Goal: Information Seeking & Learning: Check status

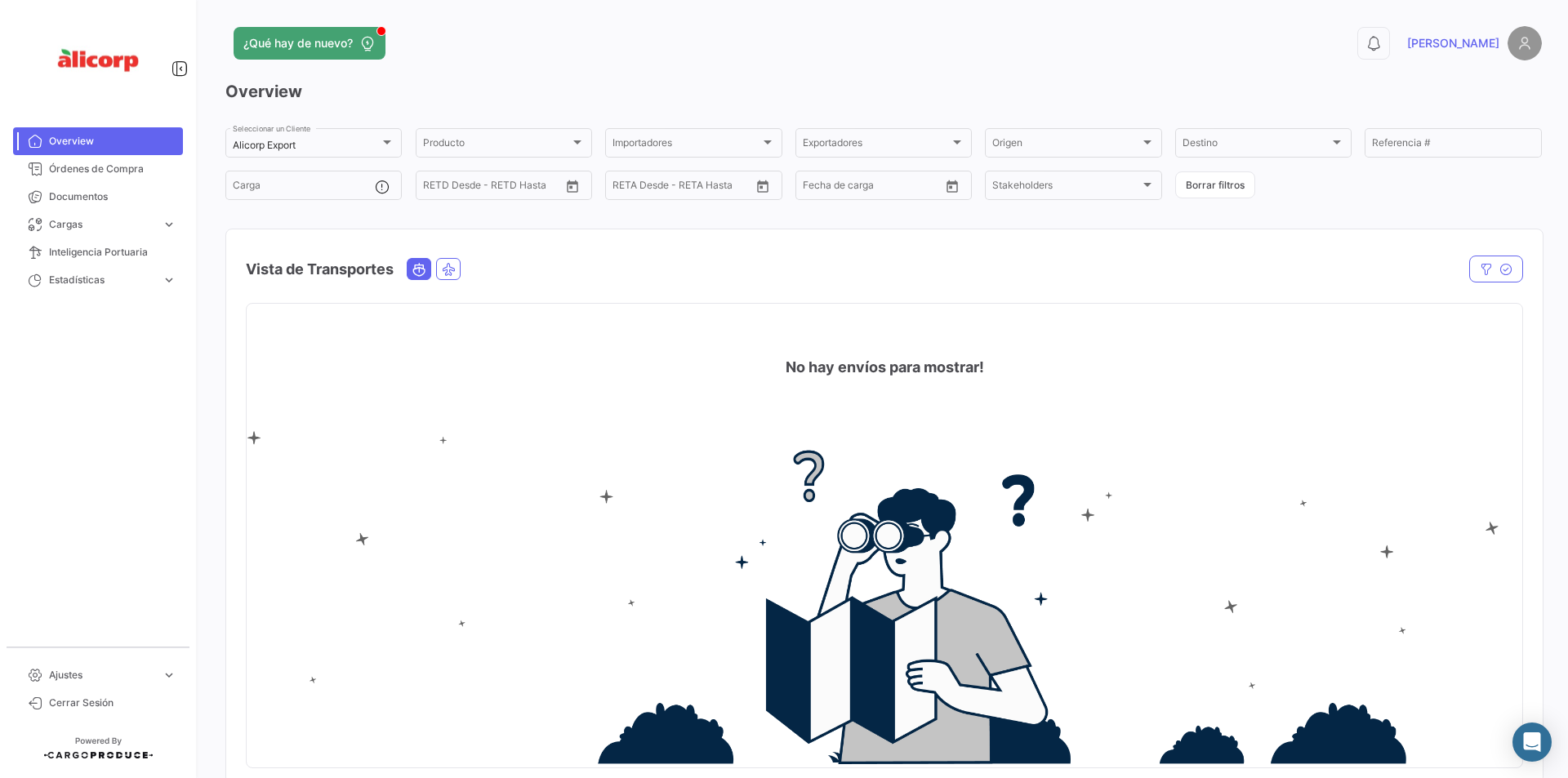
click at [509, 78] on app-header "¿Qué hay de nuevo? 0 [PERSON_NAME]" at bounding box center [883, 53] width 1317 height 54
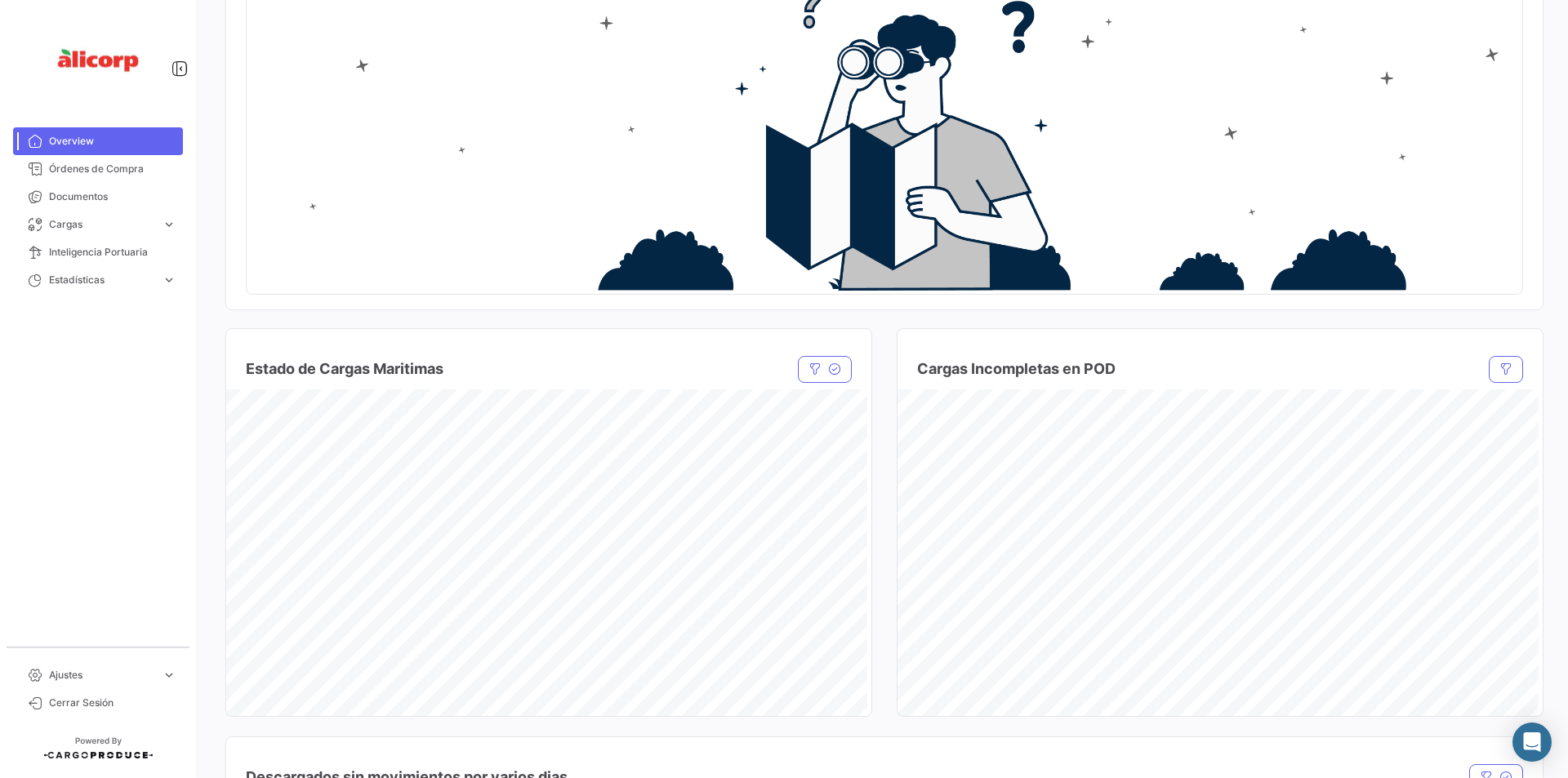
scroll to position [206, 0]
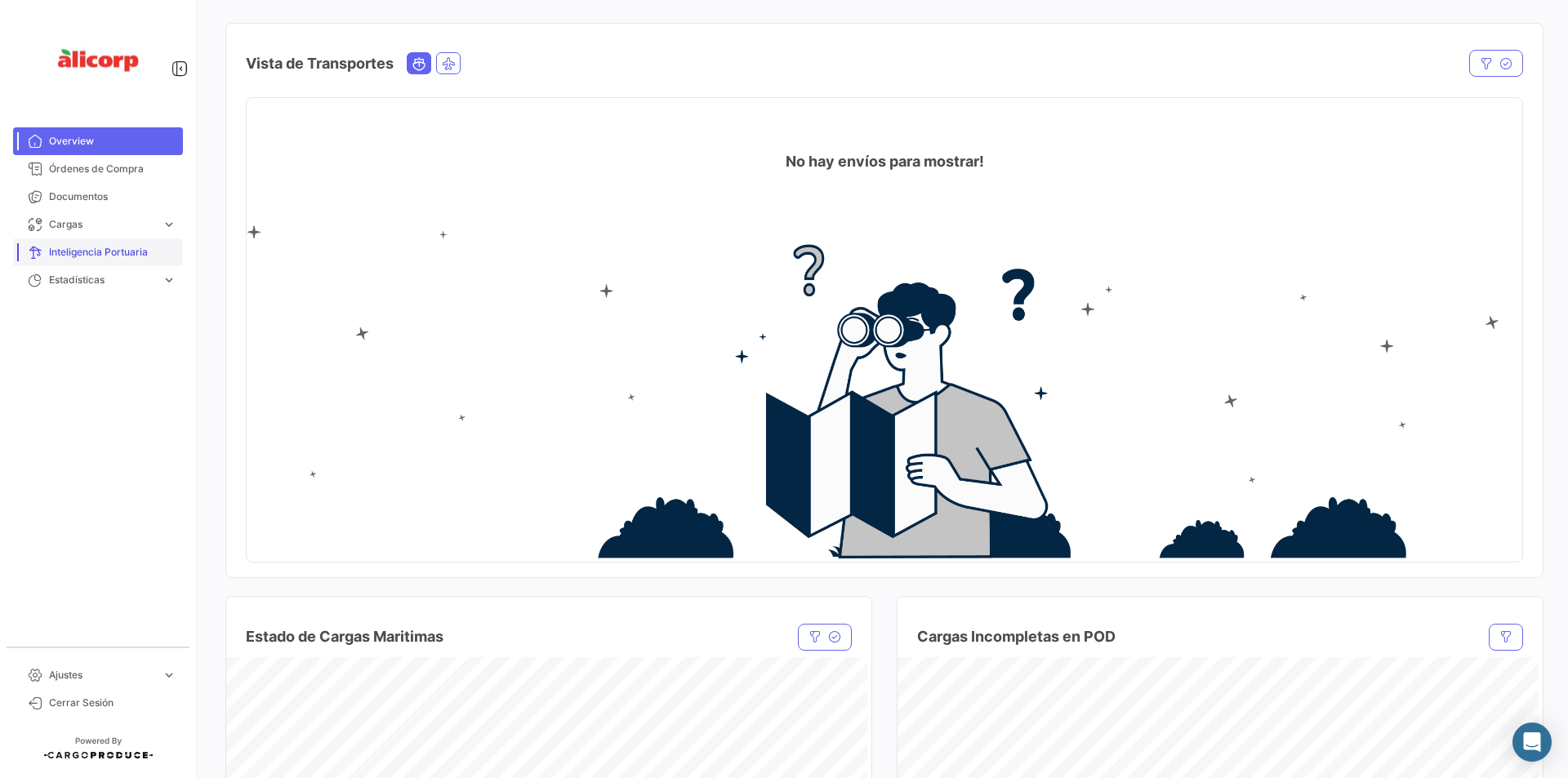
click at [155, 250] on span "Inteligencia Portuaria" at bounding box center [113, 252] width 128 height 14
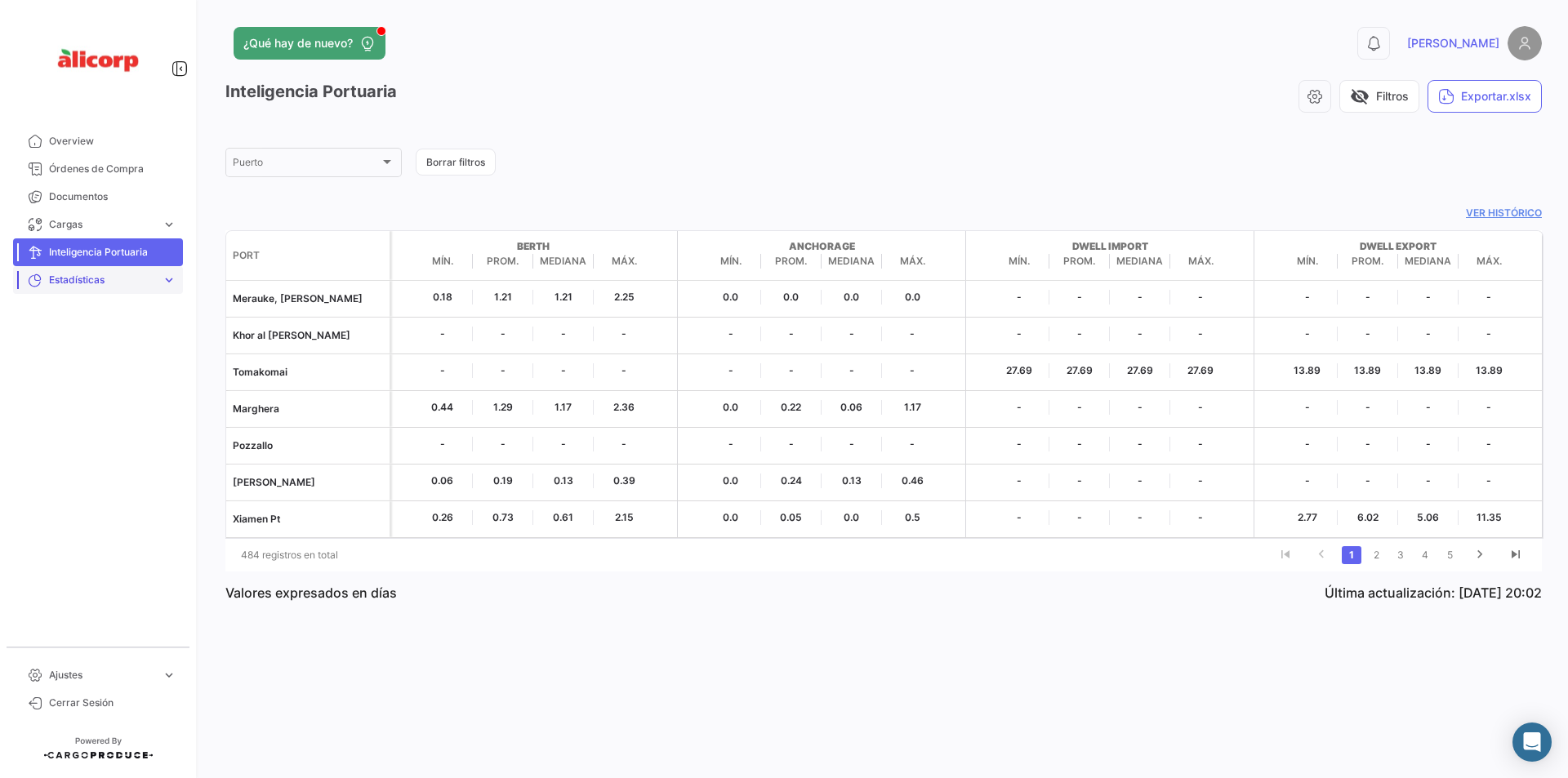
click at [131, 278] on span "Estadísticas" at bounding box center [102, 280] width 106 height 14
click at [124, 343] on span "Tiempos de entrega" at bounding box center [89, 341] width 93 height 14
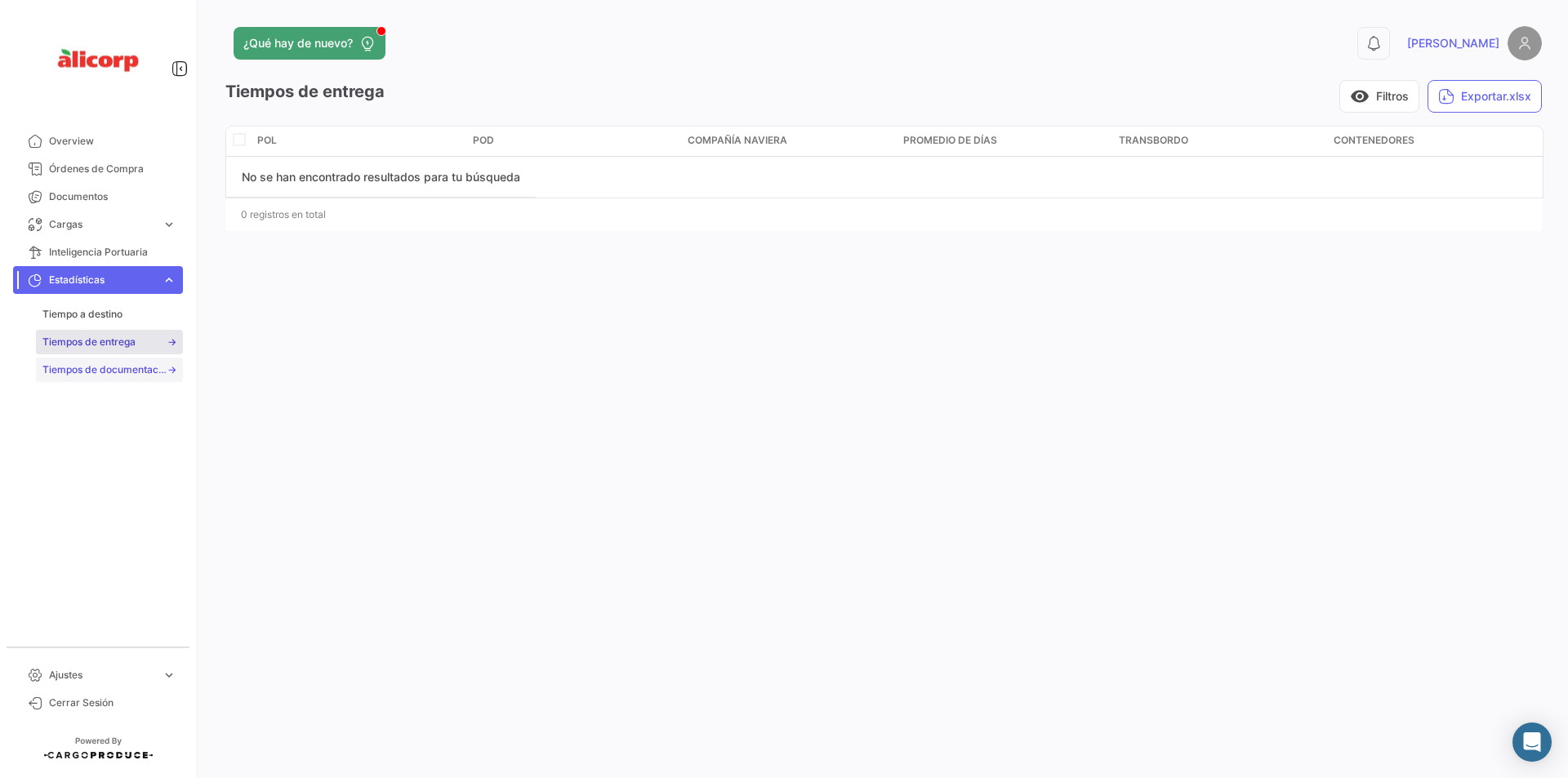
click at [102, 368] on span "Tiempos de documentación" at bounding box center [105, 369] width 124 height 14
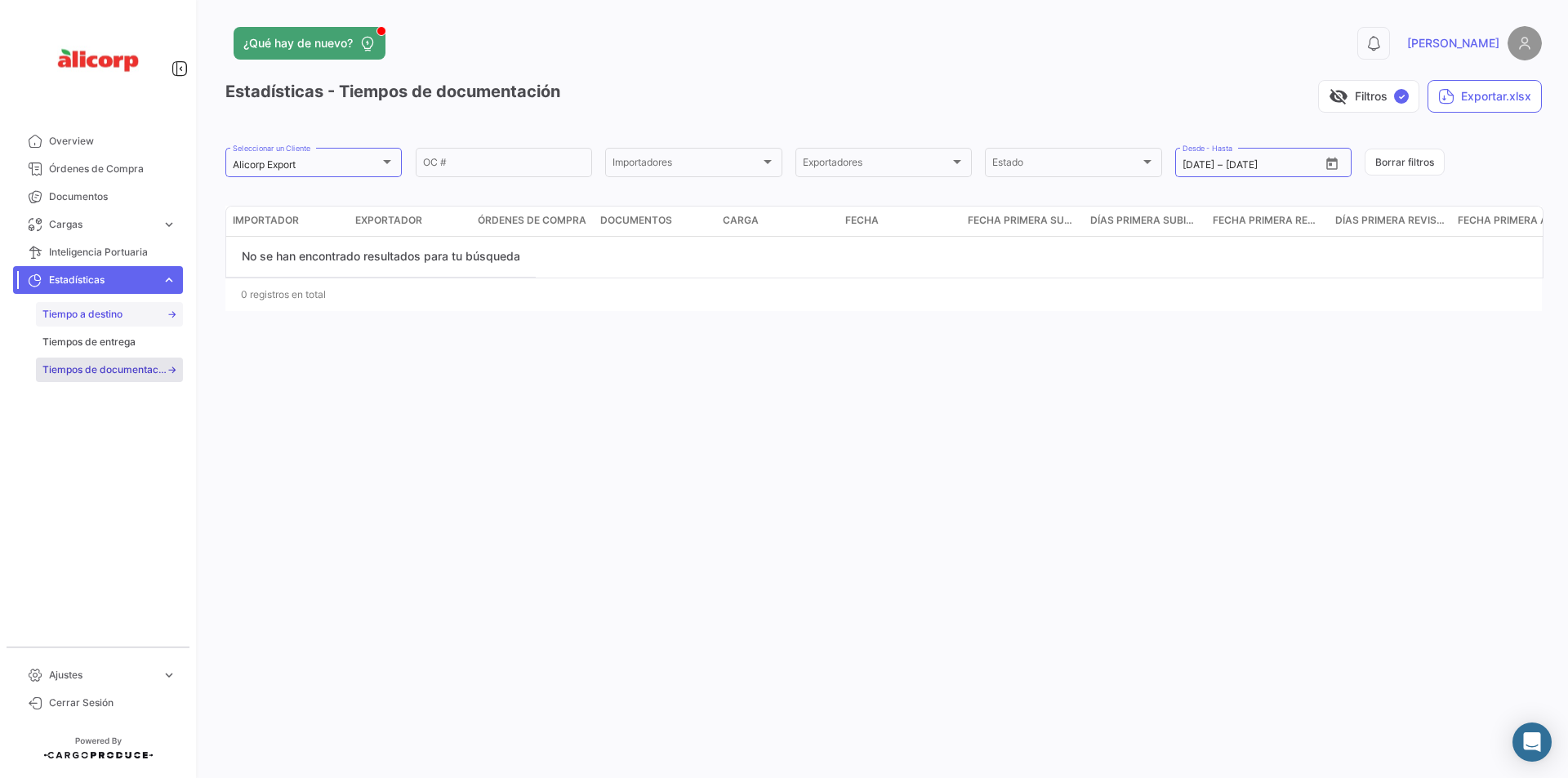
click at [94, 321] on span "Tiempo a destino" at bounding box center [82, 313] width 80 height 14
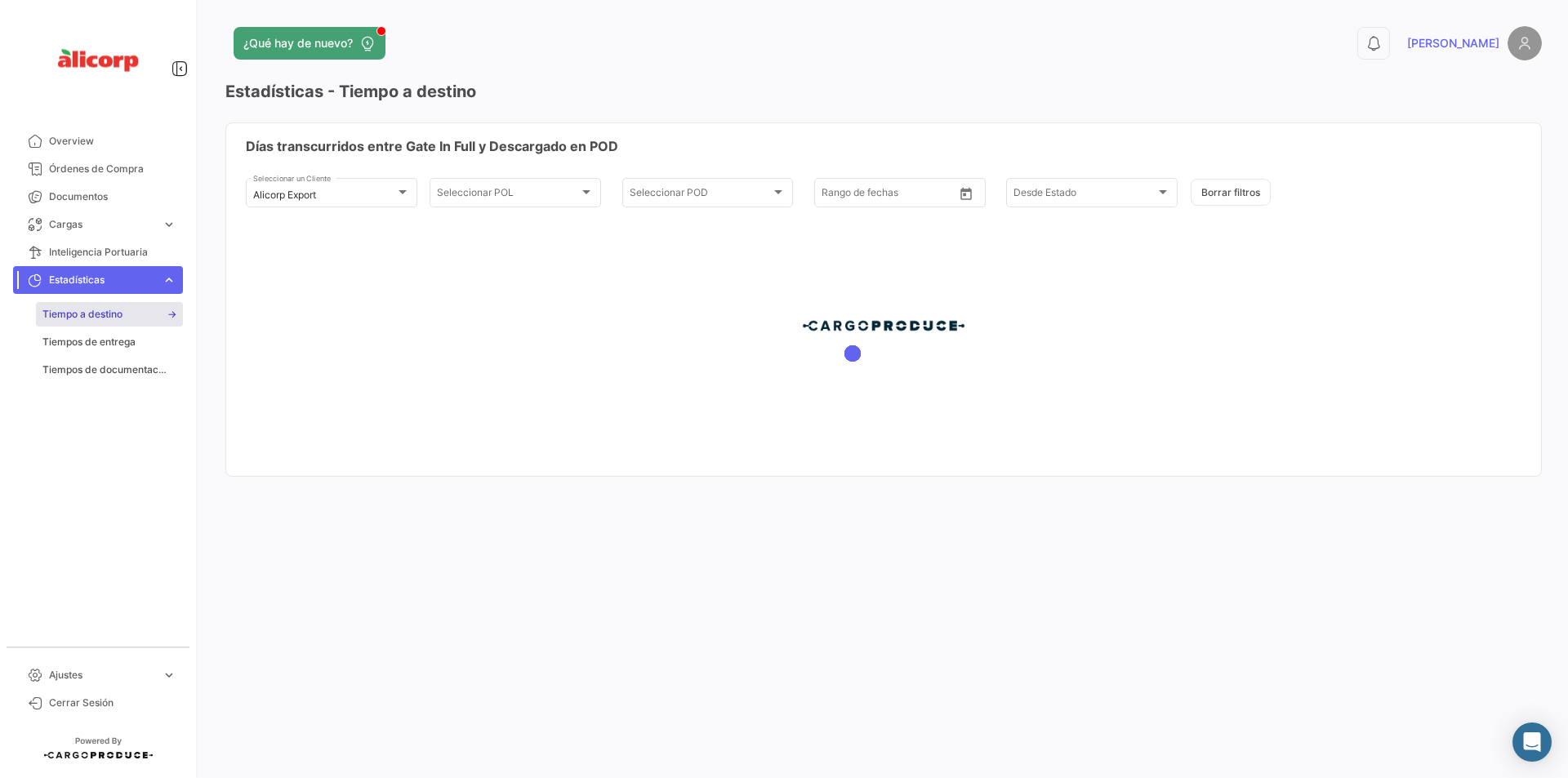
type input "[DATE]"
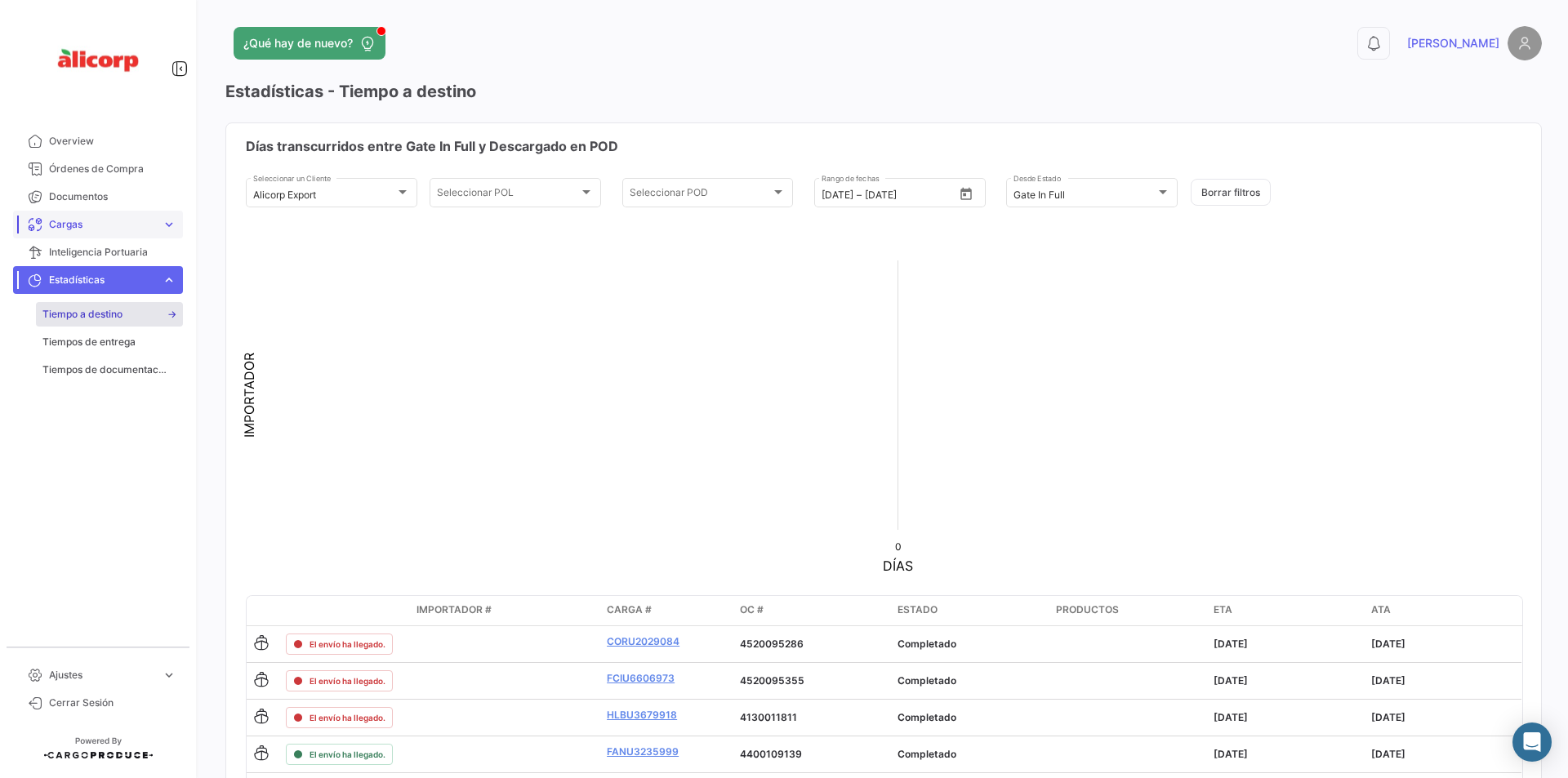
click at [139, 219] on span "Cargas" at bounding box center [102, 224] width 106 height 14
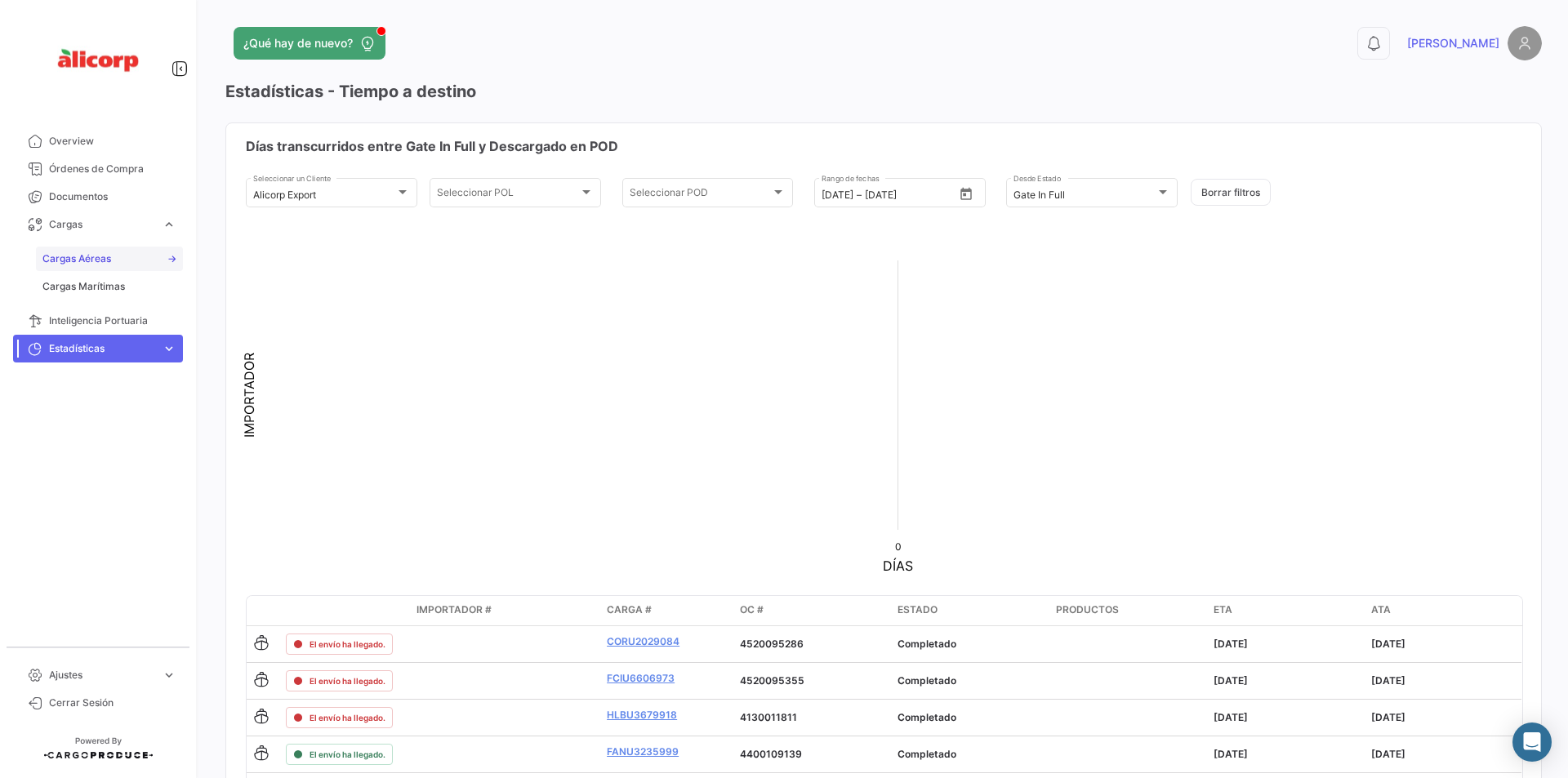
click at [134, 254] on link "Cargas Aéreas" at bounding box center [109, 258] width 147 height 24
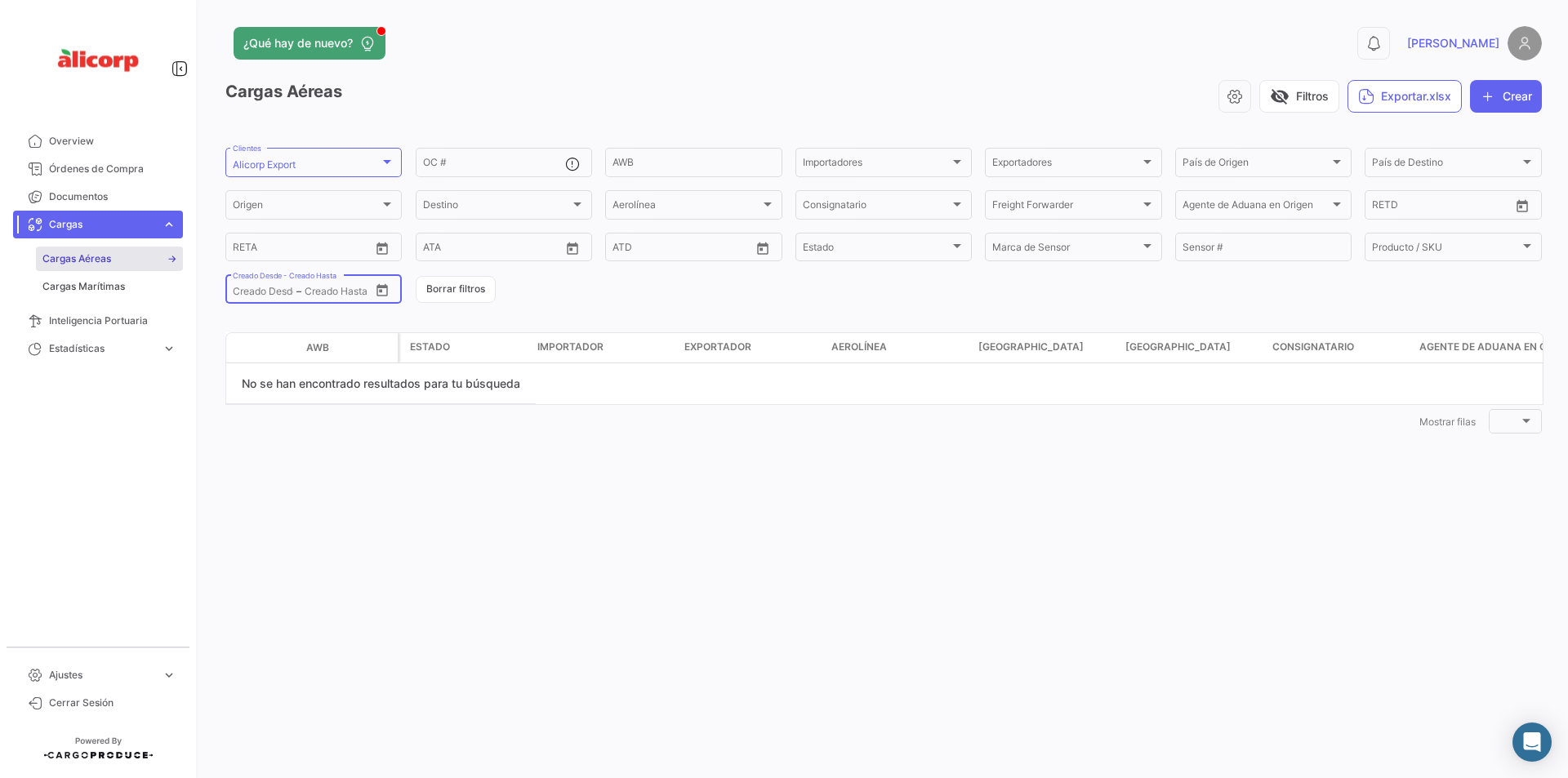
click at [335, 296] on input "text" at bounding box center [337, 292] width 66 height 12
click at [383, 290] on icon "Open calendar" at bounding box center [381, 290] width 14 height 14
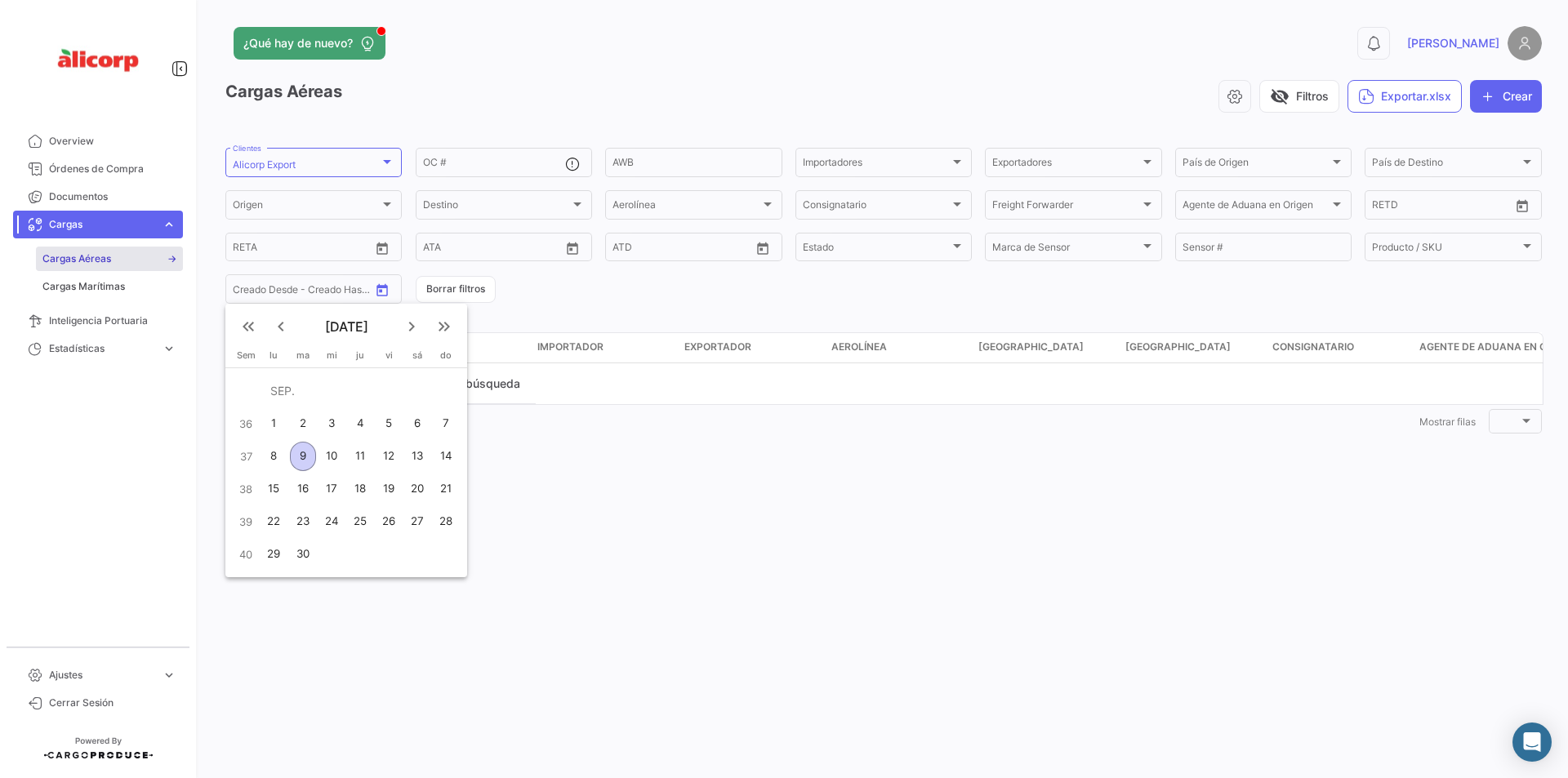
click at [277, 426] on div "1" at bounding box center [274, 423] width 25 height 29
type input "[DATE]"
click at [294, 452] on div "9" at bounding box center [303, 456] width 26 height 29
type input "[DATE]"
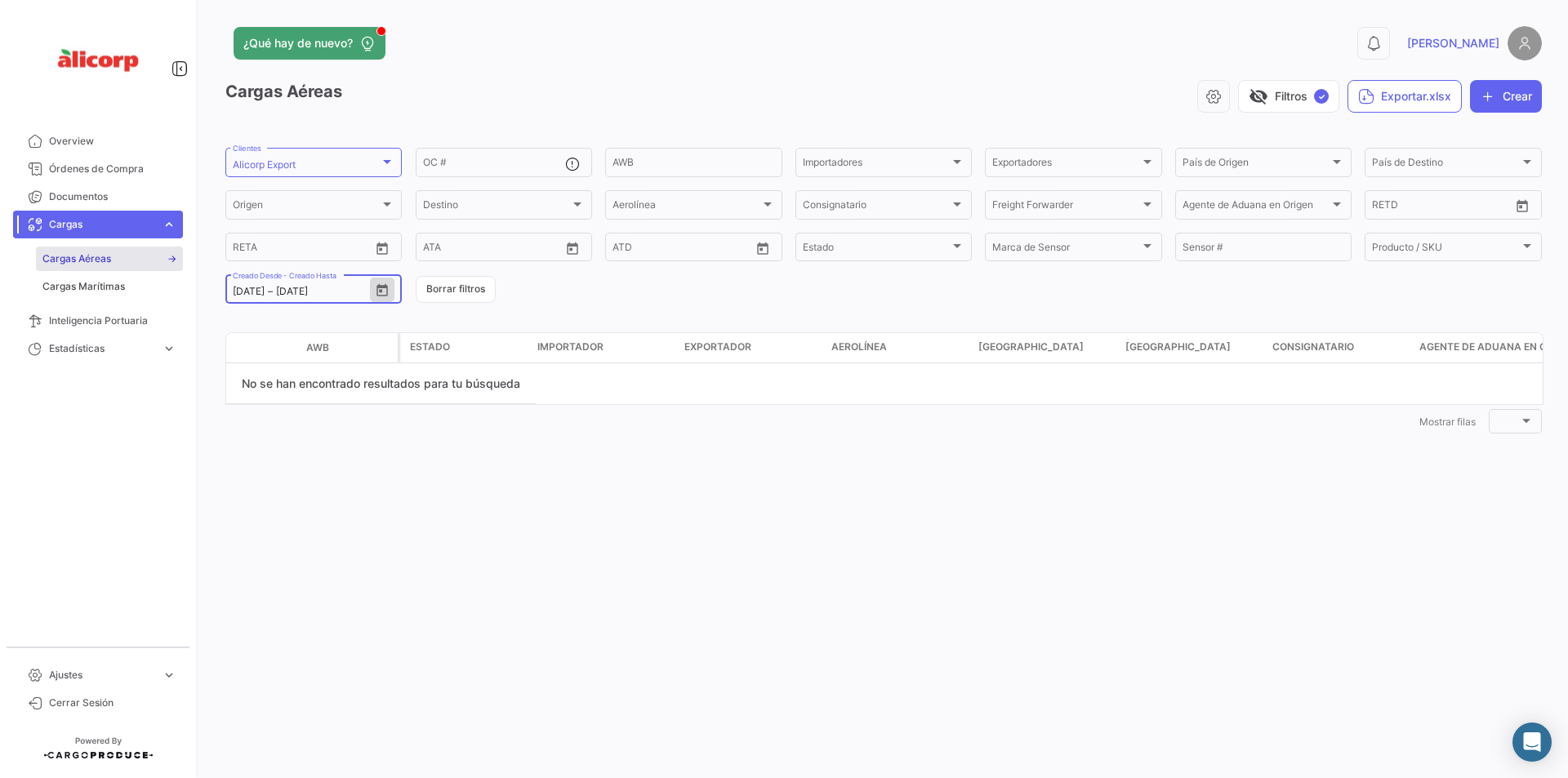
click at [384, 290] on icon "Open calendar" at bounding box center [381, 290] width 14 height 14
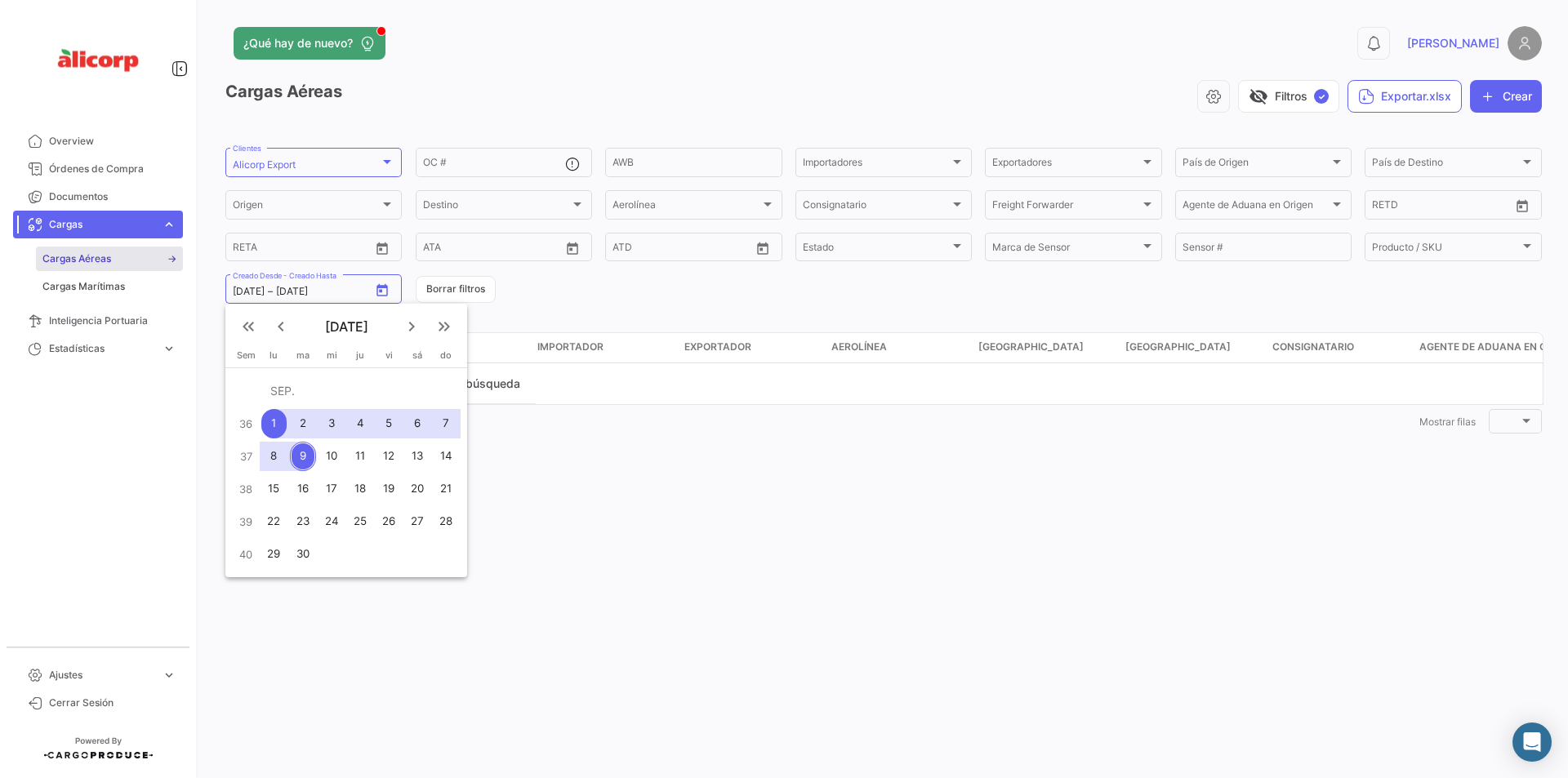
click at [276, 325] on mat-icon "keyboard_arrow_left" at bounding box center [281, 326] width 19 height 19
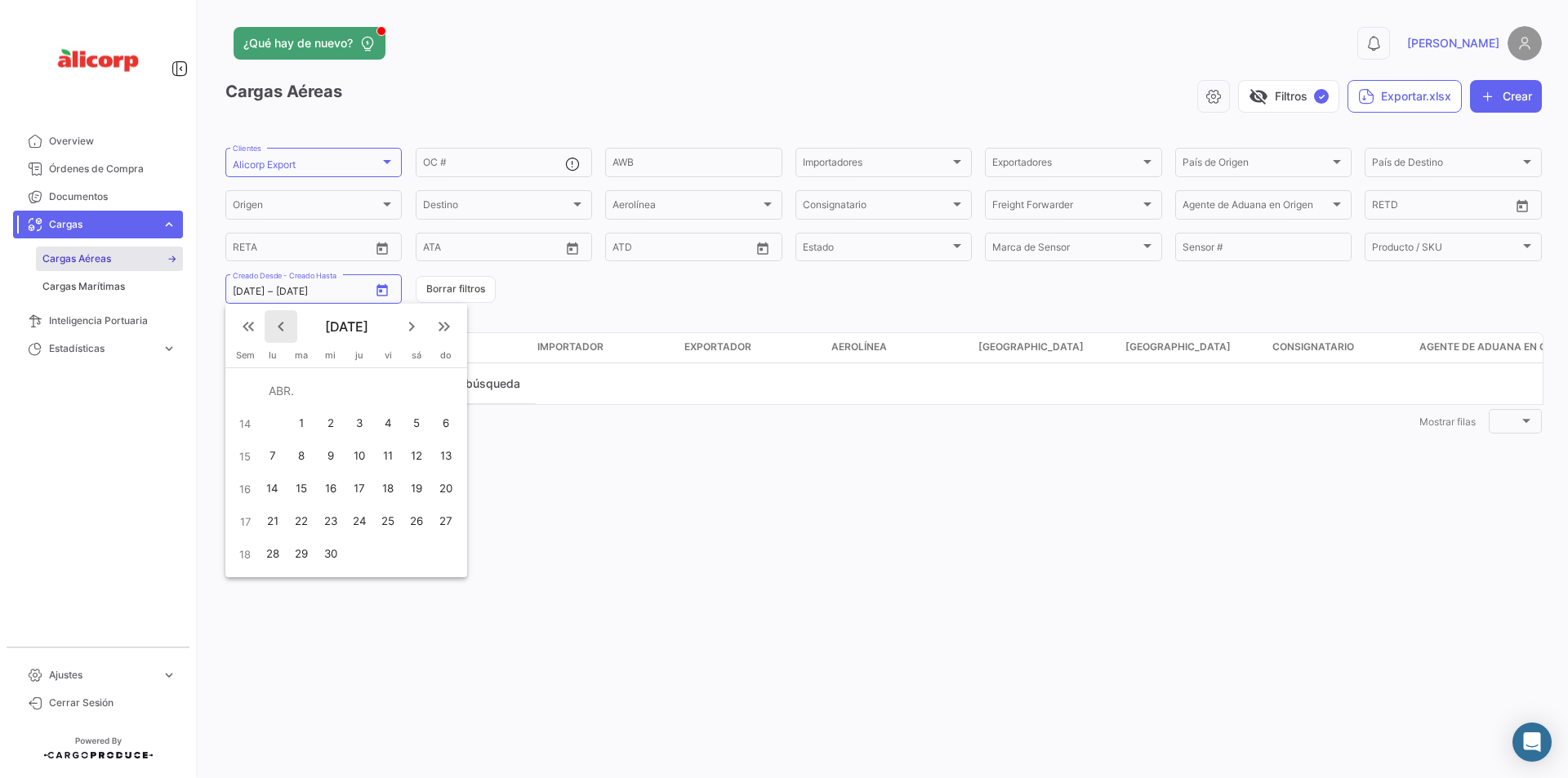
click at [276, 325] on mat-icon "keyboard_arrow_left" at bounding box center [281, 326] width 19 height 19
click at [408, 327] on mat-icon "keyboard_arrow_right" at bounding box center [411, 326] width 19 height 19
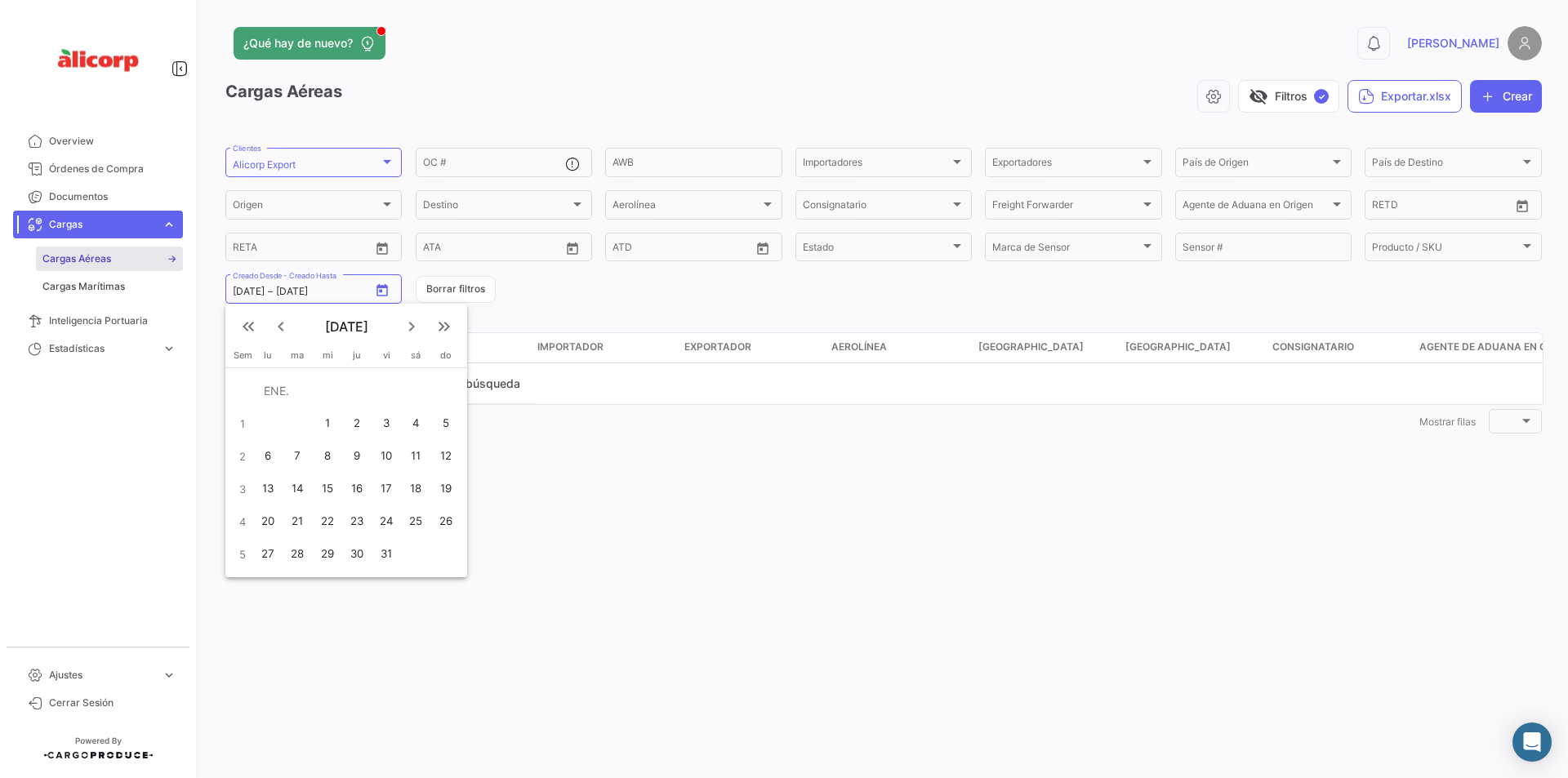
click at [334, 422] on div "1" at bounding box center [328, 423] width 27 height 29
type input "[DATE]"
click at [418, 325] on mat-icon "keyboard_arrow_right" at bounding box center [411, 326] width 19 height 19
click at [412, 324] on mat-icon "keyboard_arrow_right" at bounding box center [411, 326] width 19 height 19
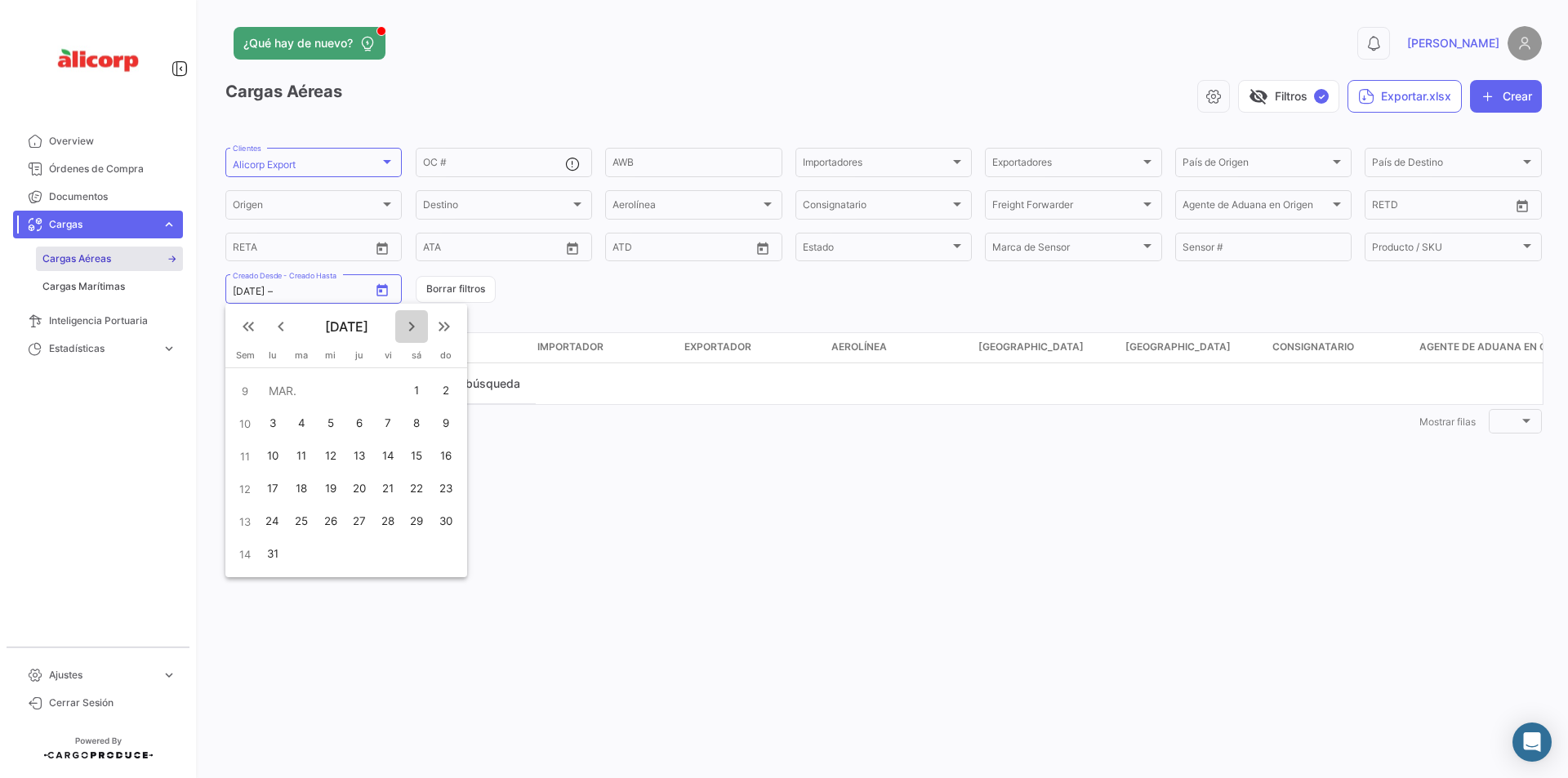
click at [412, 324] on mat-icon "keyboard_arrow_right" at bounding box center [411, 326] width 19 height 19
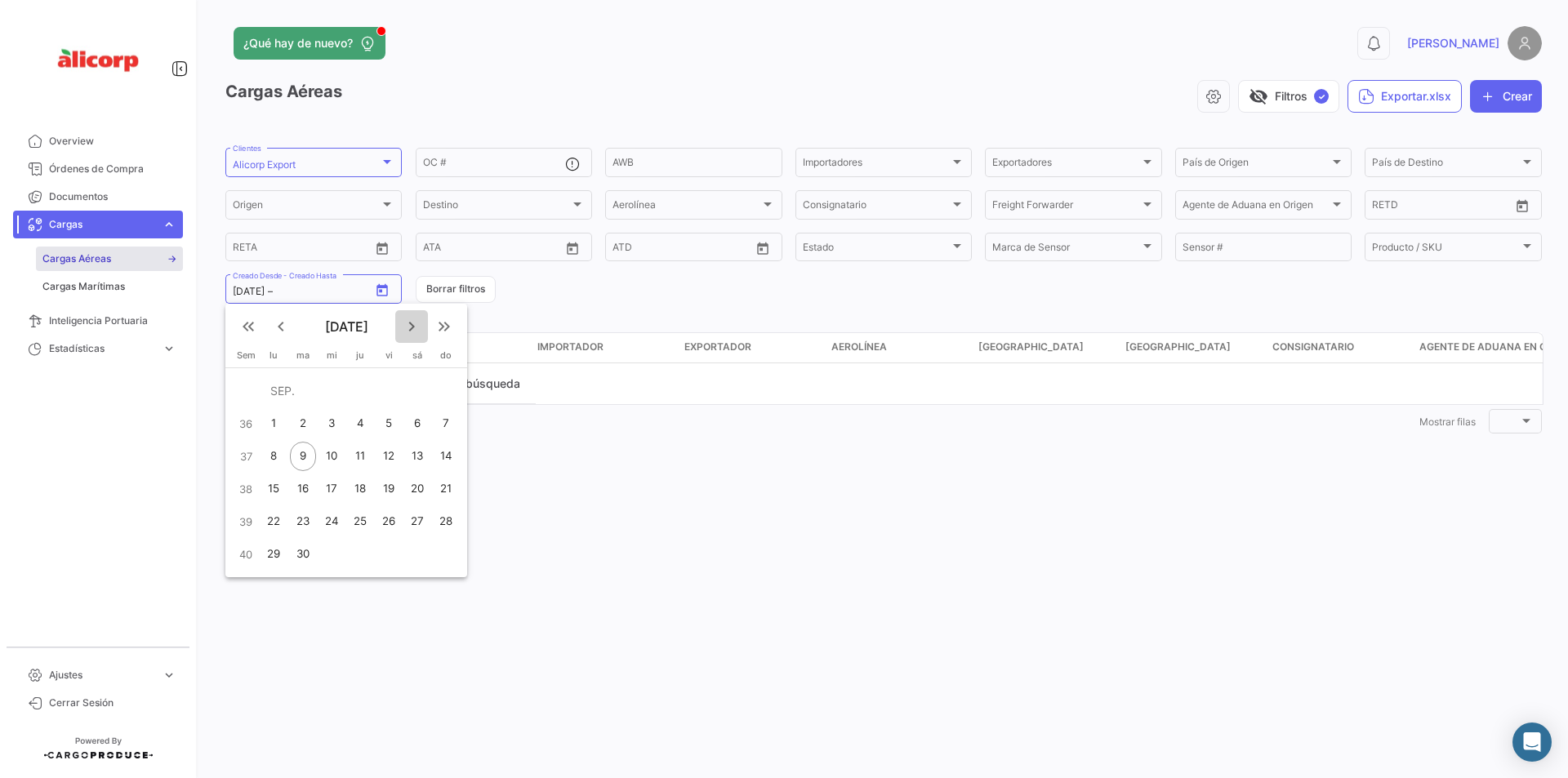
click at [412, 324] on mat-icon "keyboard_arrow_right" at bounding box center [411, 326] width 19 height 19
click at [276, 323] on mat-icon "keyboard_arrow_left" at bounding box center [281, 326] width 19 height 19
click at [307, 449] on div "9" at bounding box center [303, 456] width 26 height 29
type input "[DATE]"
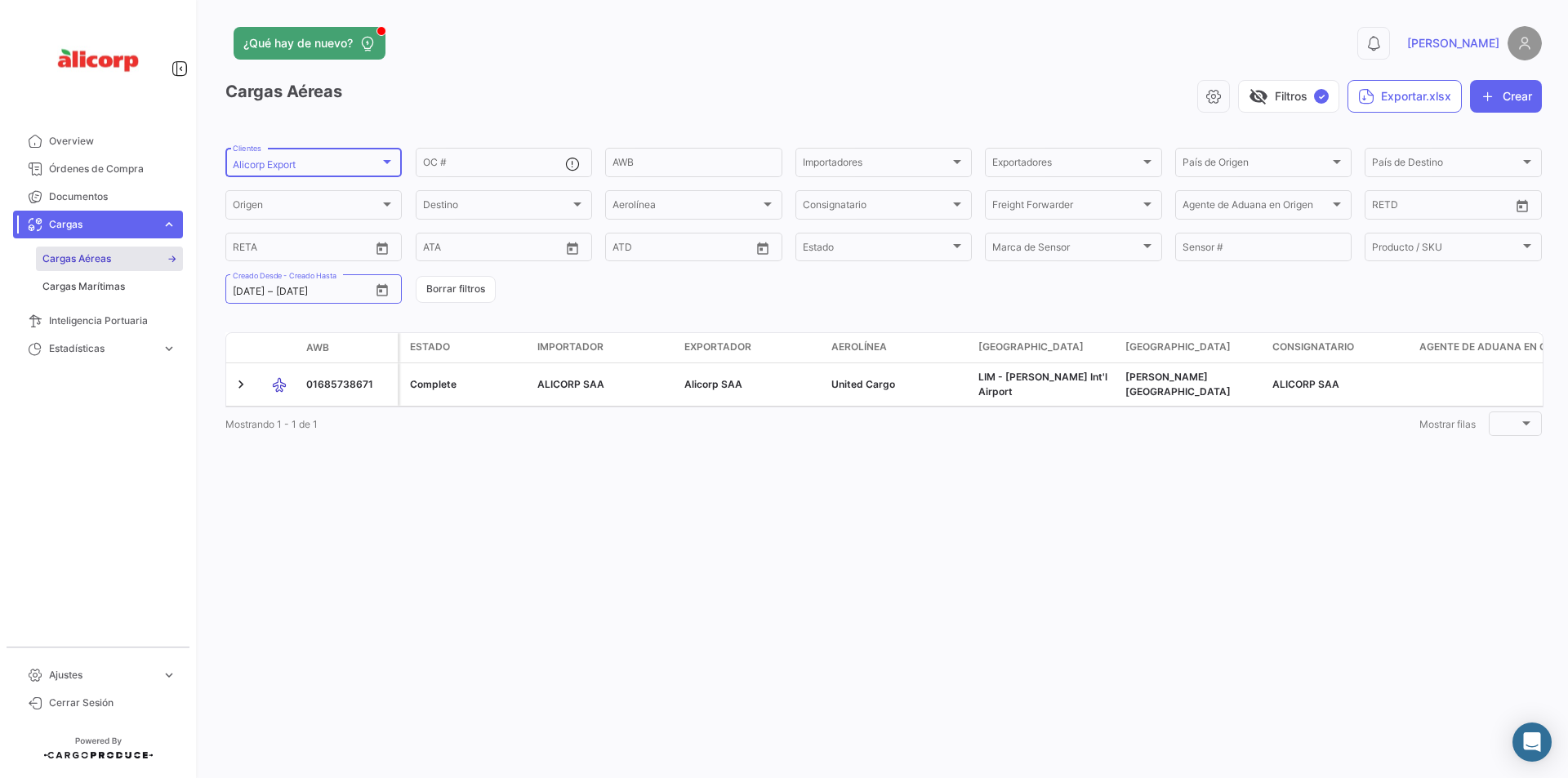
click at [373, 160] on div "Alicorp Export" at bounding box center [306, 166] width 147 height 12
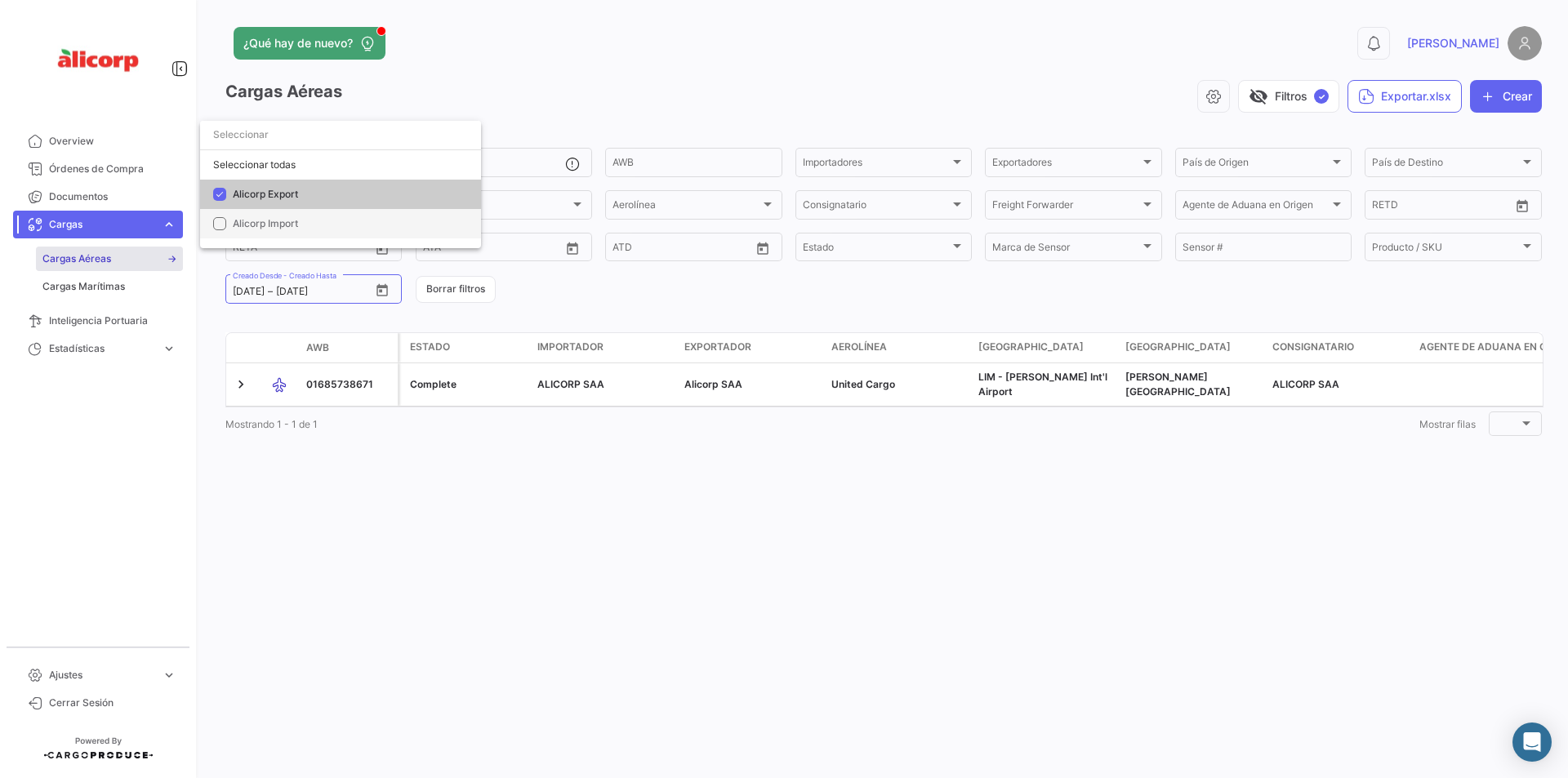
click at [228, 222] on mat-option "Alicorp Import" at bounding box center [340, 223] width 281 height 29
click at [622, 114] on div at bounding box center [784, 389] width 1568 height 778
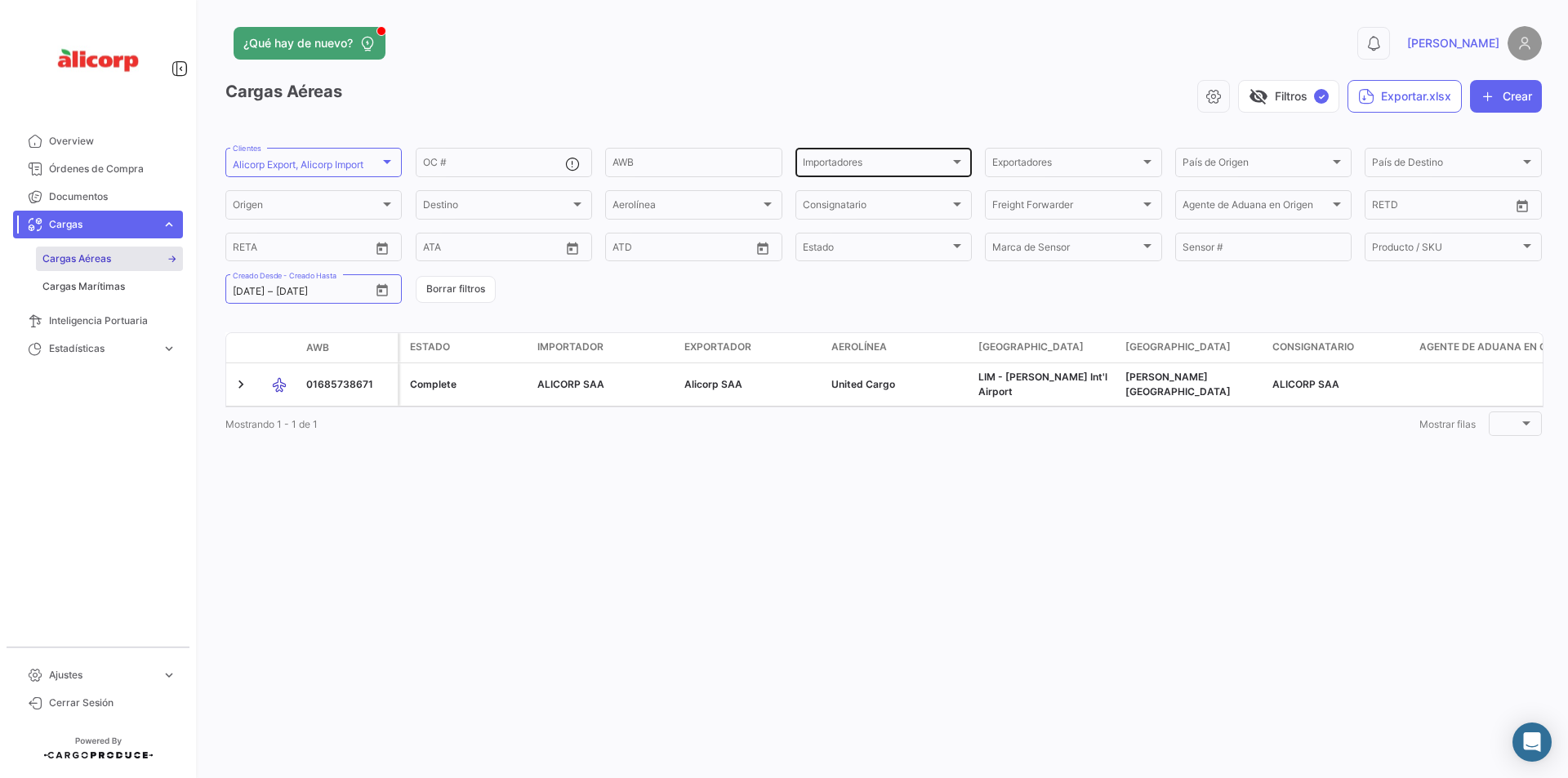
click at [892, 164] on div "Importadores" at bounding box center [876, 166] width 147 height 12
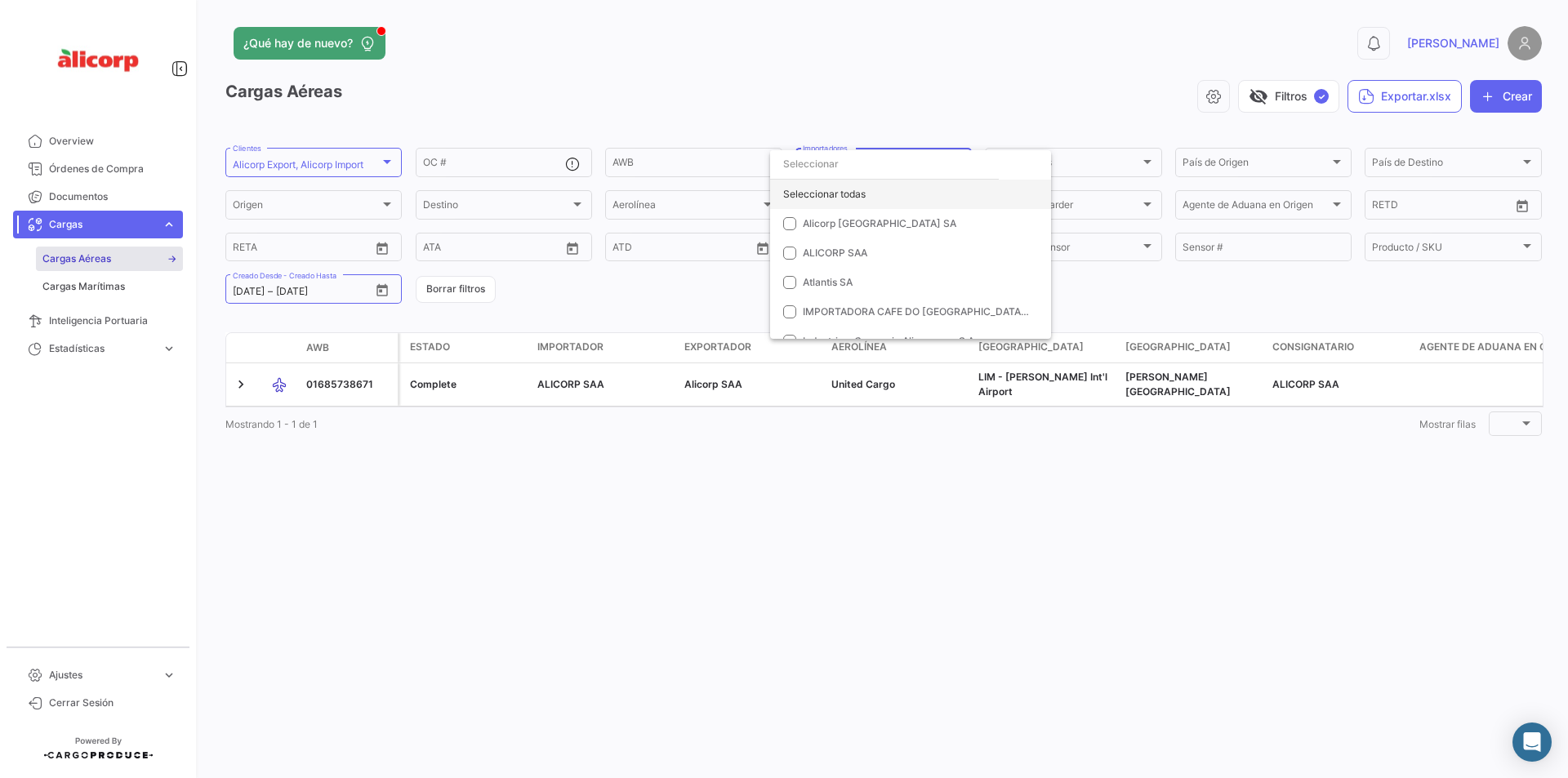
click at [918, 193] on div "Seleccionar todas" at bounding box center [910, 194] width 281 height 29
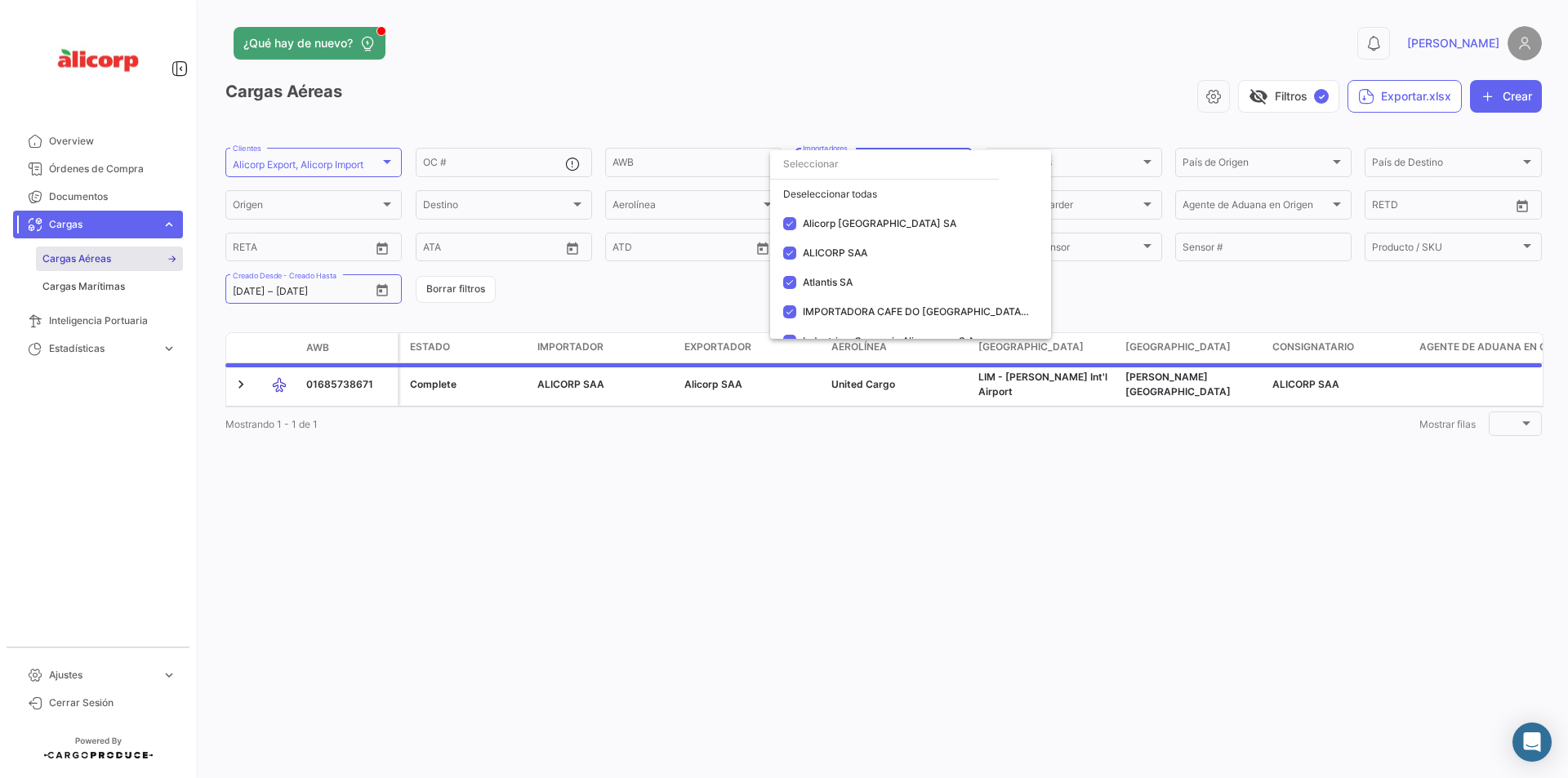
click at [922, 95] on div at bounding box center [784, 389] width 1568 height 778
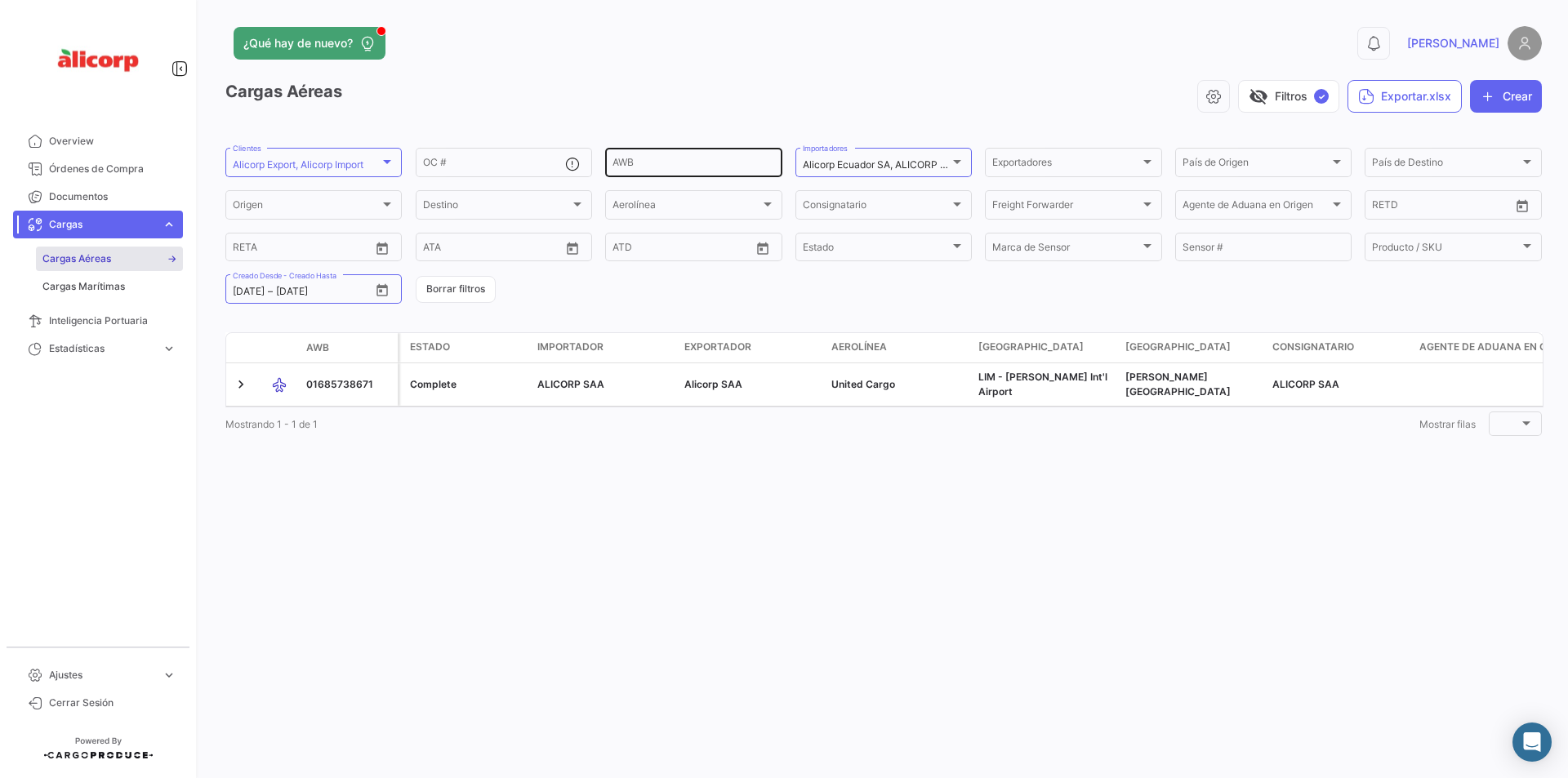
click at [690, 170] on input "AWB" at bounding box center [693, 166] width 161 height 12
click at [987, 102] on div "visibility_off Filtros ✓ Exportar.xlsx Crear" at bounding box center [946, 96] width 1192 height 33
click at [1113, 163] on div "Exportadores" at bounding box center [1066, 166] width 147 height 12
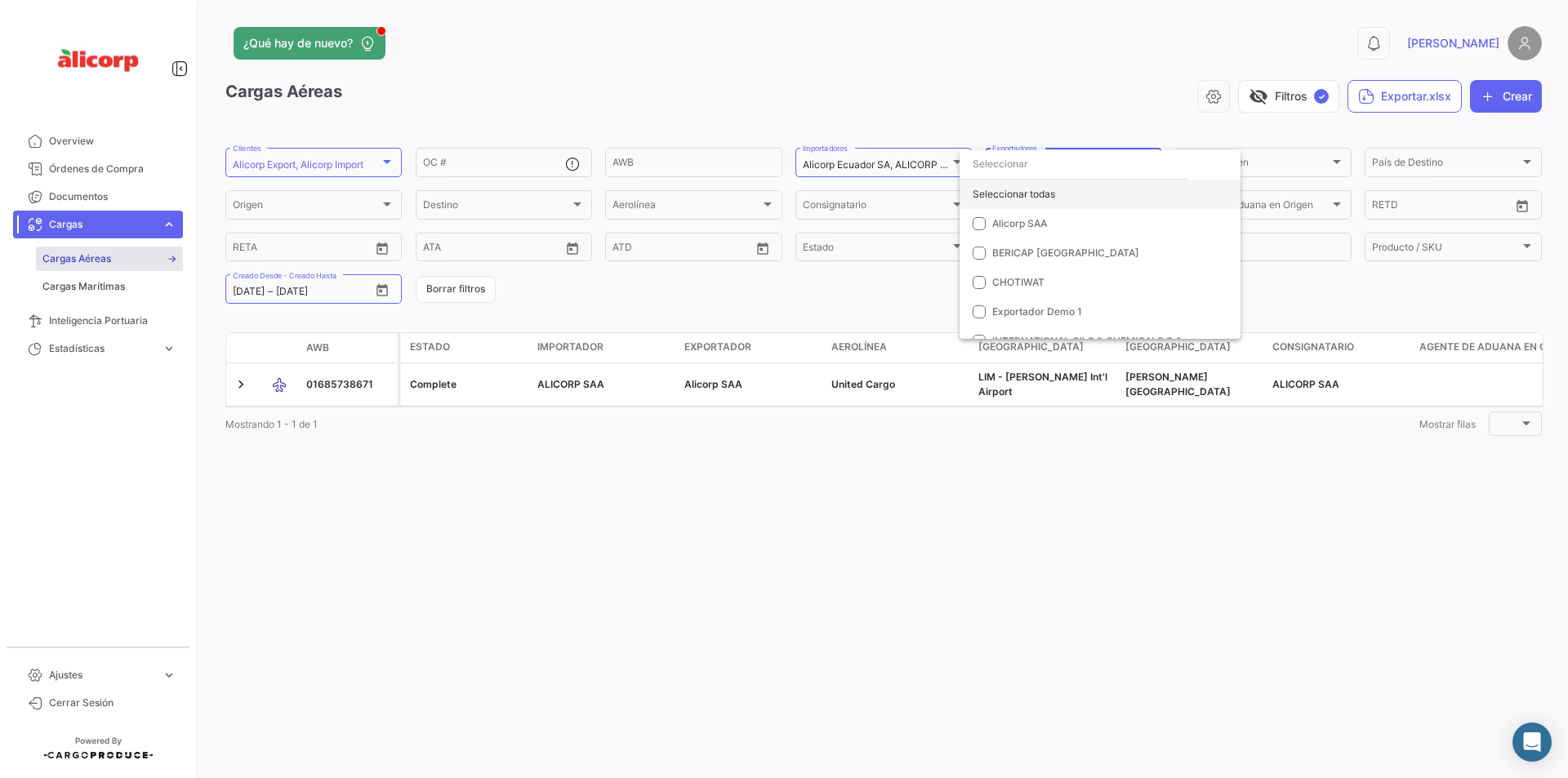
click at [1012, 192] on div "Seleccionar todas" at bounding box center [1100, 194] width 281 height 29
click at [1058, 78] on div at bounding box center [784, 389] width 1568 height 778
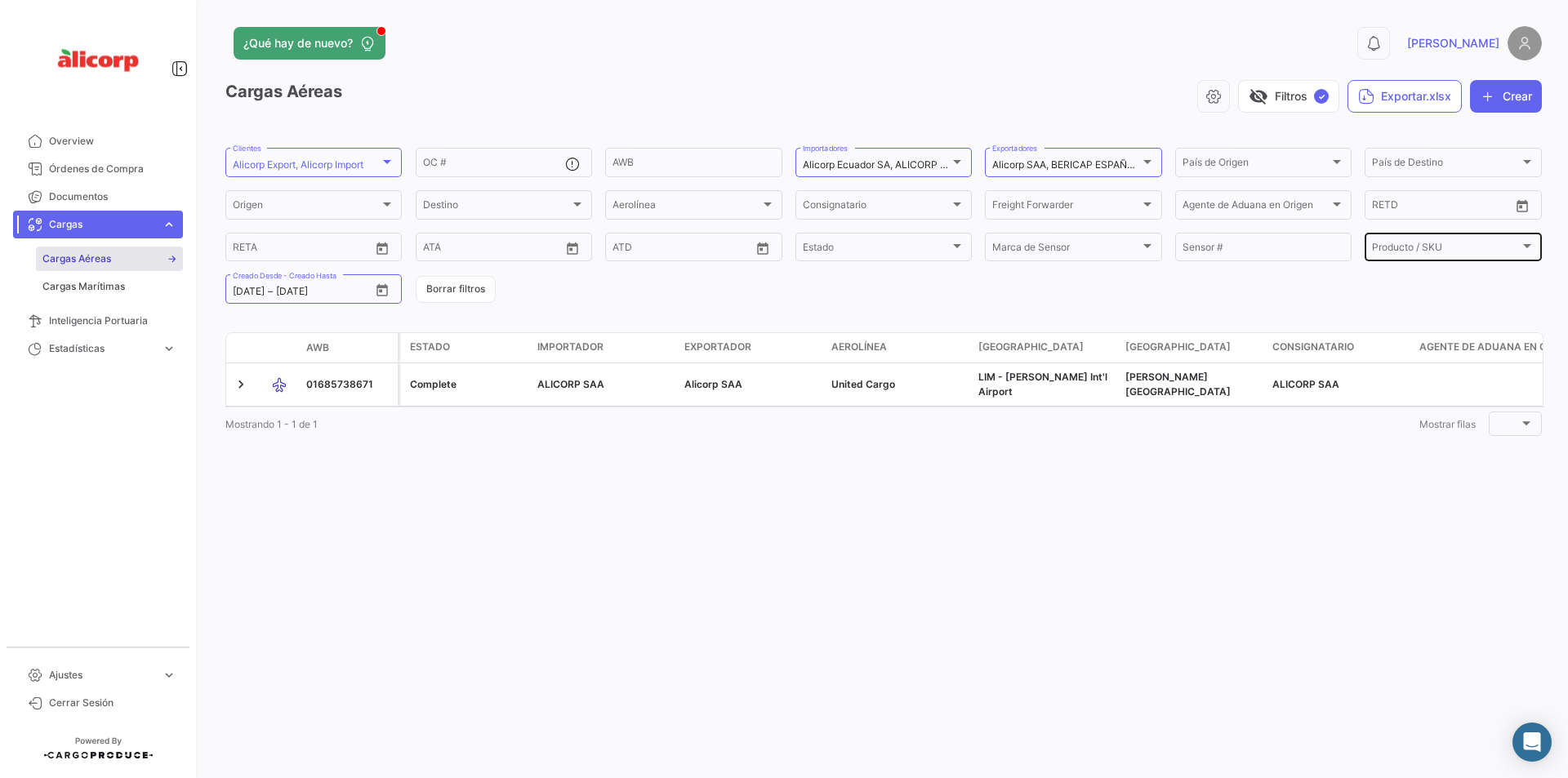
click at [1438, 250] on span "Producto / SKU" at bounding box center [1445, 250] width 147 height 12
click at [1376, 252] on input "dropdown search" at bounding box center [1420, 249] width 190 height 29
click at [1265, 300] on div at bounding box center [784, 389] width 1568 height 778
click at [77, 286] on span "Cargas Marítimas" at bounding box center [84, 286] width 82 height 14
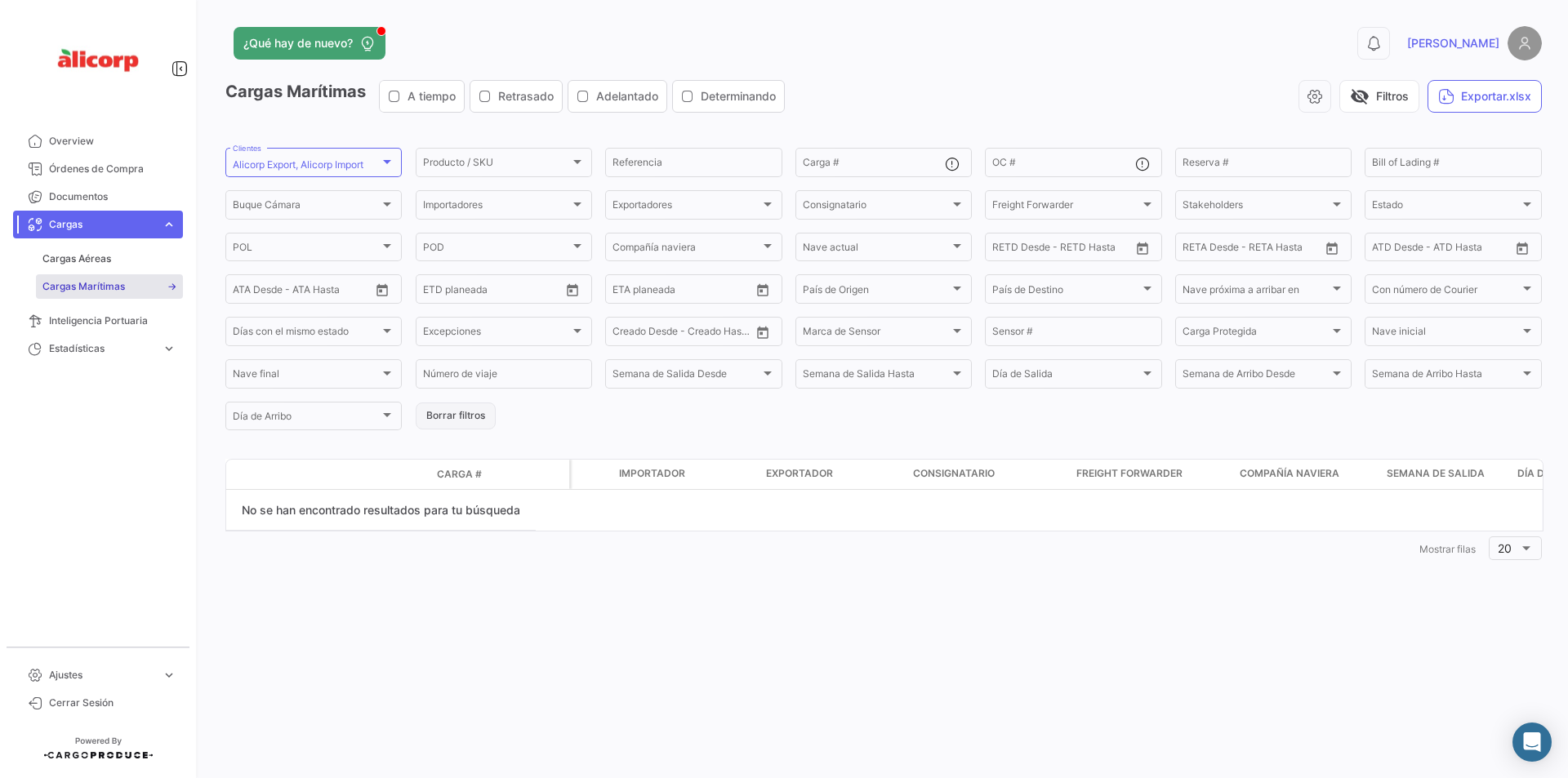
click at [439, 414] on button "Borrar filtros" at bounding box center [455, 416] width 80 height 27
click at [158, 347] on link "Estadísticas expand_more" at bounding box center [98, 348] width 170 height 28
click at [115, 377] on link "Tiempos de documentación" at bounding box center [109, 370] width 147 height 24
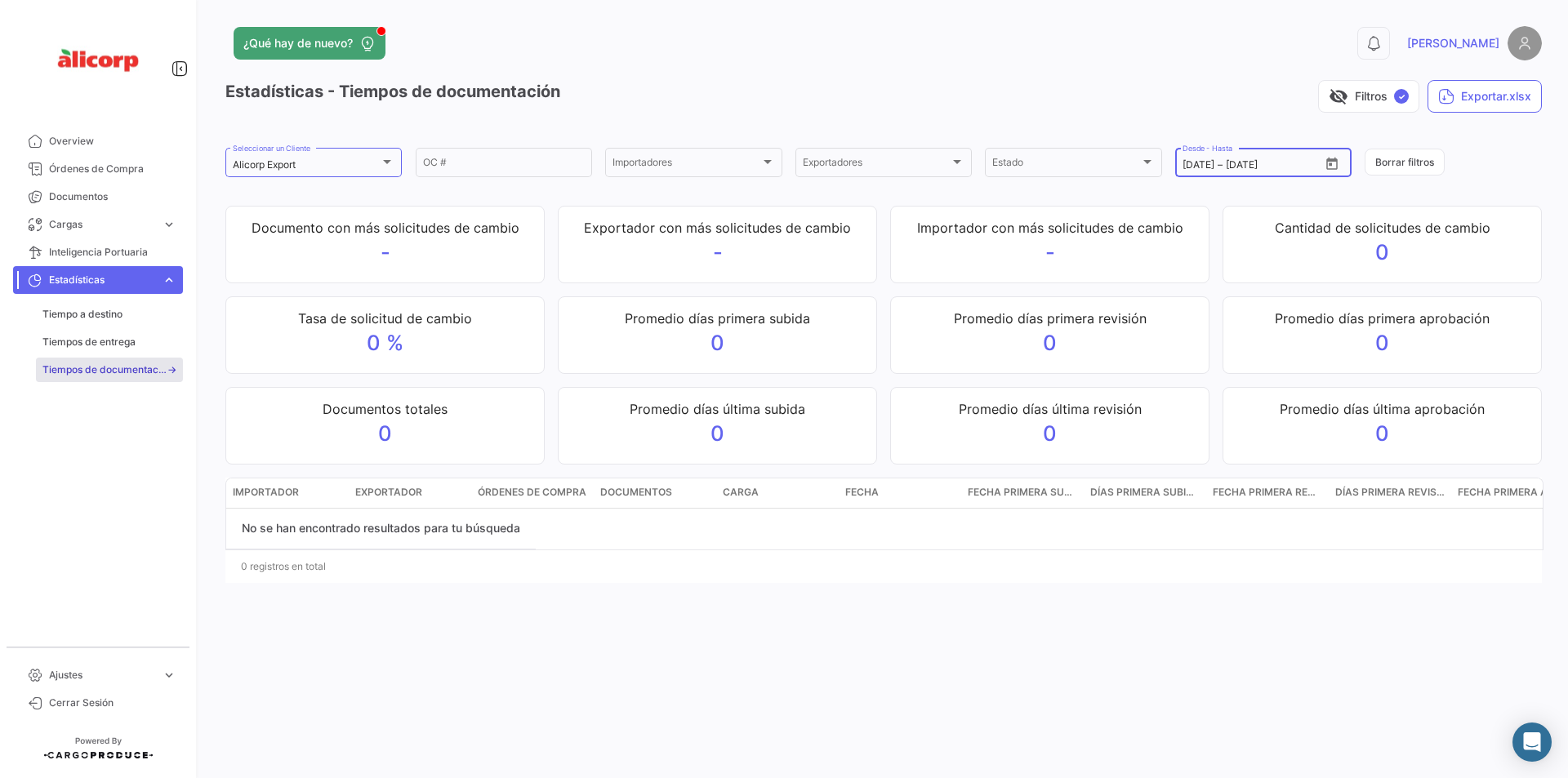
click at [1212, 164] on input "[DATE]" at bounding box center [1198, 166] width 32 height 12
click at [1333, 162] on icon "Open calendar" at bounding box center [1331, 164] width 14 height 14
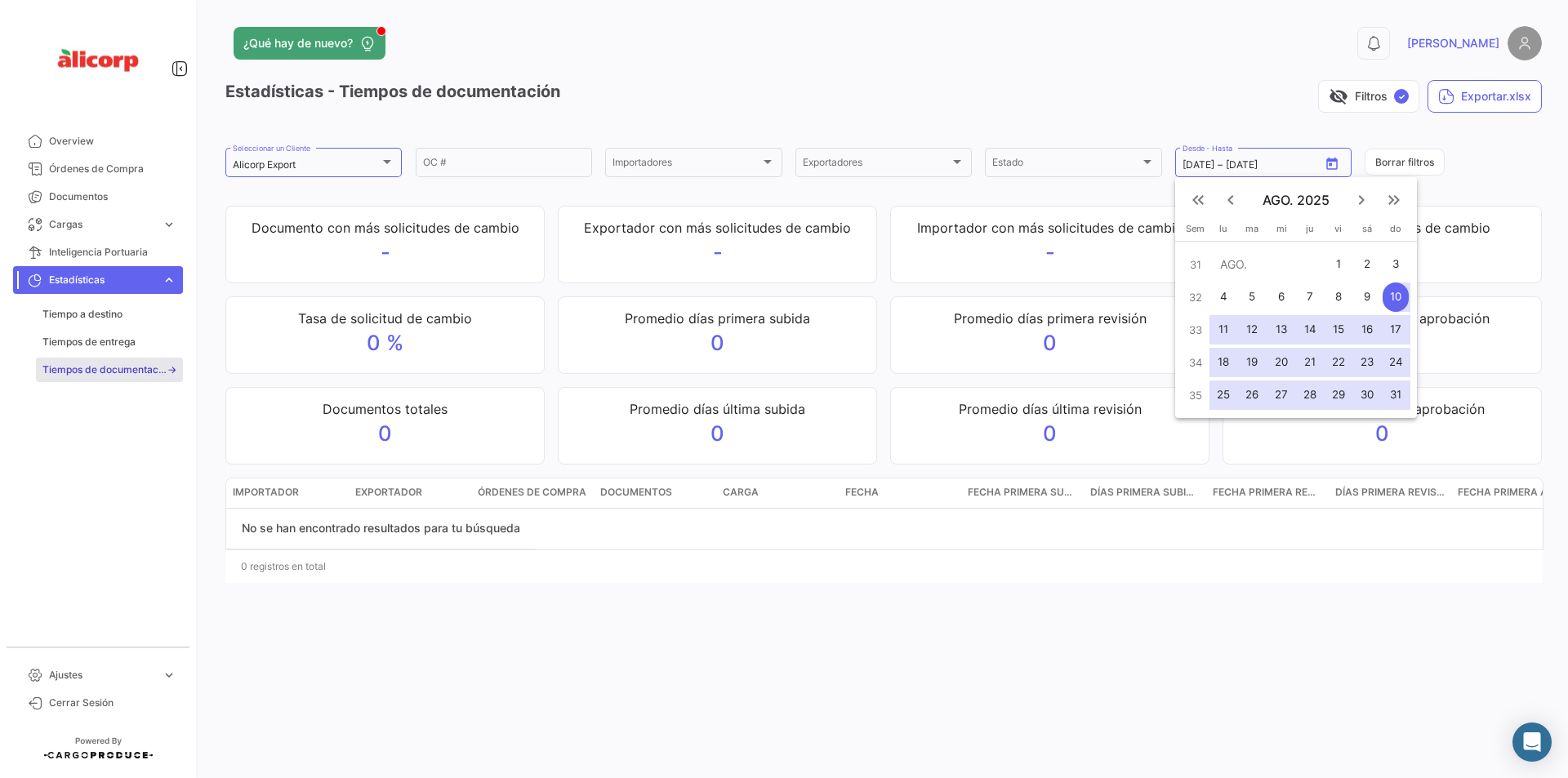
click at [1229, 196] on mat-icon "keyboard_arrow_left" at bounding box center [1230, 199] width 19 height 19
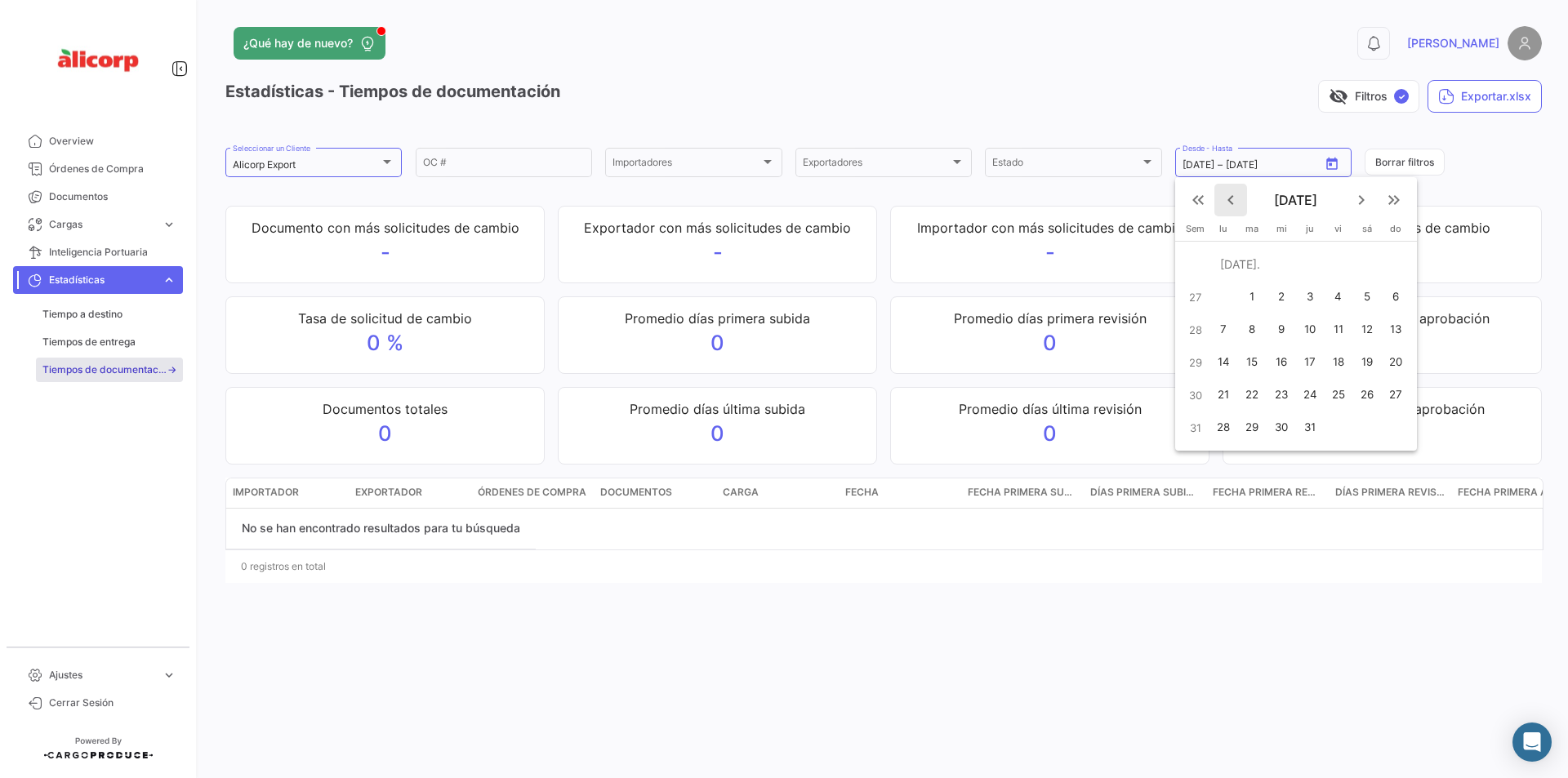
click at [1229, 196] on mat-icon "keyboard_arrow_left" at bounding box center [1230, 199] width 19 height 19
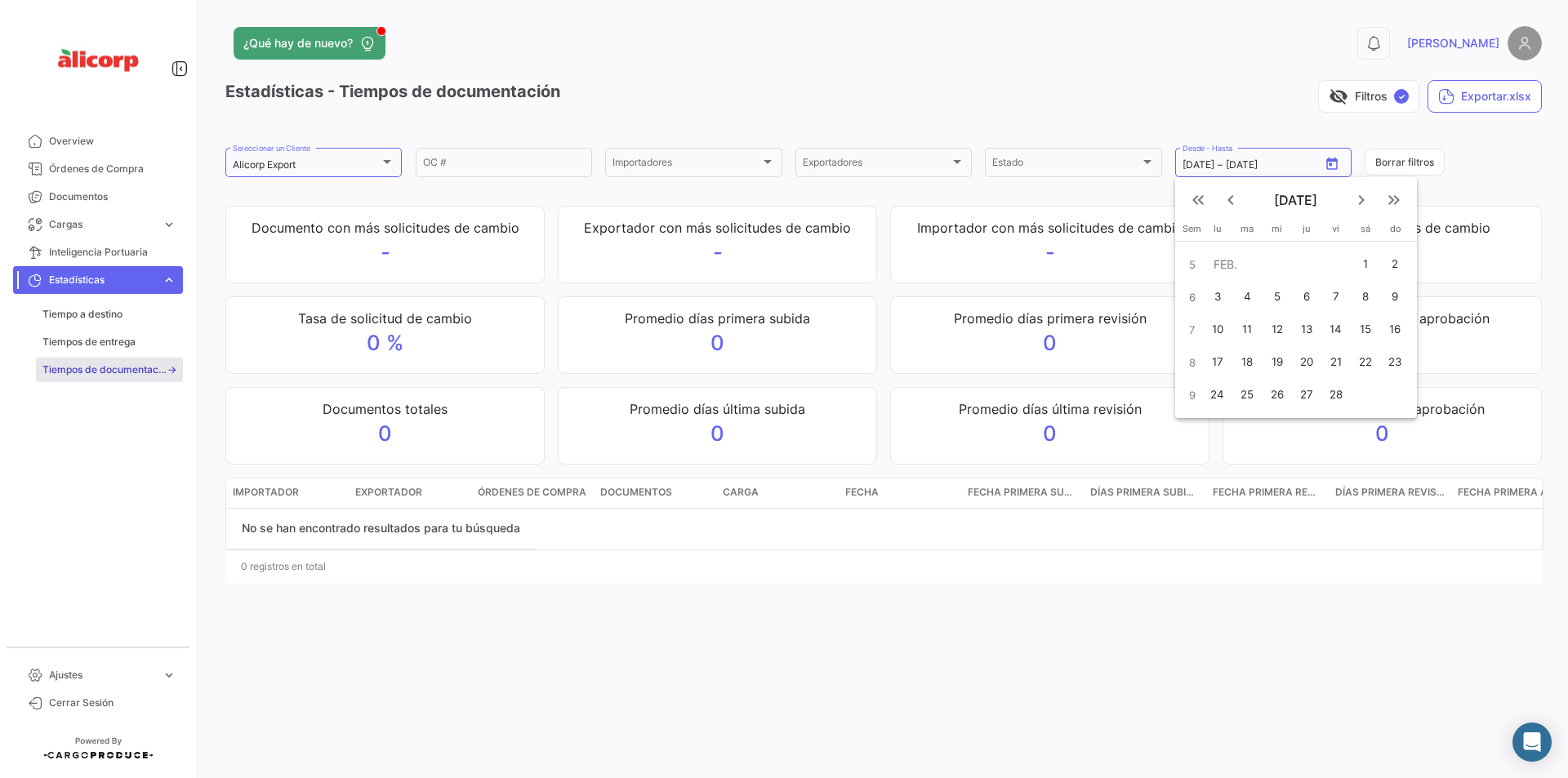
click at [1361, 260] on div "1" at bounding box center [1365, 264] width 27 height 29
type input "[DATE]"
click at [1362, 198] on mat-icon "keyboard_arrow_right" at bounding box center [1360, 199] width 19 height 19
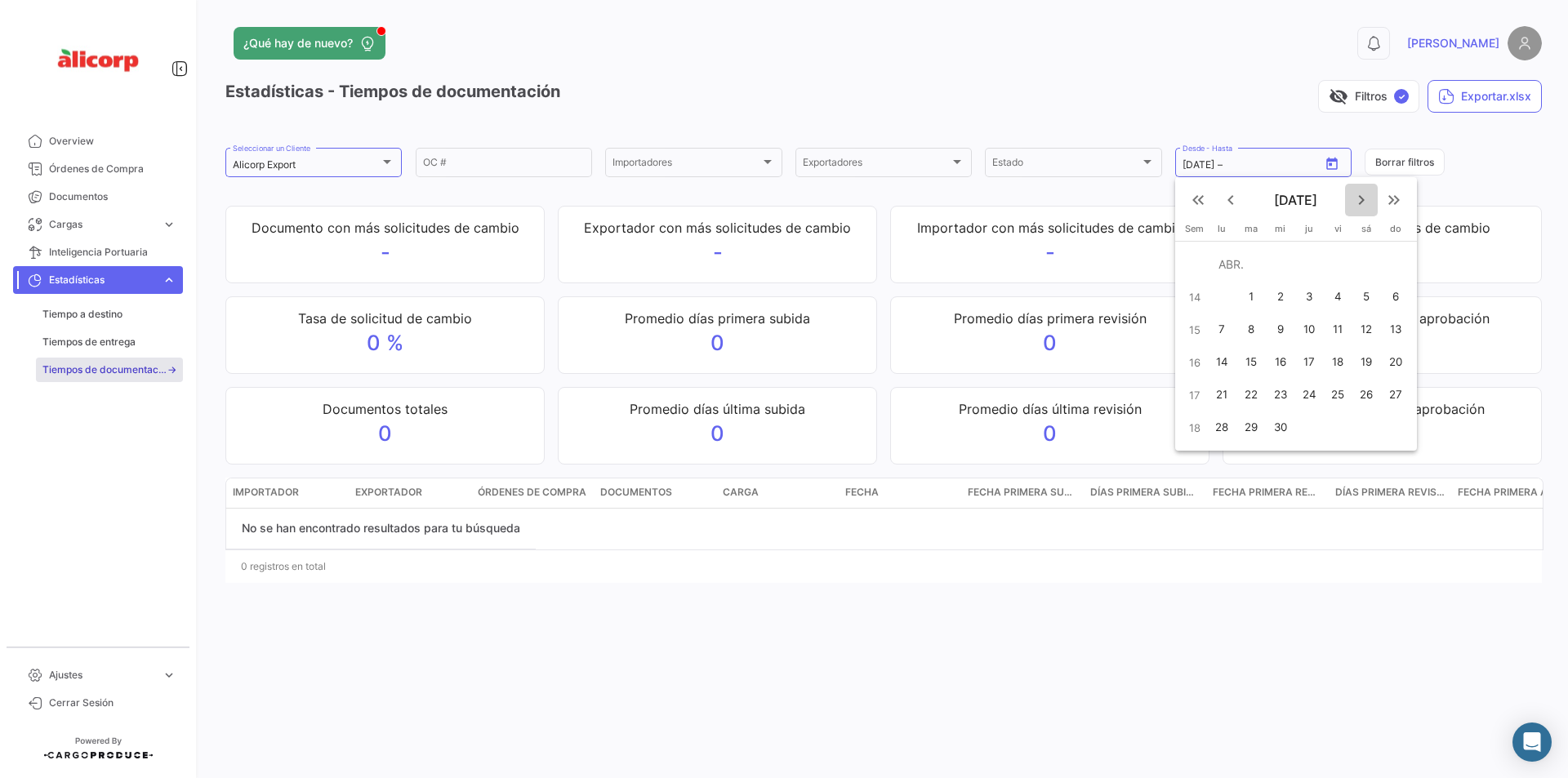
click at [1362, 198] on mat-icon "keyboard_arrow_right" at bounding box center [1360, 199] width 19 height 19
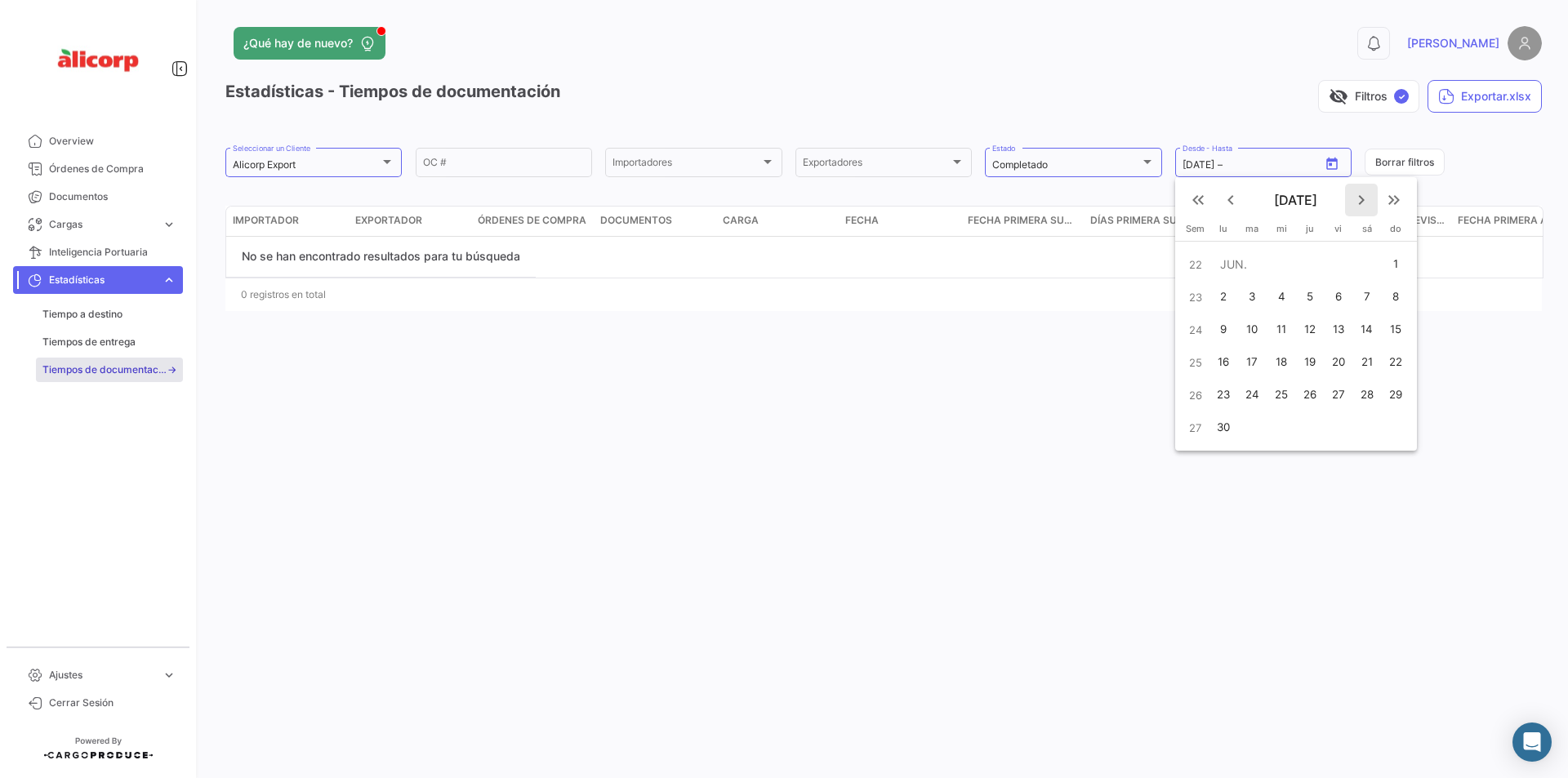
click at [1362, 198] on mat-icon "keyboard_arrow_right" at bounding box center [1360, 199] width 19 height 19
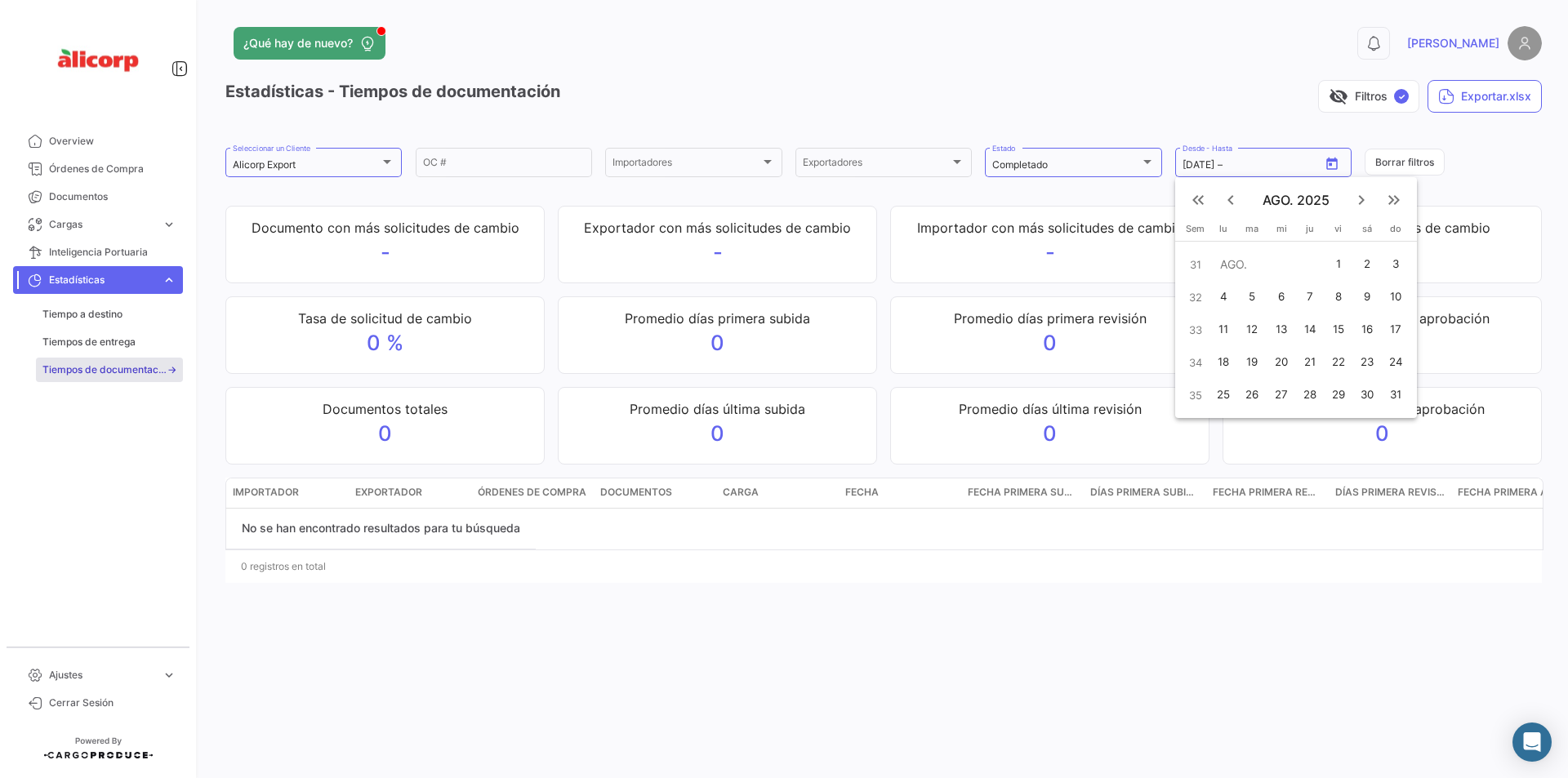
click at [1362, 198] on mat-icon "keyboard_arrow_right" at bounding box center [1360, 199] width 19 height 19
click at [1254, 334] on div "9" at bounding box center [1251, 329] width 26 height 29
type input "[DATE]"
click at [100, 334] on link "Tiempos de entrega" at bounding box center [109, 342] width 147 height 24
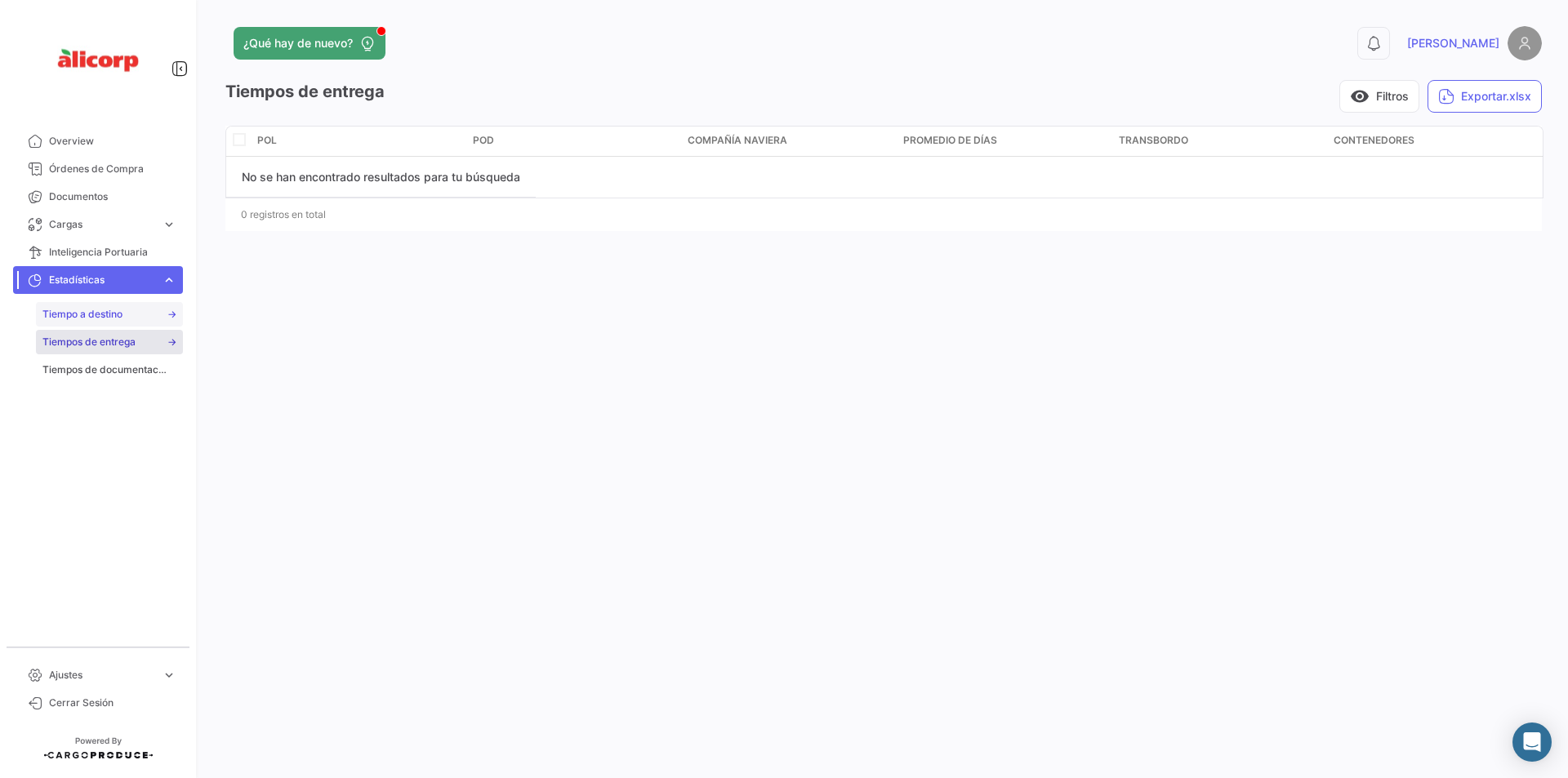
click at [107, 313] on span "Tiempo a destino" at bounding box center [82, 313] width 80 height 14
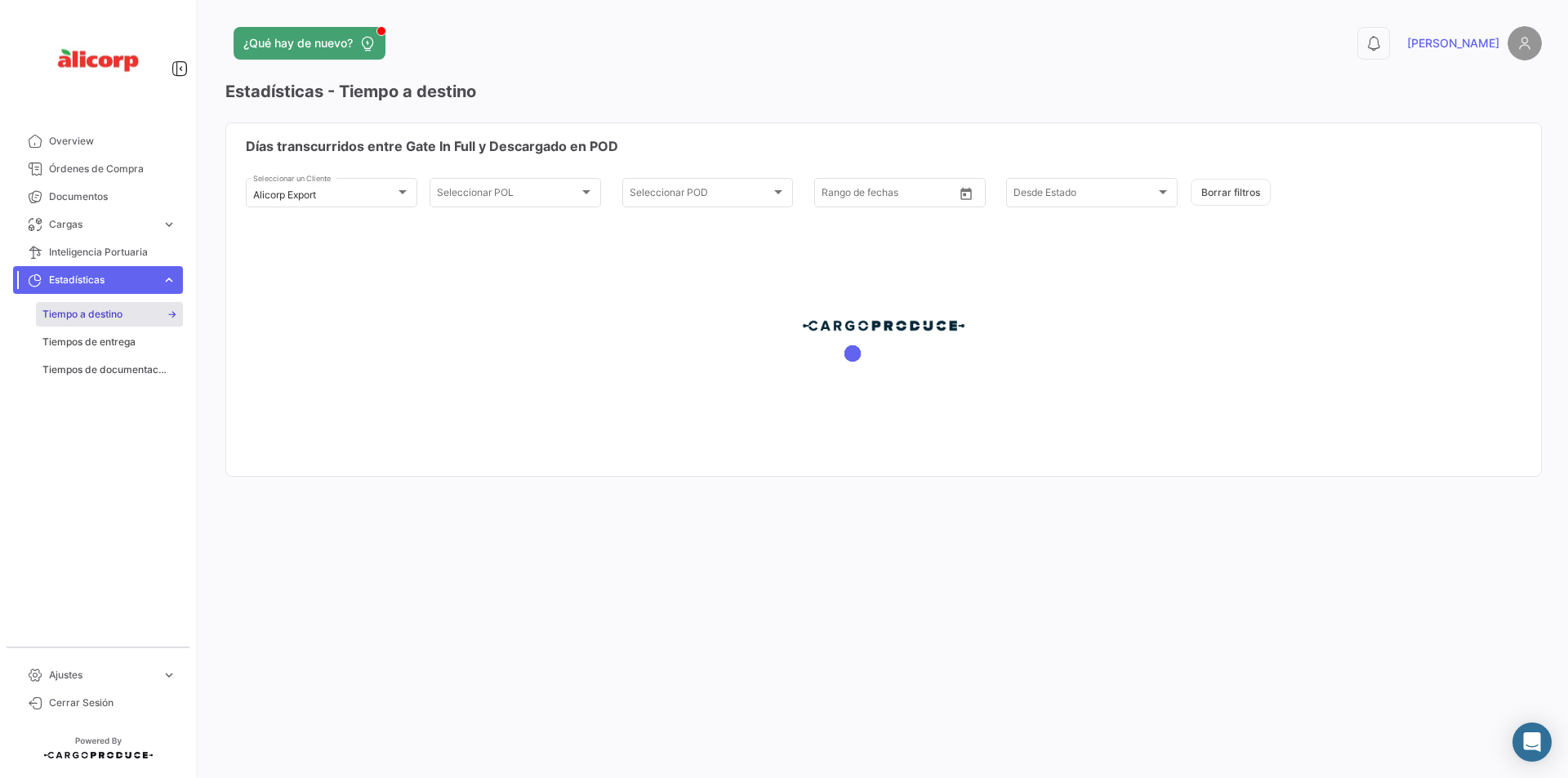
type input "[DATE]"
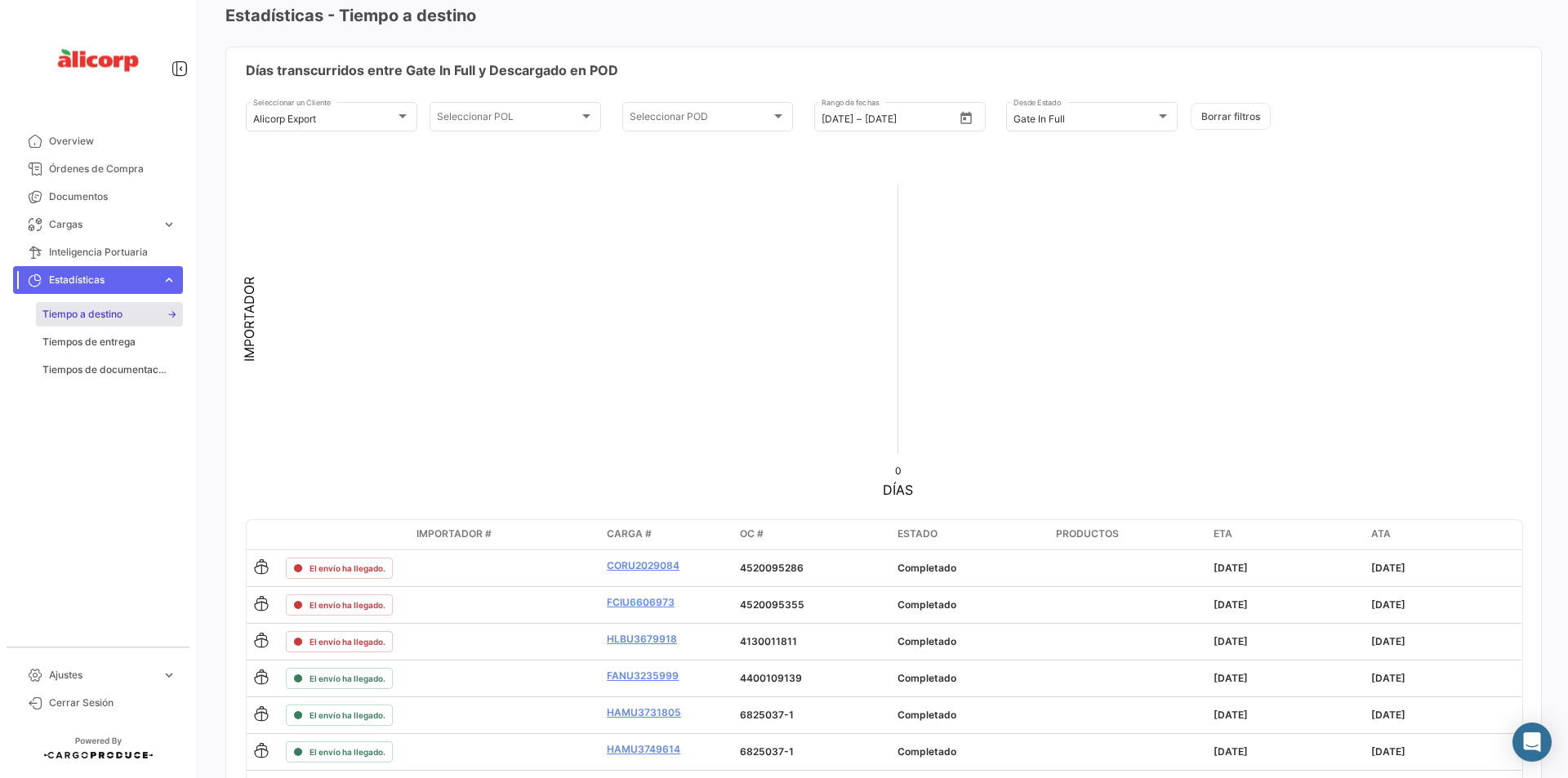
scroll to position [81, 0]
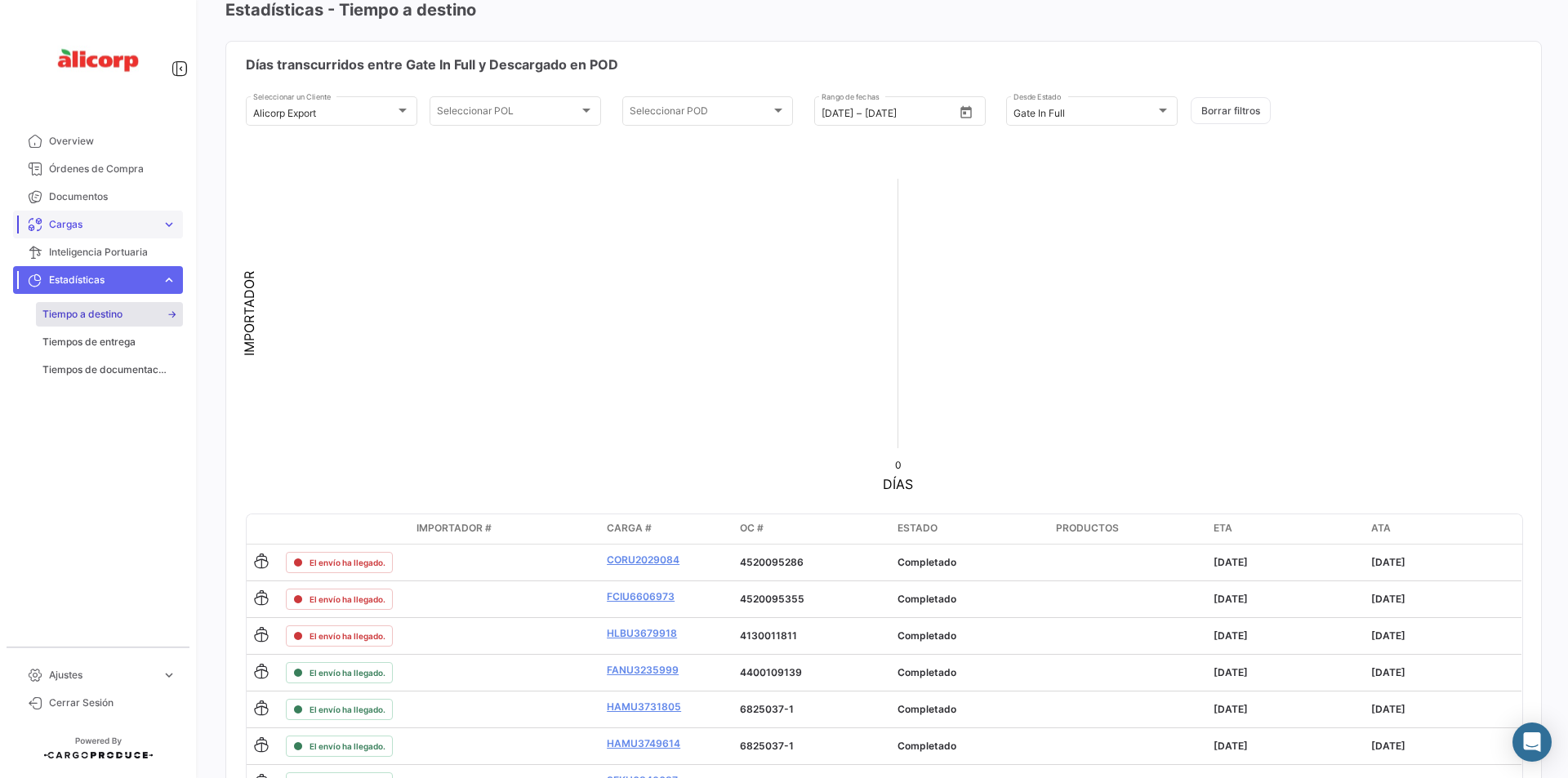
click at [148, 225] on span "Cargas" at bounding box center [102, 224] width 106 height 14
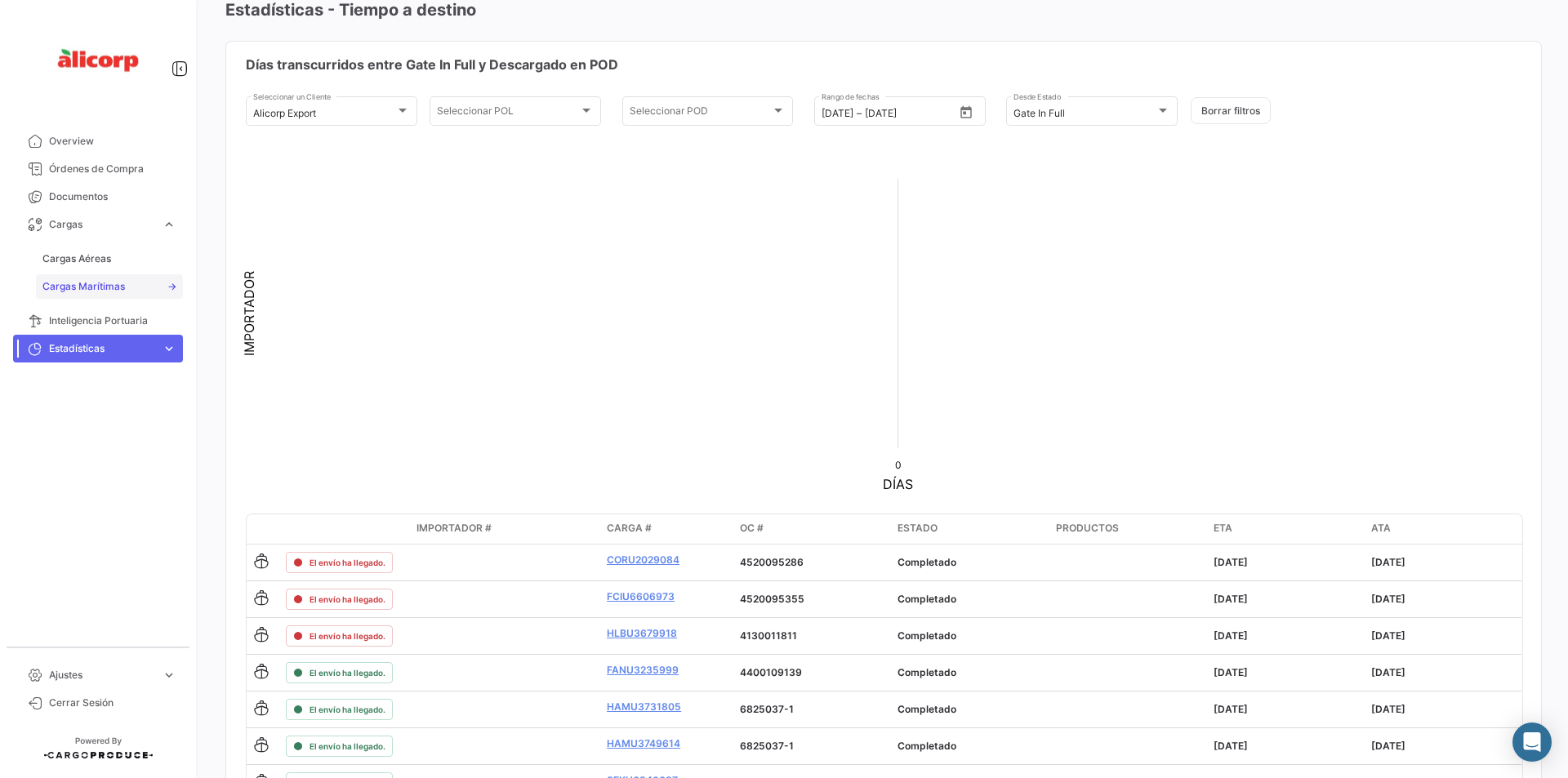
click at [126, 279] on link "Cargas Marítimas" at bounding box center [109, 286] width 147 height 24
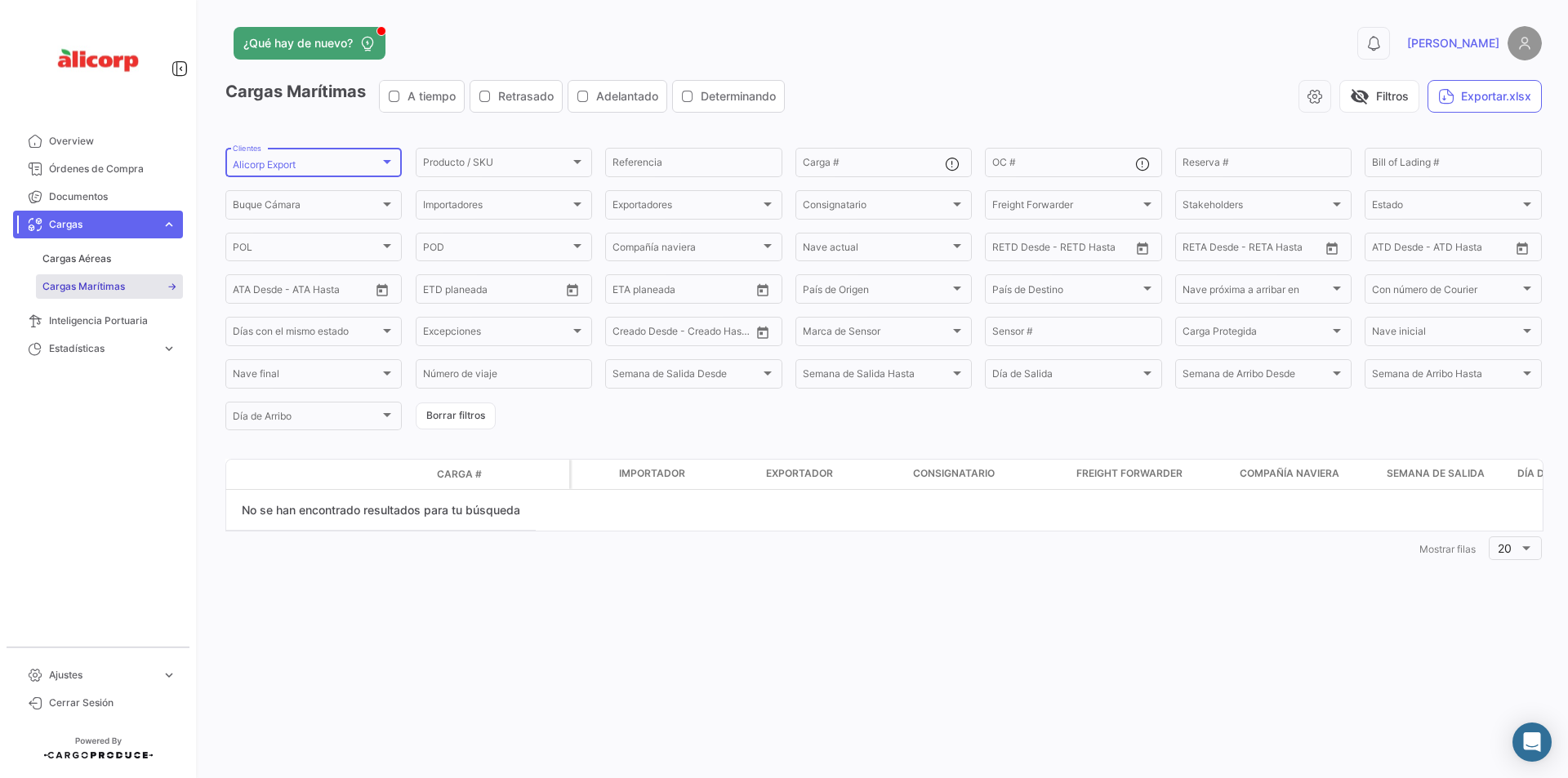
click at [297, 157] on div "Alicorp Export Clientes" at bounding box center [313, 161] width 161 height 32
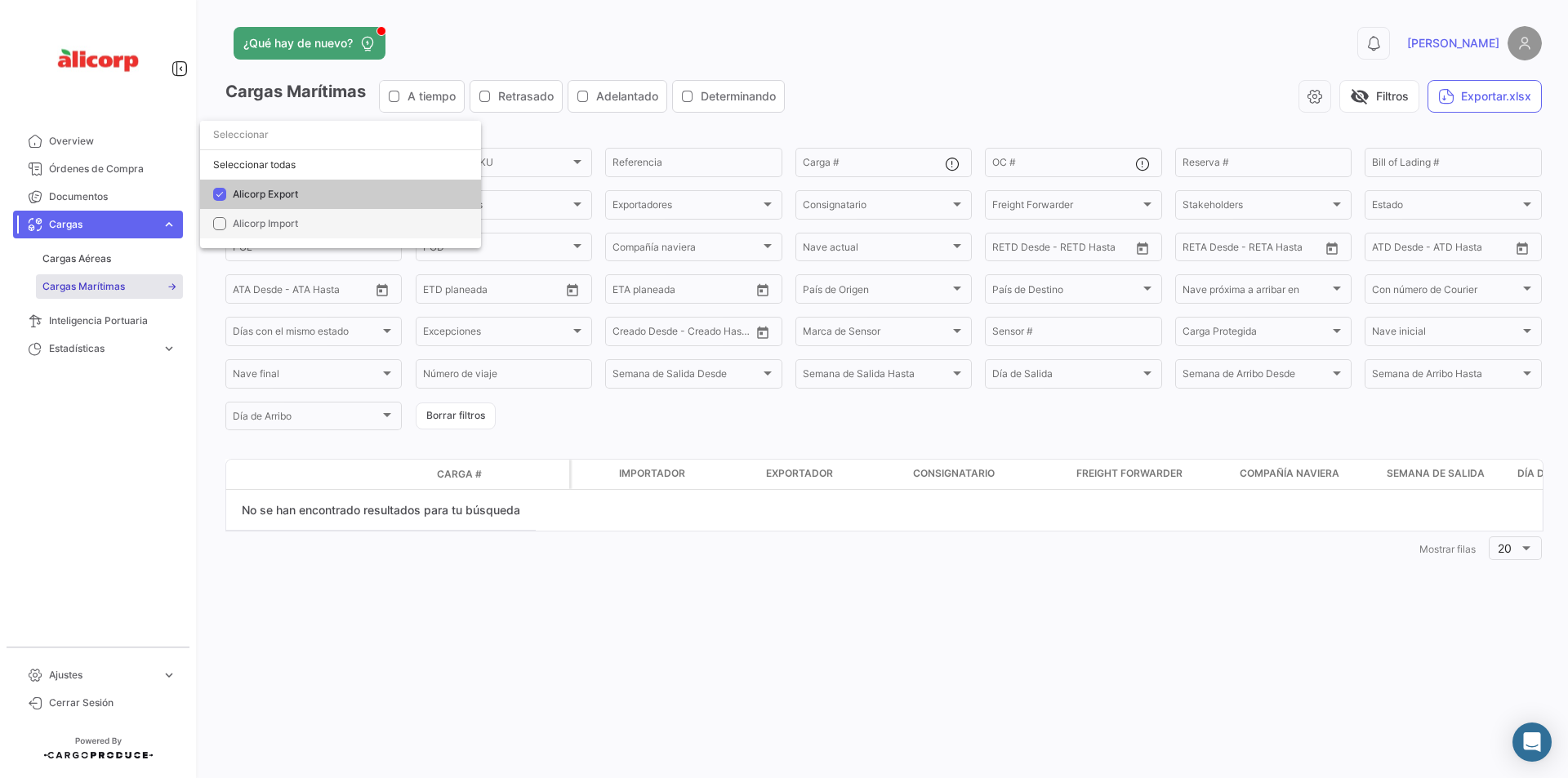
click at [270, 224] on span "Alicorp Import" at bounding box center [266, 223] width 66 height 13
click at [308, 163] on div "Deseleccionar todas" at bounding box center [340, 165] width 281 height 29
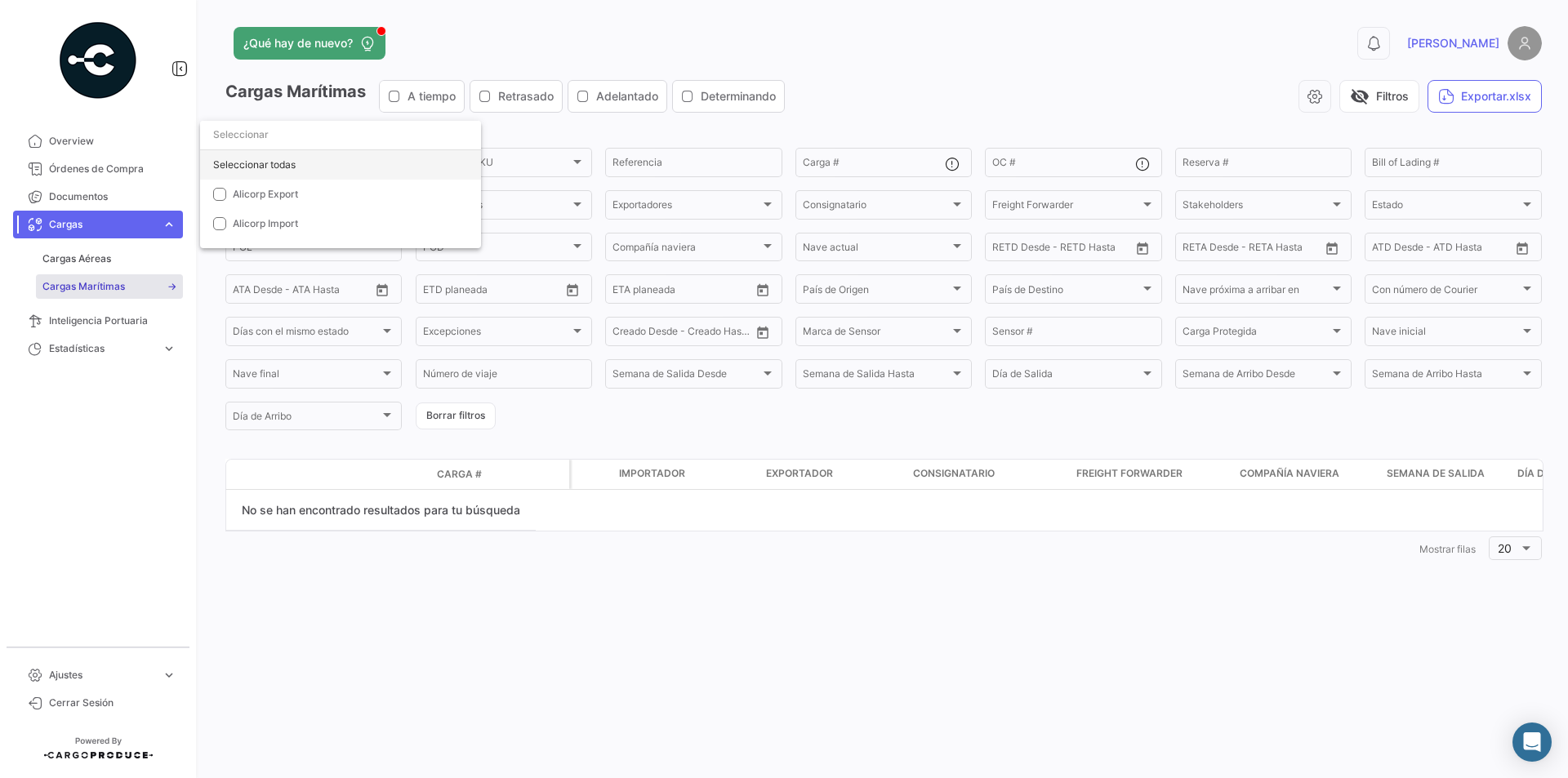
click at [308, 163] on div "Seleccionar todas" at bounding box center [340, 165] width 281 height 29
click at [546, 130] on div at bounding box center [784, 389] width 1568 height 778
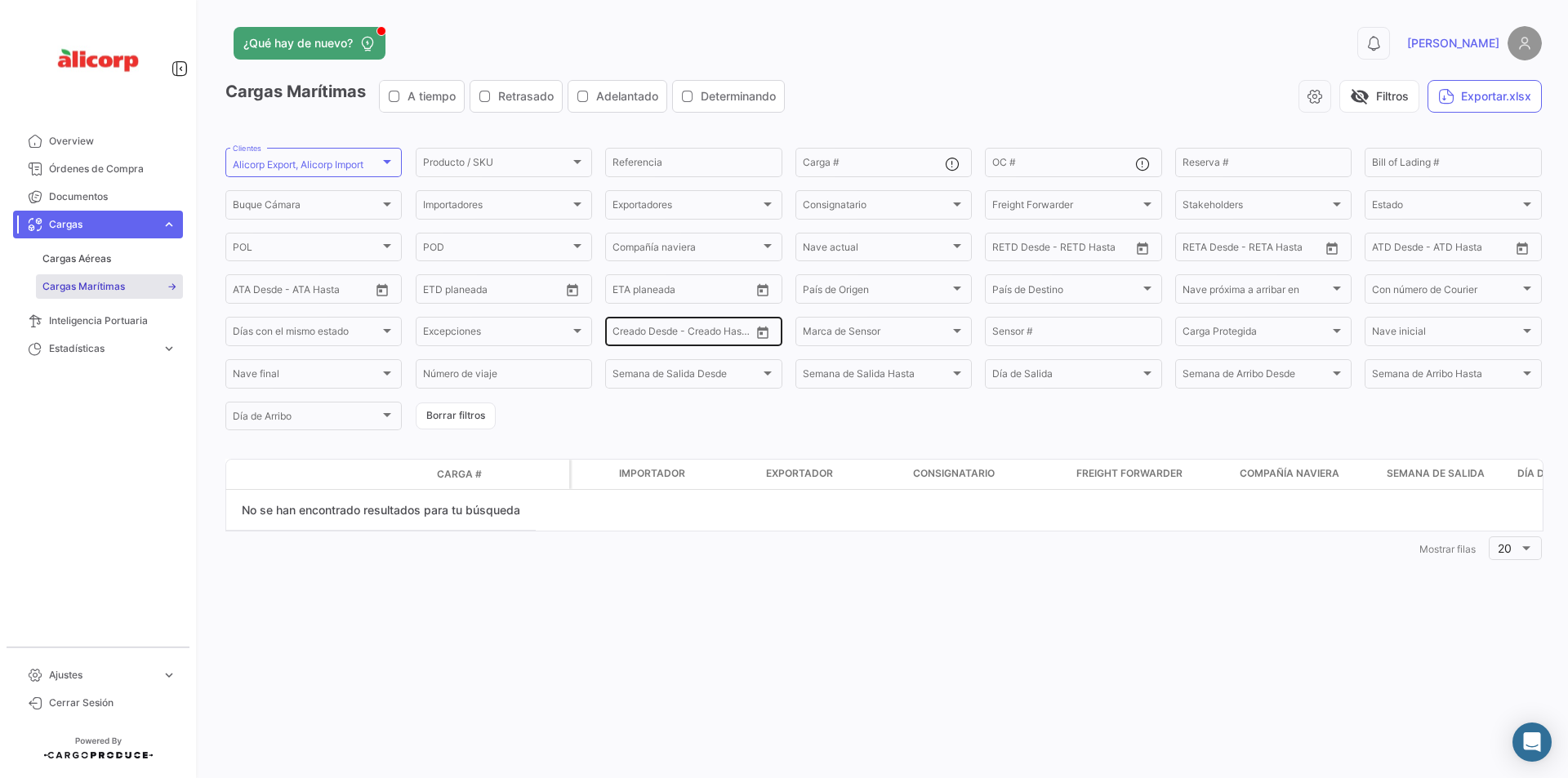
click at [725, 332] on input "text" at bounding box center [717, 334] width 66 height 12
click at [757, 334] on icon "Open calendar" at bounding box center [763, 333] width 12 height 13
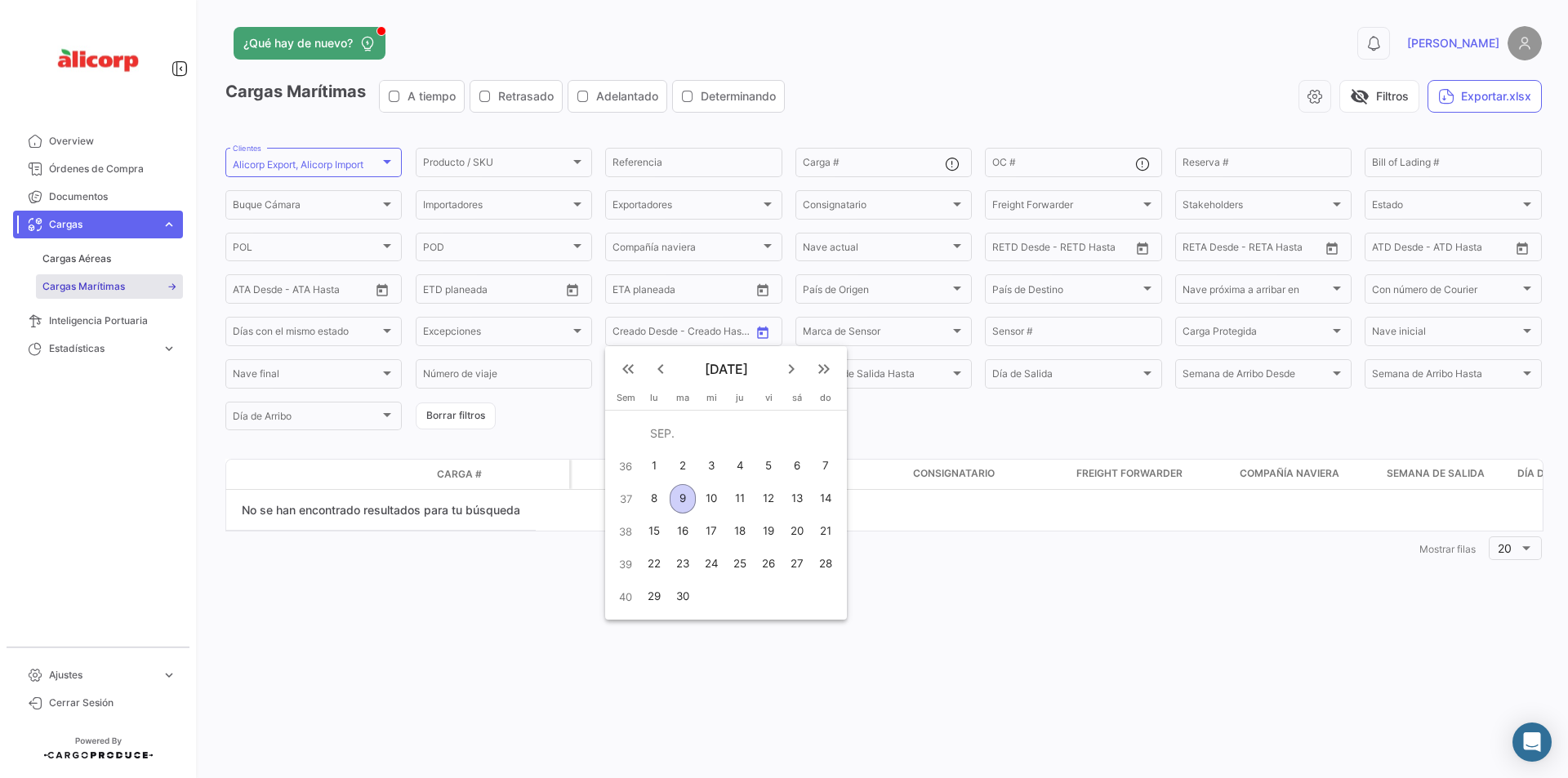
click at [666, 371] on mat-icon "keyboard_arrow_left" at bounding box center [660, 369] width 19 height 19
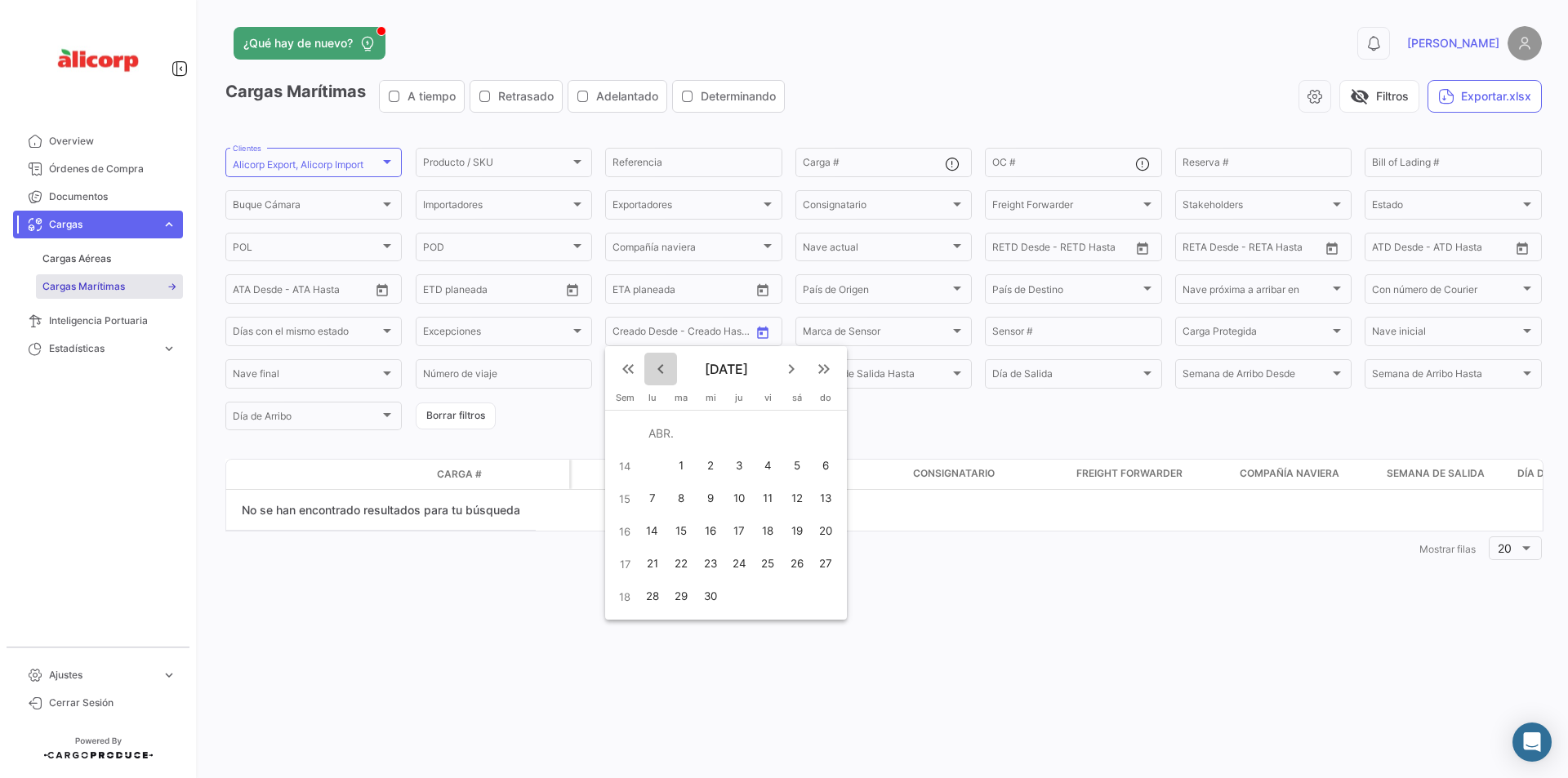
click at [666, 371] on mat-icon "keyboard_arrow_left" at bounding box center [660, 369] width 19 height 19
click at [792, 370] on mat-icon "keyboard_arrow_right" at bounding box center [791, 369] width 19 height 19
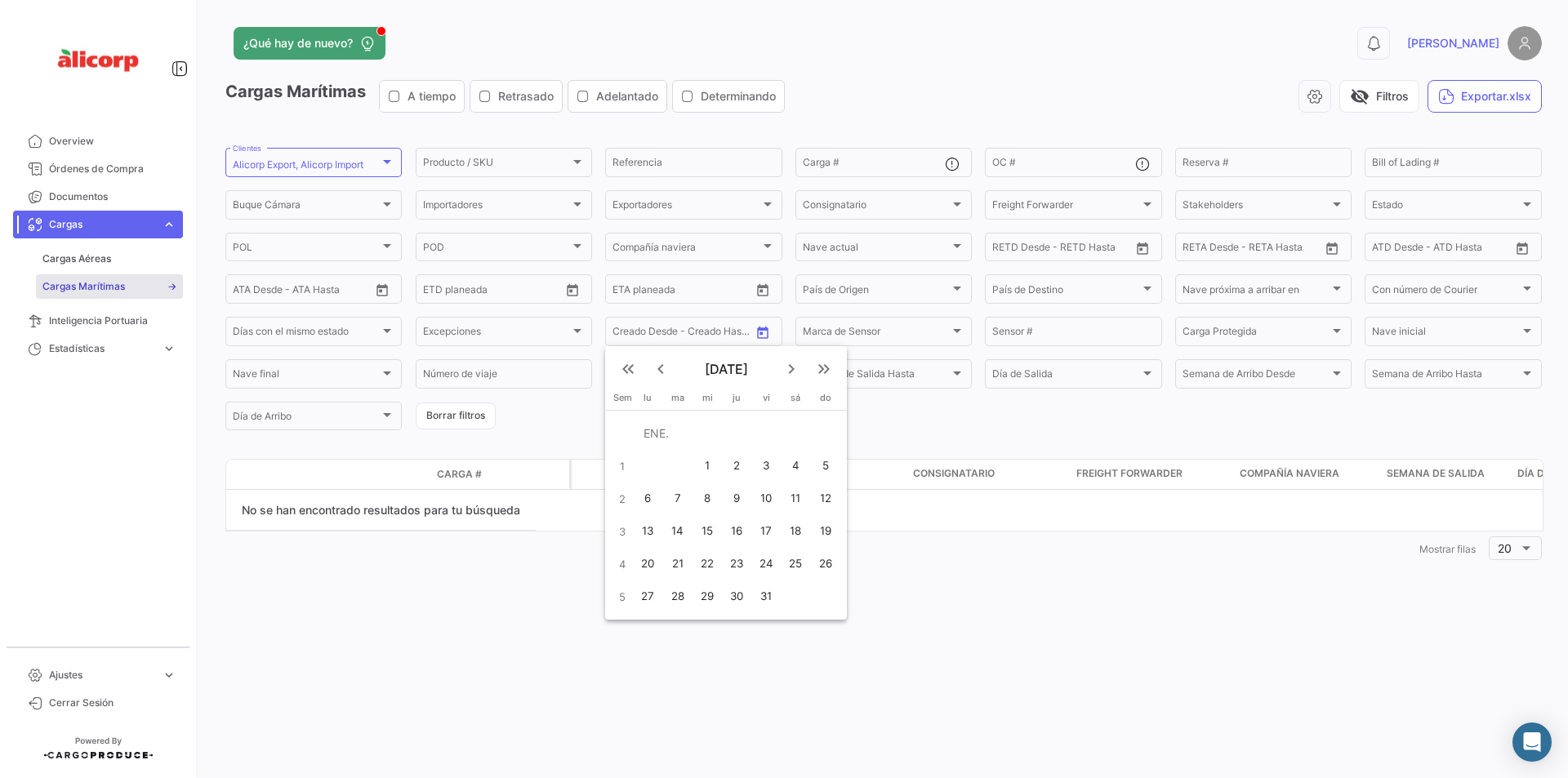
click at [704, 471] on div "1" at bounding box center [708, 465] width 27 height 29
type input "[DATE]"
click at [792, 371] on mat-icon "keyboard_arrow_right" at bounding box center [791, 369] width 19 height 19
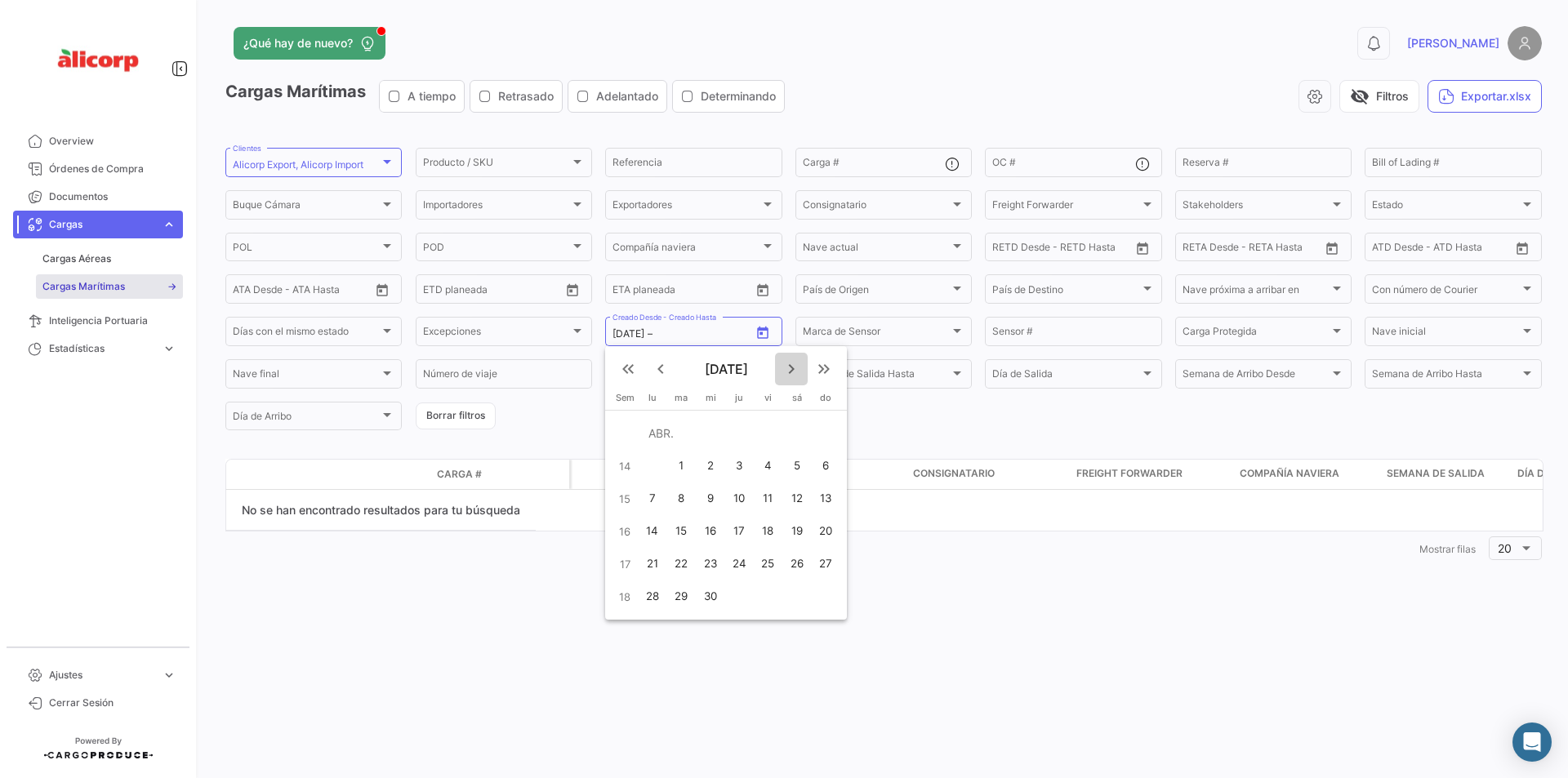
click at [792, 371] on mat-icon "keyboard_arrow_right" at bounding box center [791, 369] width 19 height 19
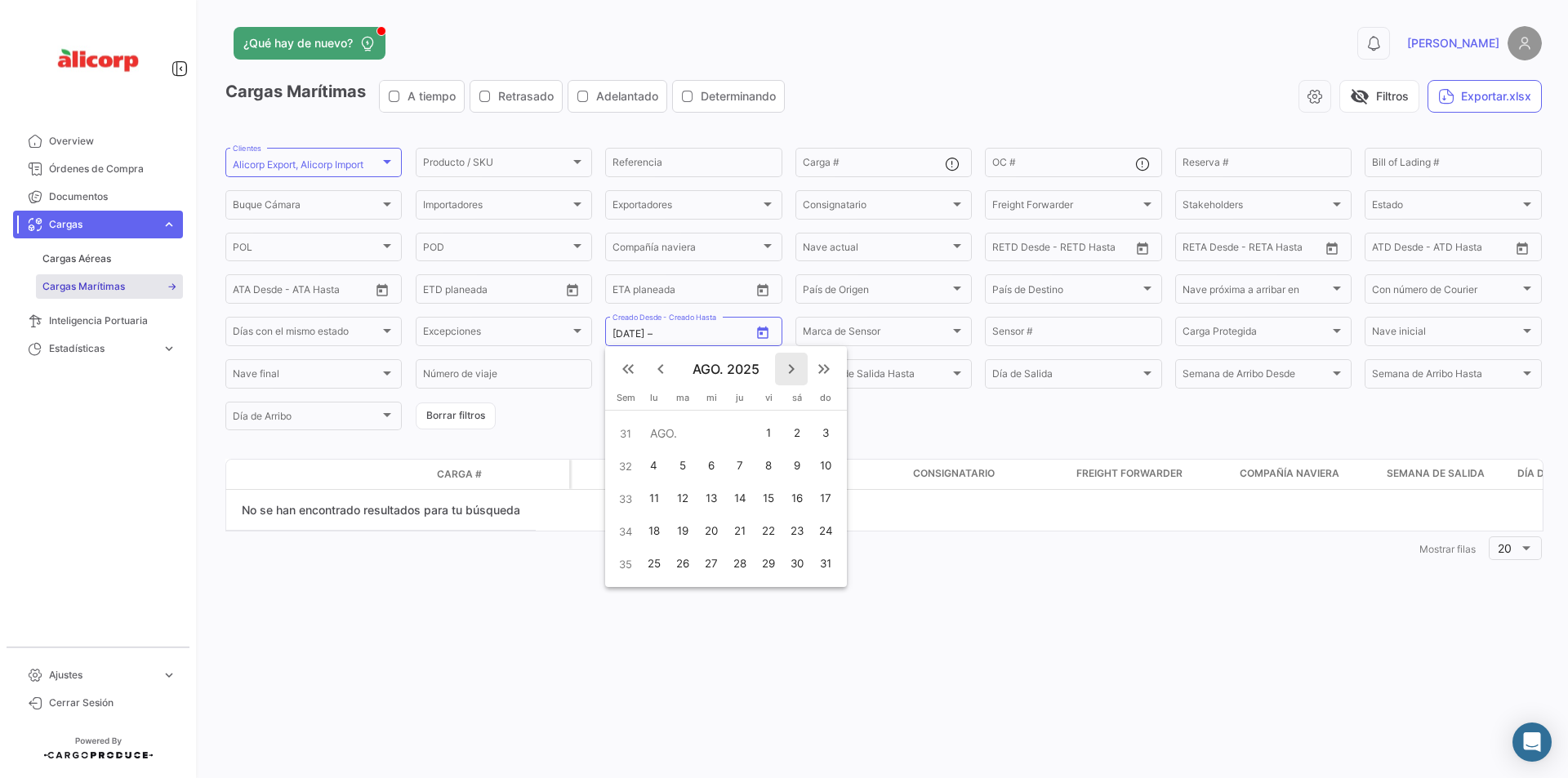
click at [792, 371] on mat-icon "keyboard_arrow_right" at bounding box center [791, 369] width 19 height 19
click at [656, 372] on mat-icon "keyboard_arrow_left" at bounding box center [660, 369] width 19 height 19
click at [681, 497] on div "9" at bounding box center [682, 498] width 26 height 29
type input "[DATE]"
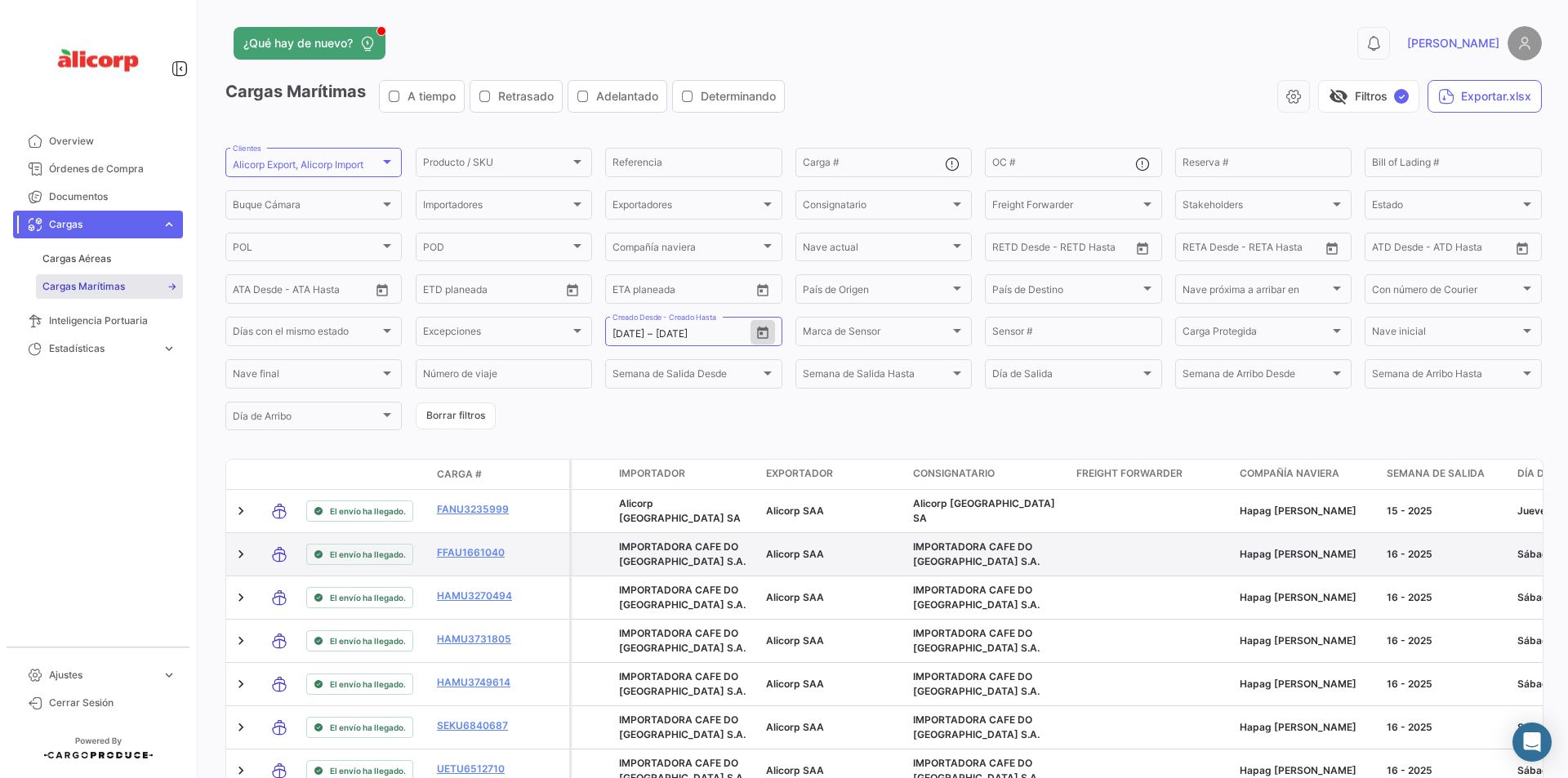
scroll to position [81, 0]
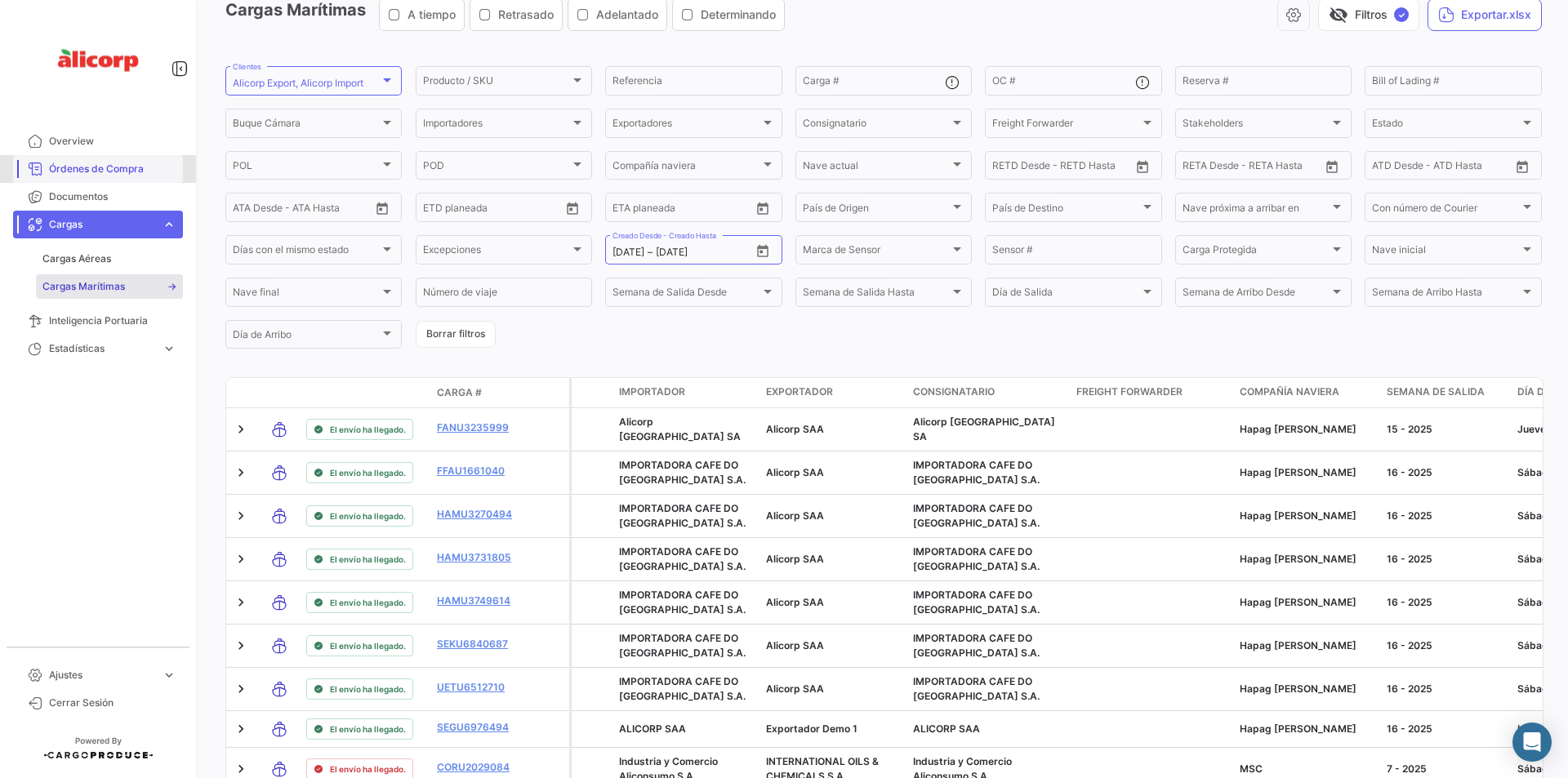
click at [97, 169] on span "Órdenes de Compra" at bounding box center [113, 168] width 128 height 14
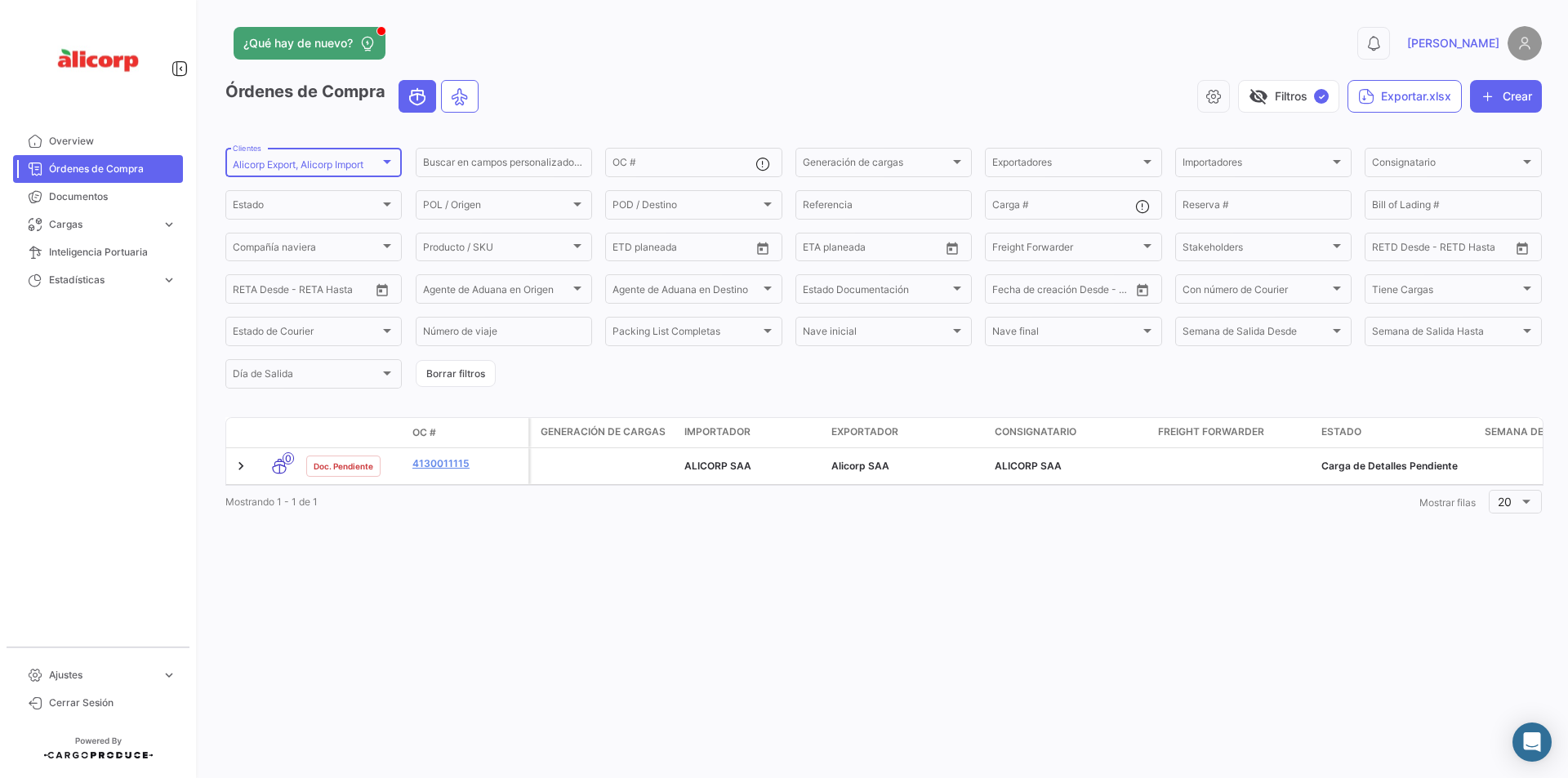
click at [327, 160] on mat-select-trigger "Alicorp Export, Alicorp Import" at bounding box center [297, 165] width 130 height 13
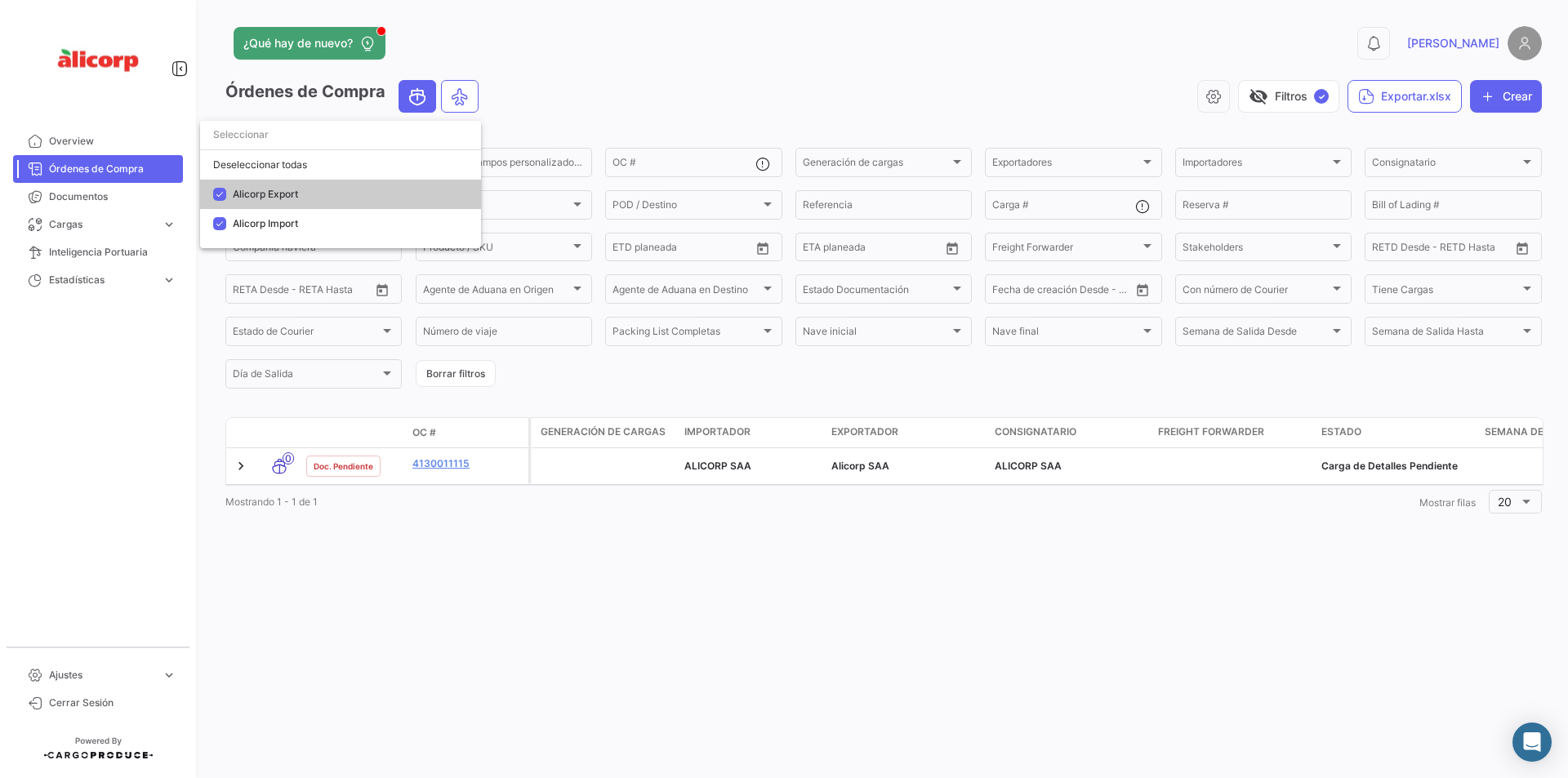
click at [634, 124] on div at bounding box center [784, 389] width 1568 height 778
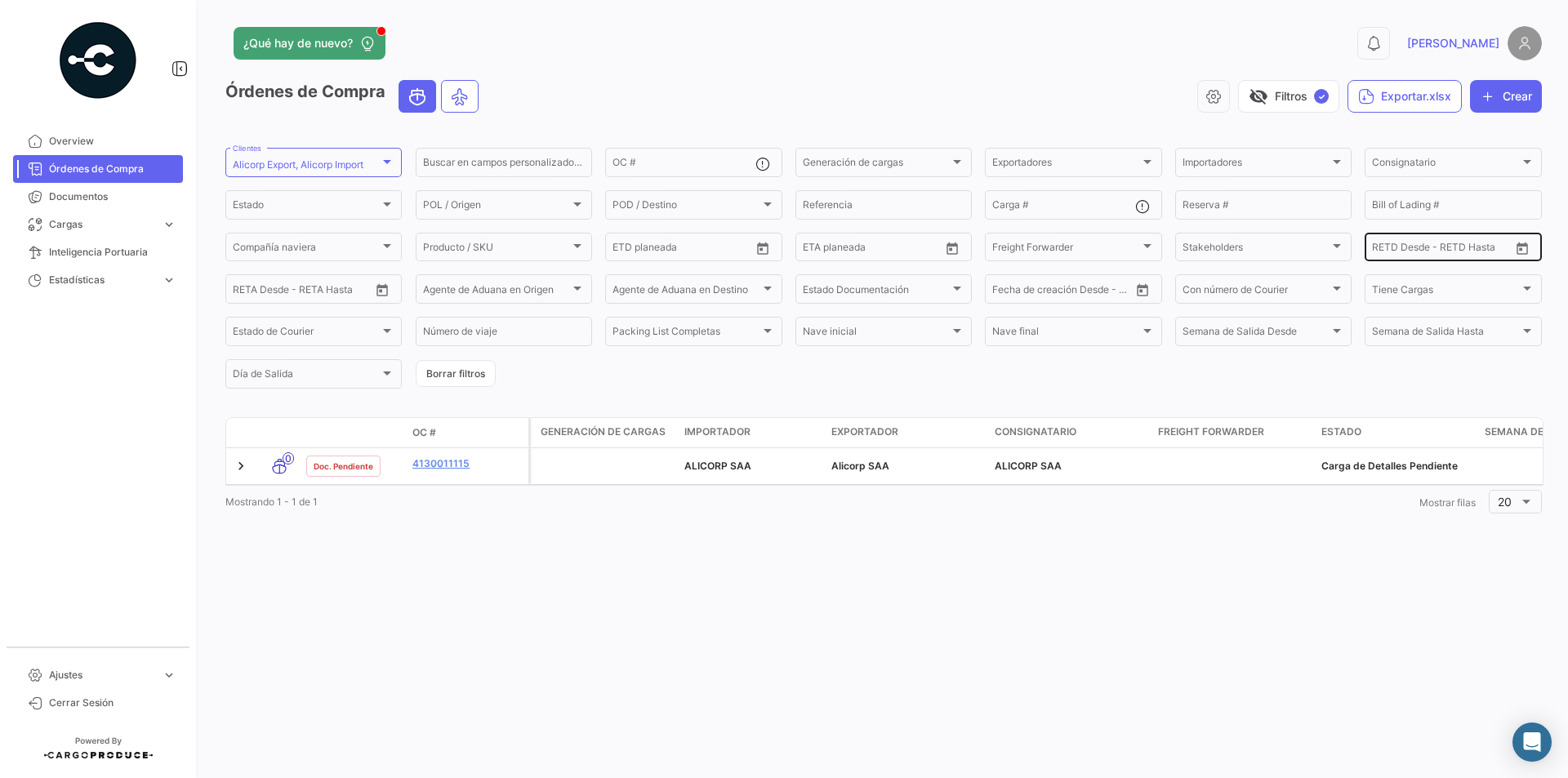
click at [1434, 250] on input "text" at bounding box center [1445, 250] width 66 height 12
click at [1521, 244] on icon "Open calendar" at bounding box center [1523, 248] width 12 height 13
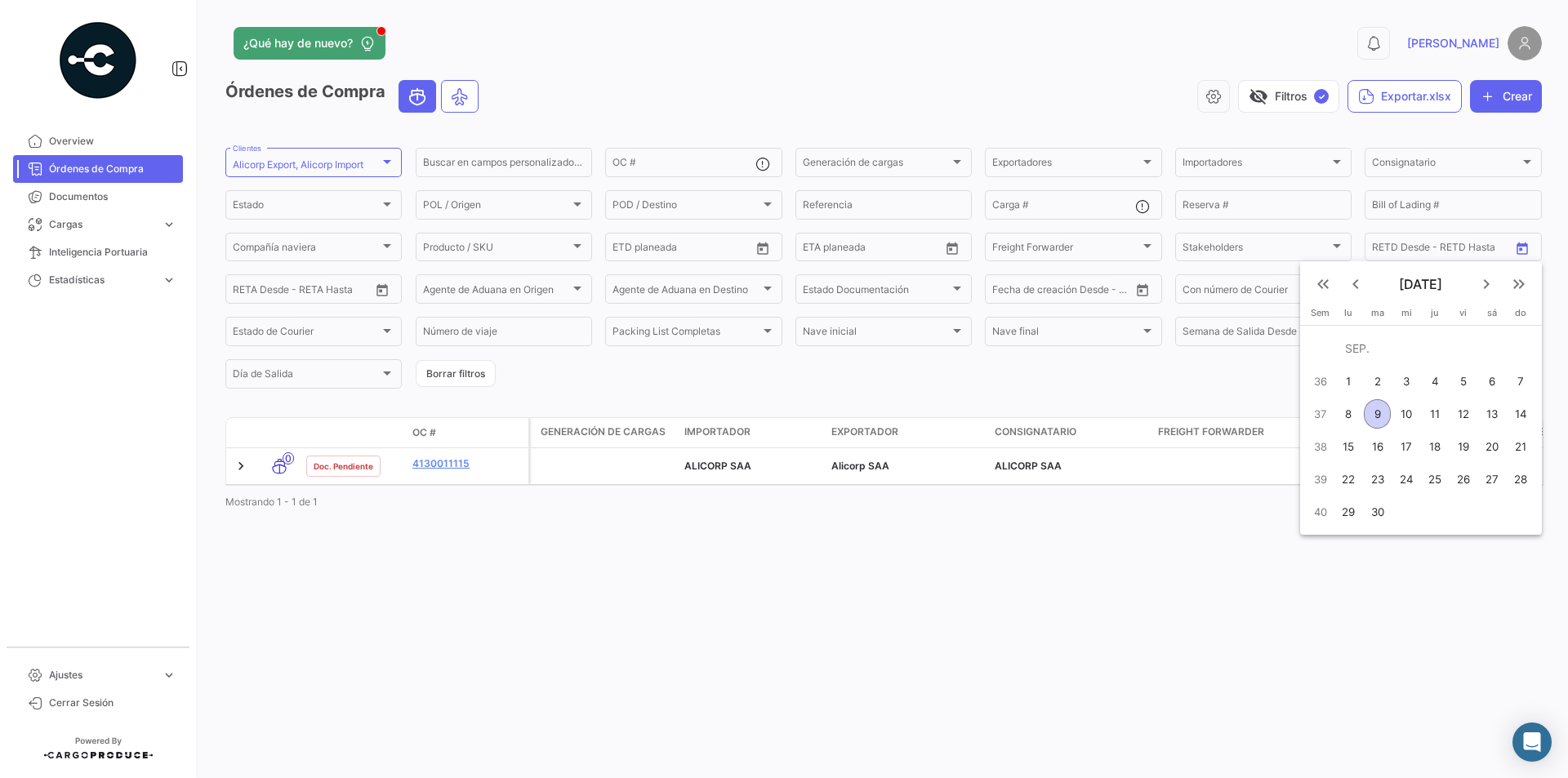
click at [1354, 288] on mat-icon "keyboard_arrow_left" at bounding box center [1355, 284] width 19 height 19
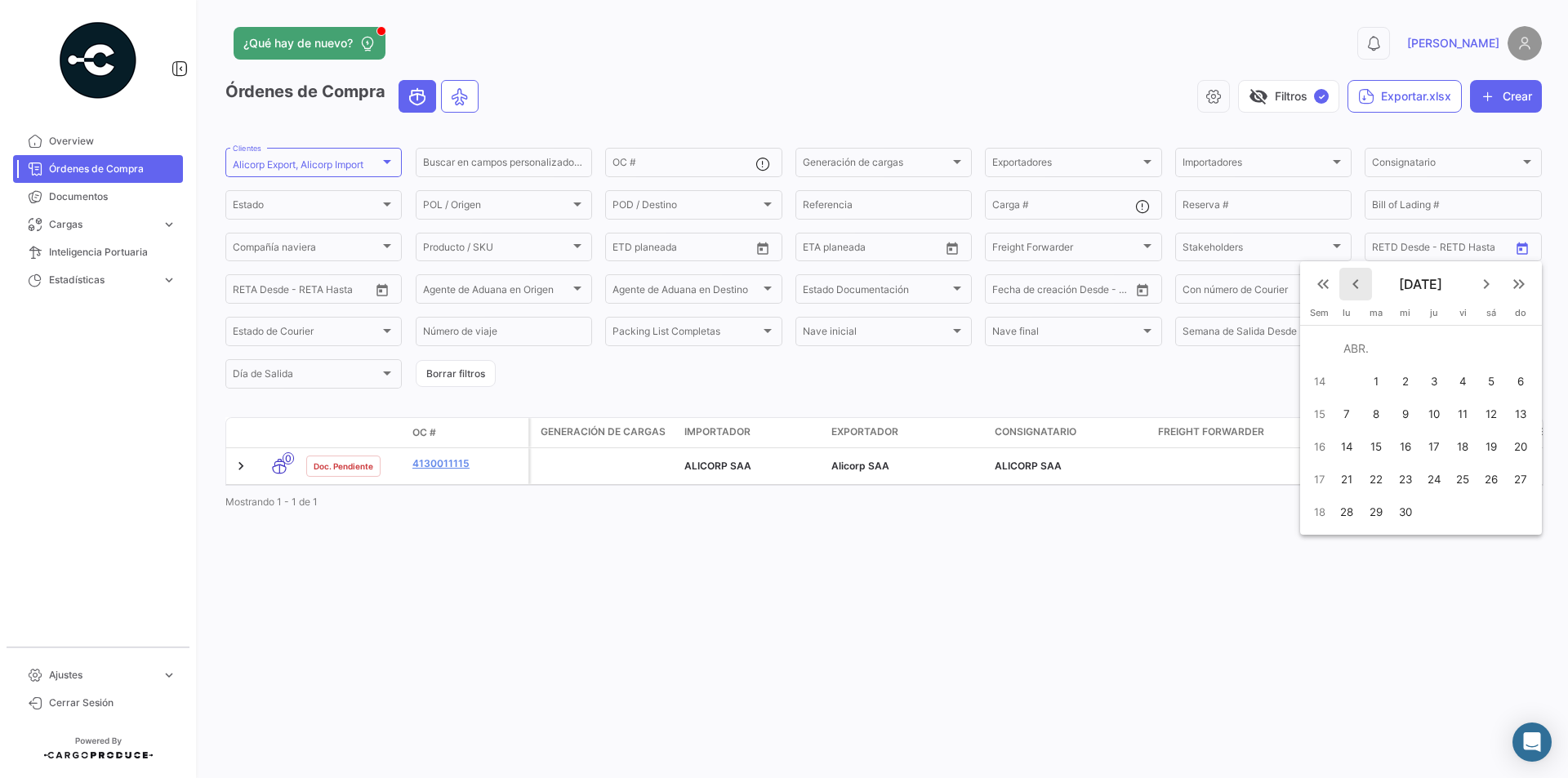
click at [1354, 288] on mat-icon "keyboard_arrow_left" at bounding box center [1355, 284] width 19 height 19
click at [1403, 382] on div "1" at bounding box center [1402, 381] width 27 height 29
type input "[DATE]"
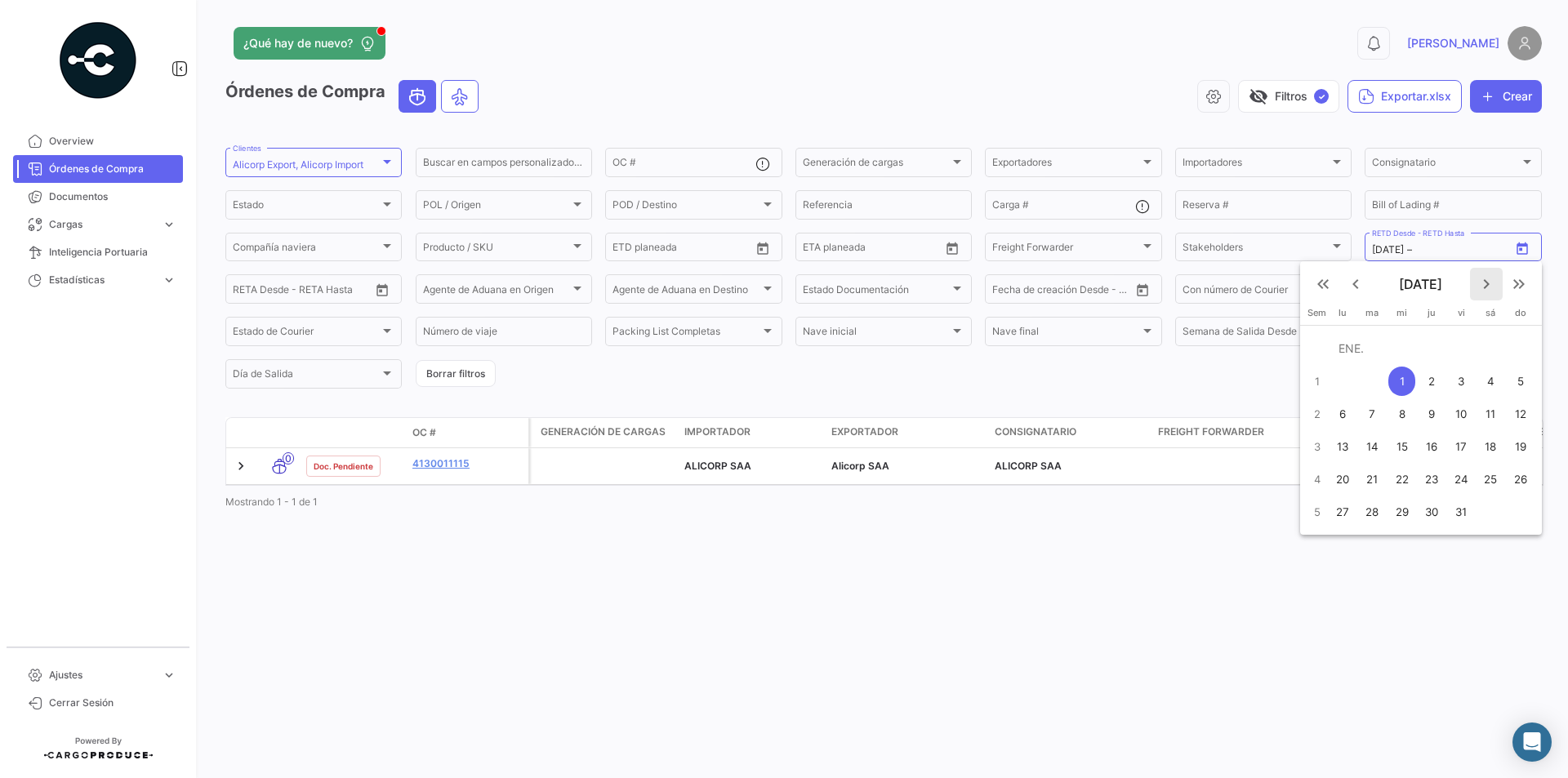
click at [1483, 284] on mat-icon "keyboard_arrow_right" at bounding box center [1486, 284] width 19 height 19
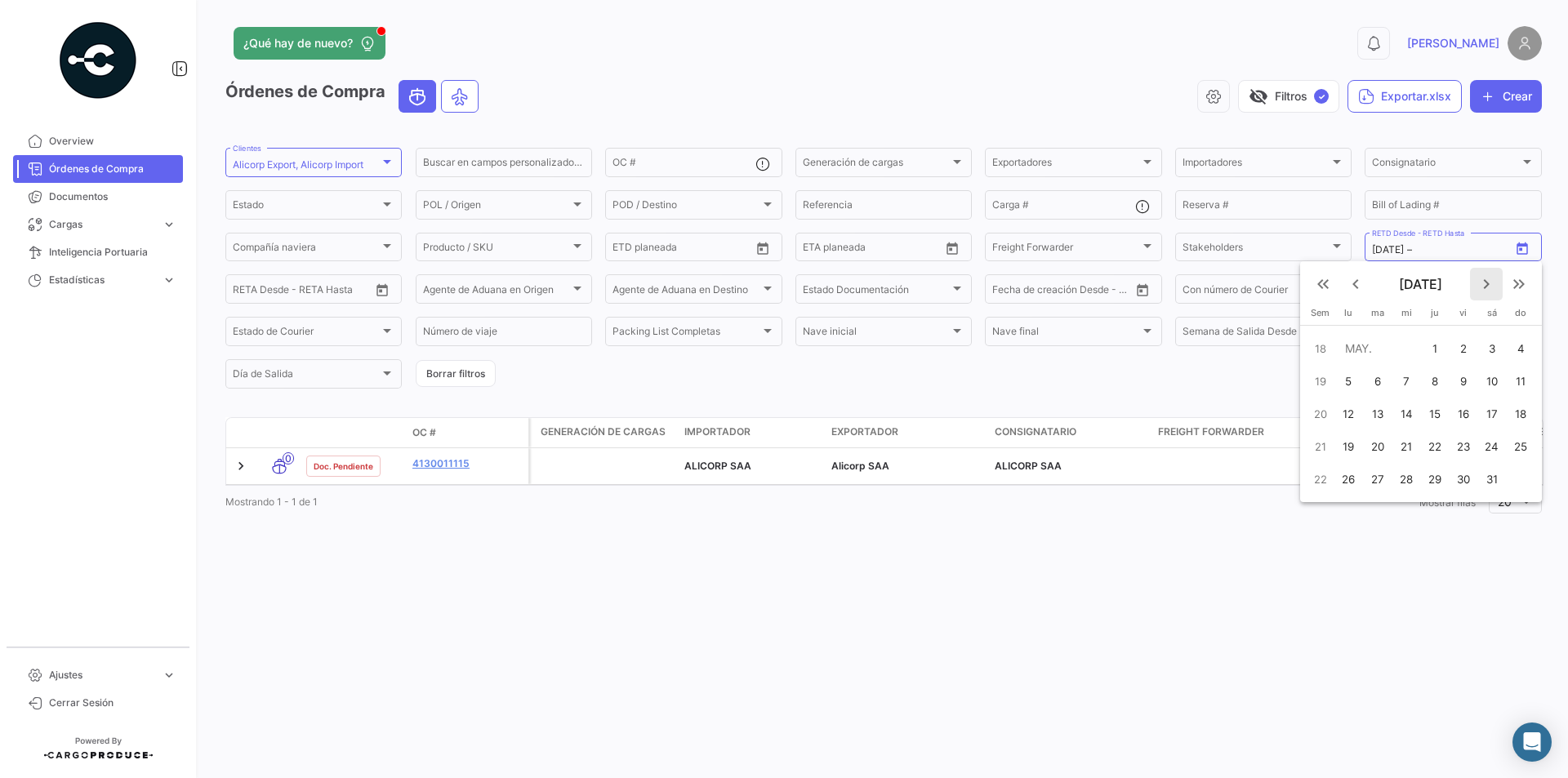
click at [1483, 284] on mat-icon "keyboard_arrow_right" at bounding box center [1486, 284] width 19 height 19
click at [1359, 283] on mat-icon "keyboard_arrow_left" at bounding box center [1355, 284] width 19 height 19
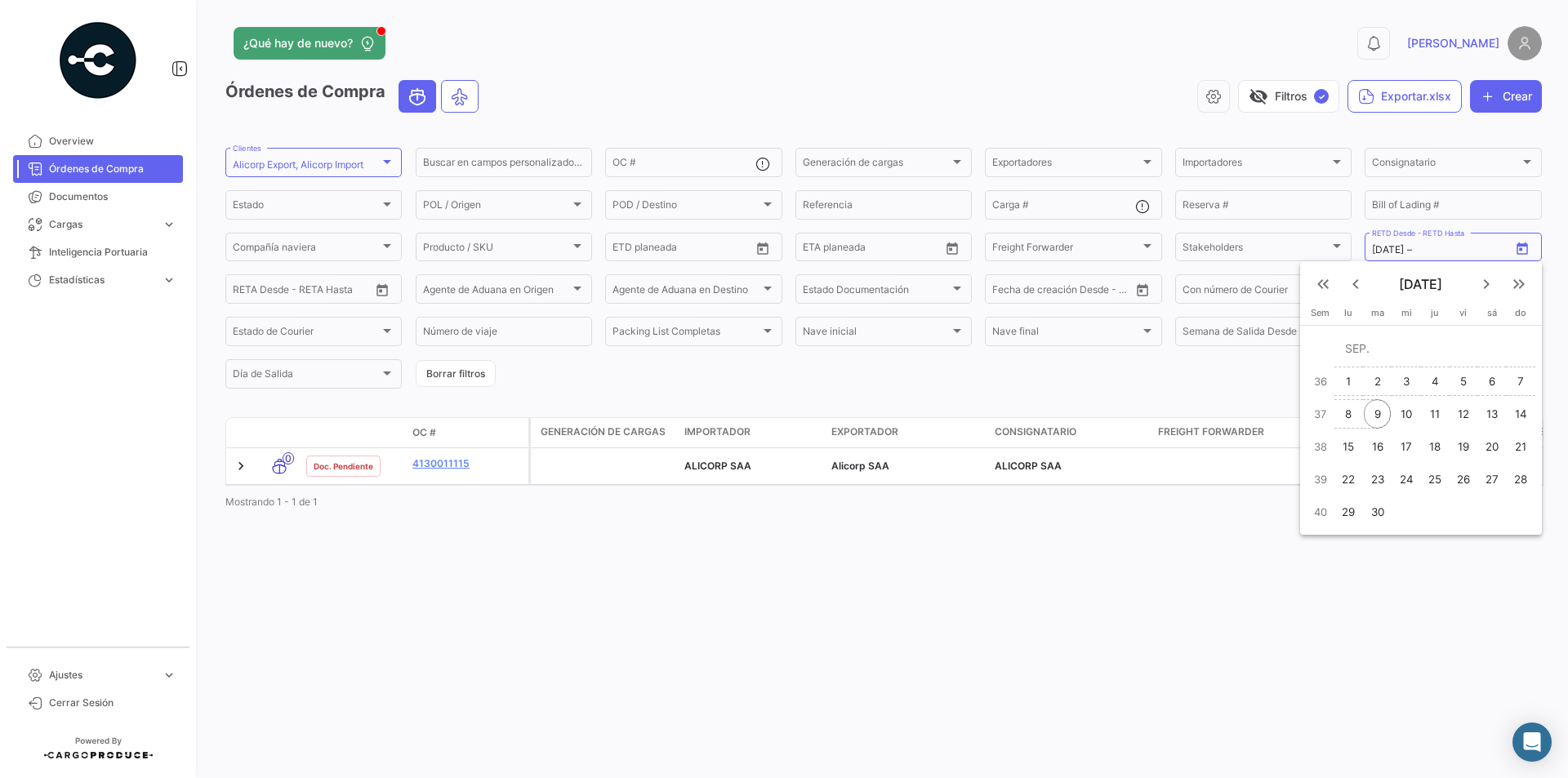
click at [1378, 413] on div "9" at bounding box center [1376, 413] width 26 height 29
type input "[DATE]"
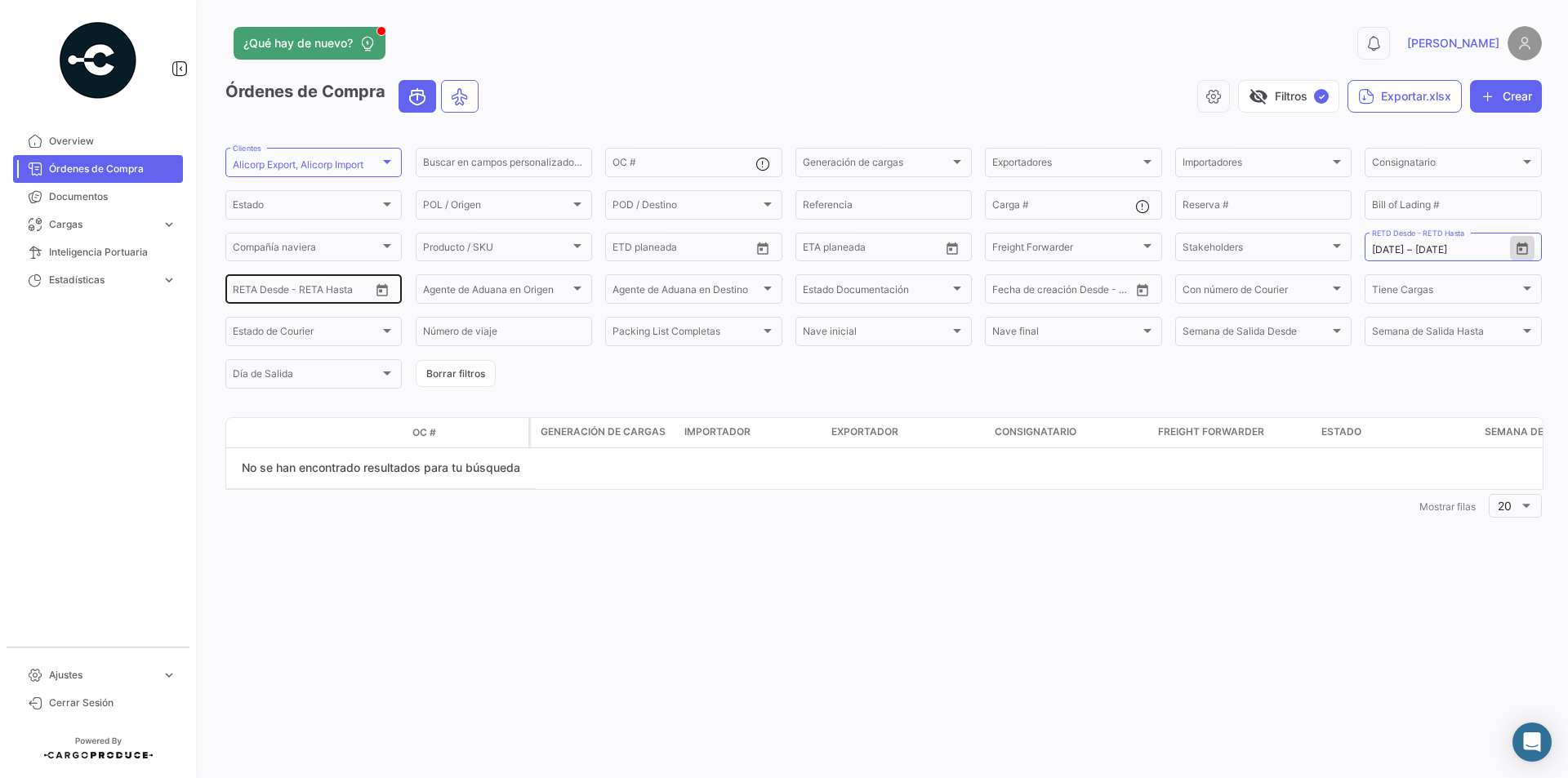
click at [381, 292] on icon "Open calendar" at bounding box center [381, 290] width 14 height 14
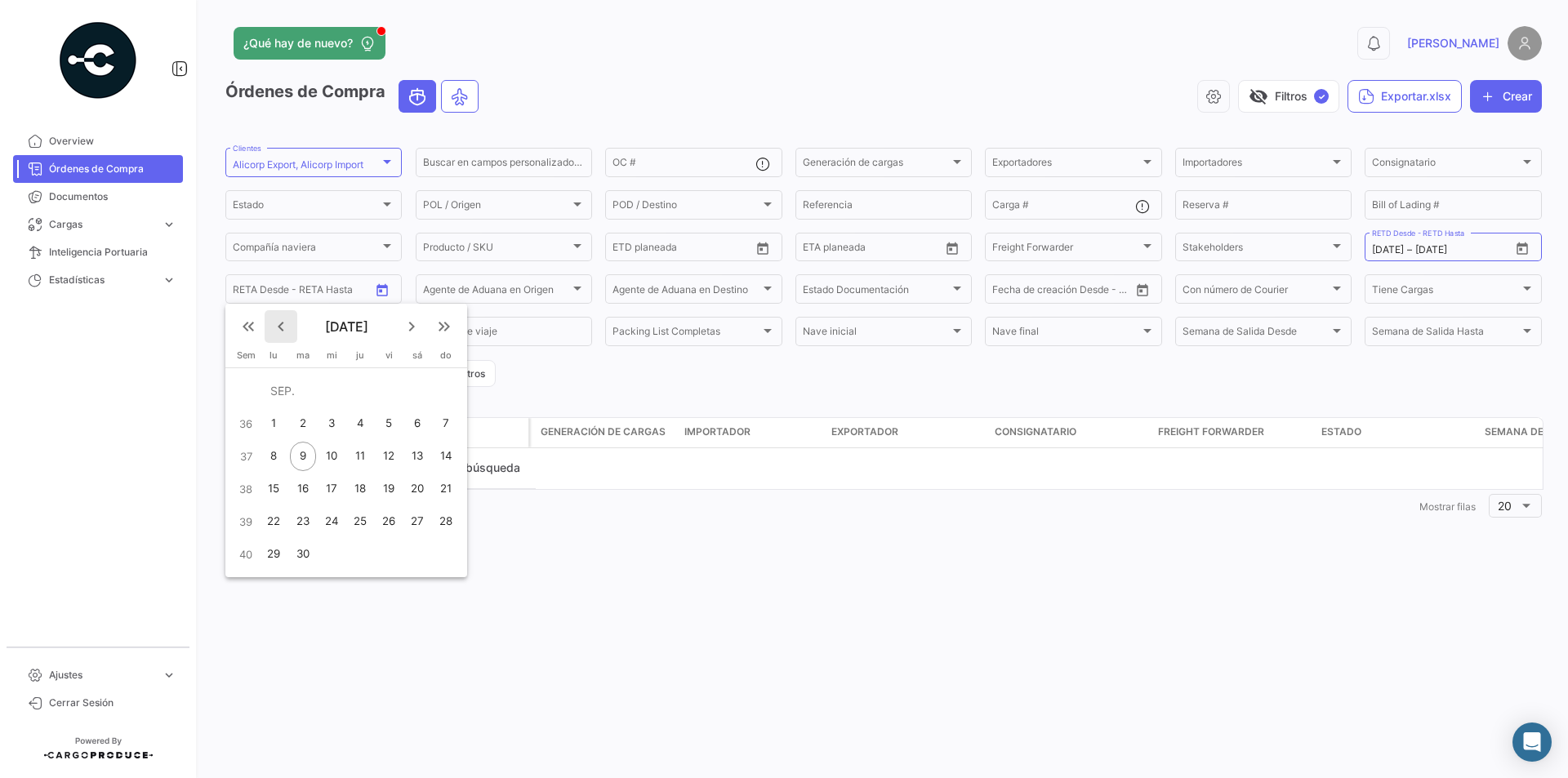
click at [279, 330] on mat-icon "keyboard_arrow_left" at bounding box center [281, 326] width 19 height 19
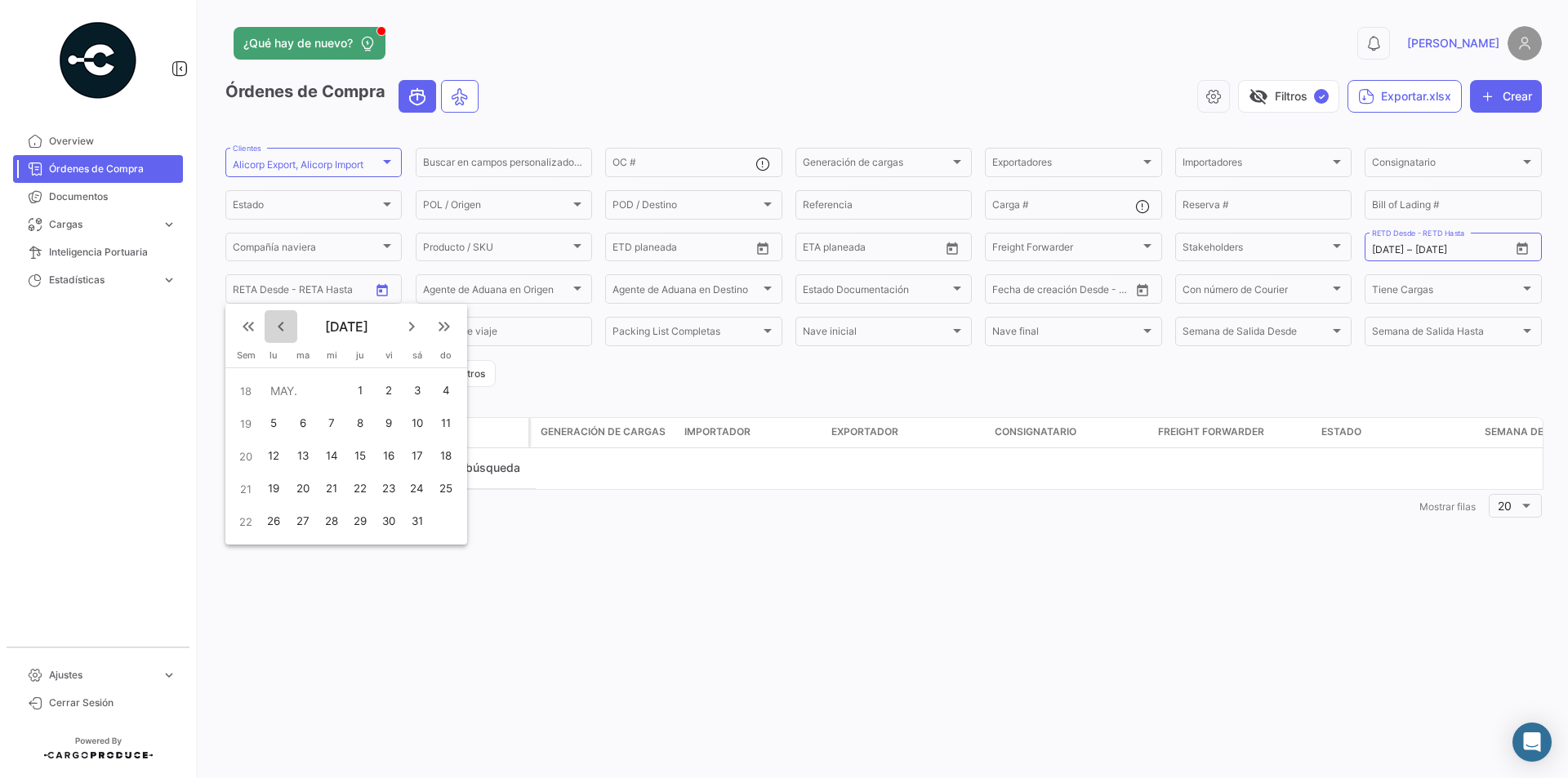
click at [279, 330] on mat-icon "keyboard_arrow_left" at bounding box center [281, 326] width 19 height 19
click at [335, 425] on div "1" at bounding box center [328, 423] width 27 height 29
type input "[DATE]"
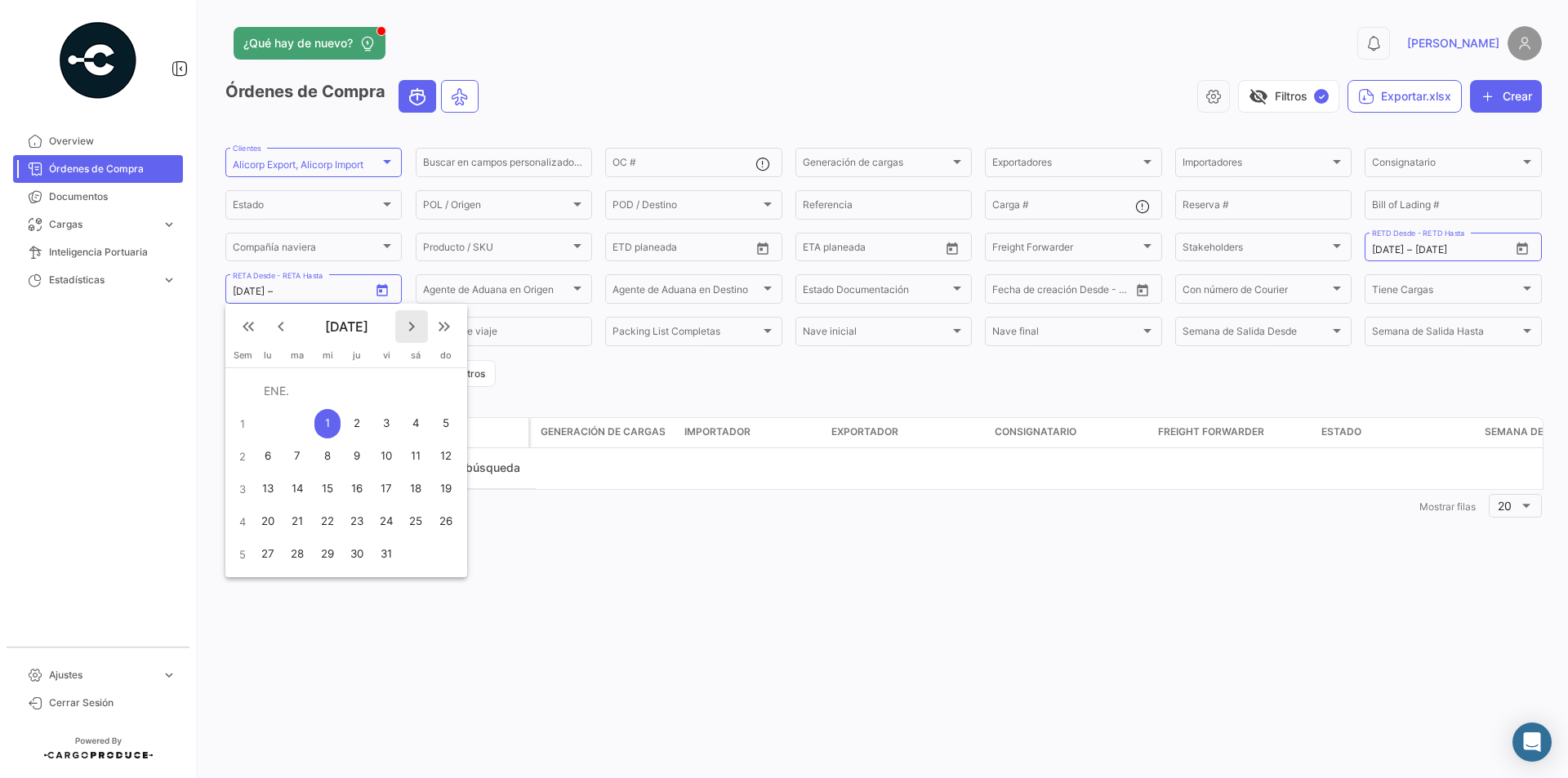
click at [413, 323] on mat-icon "keyboard_arrow_right" at bounding box center [411, 326] width 19 height 19
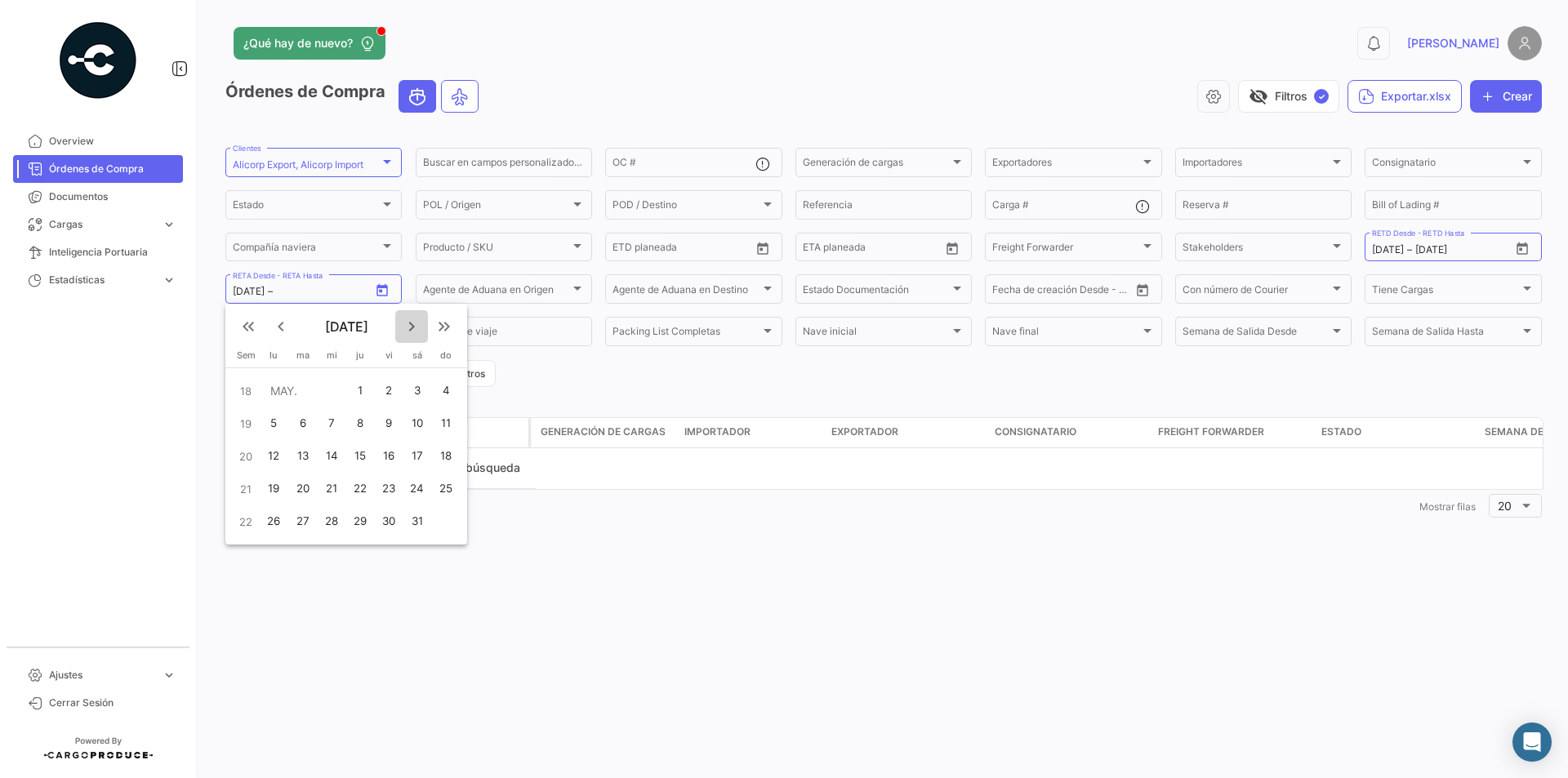
click at [413, 323] on mat-icon "keyboard_arrow_right" at bounding box center [411, 326] width 19 height 19
click at [281, 324] on mat-icon "keyboard_arrow_left" at bounding box center [281, 326] width 19 height 19
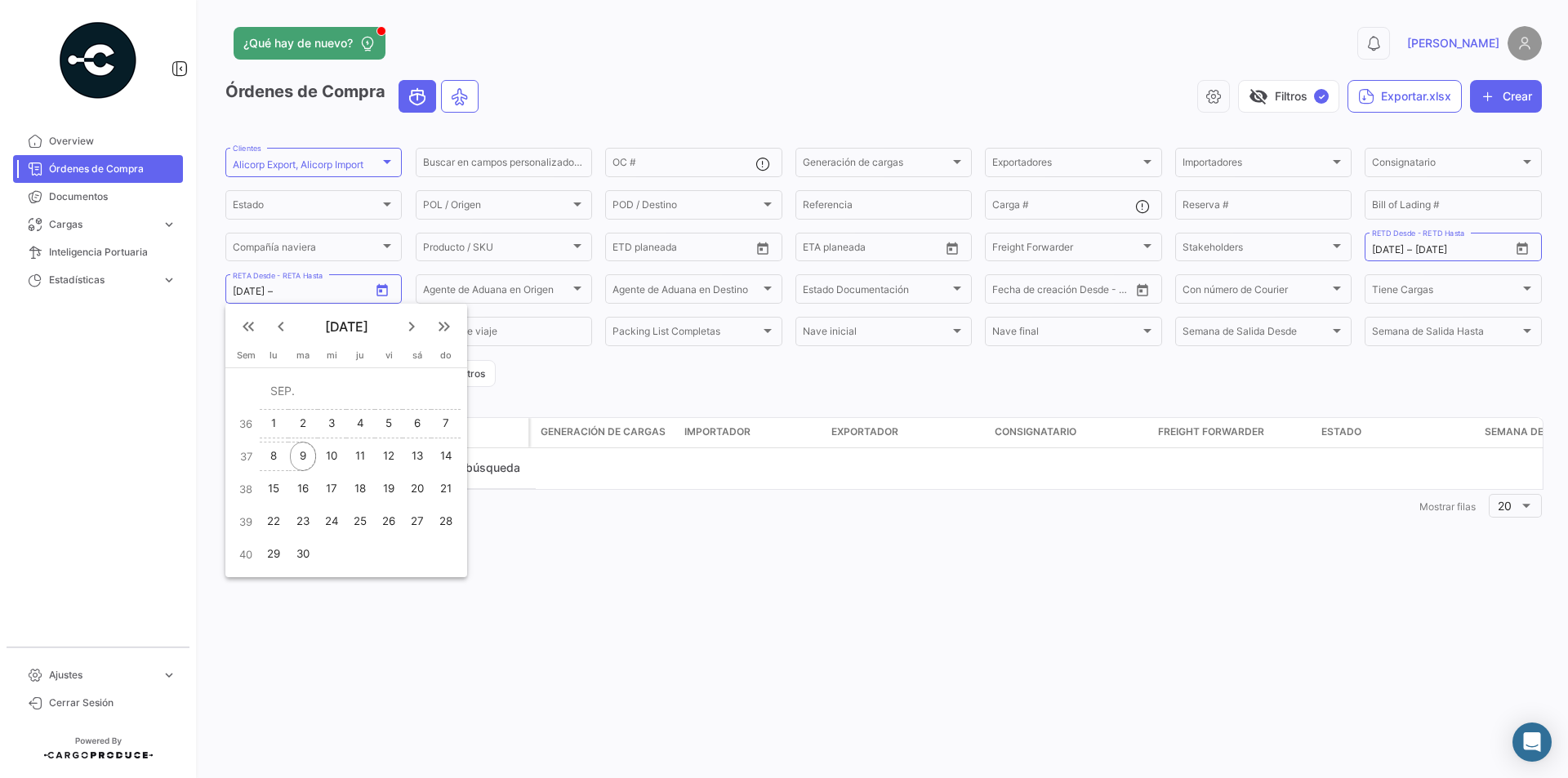
click at [306, 451] on div "9" at bounding box center [303, 456] width 26 height 29
type input "[DATE]"
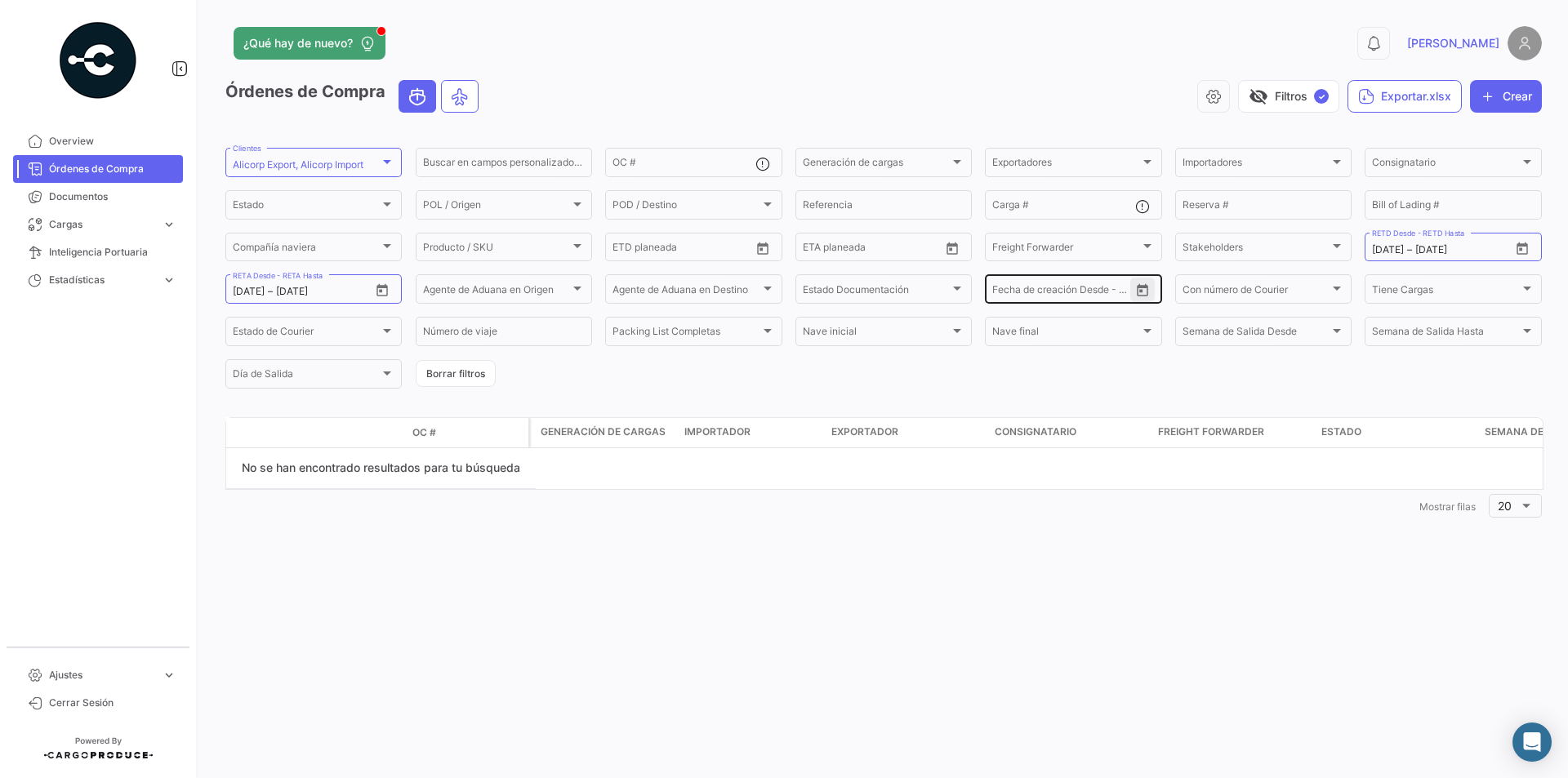
click at [1150, 292] on button "Open calendar" at bounding box center [1142, 289] width 24 height 24
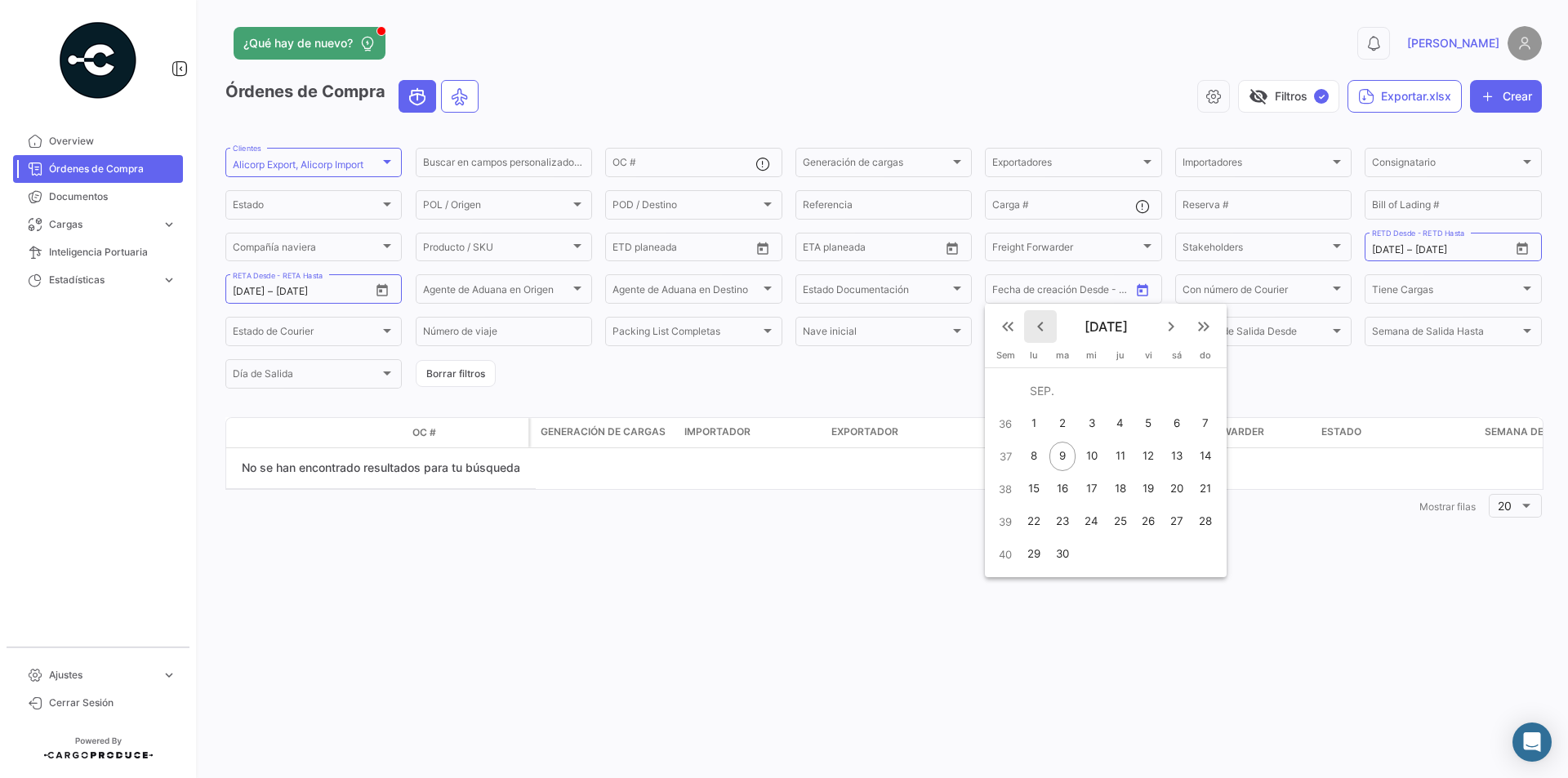
click at [1039, 327] on mat-icon "keyboard_arrow_left" at bounding box center [1039, 326] width 19 height 19
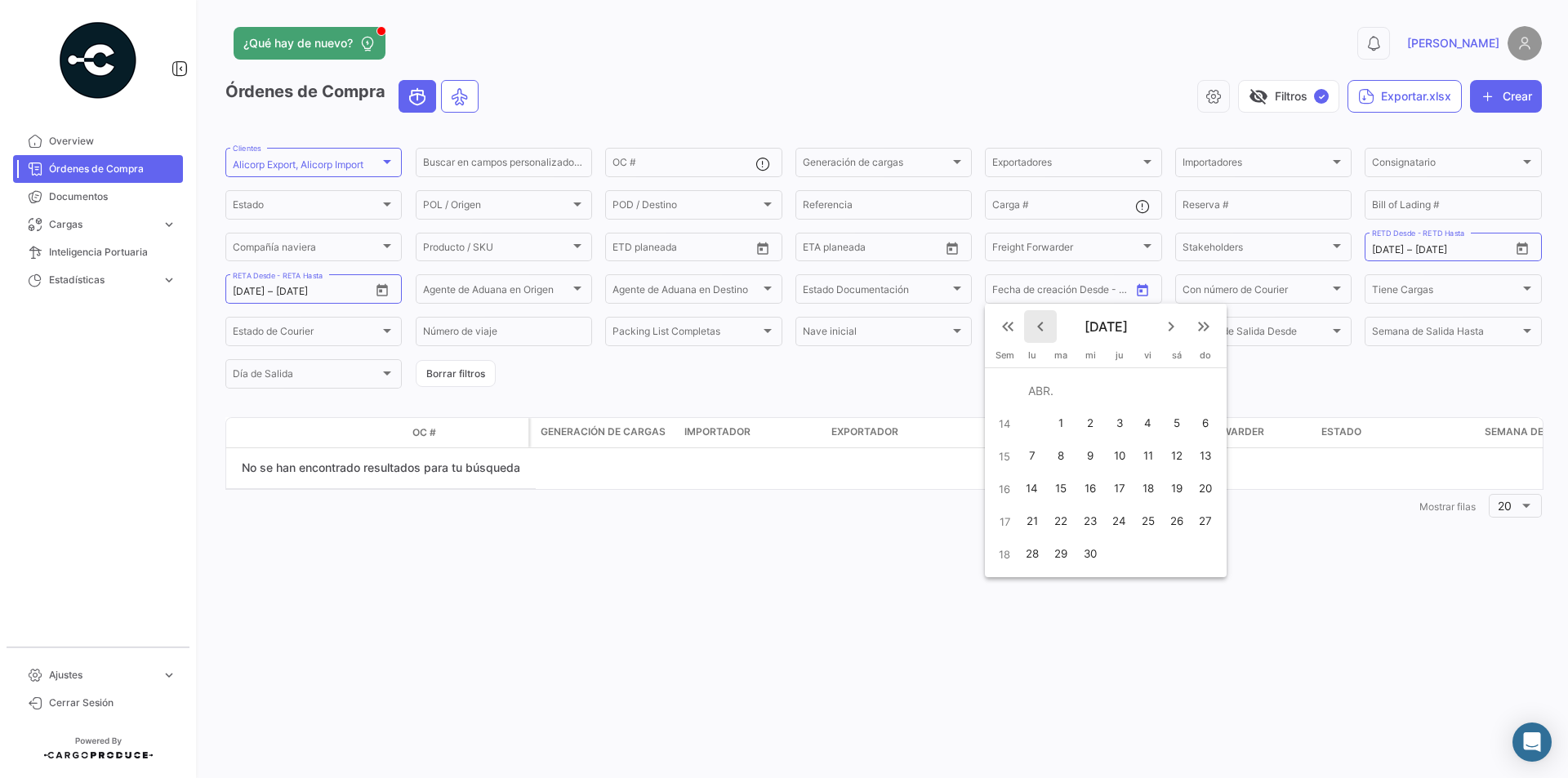
click at [1039, 327] on mat-icon "keyboard_arrow_left" at bounding box center [1039, 326] width 19 height 19
click at [1090, 418] on div "1" at bounding box center [1087, 423] width 27 height 29
type input "[DATE]"
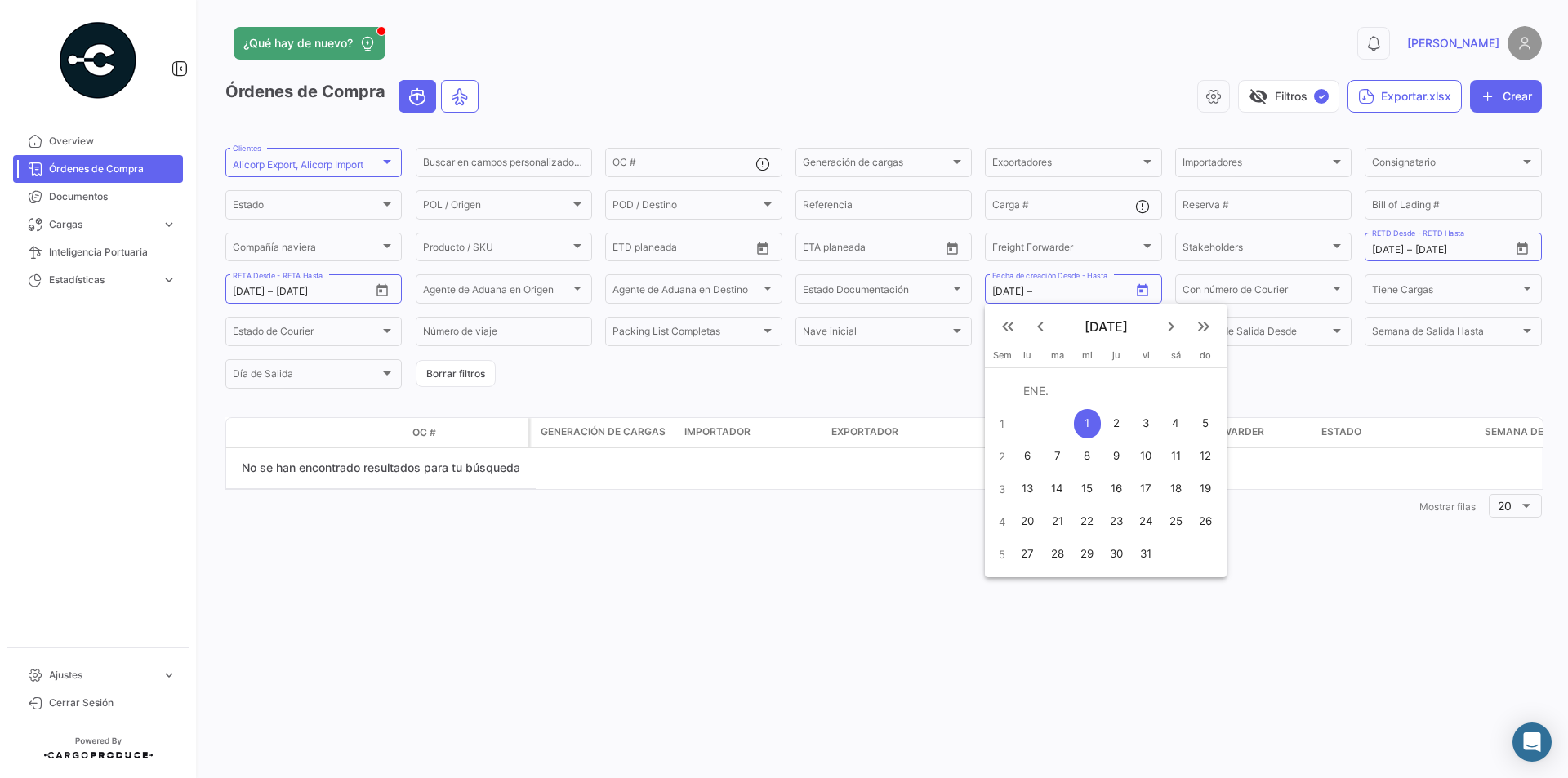
click at [1165, 334] on mat-icon "keyboard_arrow_right" at bounding box center [1171, 326] width 19 height 19
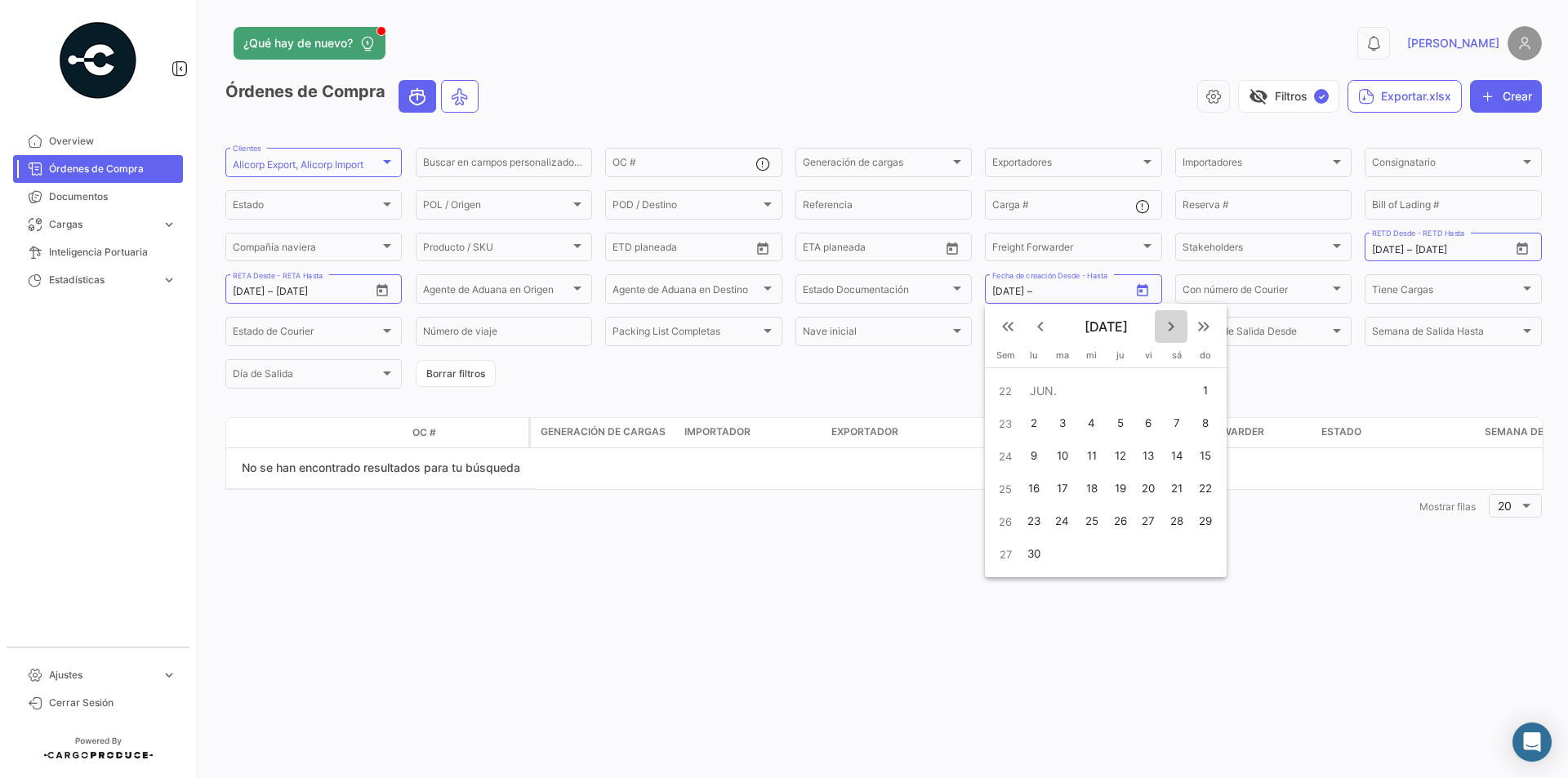
click at [1165, 334] on mat-icon "keyboard_arrow_right" at bounding box center [1171, 326] width 19 height 19
click at [1035, 319] on mat-icon "keyboard_arrow_left" at bounding box center [1039, 326] width 19 height 19
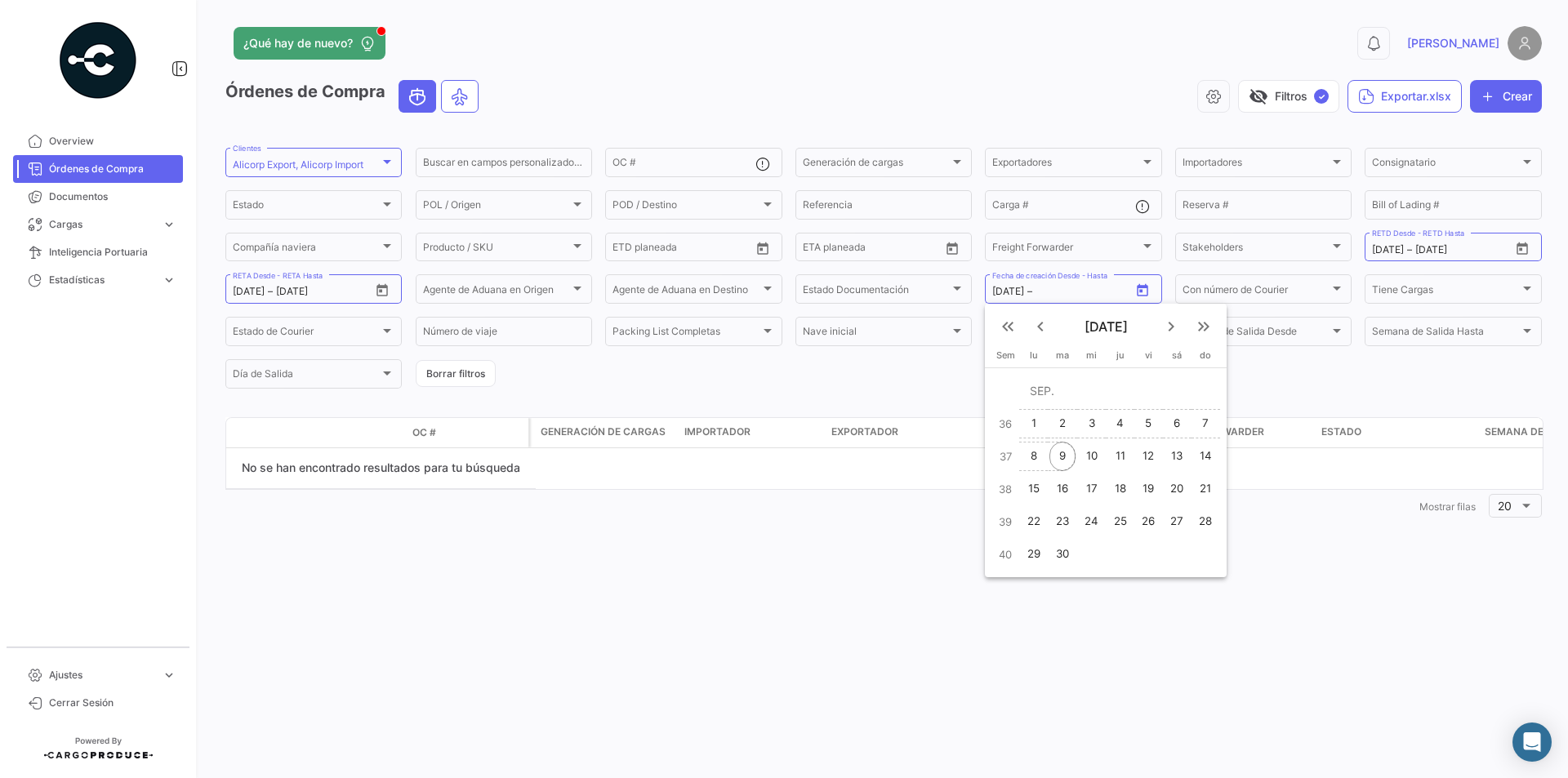
click at [1071, 449] on div "9" at bounding box center [1062, 456] width 26 height 29
type input "[DATE]"
click at [1464, 244] on input "[DATE]" at bounding box center [1448, 250] width 66 height 12
drag, startPoint x: 1470, startPoint y: 249, endPoint x: 1365, endPoint y: 251, distance: 105.0
click at [1365, 251] on div "[DATE] [DATE] – [DATE] RETD Desde - RETD Hasta" at bounding box center [1453, 246] width 176 height 32
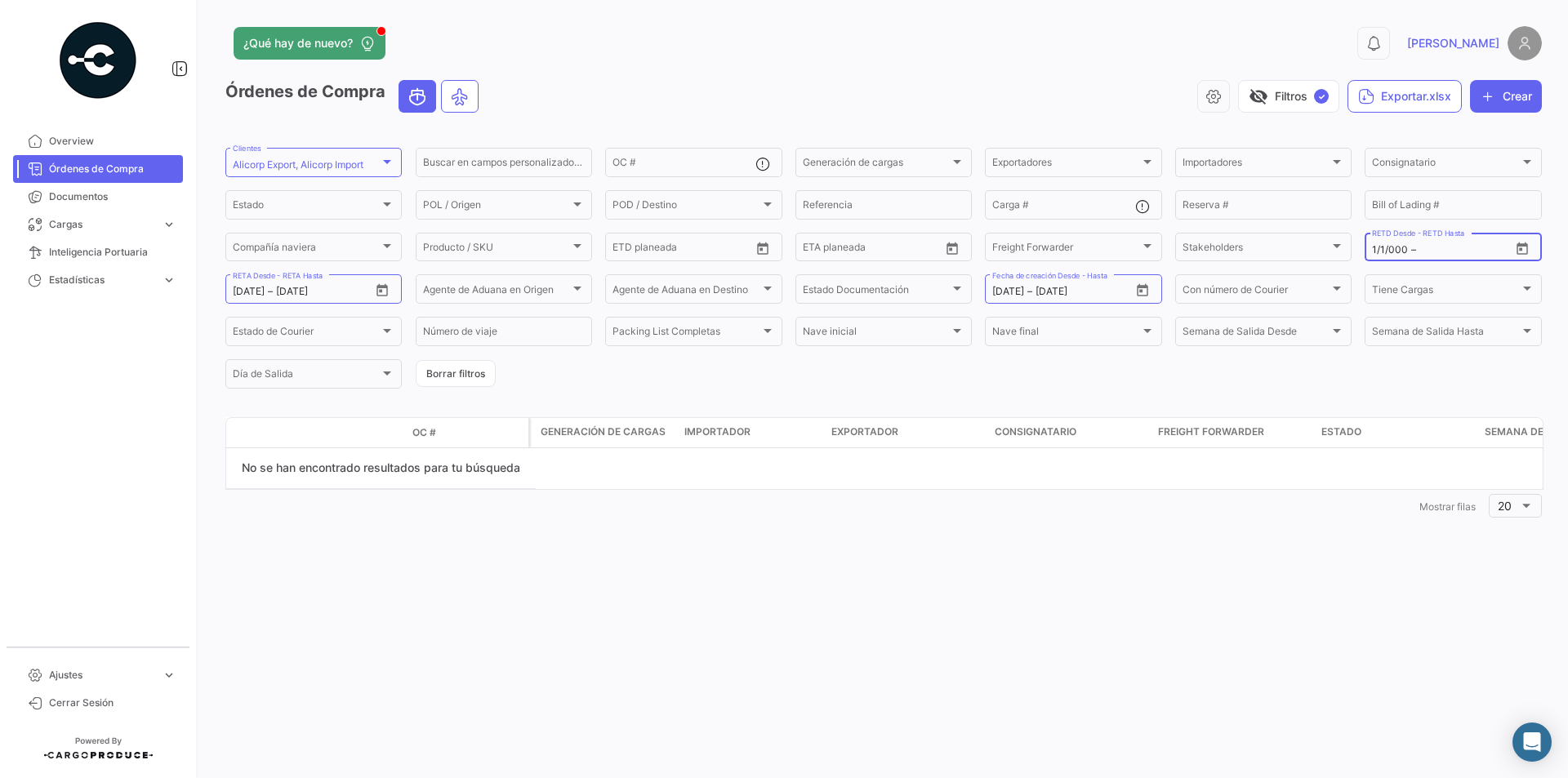
type input "1/1/0000"
click at [1427, 246] on input "text" at bounding box center [1452, 250] width 66 height 12
drag, startPoint x: 1430, startPoint y: 249, endPoint x: 1370, endPoint y: 249, distance: 60.0
click at [1370, 249] on div "1/1/0000 1/1/0000 – RETD Desde - RETD Hasta" at bounding box center [1453, 246] width 176 height 32
click at [1543, 246] on div "¿Qué hay de nuevo? 0 [PERSON_NAME] de Compra visibility_off Filtros ✓ Exportar.…" at bounding box center [883, 389] width 1369 height 778
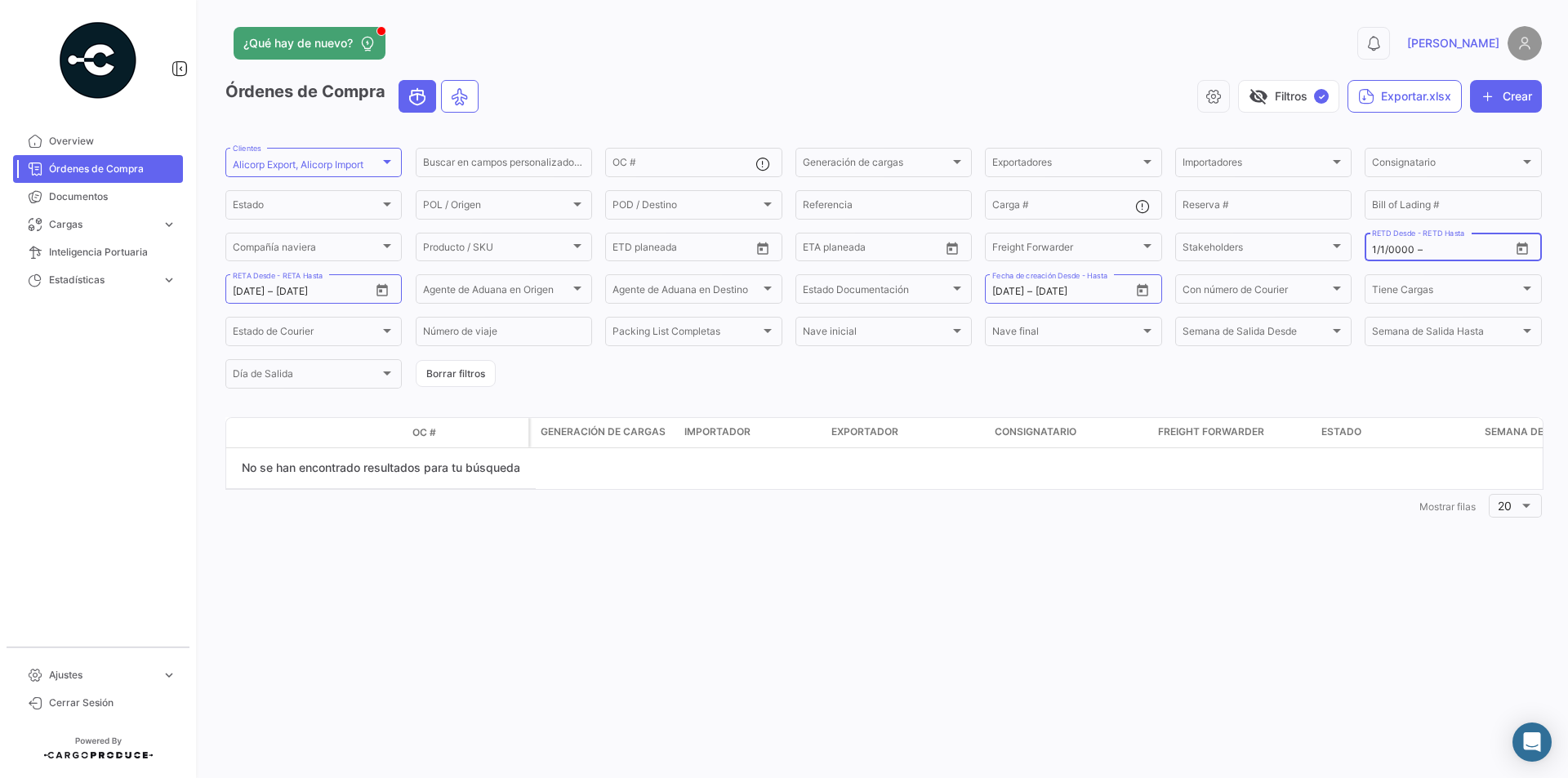
click at [1529, 246] on icon "Open calendar" at bounding box center [1522, 249] width 14 height 14
click at [1546, 212] on div at bounding box center [784, 389] width 1568 height 778
click at [61, 186] on link "Documentos" at bounding box center [98, 197] width 170 height 28
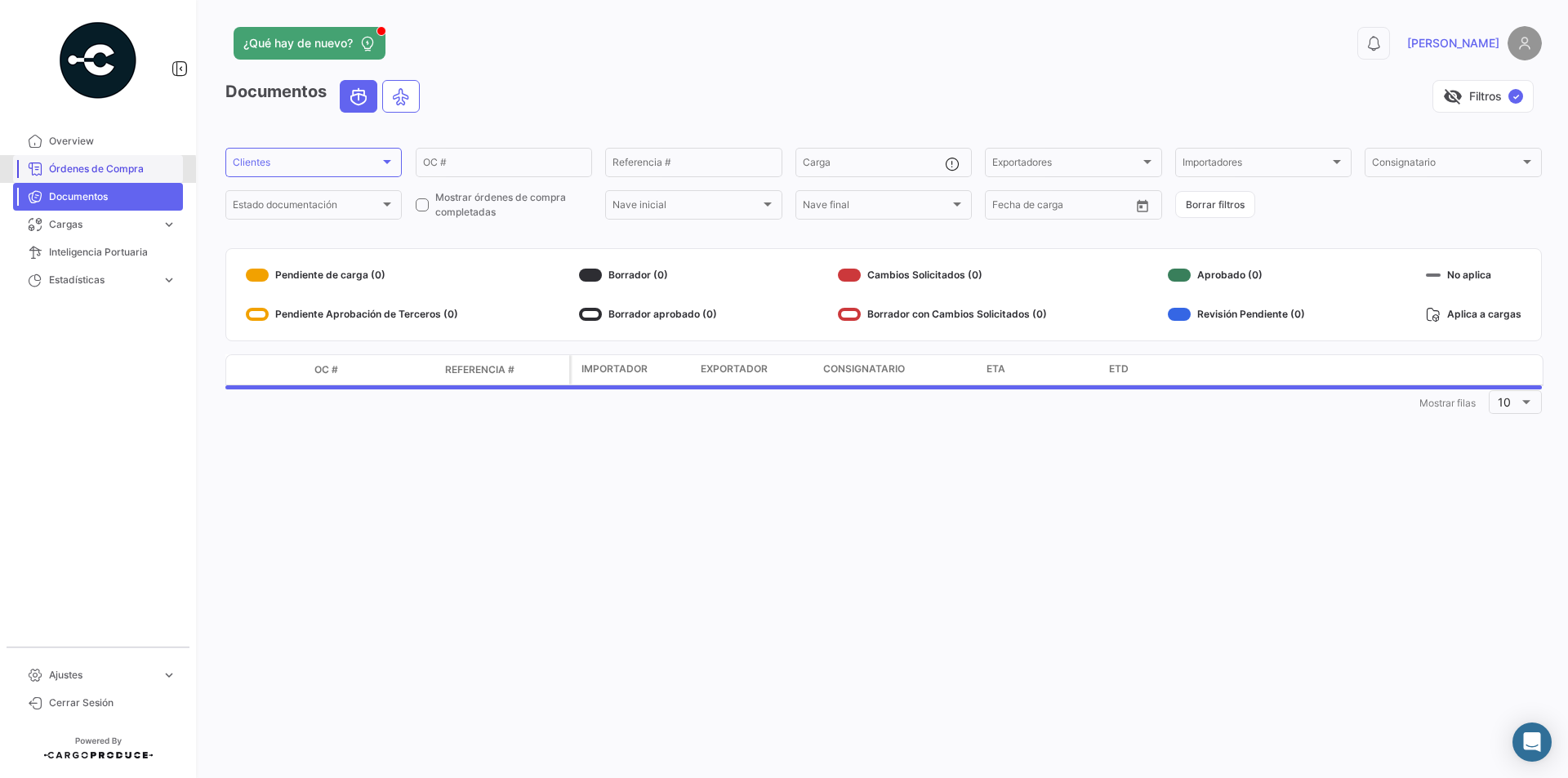
click at [94, 171] on span "Órdenes de Compra" at bounding box center [113, 168] width 128 height 14
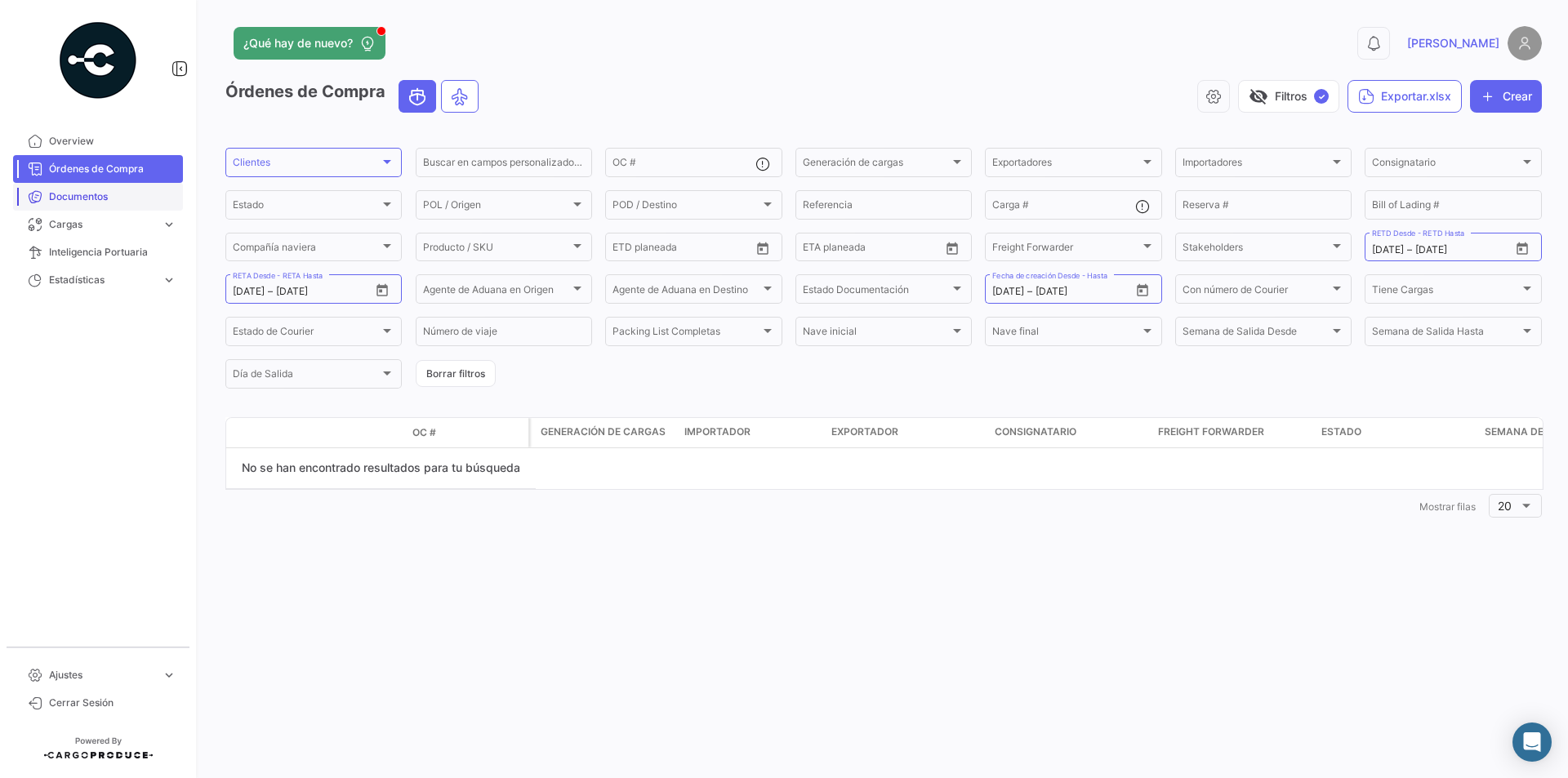
click at [102, 201] on span "Documentos" at bounding box center [113, 196] width 128 height 14
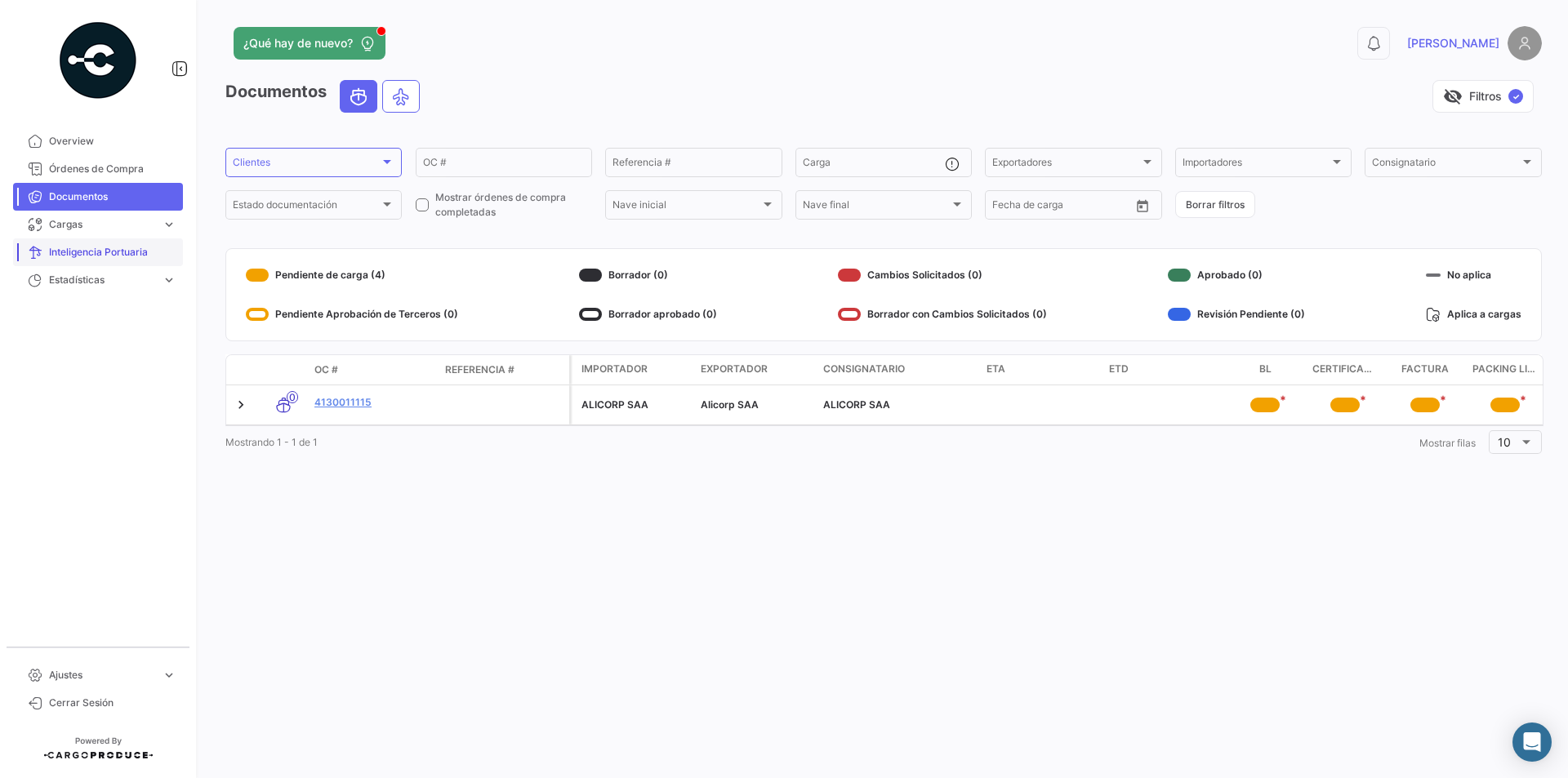
click at [102, 248] on span "Inteligencia Portuaria" at bounding box center [113, 252] width 128 height 14
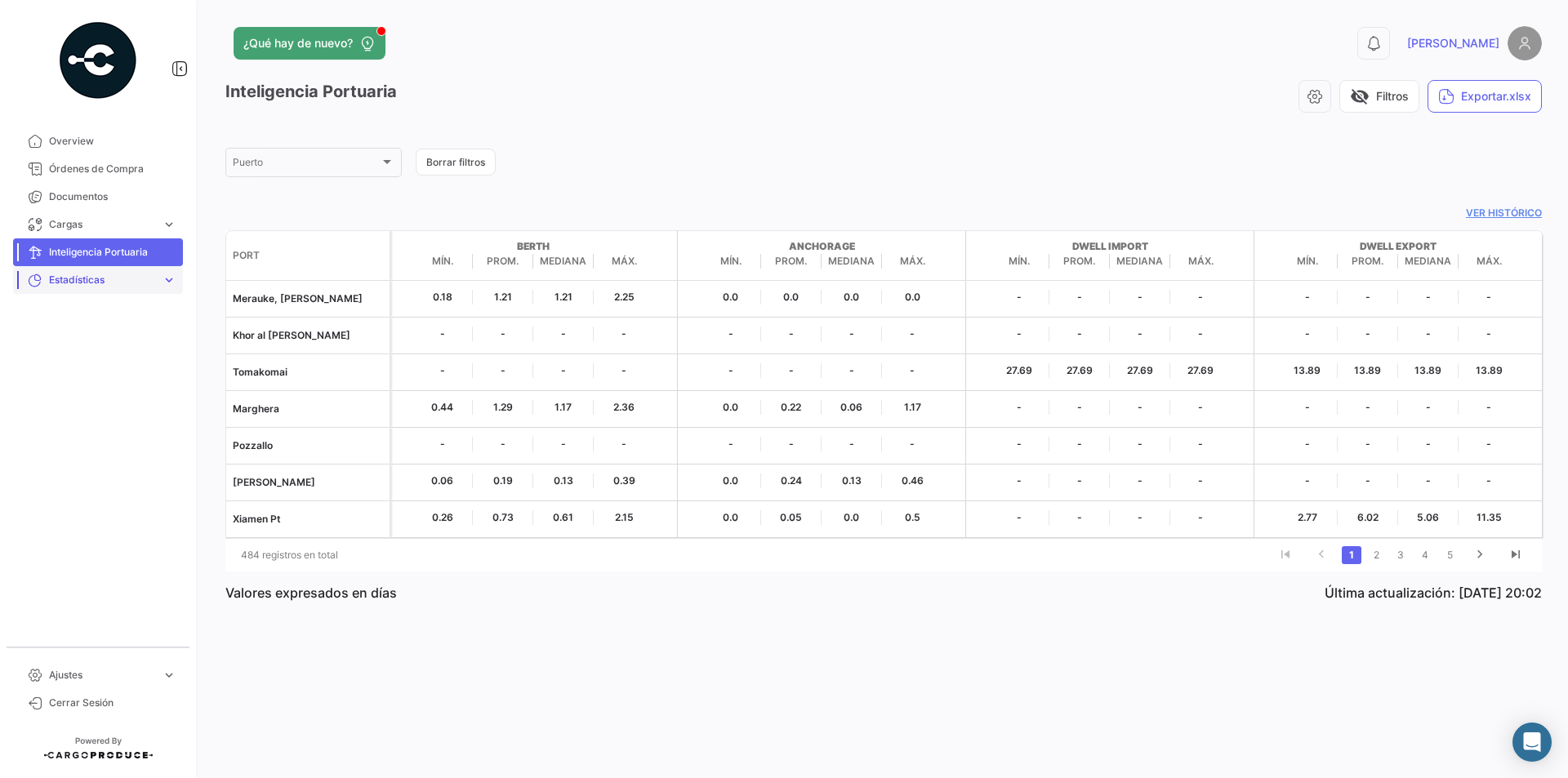
click at [113, 279] on span "Estadísticas" at bounding box center [102, 280] width 106 height 14
click at [95, 333] on link "Tiempos de entrega" at bounding box center [109, 342] width 147 height 24
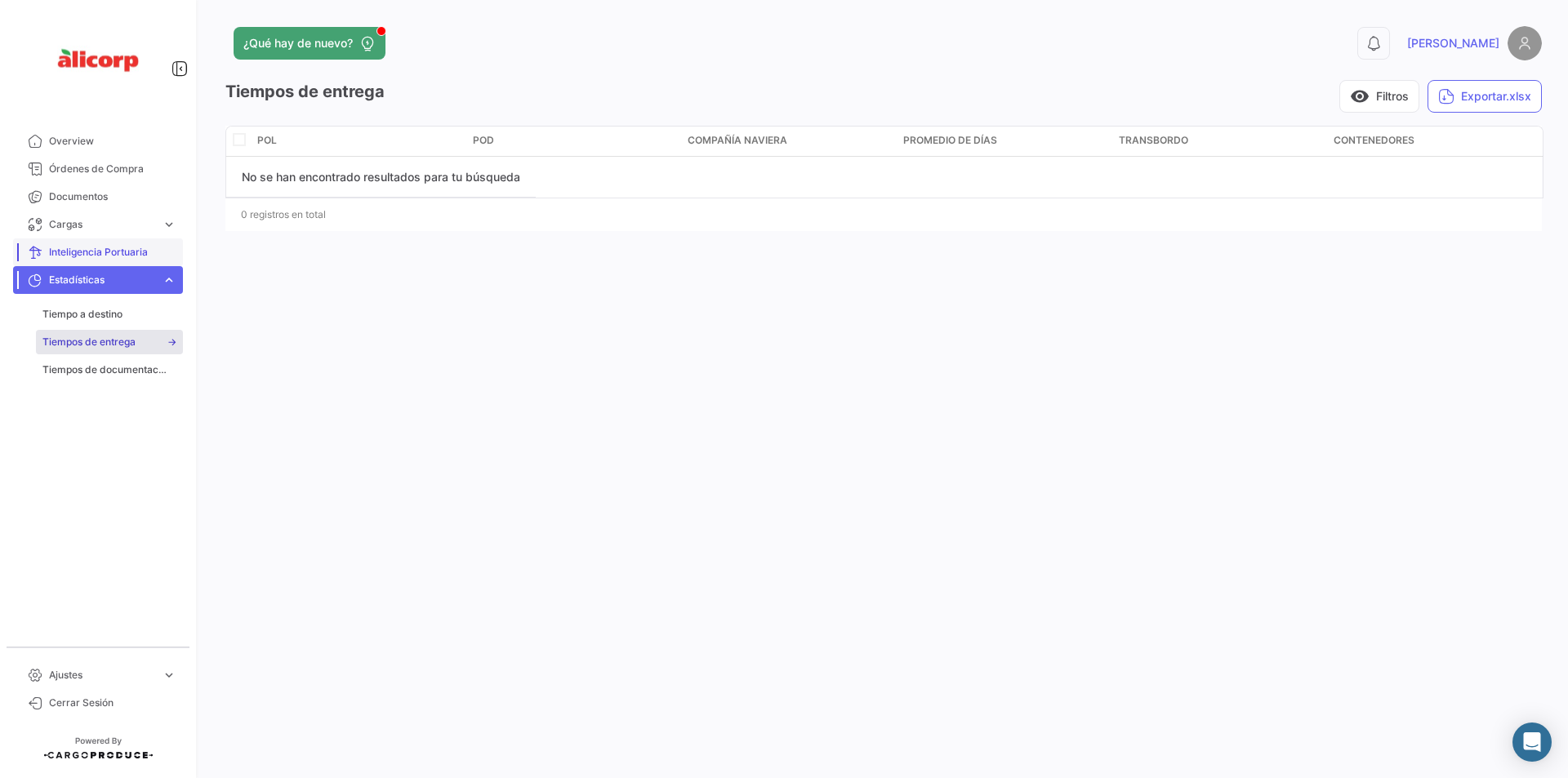
click at [89, 250] on span "Inteligencia Portuaria" at bounding box center [113, 252] width 128 height 14
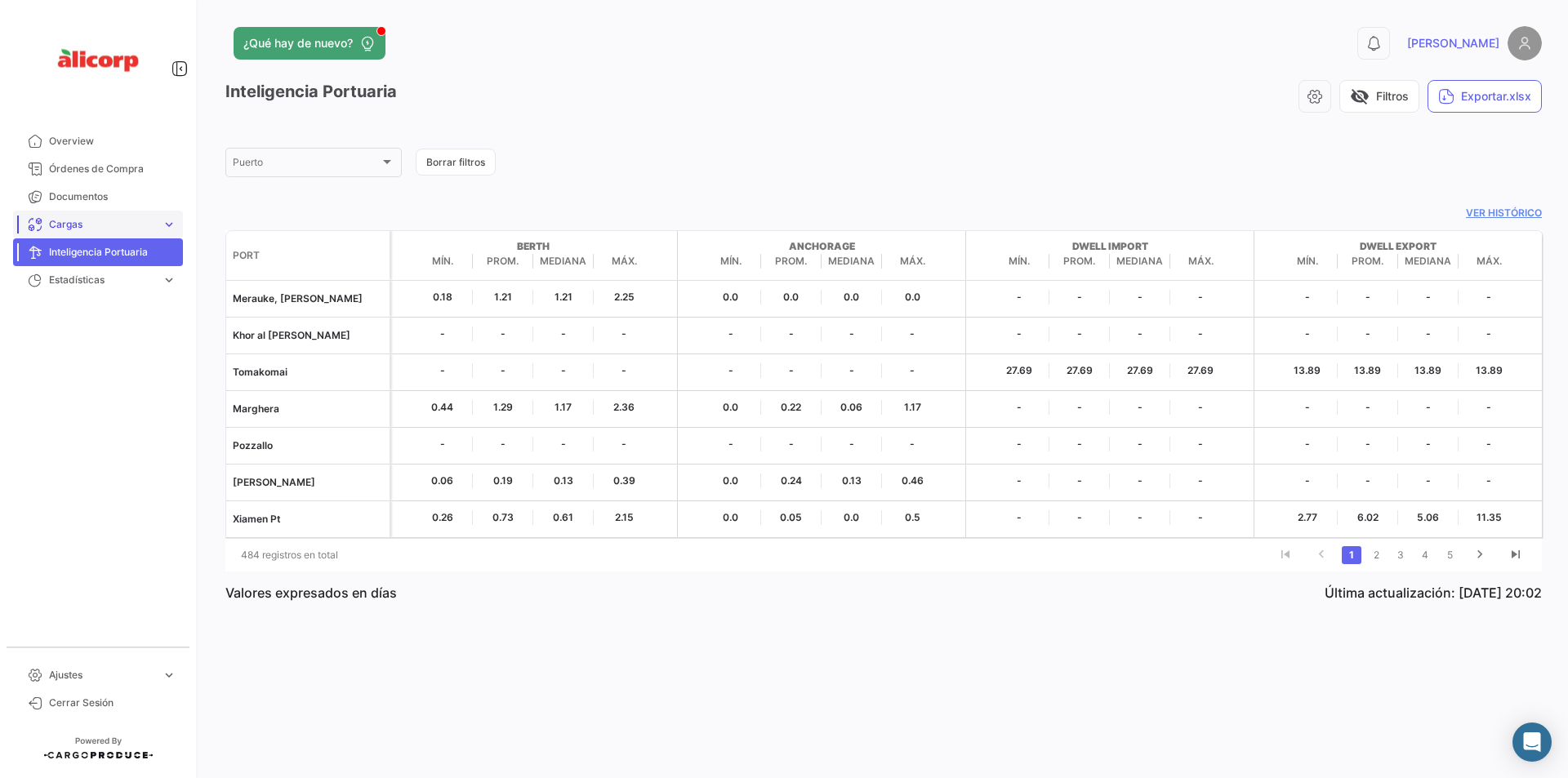
click at [116, 223] on span "Cargas" at bounding box center [102, 224] width 106 height 14
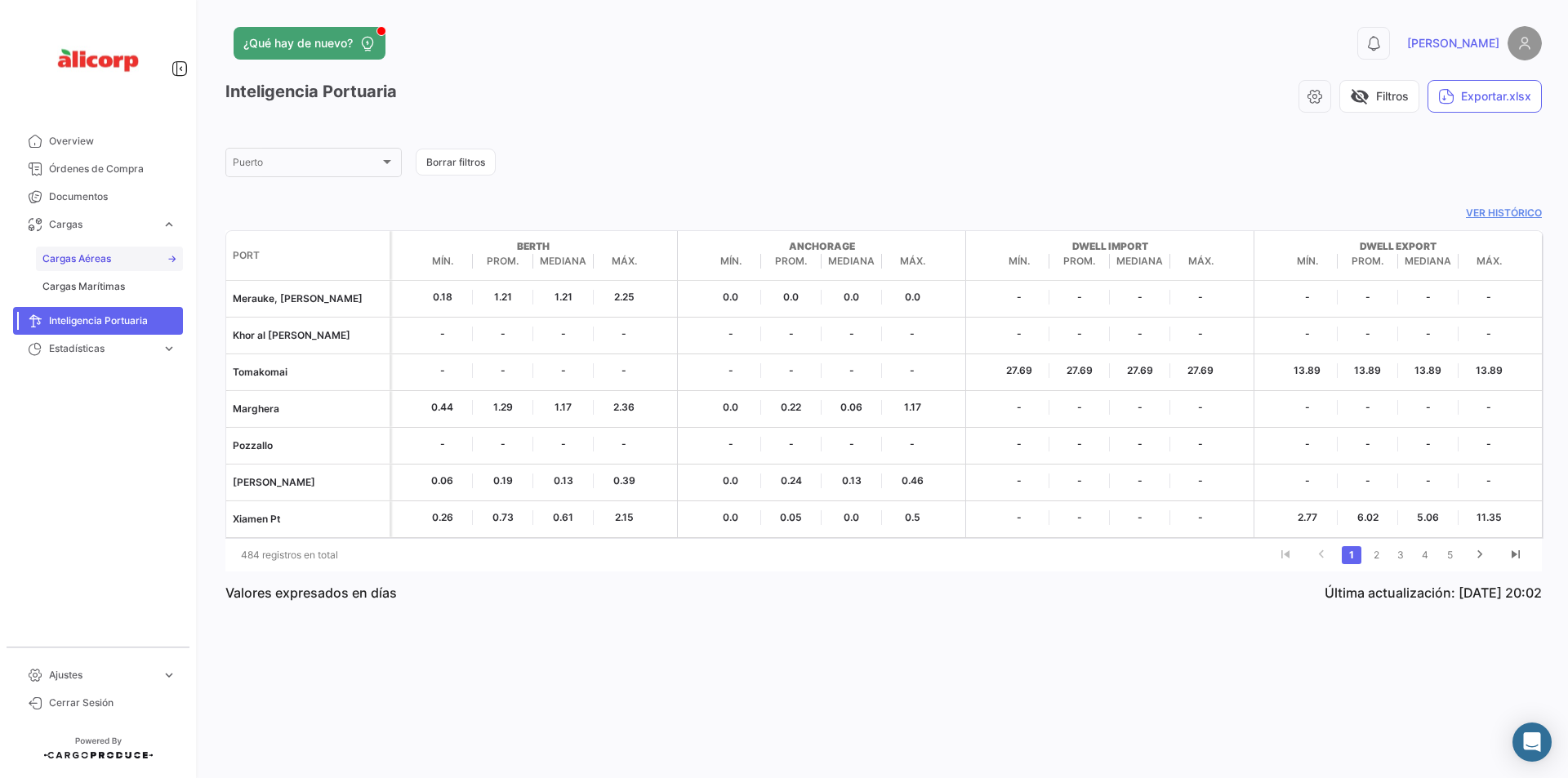
click at [111, 261] on link "Cargas Aéreas" at bounding box center [109, 258] width 147 height 24
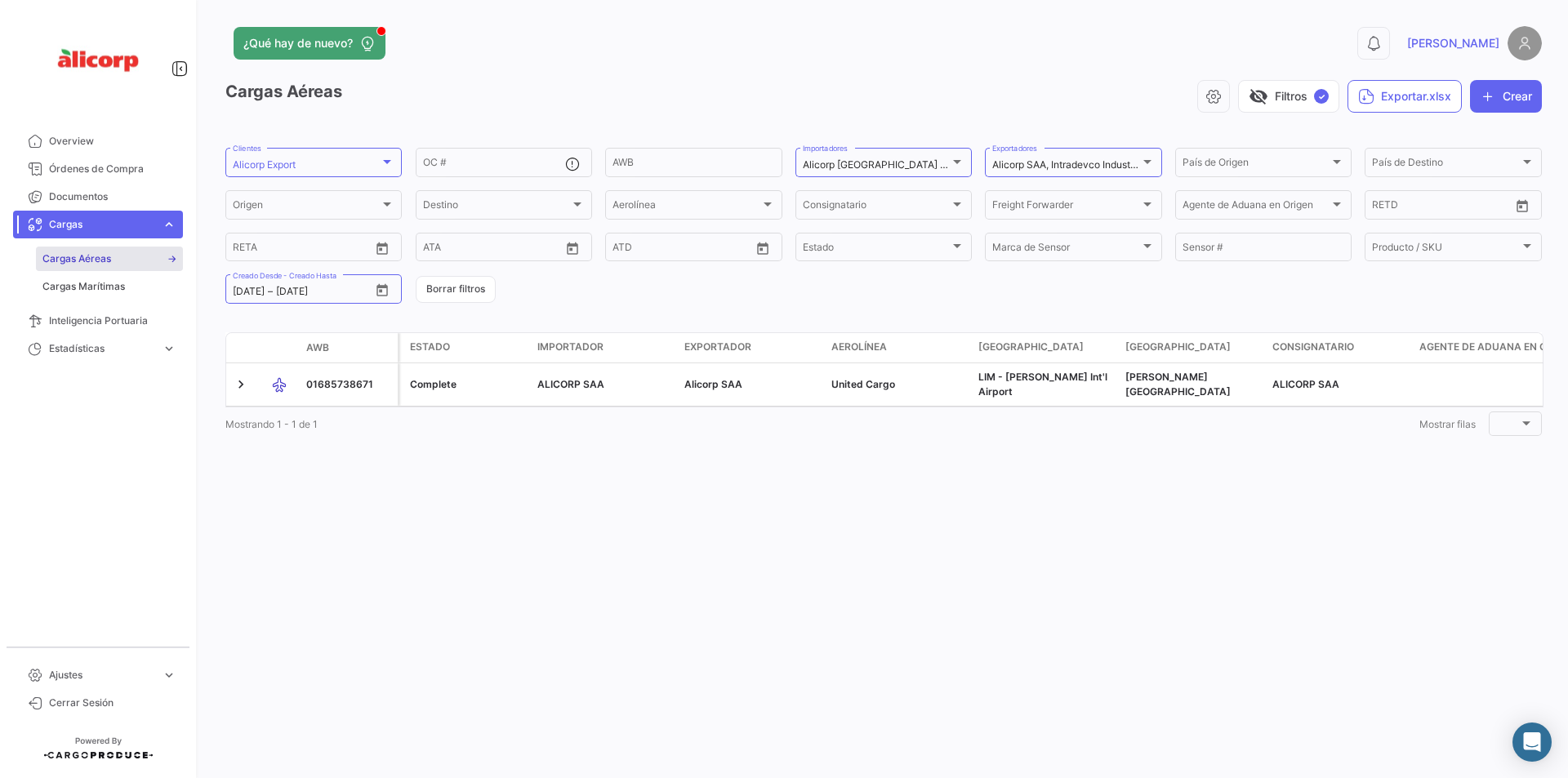
click at [635, 280] on form "Alicorp Export Clientes OC # AWB Alicorp [GEOGRAPHIC_DATA] SA, ALICORP SAA, Atl…" at bounding box center [883, 225] width 1317 height 160
click at [101, 174] on span "Órdenes de Compra" at bounding box center [113, 168] width 128 height 14
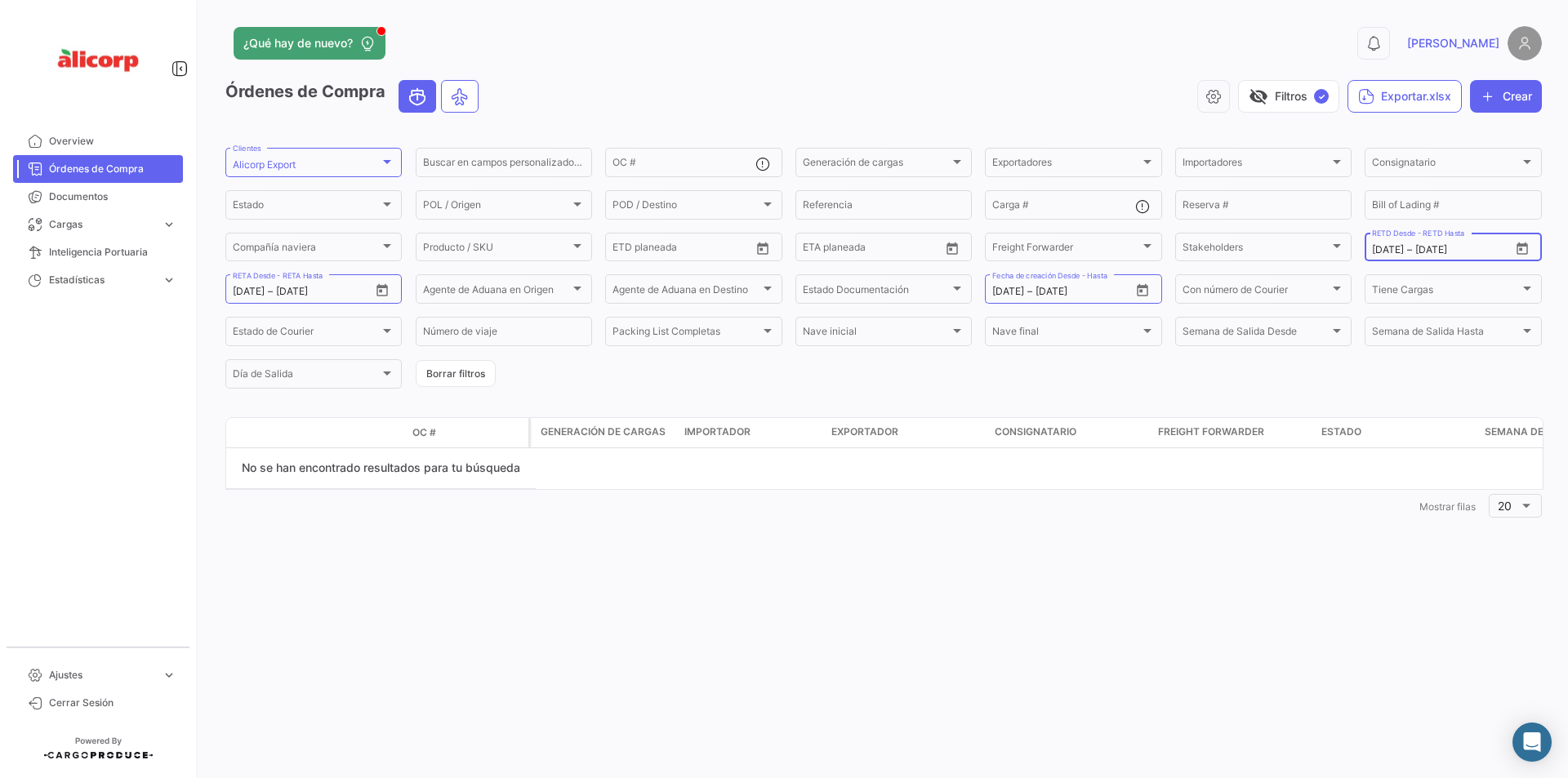
click at [1481, 251] on input "[DATE]" at bounding box center [1448, 250] width 66 height 12
click at [1517, 246] on icon "Open calendar" at bounding box center [1522, 249] width 14 height 14
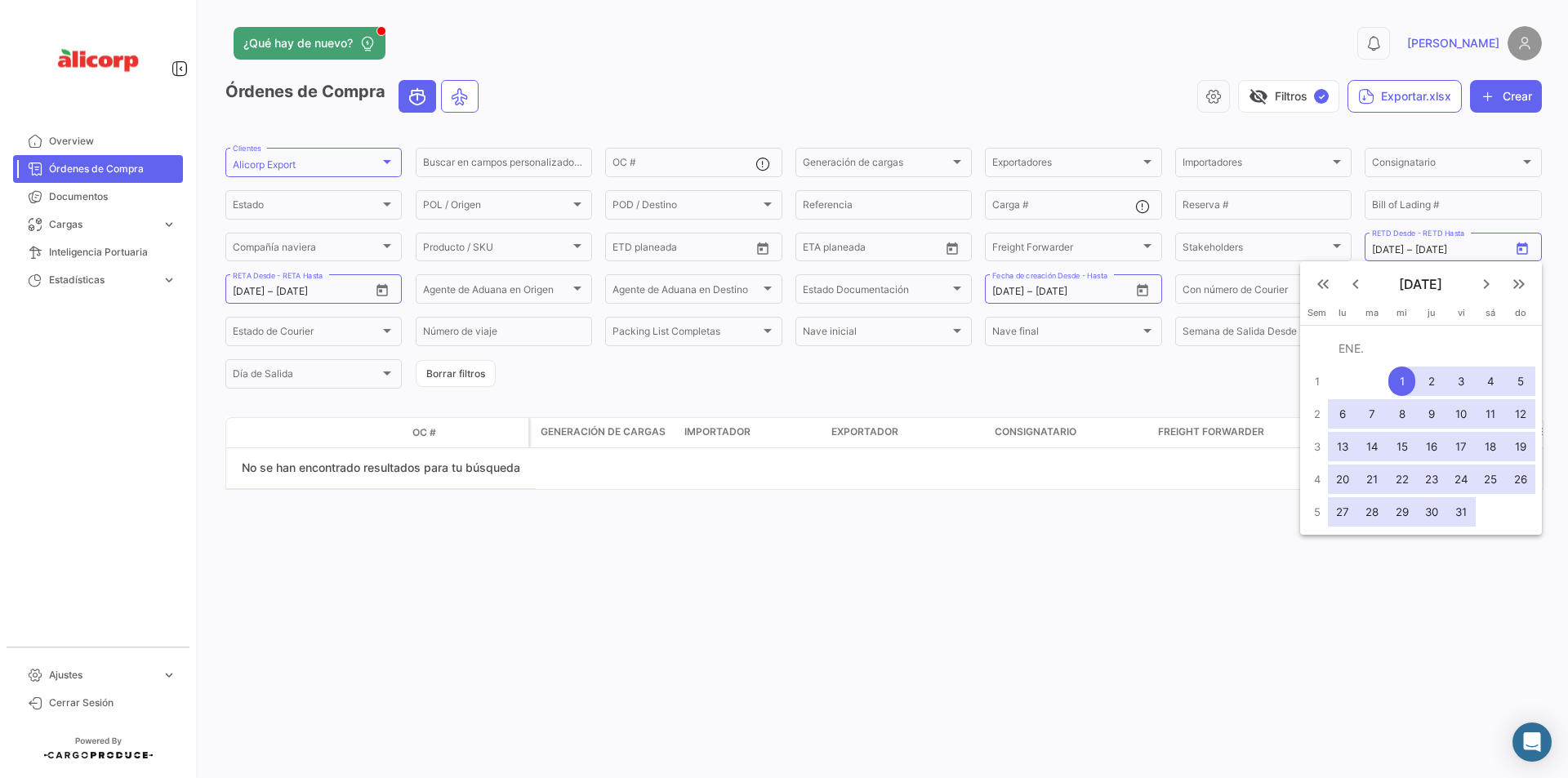
click at [1481, 248] on div at bounding box center [784, 389] width 1568 height 778
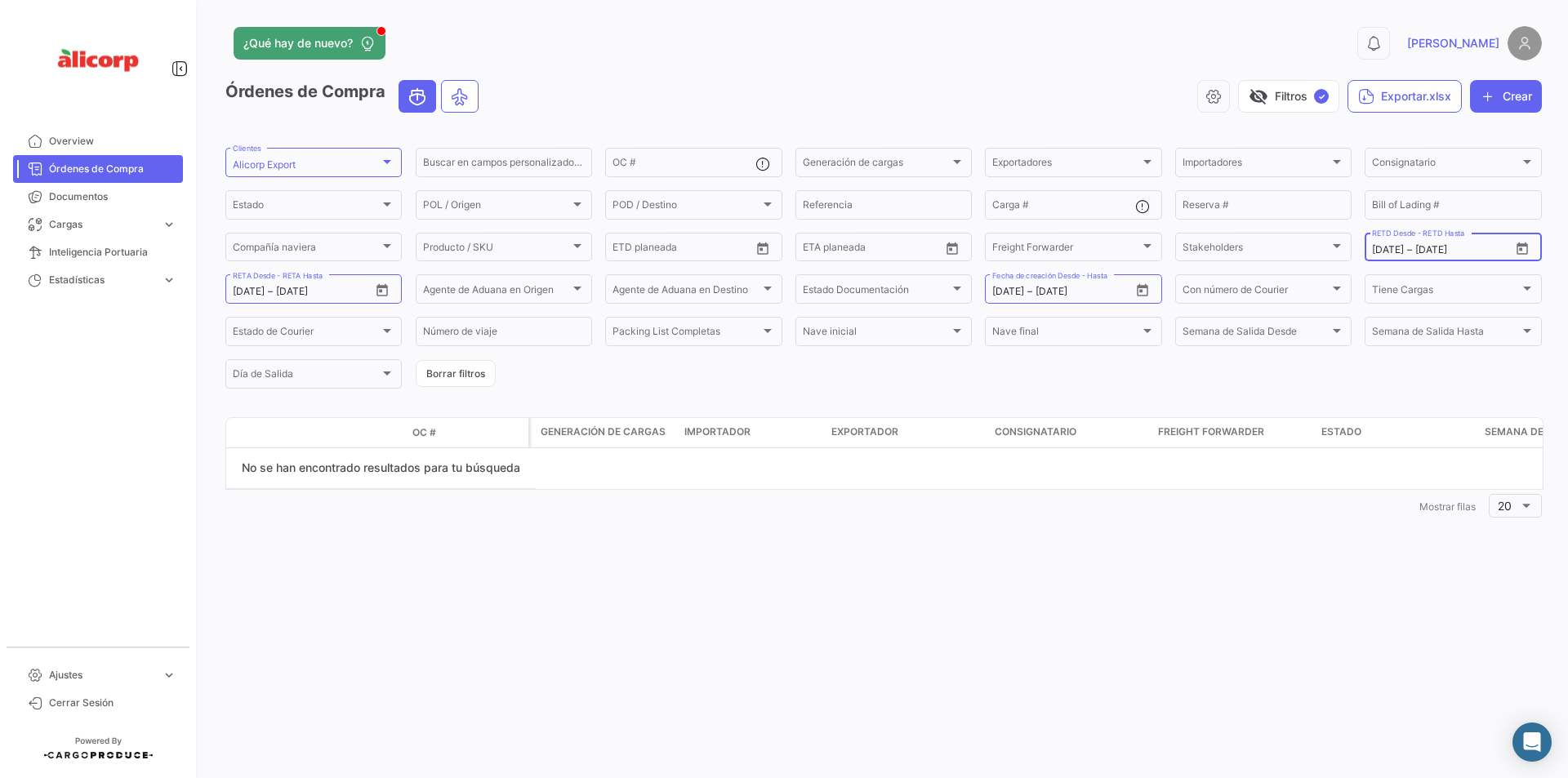
click at [1465, 249] on input "[DATE]" at bounding box center [1448, 250] width 66 height 12
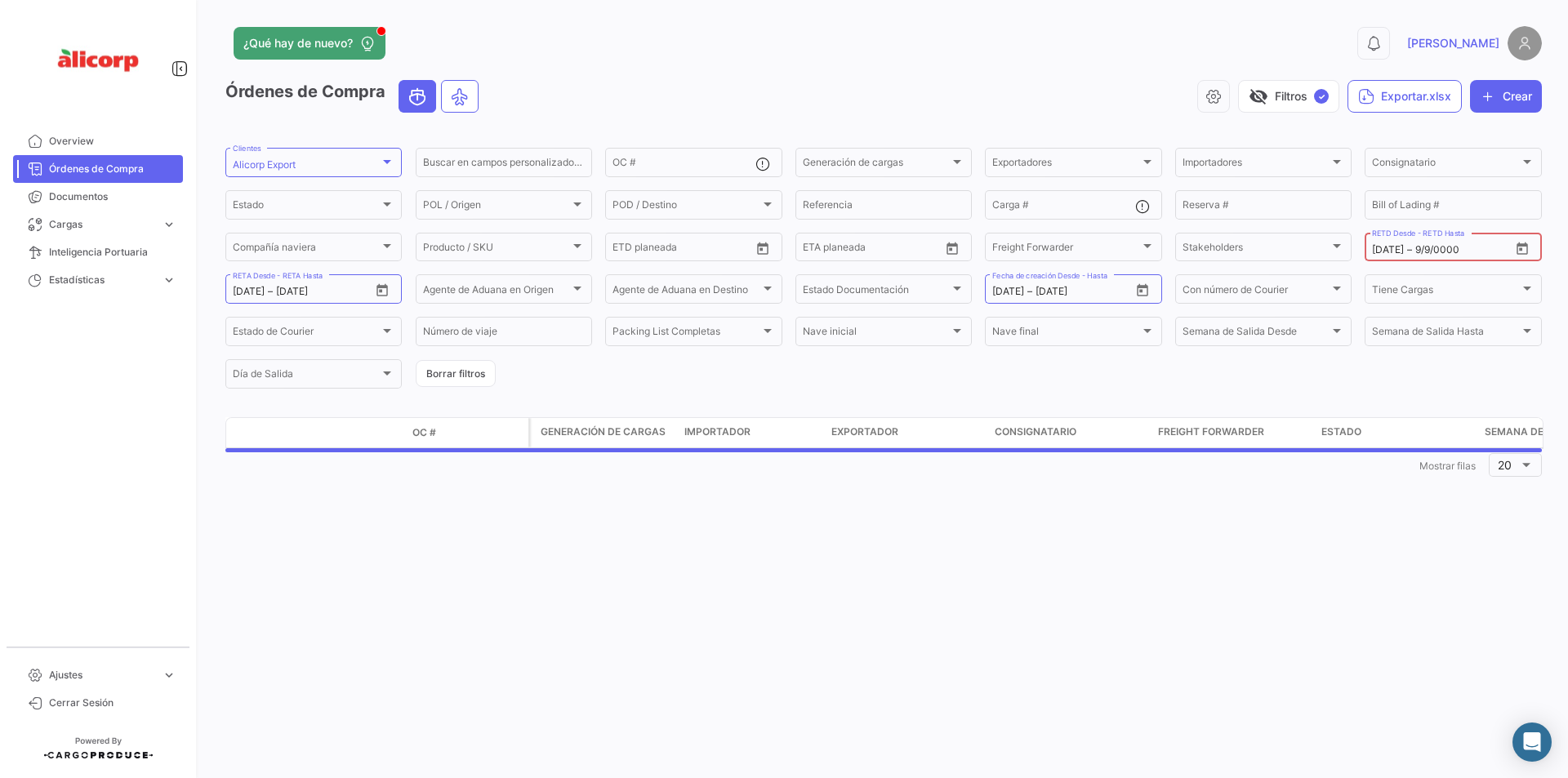
type input "9/9/000"
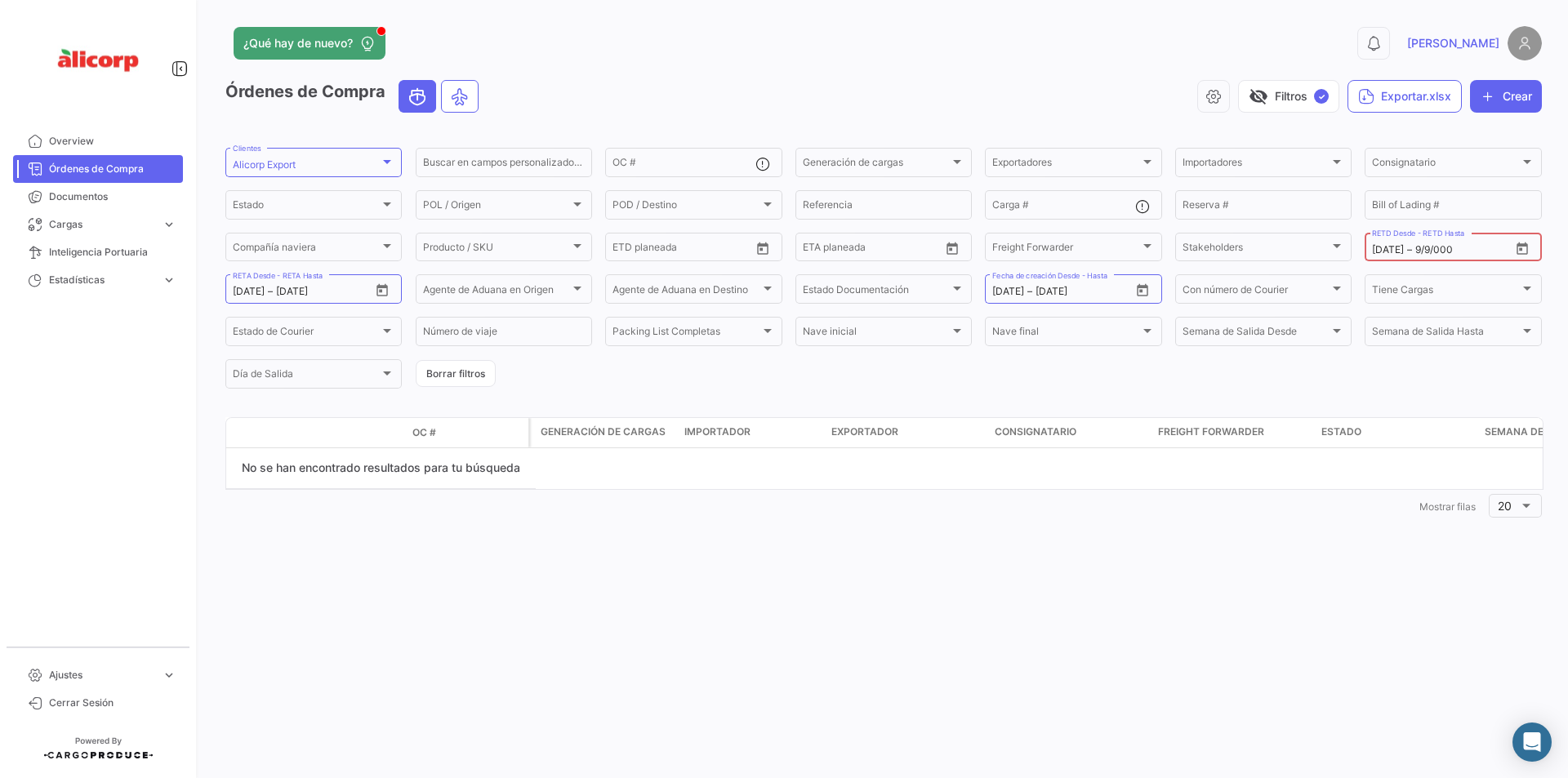
drag, startPoint x: 1468, startPoint y: 250, endPoint x: 1385, endPoint y: 247, distance: 83.1
click at [1385, 247] on div "[DATE] [DATE] – 9/9/000" at bounding box center [1440, 250] width 137 height 12
drag, startPoint x: 1424, startPoint y: 253, endPoint x: 1406, endPoint y: 250, distance: 18.2
click at [1406, 250] on div "[DATE] [DATE] –" at bounding box center [1440, 250] width 137 height 12
drag, startPoint x: 1410, startPoint y: 246, endPoint x: 1377, endPoint y: 244, distance: 33.1
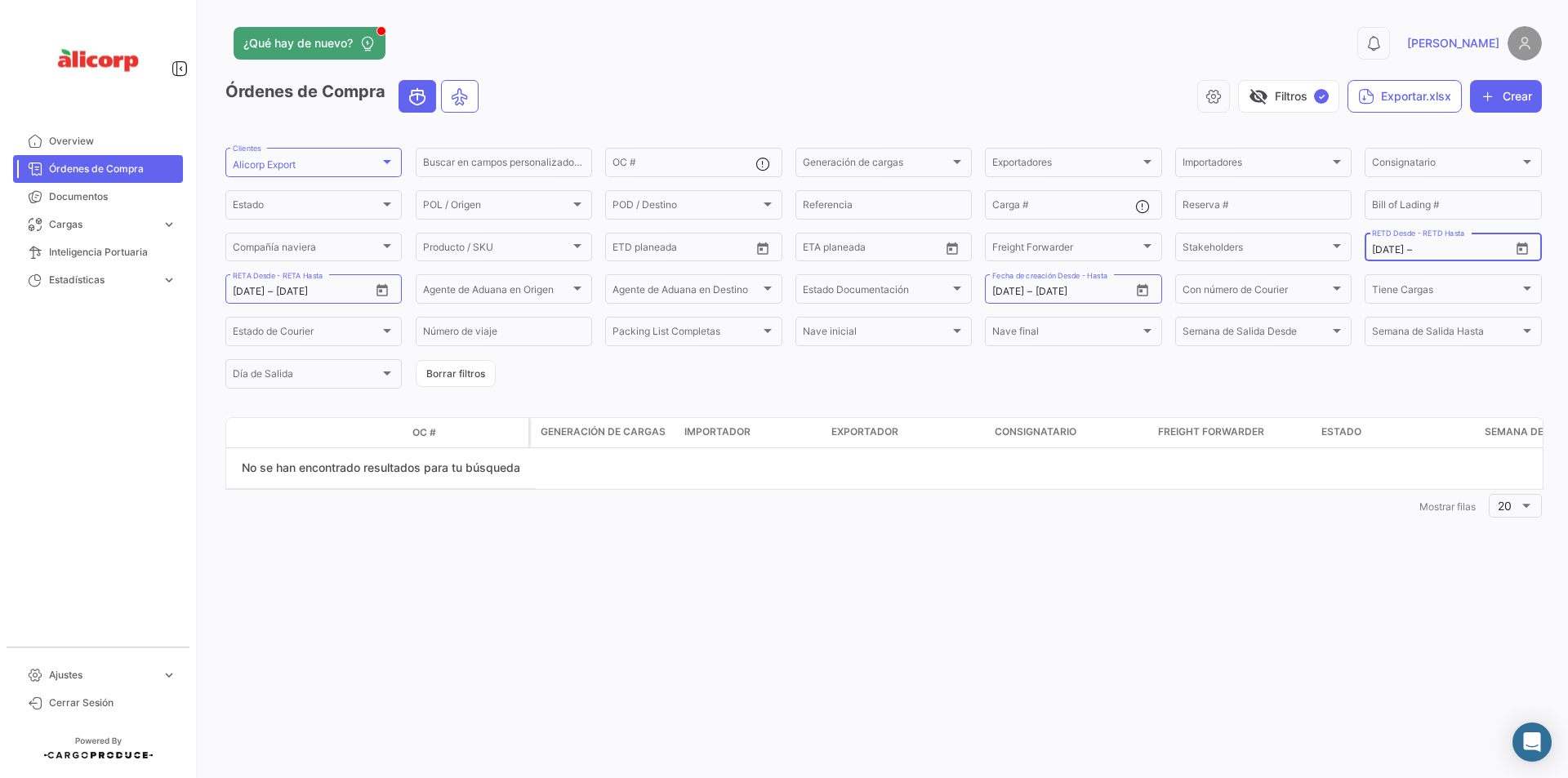
click at [1377, 244] on input "[DATE]" at bounding box center [1388, 250] width 32 height 12
drag, startPoint x: 1413, startPoint y: 249, endPoint x: 1374, endPoint y: 247, distance: 39.1
click at [1374, 247] on input "[DATE]" at bounding box center [1388, 250] width 32 height 12
type input "RETD"
click at [1418, 250] on input "text" at bounding box center [1442, 250] width 66 height 12
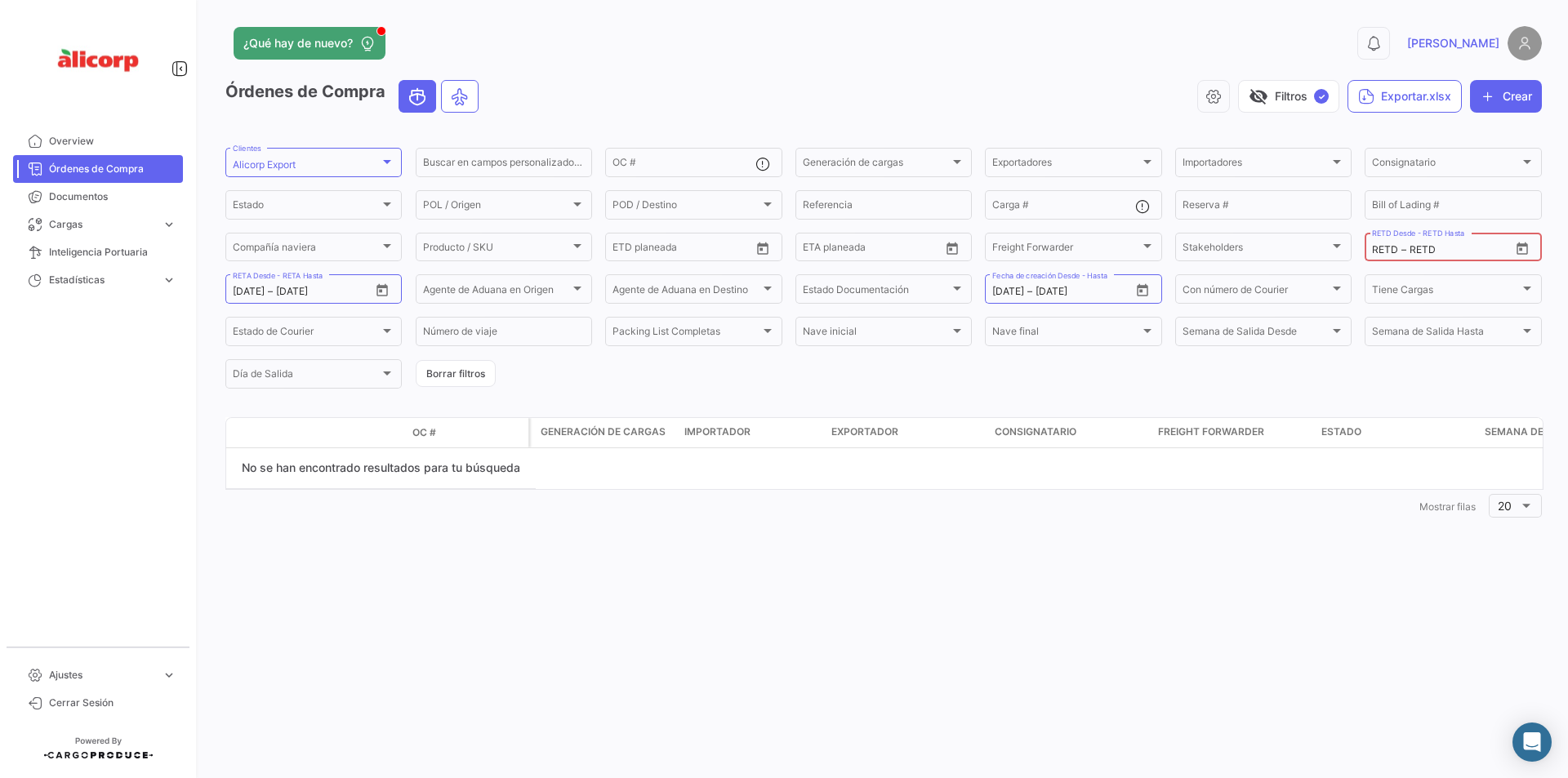
type input "RETD"
click at [1321, 373] on form "Alicorp Export Clientes Buscar en campos personalizados... OC # Generación de c…" at bounding box center [883, 268] width 1317 height 246
click at [1561, 238] on div "¿Qué hay de nuevo? 0 [PERSON_NAME] de Compra visibility_off Filtros ✓ Exportar.…" at bounding box center [883, 389] width 1369 height 778
click at [1406, 223] on form "Alicorp Export Clientes Buscar en campos personalizados... OC # Generación de c…" at bounding box center [883, 268] width 1317 height 246
click at [336, 288] on input "[DATE]" at bounding box center [308, 292] width 66 height 12
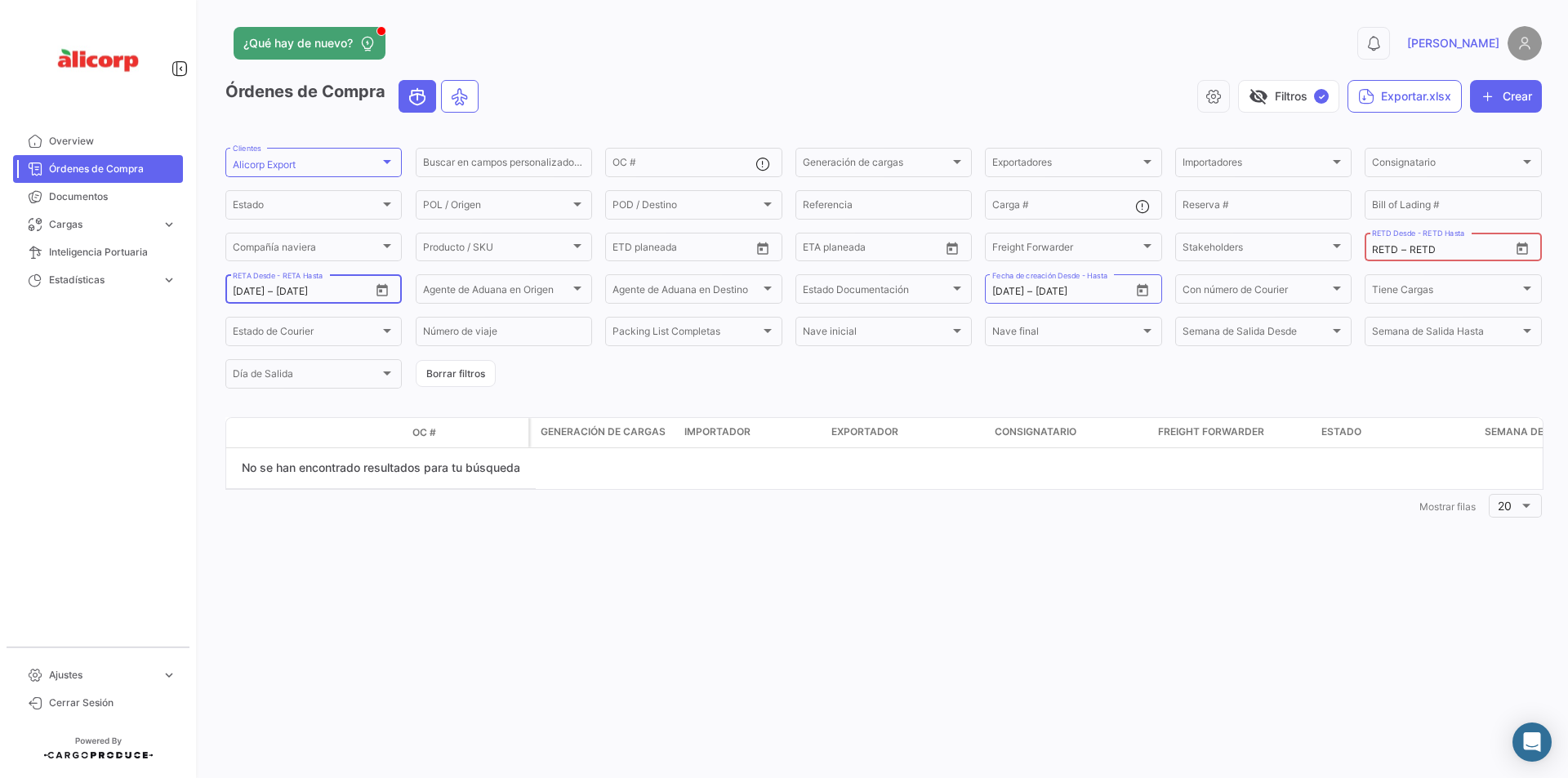
drag, startPoint x: 336, startPoint y: 291, endPoint x: 285, endPoint y: 288, distance: 51.1
click at [285, 288] on input "[DATE]" at bounding box center [308, 292] width 66 height 12
drag, startPoint x: 285, startPoint y: 289, endPoint x: 276, endPoint y: 288, distance: 9.1
click at [283, 289] on div "[DATE] [DATE] –" at bounding box center [301, 292] width 137 height 12
click at [276, 289] on div "[DATE] [DATE] –" at bounding box center [301, 292] width 137 height 12
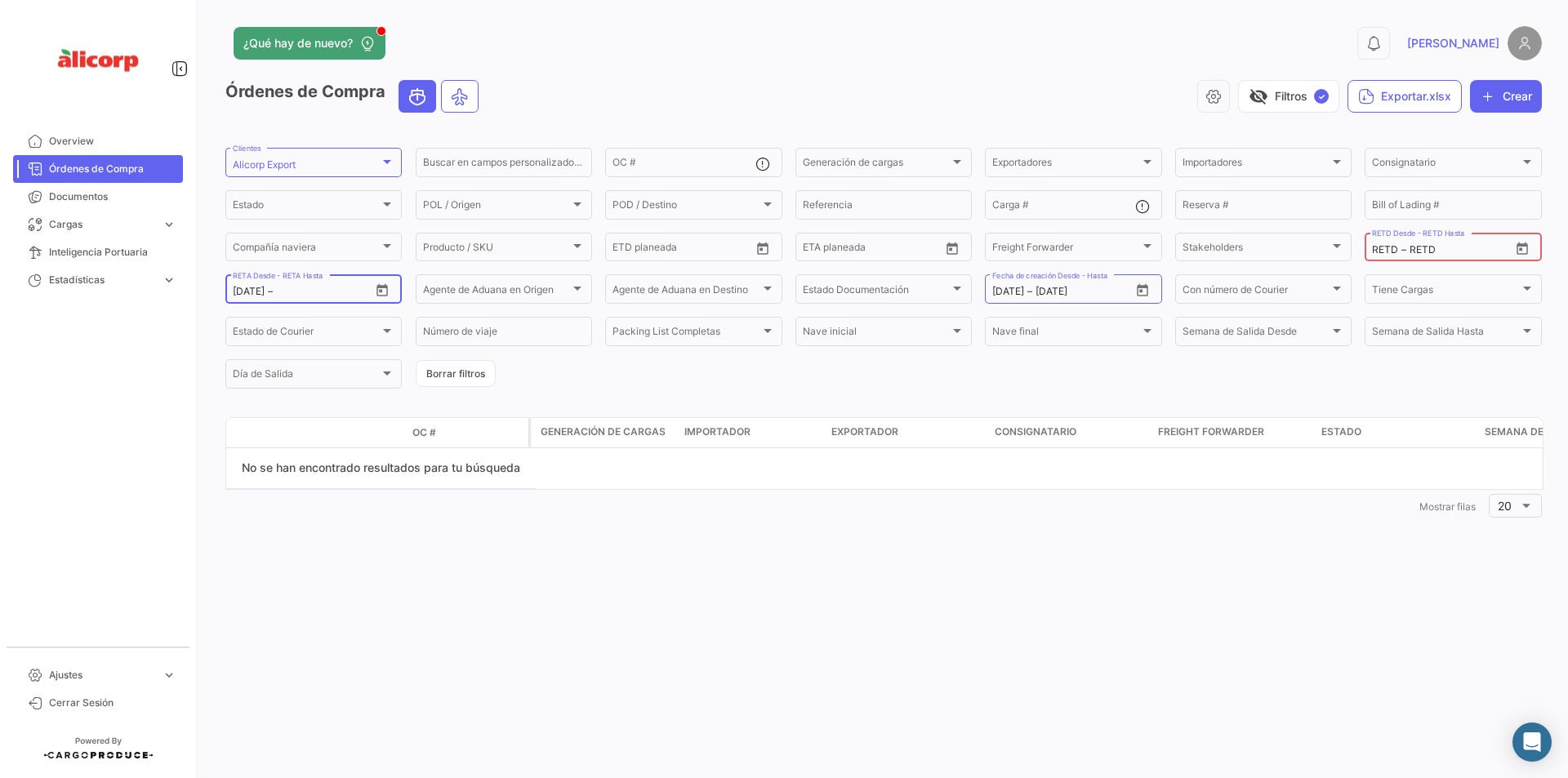
click at [264, 290] on input "[DATE]" at bounding box center [249, 292] width 32 height 12
drag, startPoint x: 272, startPoint y: 290, endPoint x: 233, endPoint y: 286, distance: 39.2
click at [233, 286] on input "[DATE]" at bounding box center [249, 292] width 32 height 12
type input "RETA"
click at [276, 292] on input "text" at bounding box center [302, 292] width 66 height 12
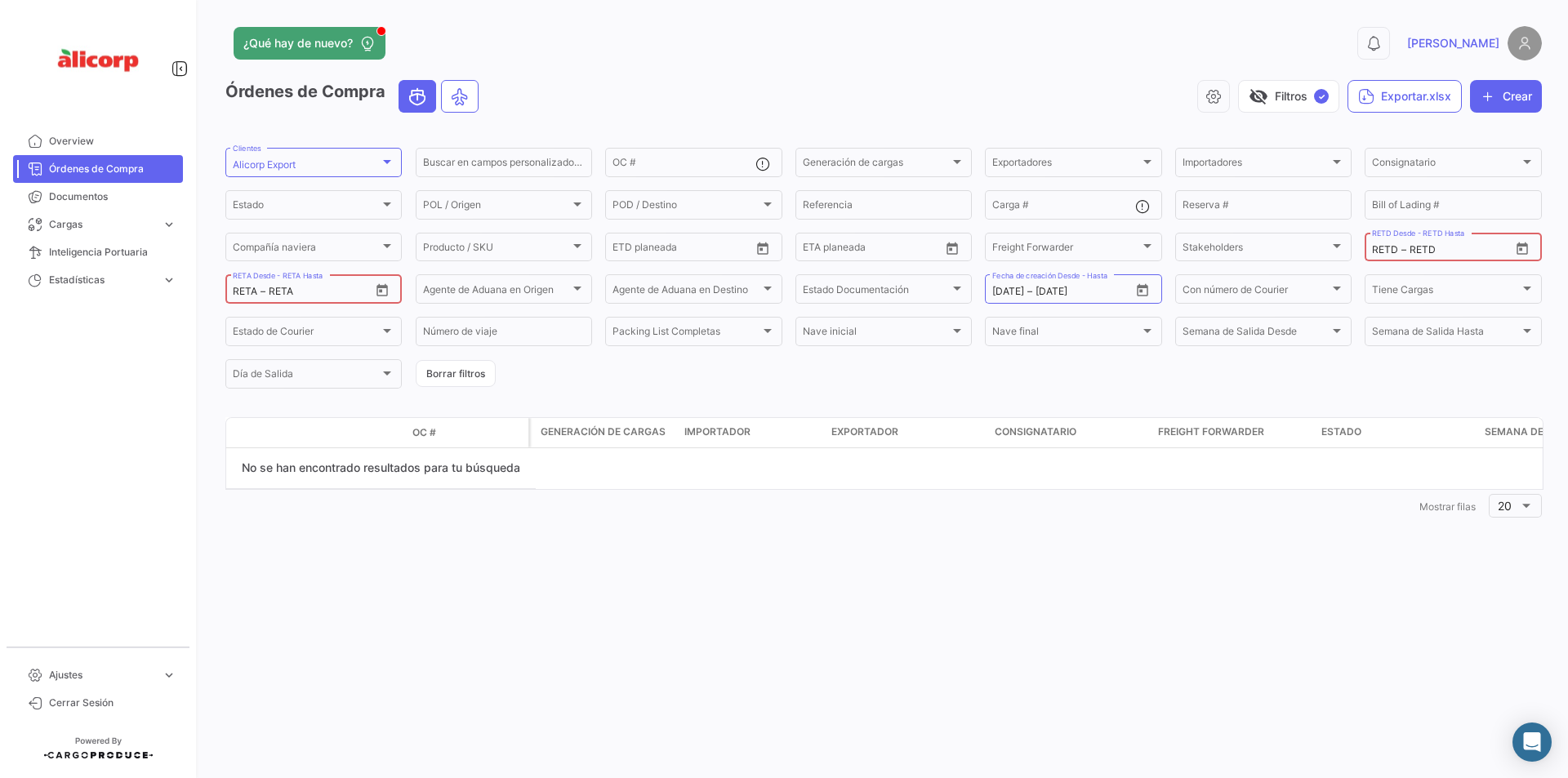
type input "RETA"
click at [277, 312] on form "Alicorp Export Clientes Buscar en campos personalizados... OC # Generación de c…" at bounding box center [883, 268] width 1317 height 246
click at [213, 308] on div "¿Qué hay de nuevo? 0 [PERSON_NAME] de Compra visibility_off Filtros ✓ Exportar.…" at bounding box center [883, 389] width 1369 height 778
click at [186, 329] on mat-nav-list "Overview Órdenes de Compra Documentos Cargas expand_more Cargas Aéreas Cargas M…" at bounding box center [97, 381] width 196 height 519
click at [1265, 97] on button "visibility_off Filtros ✓" at bounding box center [1288, 96] width 102 height 33
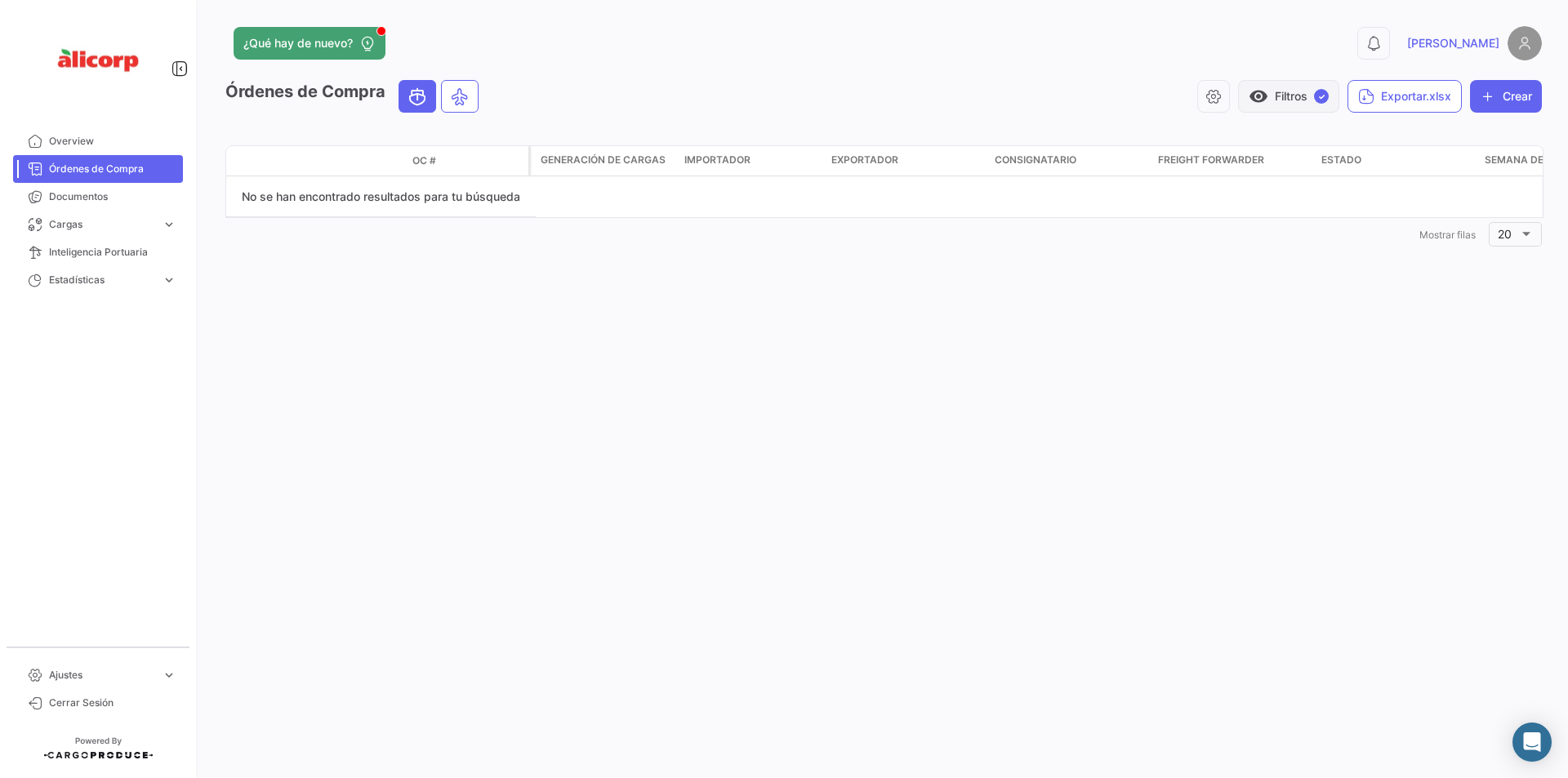
click at [1265, 97] on span "visibility" at bounding box center [1258, 96] width 19 height 19
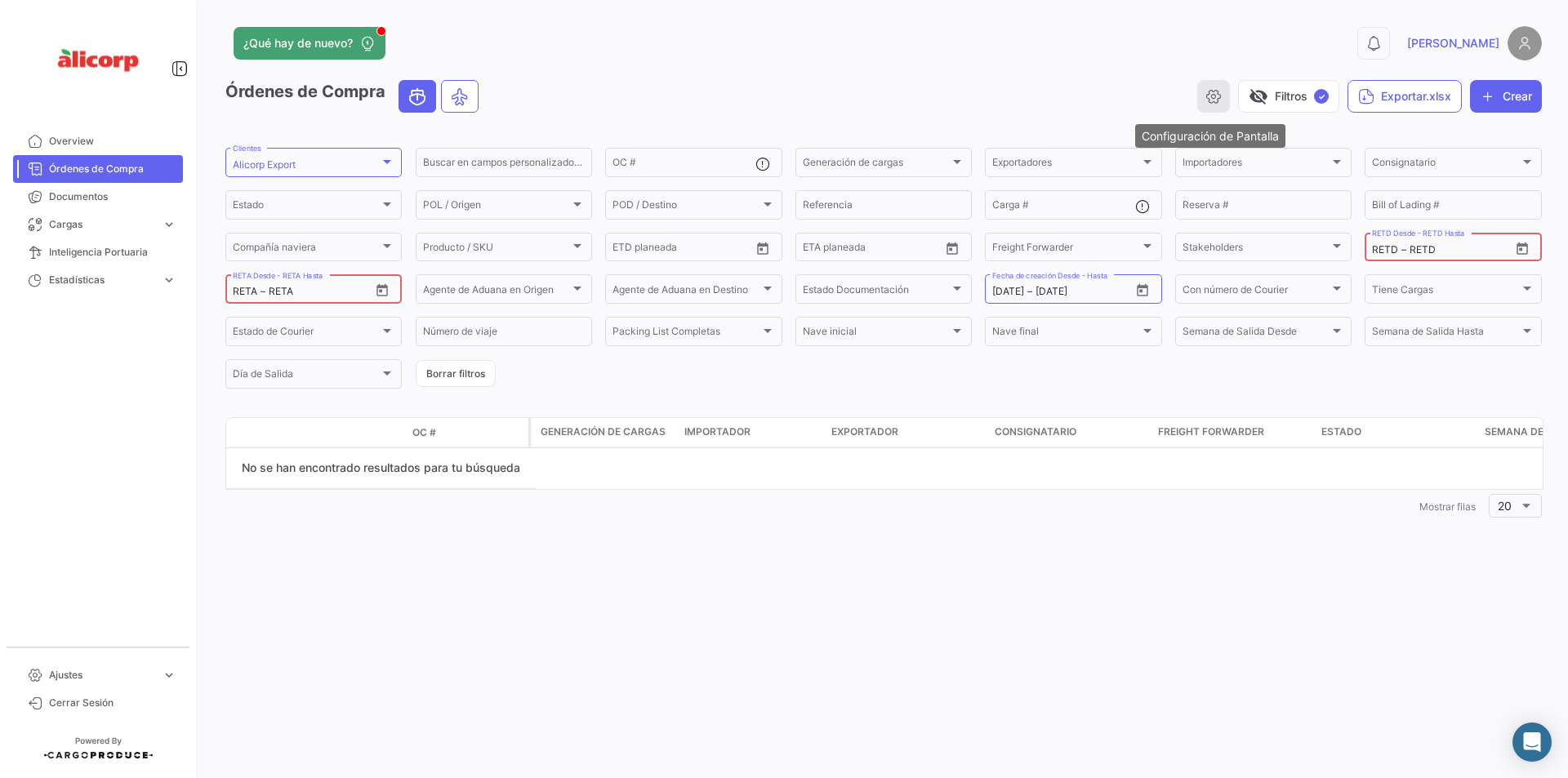
click at [1209, 99] on icon "button" at bounding box center [1213, 96] width 16 height 16
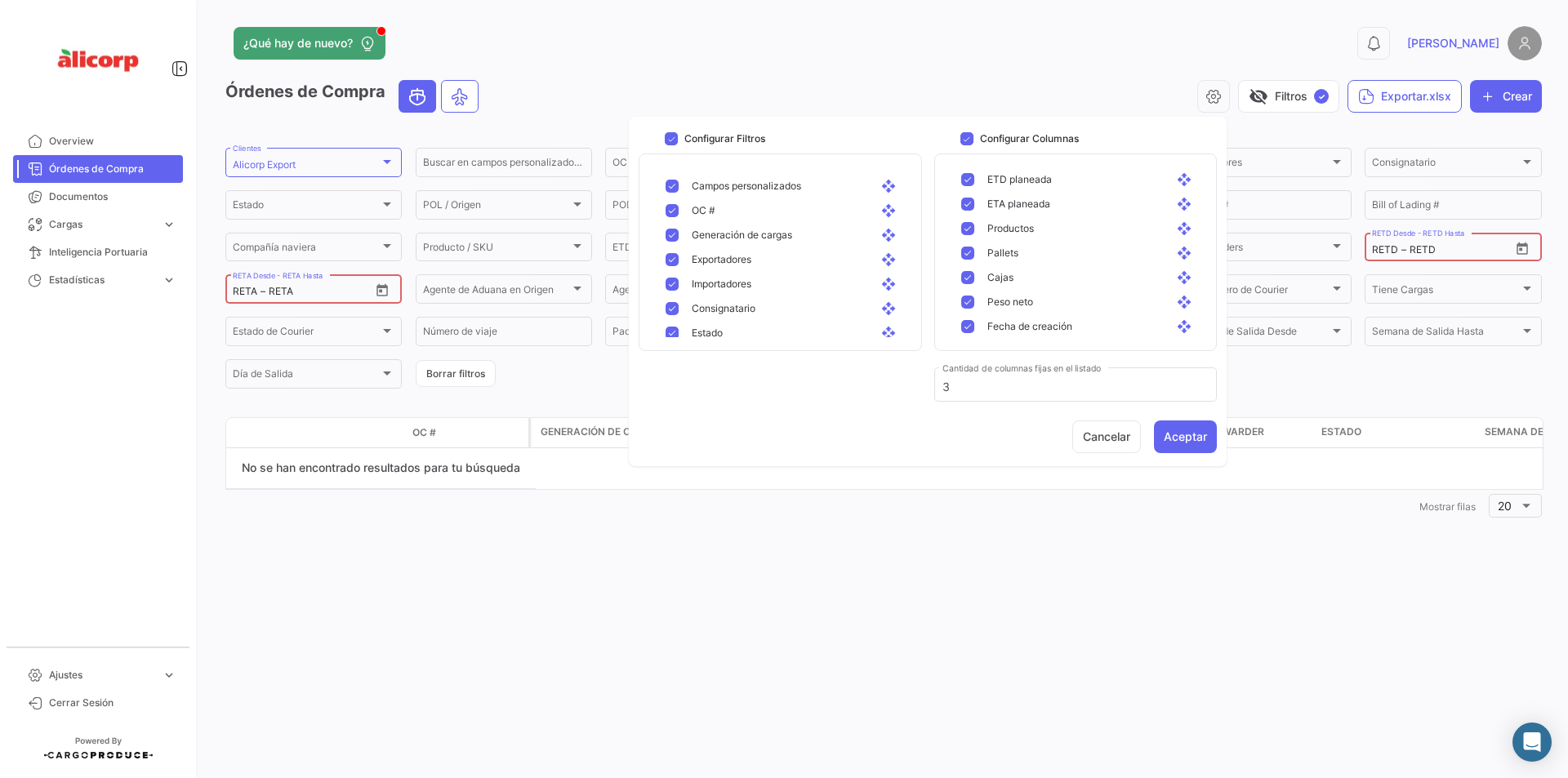
scroll to position [547, 0]
click at [1017, 546] on div "¿Qué hay de nuevo? 0 [PERSON_NAME] de Compra visibility_off Filtros ✓ Exportar.…" at bounding box center [883, 389] width 1369 height 778
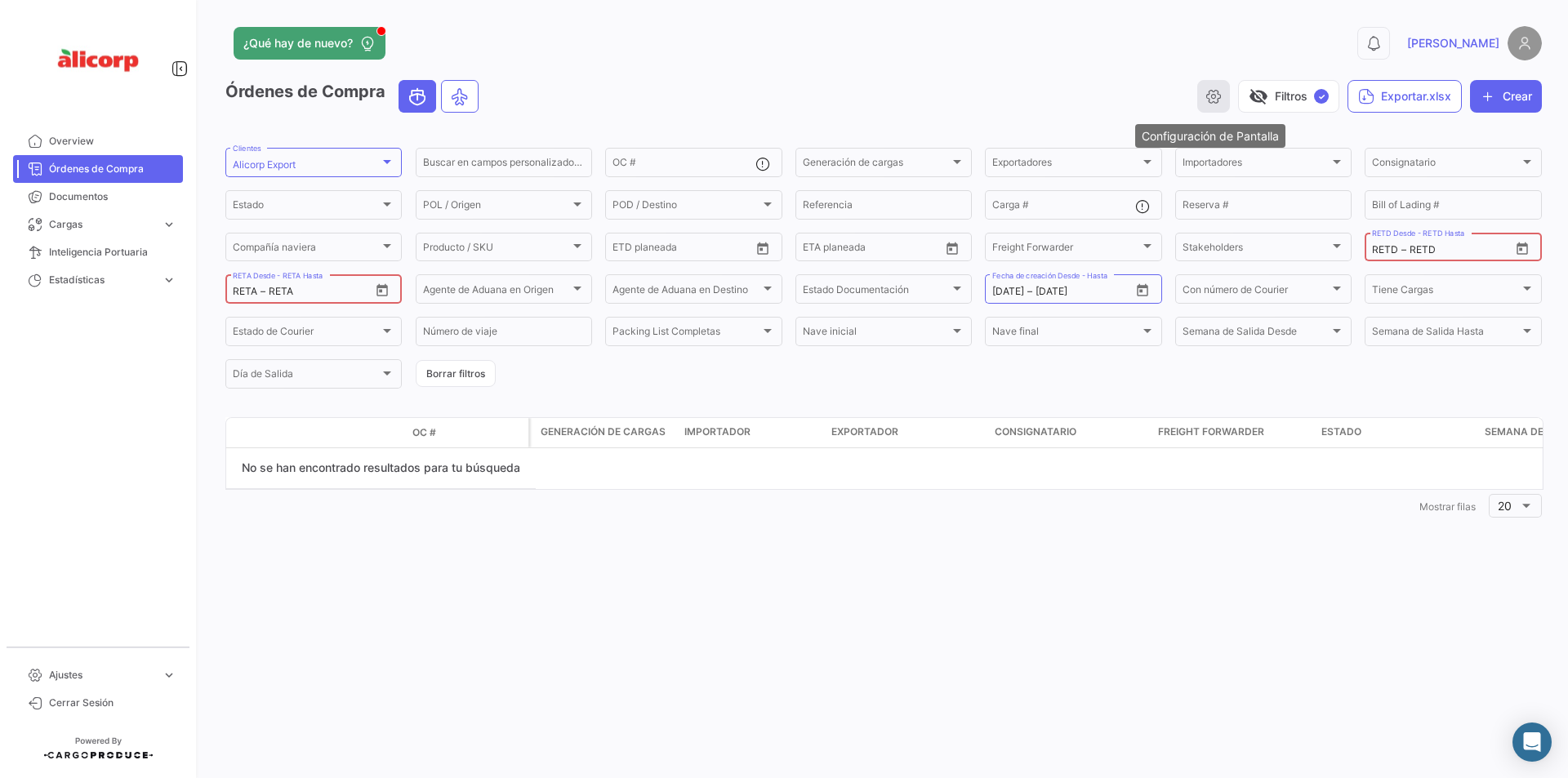
click at [1205, 99] on icon "button" at bounding box center [1213, 96] width 16 height 16
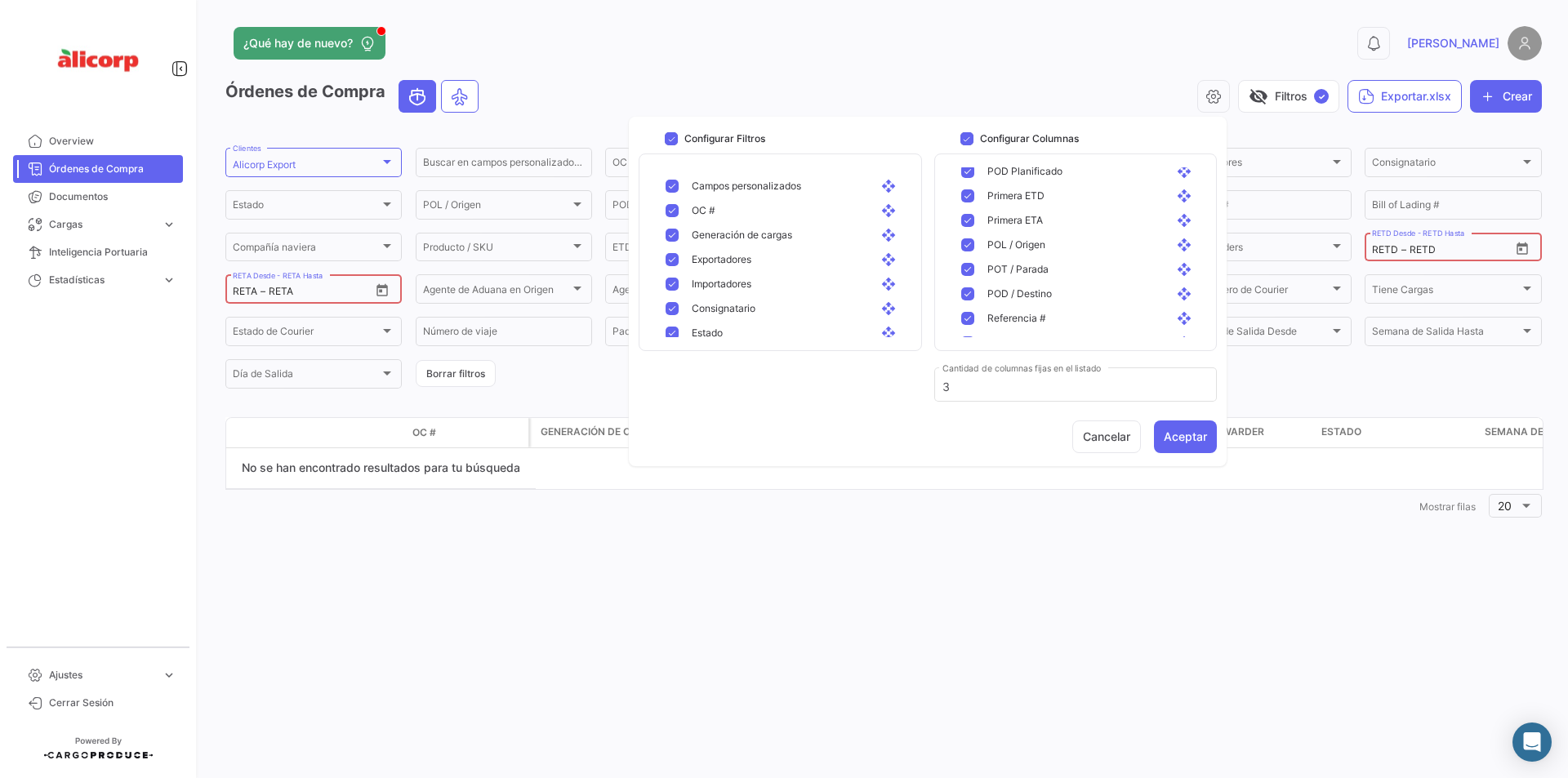
scroll to position [302, 0]
click at [965, 276] on mat-pseudo-checkbox at bounding box center [968, 276] width 13 height 13
click at [968, 276] on mat-pseudo-checkbox at bounding box center [968, 276] width 13 height 13
checkbox input "true"
click at [1176, 433] on button "Aceptar" at bounding box center [1185, 436] width 63 height 33
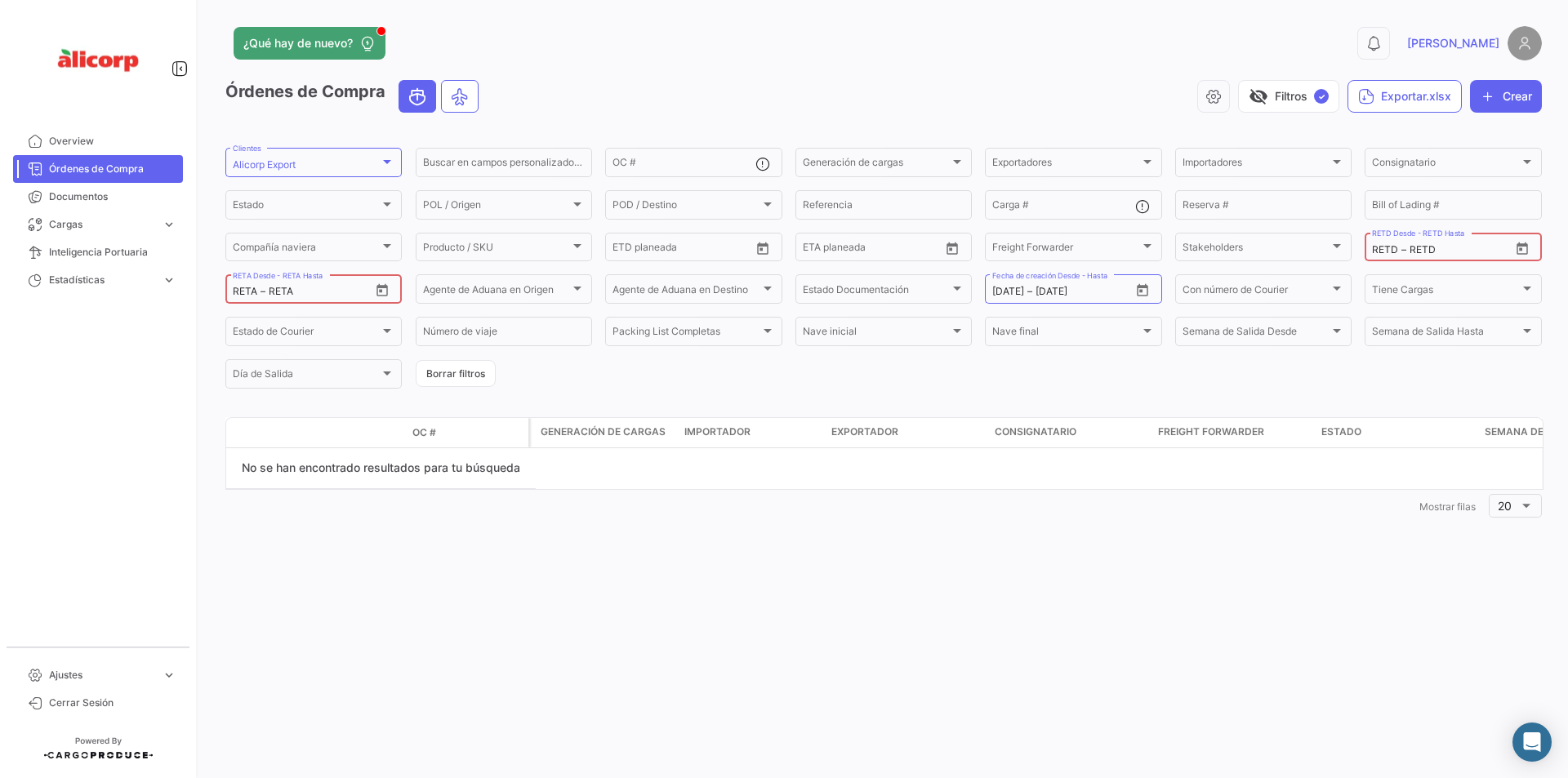
click at [1250, 544] on div "¿Qué hay de nuevo? 0 [PERSON_NAME] de Compra visibility_off Filtros ✓ Exportar.…" at bounding box center [883, 389] width 1369 height 778
click at [1334, 221] on mat-form-field "Reserva #" at bounding box center [1263, 205] width 176 height 34
drag, startPoint x: 1423, startPoint y: 238, endPoint x: 1441, endPoint y: 243, distance: 18.7
click at [1441, 243] on div "RETD RETD – RETD RETD Desde - RETD Hasta" at bounding box center [1440, 246] width 137 height 32
click at [1227, 624] on div "¿Qué hay de nuevo? 0 [PERSON_NAME] de Compra visibility_off Filtros ✓ Exportar.…" at bounding box center [883, 389] width 1369 height 778
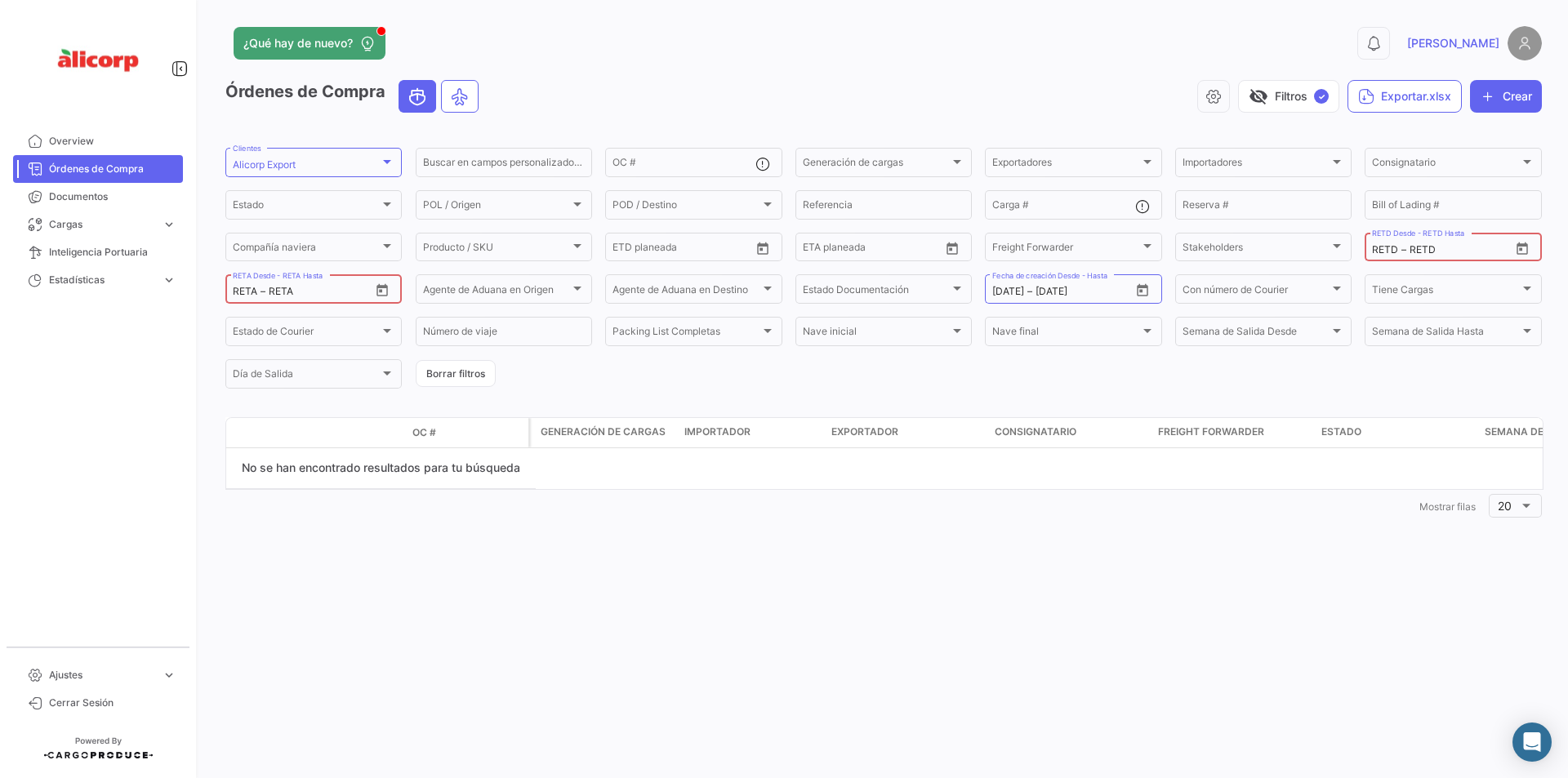
click at [377, 287] on icon "Open calendar" at bounding box center [383, 290] width 12 height 13
click at [334, 329] on span "[DATE]" at bounding box center [346, 326] width 98 height 16
click at [340, 387] on td "SEP." at bounding box center [360, 391] width 201 height 33
drag, startPoint x: 340, startPoint y: 386, endPoint x: 556, endPoint y: 355, distance: 218.2
click at [556, 355] on div at bounding box center [784, 389] width 1568 height 778
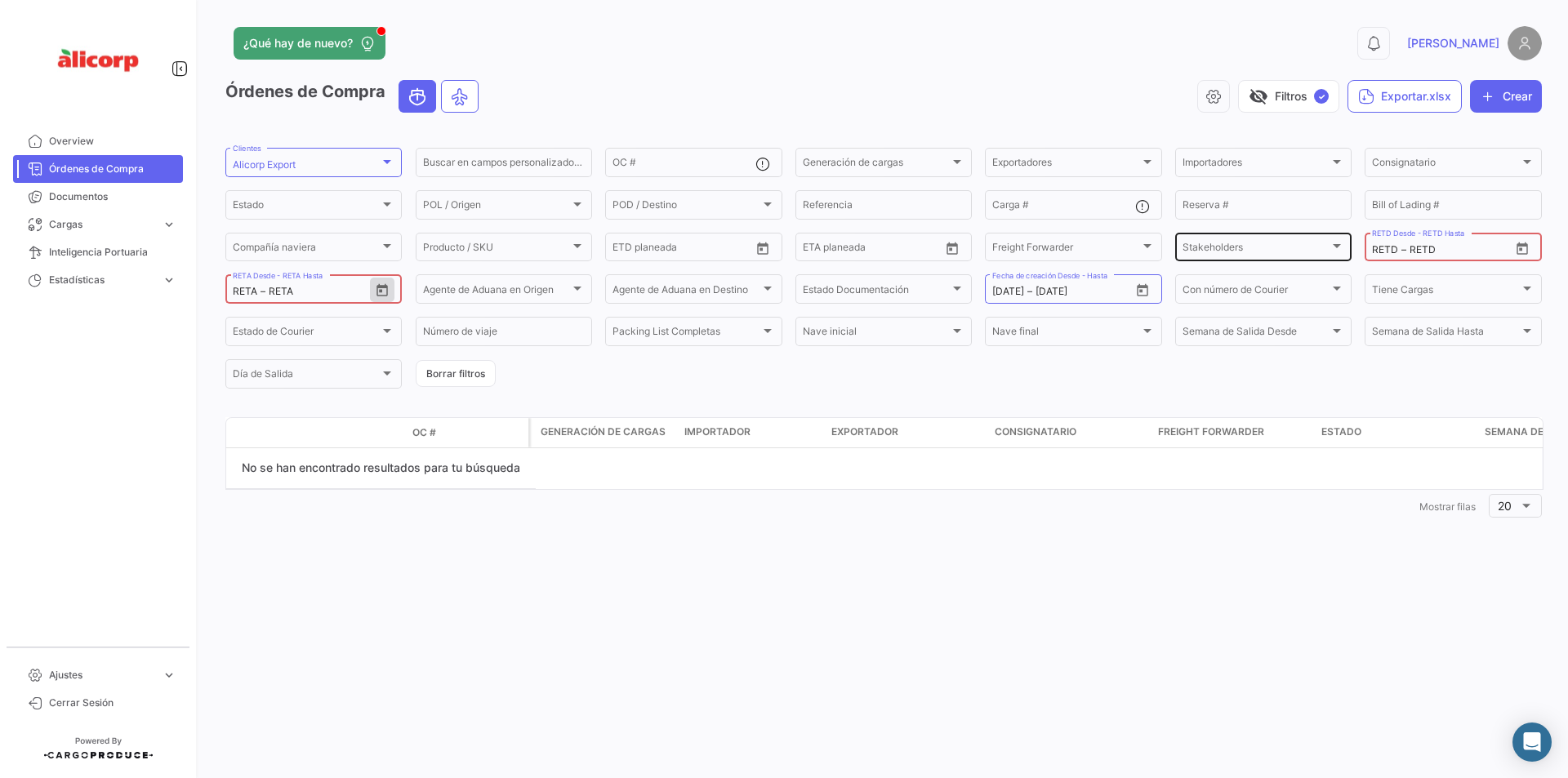
click at [1338, 239] on div "Stakeholders Stakeholders" at bounding box center [1263, 246] width 161 height 32
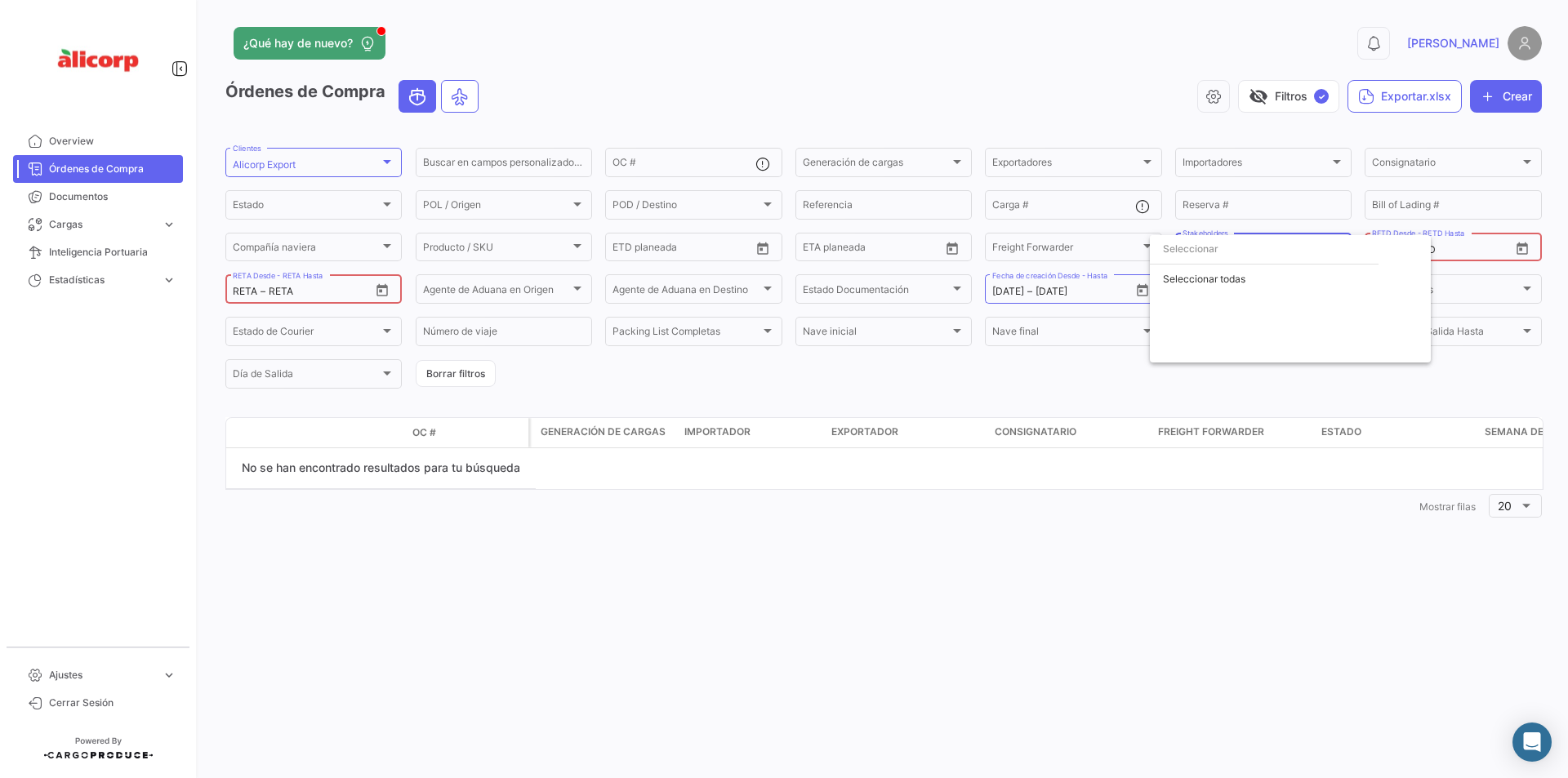
click at [1482, 269] on div at bounding box center [784, 389] width 1568 height 778
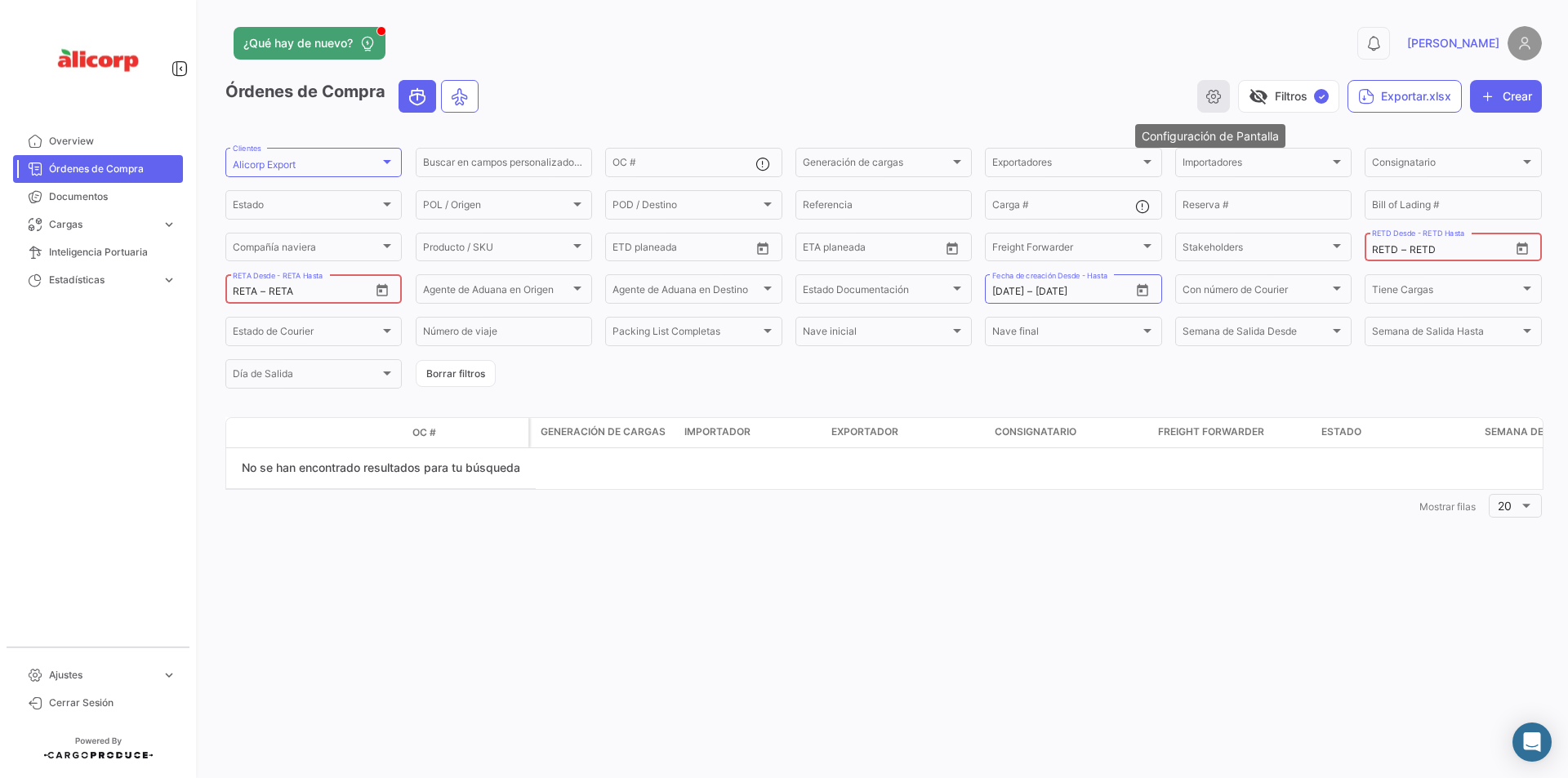
click at [1220, 95] on button "button" at bounding box center [1213, 96] width 33 height 33
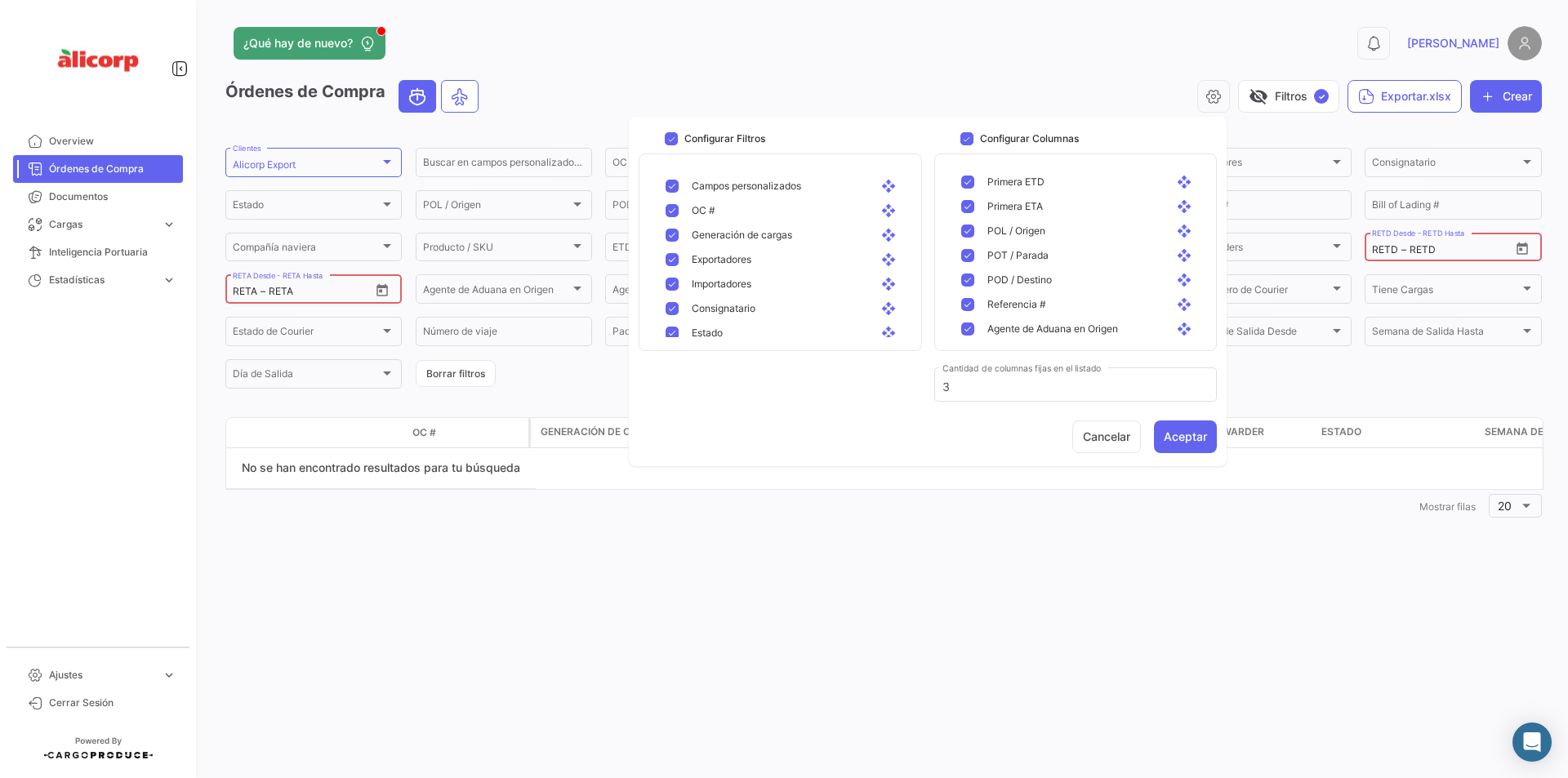
scroll to position [327, 0]
click at [1050, 185] on div "Primera ETD open_with" at bounding box center [1092, 177] width 209 height 14
checkbox input "false"
click at [1012, 203] on span "Primera ETA" at bounding box center [1015, 202] width 55 height 14
click at [1187, 435] on button "Aceptar" at bounding box center [1185, 436] width 63 height 33
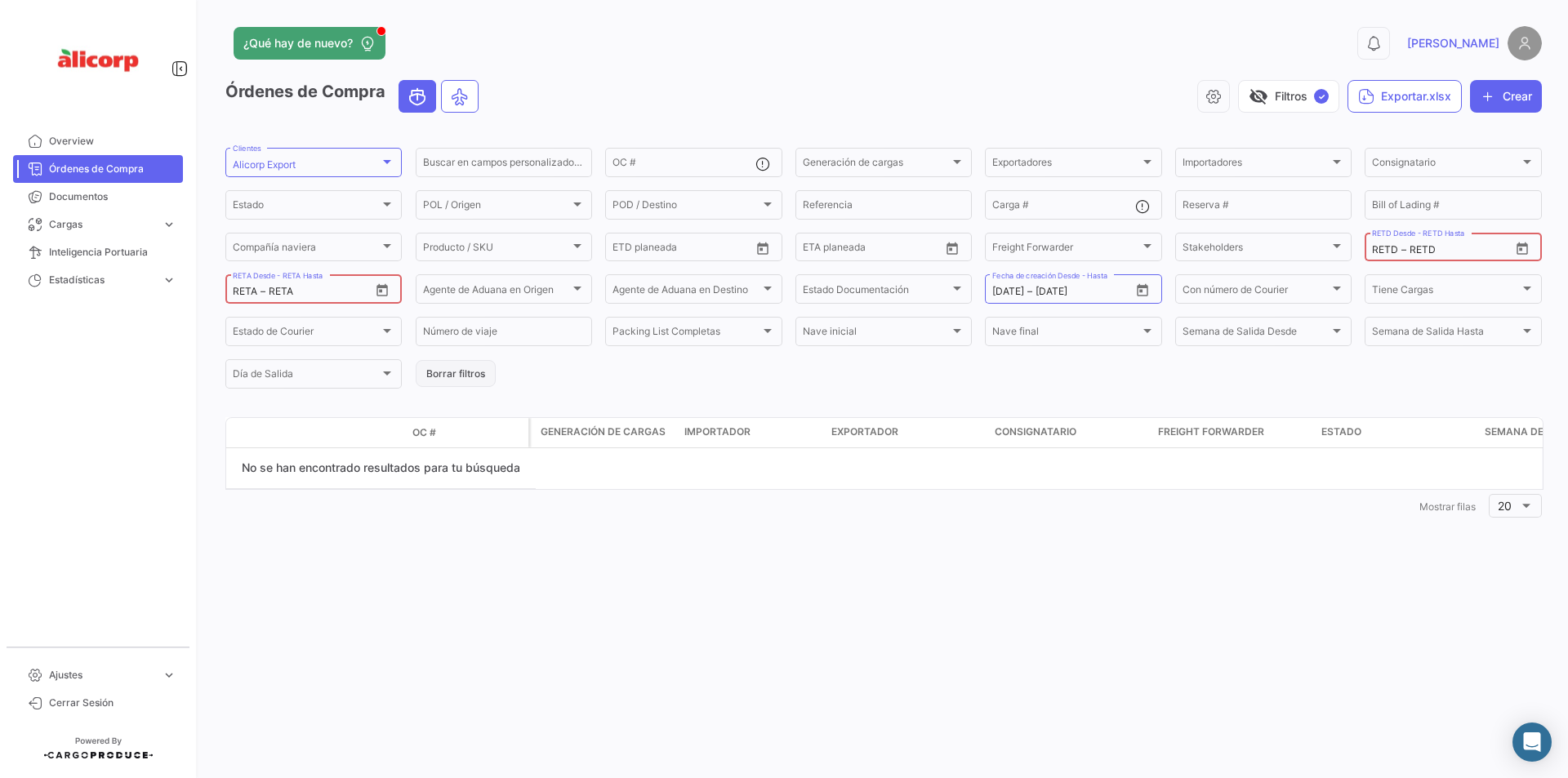
click at [445, 373] on button "Borrar filtros" at bounding box center [455, 374] width 80 height 27
click at [1148, 292] on icon "Open calendar" at bounding box center [1142, 290] width 14 height 14
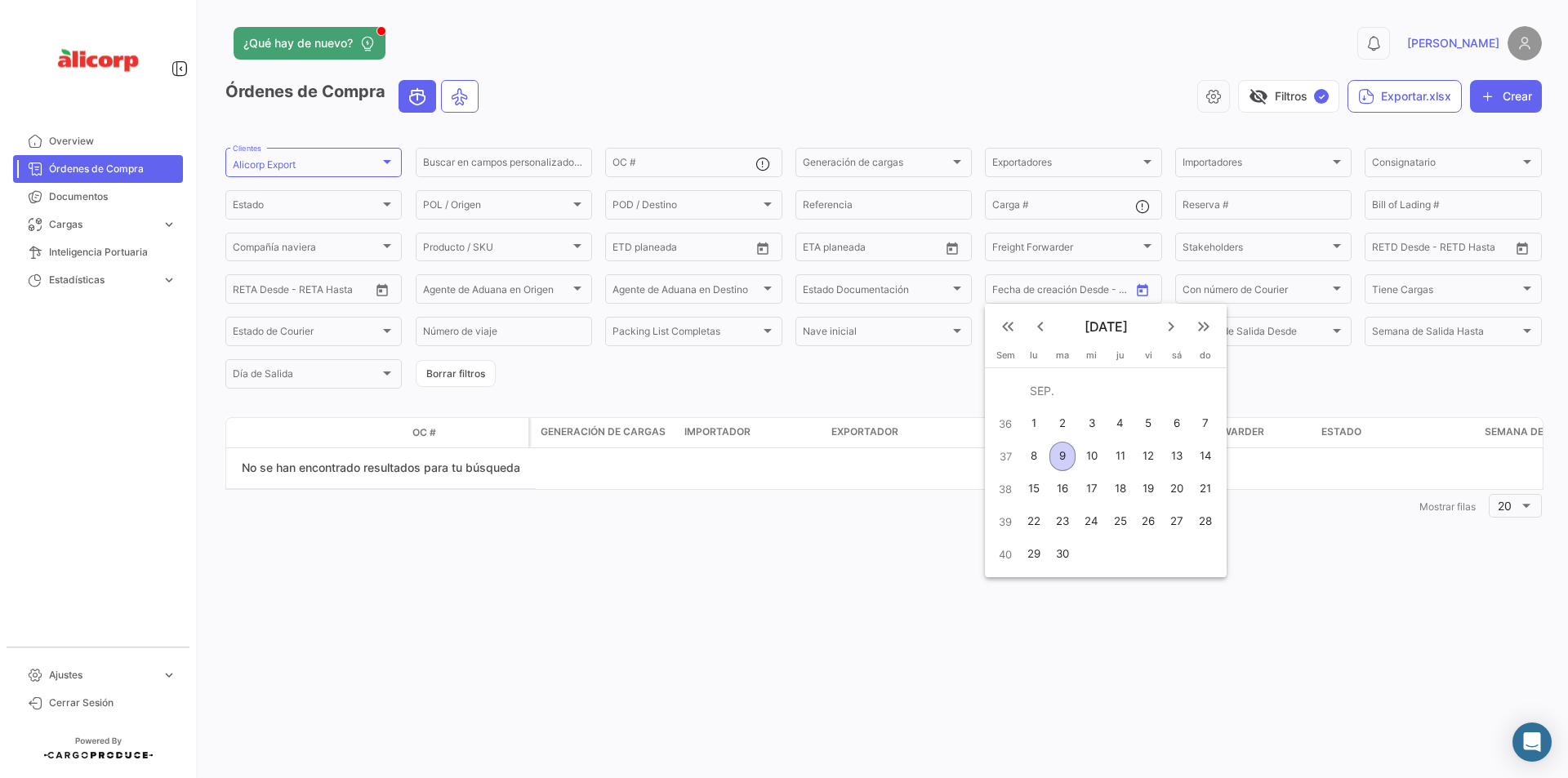
click at [1039, 328] on mat-icon "keyboard_arrow_left" at bounding box center [1039, 326] width 19 height 19
click at [1042, 329] on mat-icon "keyboard_arrow_left" at bounding box center [1039, 326] width 19 height 19
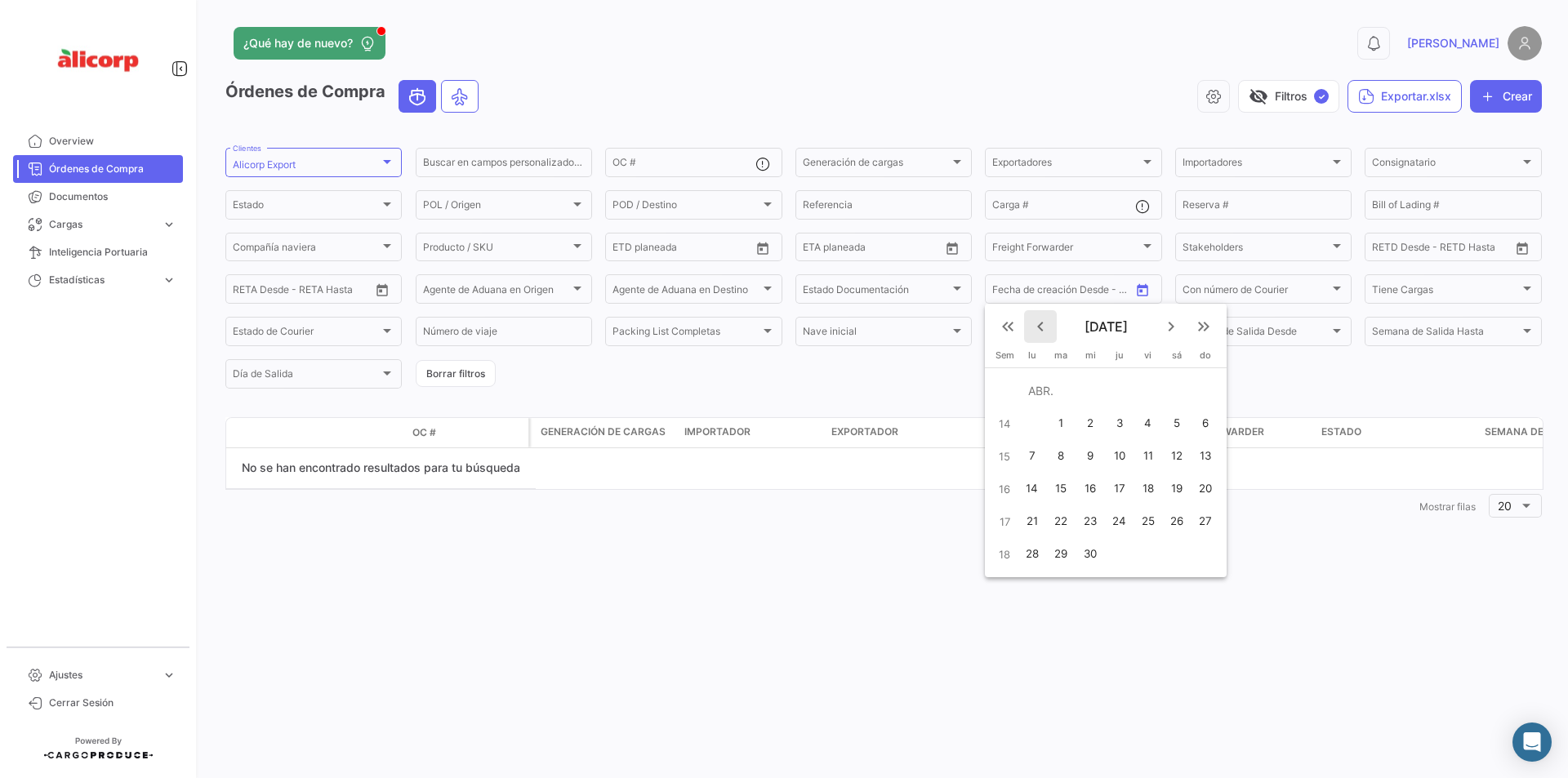
click at [1042, 329] on mat-icon "keyboard_arrow_left" at bounding box center [1039, 326] width 19 height 19
click at [1092, 426] on div "1" at bounding box center [1087, 423] width 27 height 29
type input "[DATE]"
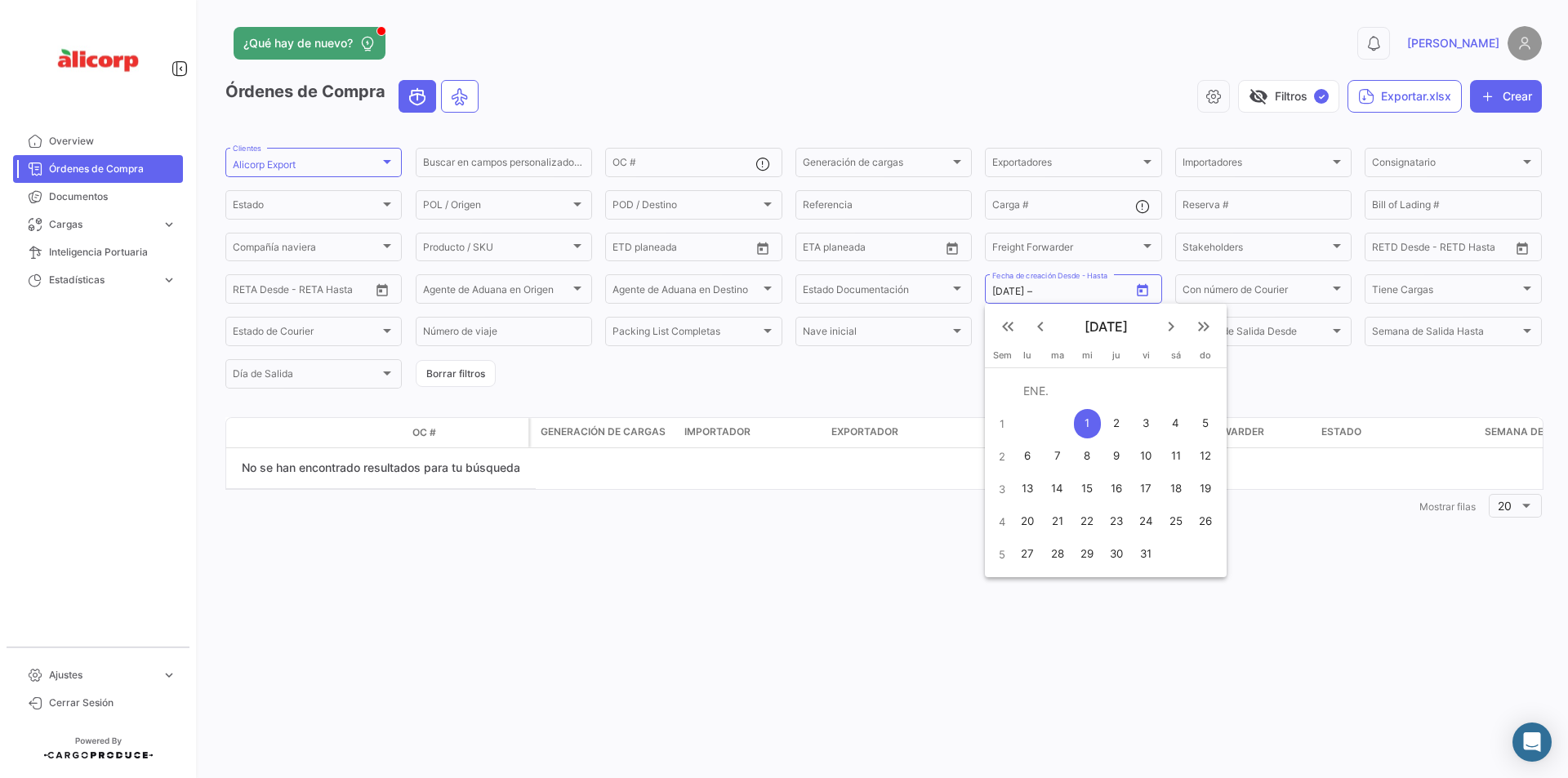
click at [1169, 322] on mat-icon "keyboard_arrow_right" at bounding box center [1171, 326] width 19 height 19
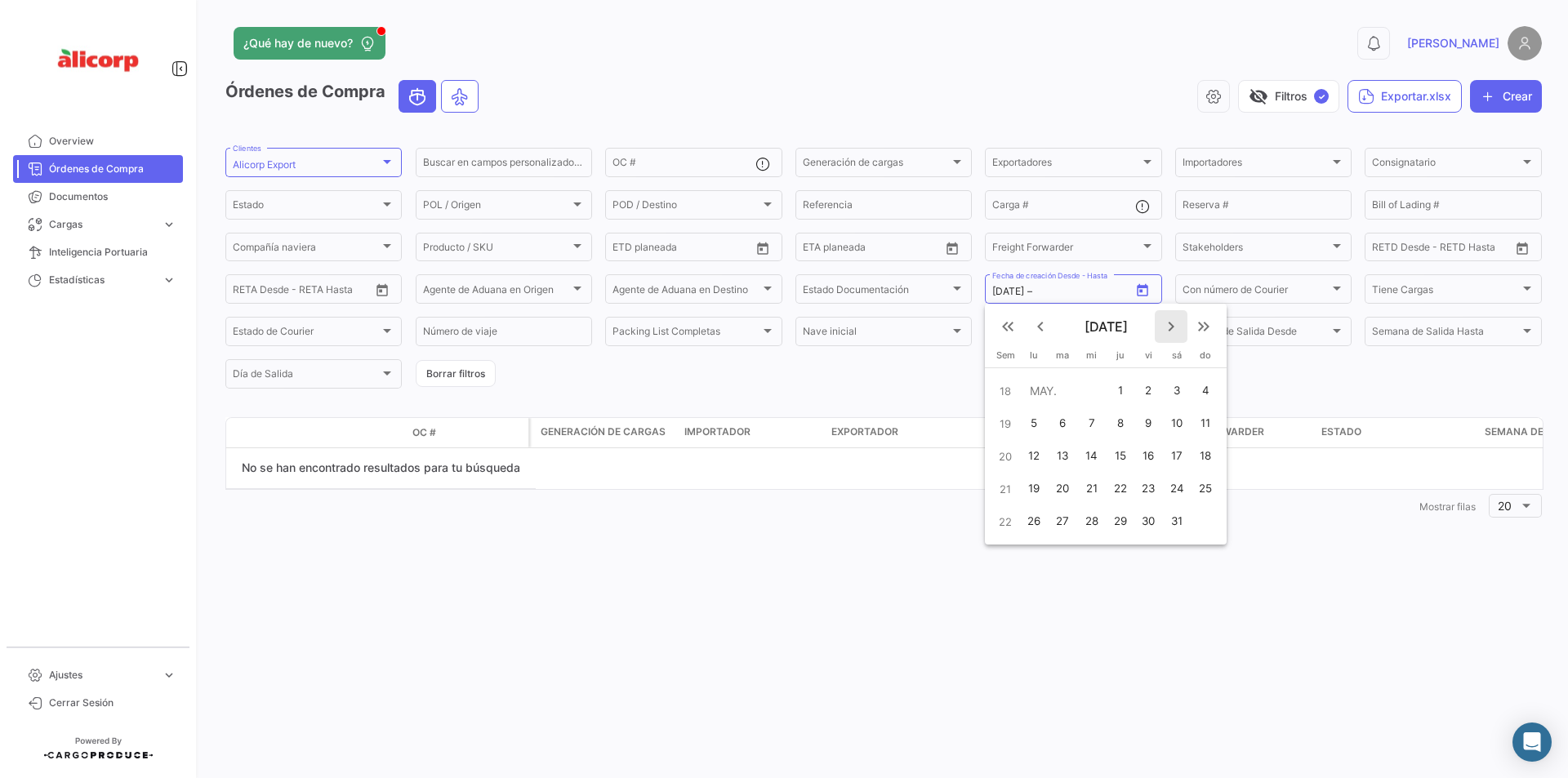
click at [1169, 322] on mat-icon "keyboard_arrow_right" at bounding box center [1171, 326] width 19 height 19
click at [1060, 461] on div "9" at bounding box center [1062, 456] width 26 height 29
type input "[DATE]"
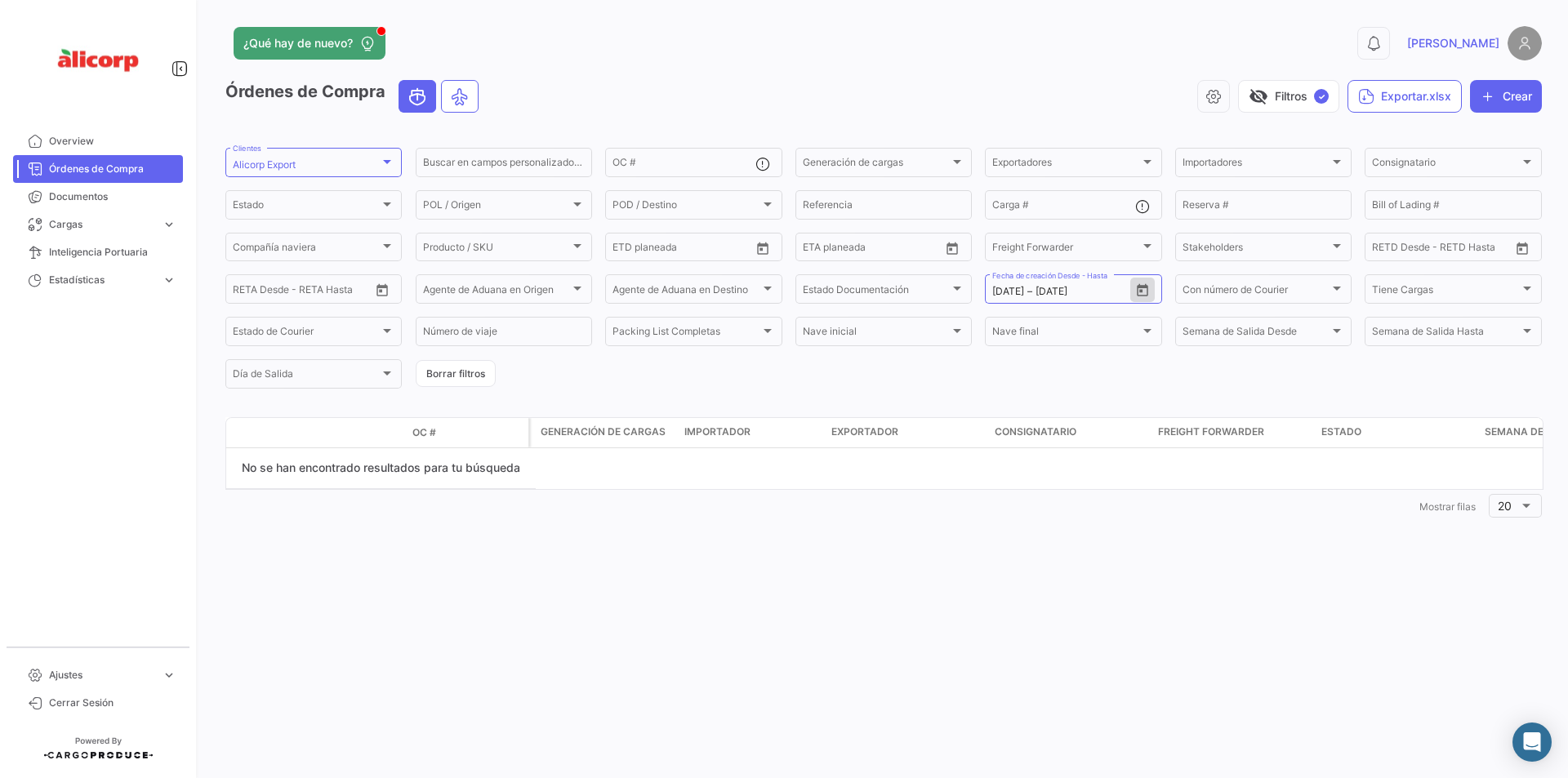
click at [923, 544] on div "¿Qué hay de nuevo? 0 [PERSON_NAME] de Compra visibility_off Filtros ✓ Exportar.…" at bounding box center [883, 389] width 1369 height 778
click at [465, 375] on button "Borrar filtros" at bounding box center [455, 374] width 80 height 27
click at [360, 164] on div "Alicorp Export" at bounding box center [306, 166] width 147 height 12
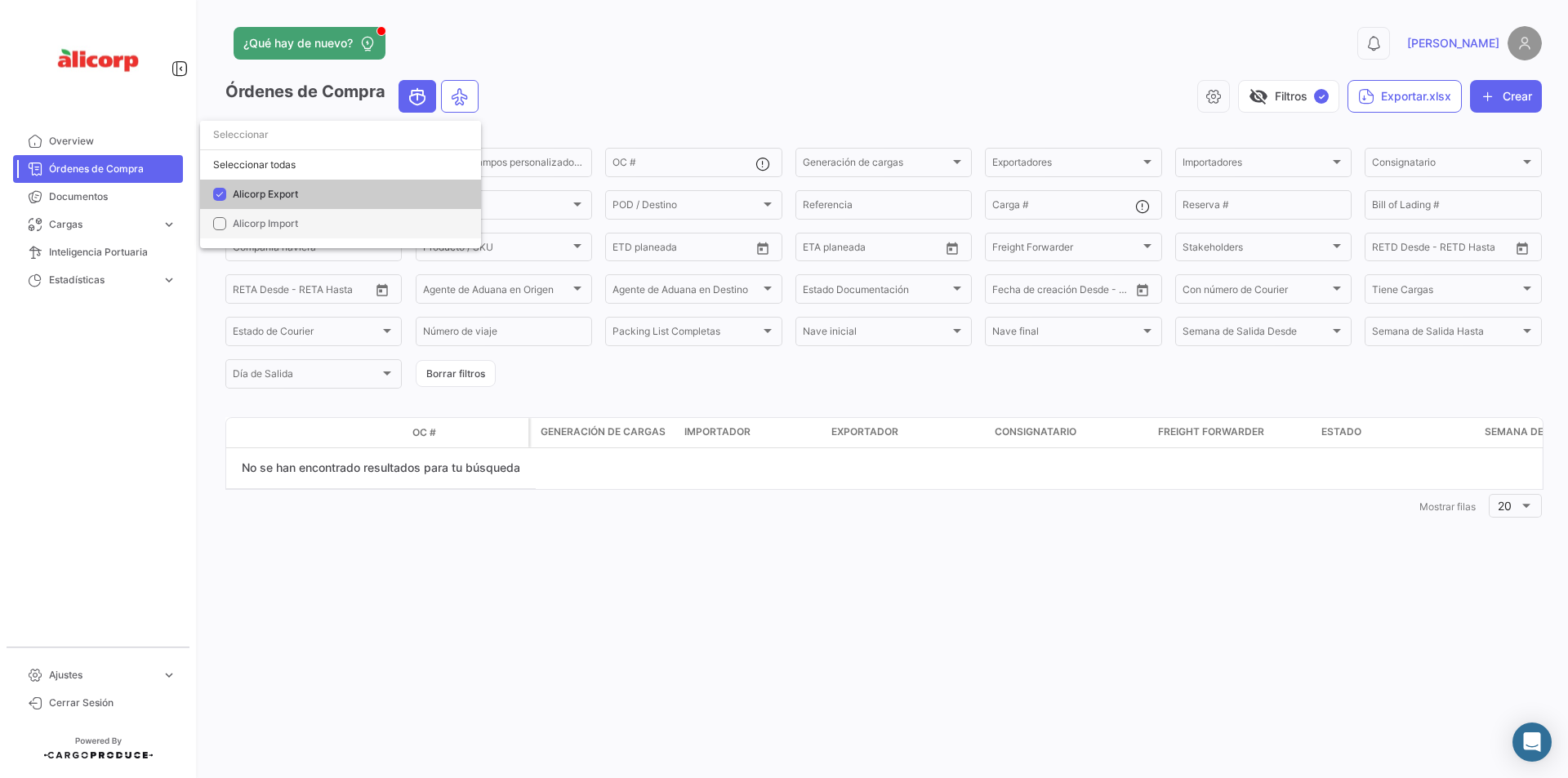
click at [314, 223] on span "Alicorp Import" at bounding box center [347, 223] width 229 height 14
click at [515, 586] on div at bounding box center [784, 389] width 1568 height 778
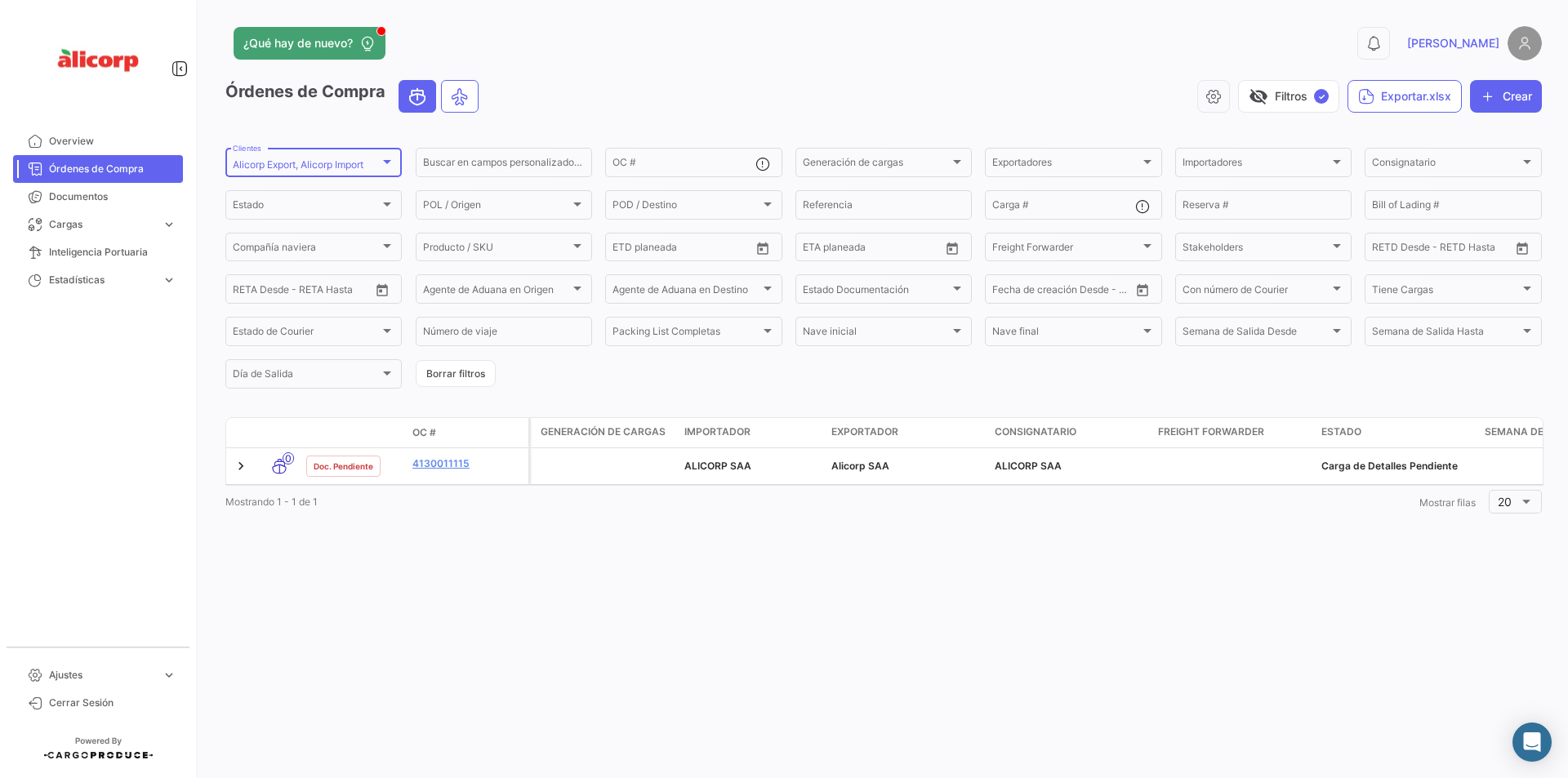
click at [382, 162] on div at bounding box center [387, 162] width 14 height 13
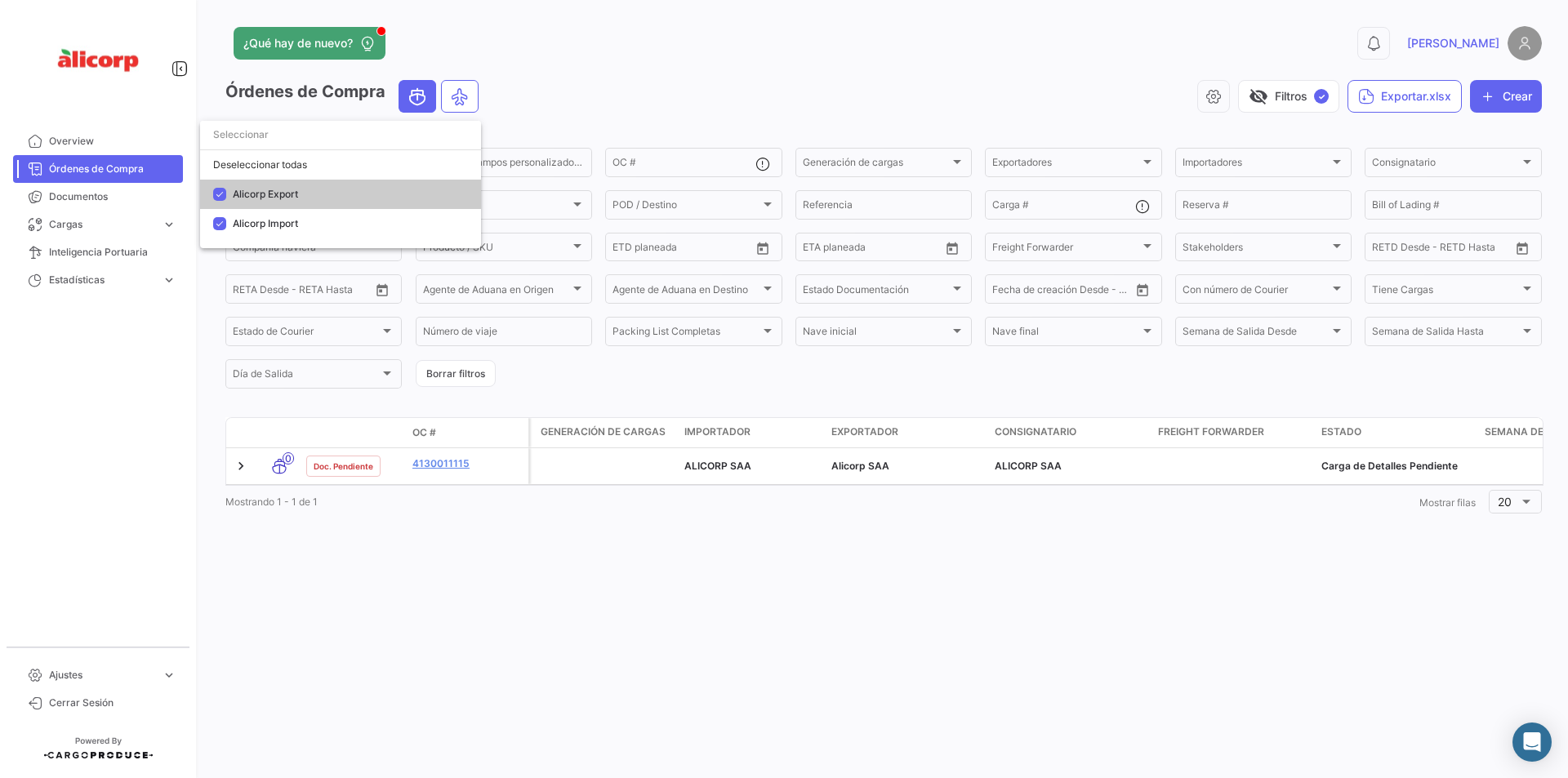
click at [660, 84] on div at bounding box center [784, 389] width 1568 height 778
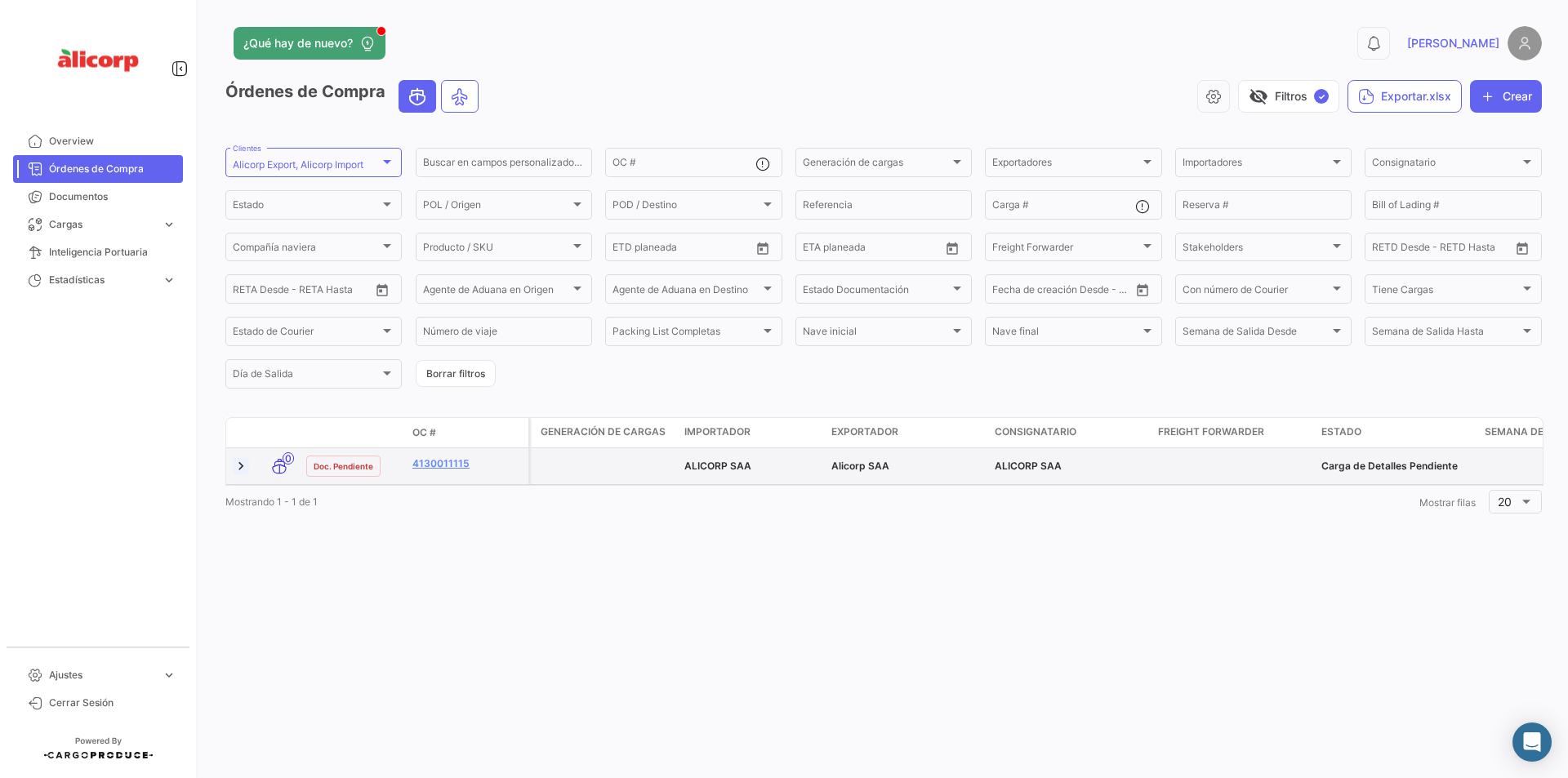
click at [239, 461] on link at bounding box center [240, 465] width 16 height 16
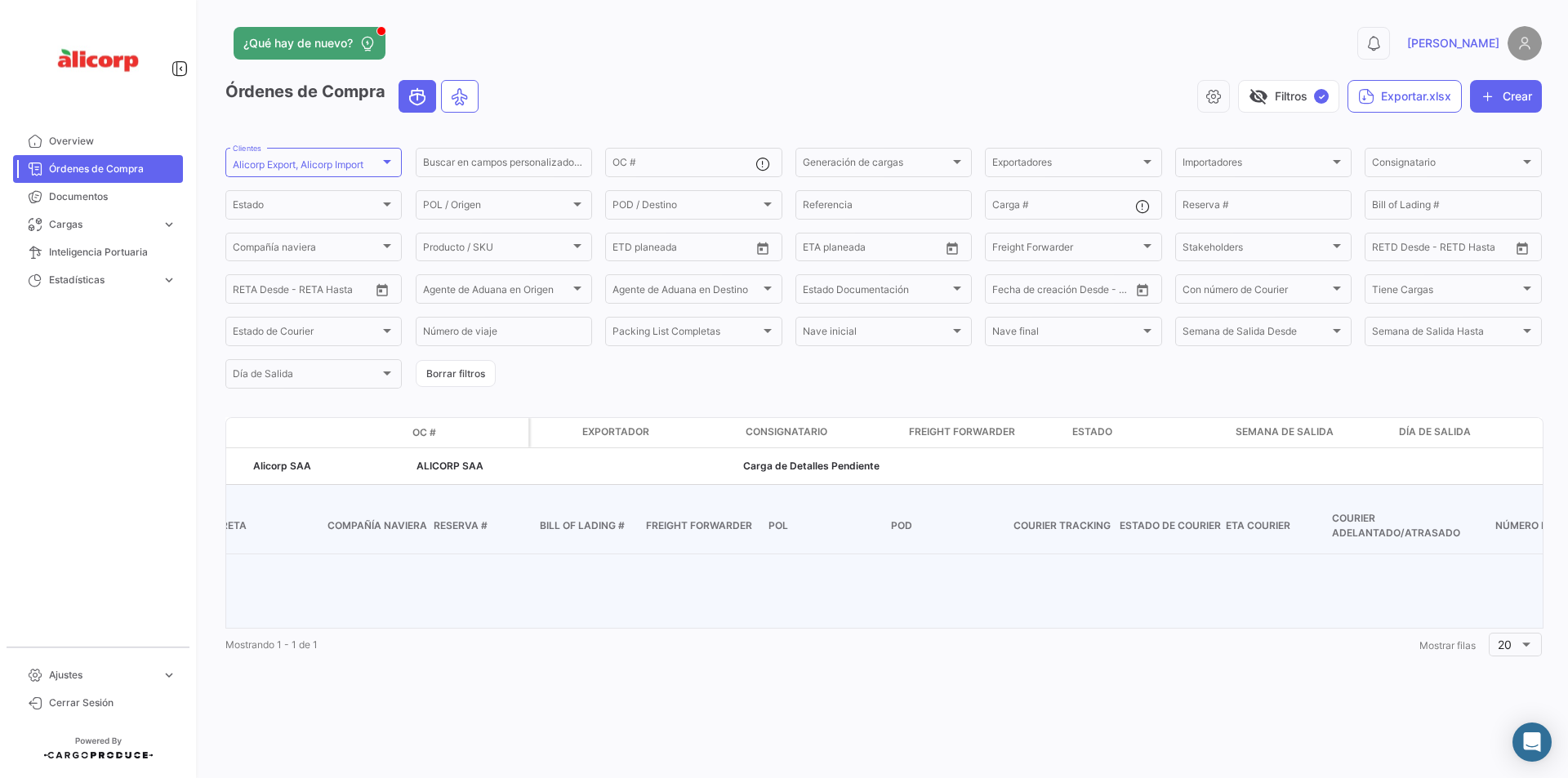
scroll to position [0, 778]
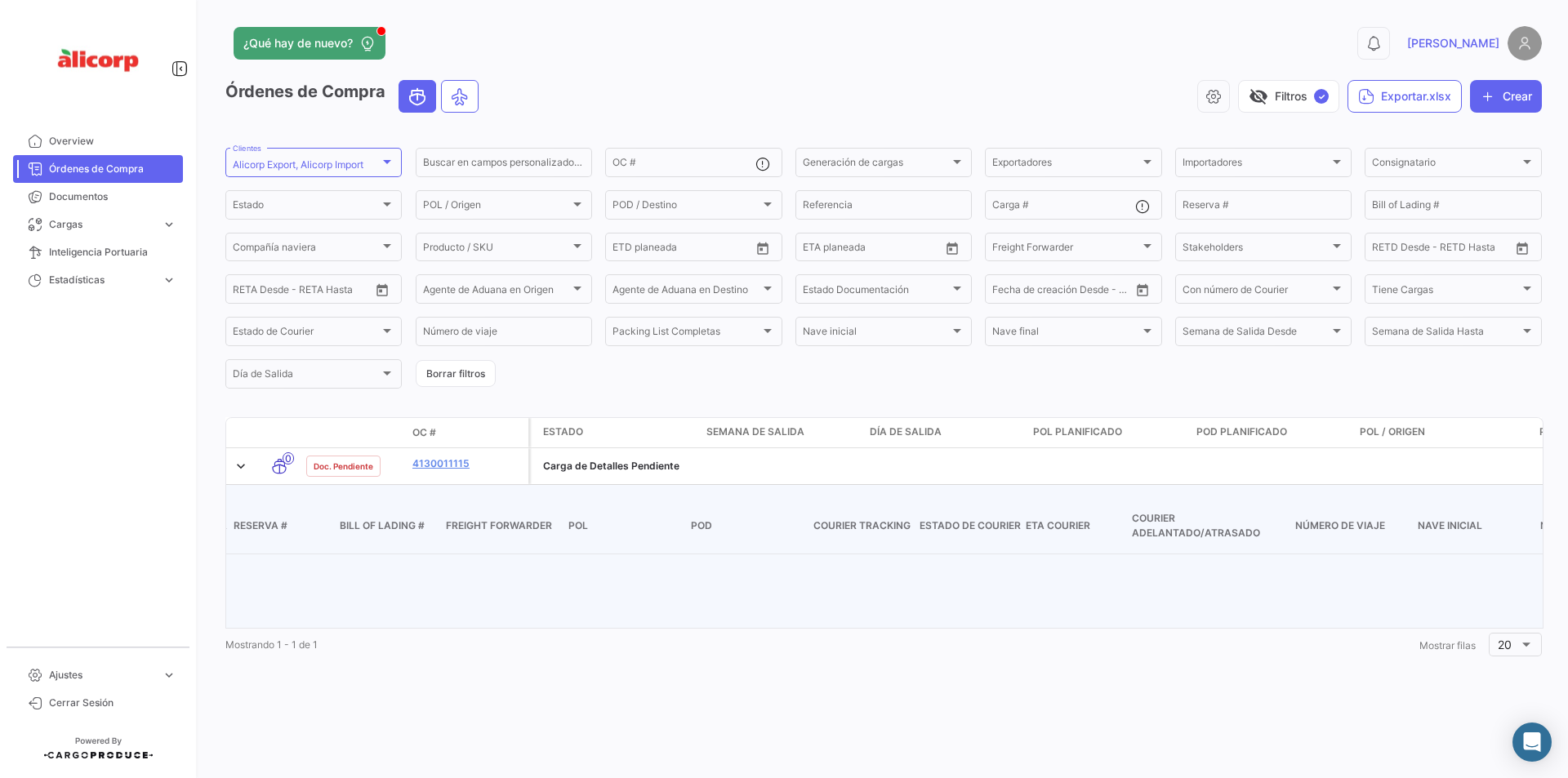
click at [813, 524] on div "Carga # ETD RETD ETA RETA Compañía naviera Reserva # Bill of Lading # Freight F…" at bounding box center [1489, 525] width 4031 height 29
drag, startPoint x: 844, startPoint y: 627, endPoint x: 1034, endPoint y: 621, distance: 190.1
click at [1034, 621] on app-po-shipments-detail-table "Carga # ETD RETD ETA RETA Compañía naviera Reserva # Bill of Lading # Freight F…" at bounding box center [1489, 556] width 4083 height 143
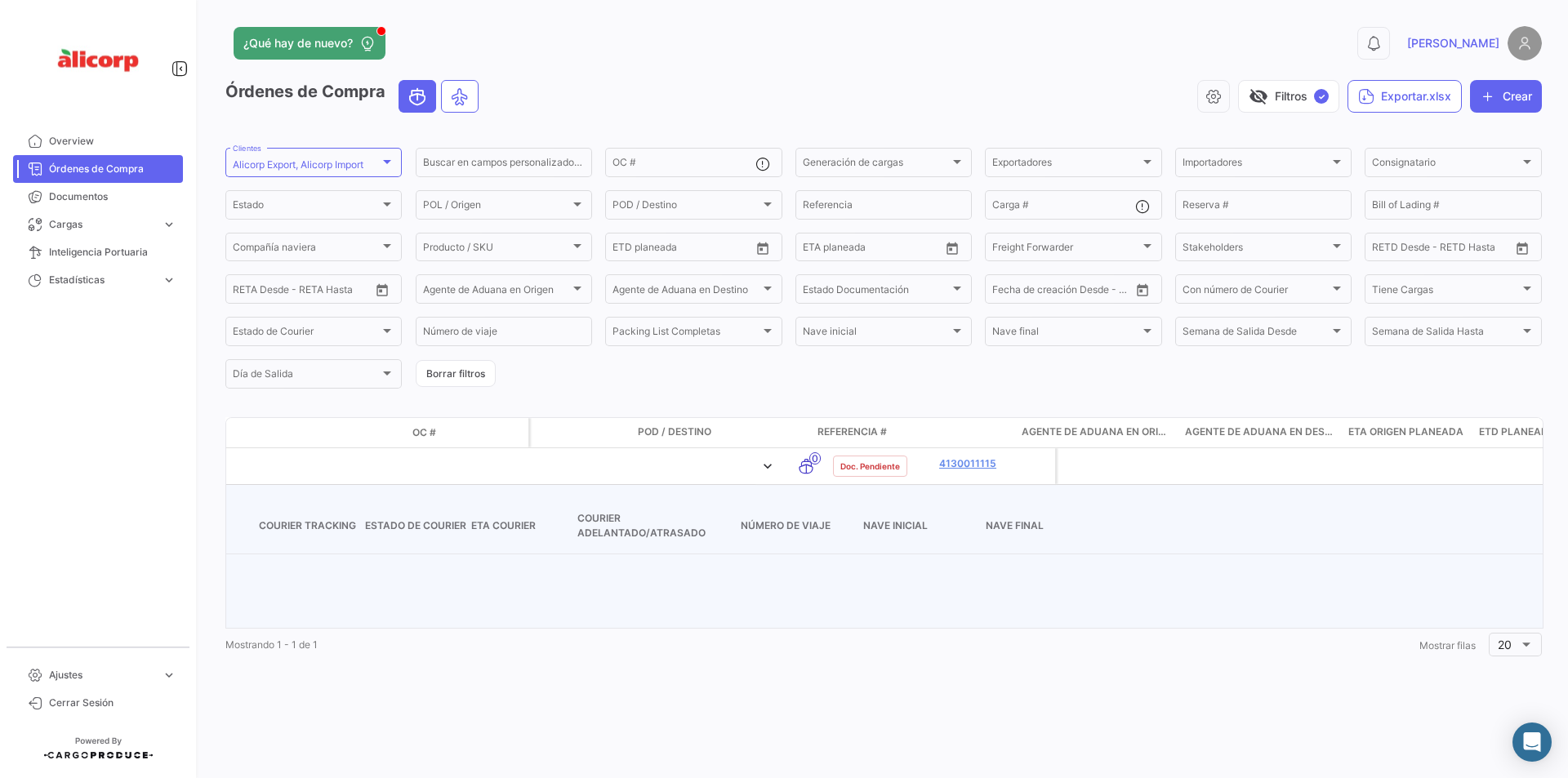
scroll to position [0, 0]
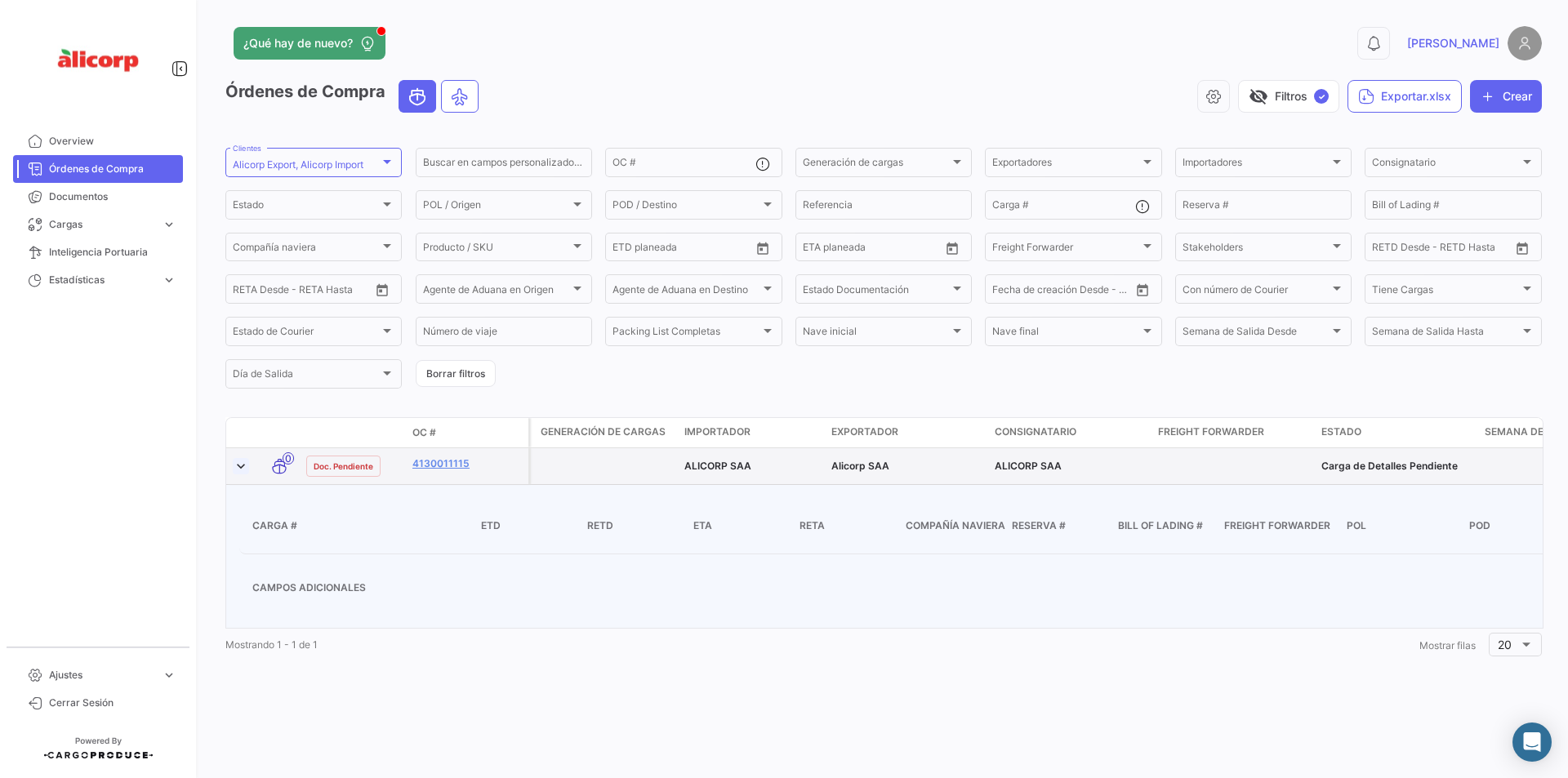
click at [240, 464] on link at bounding box center [240, 465] width 16 height 16
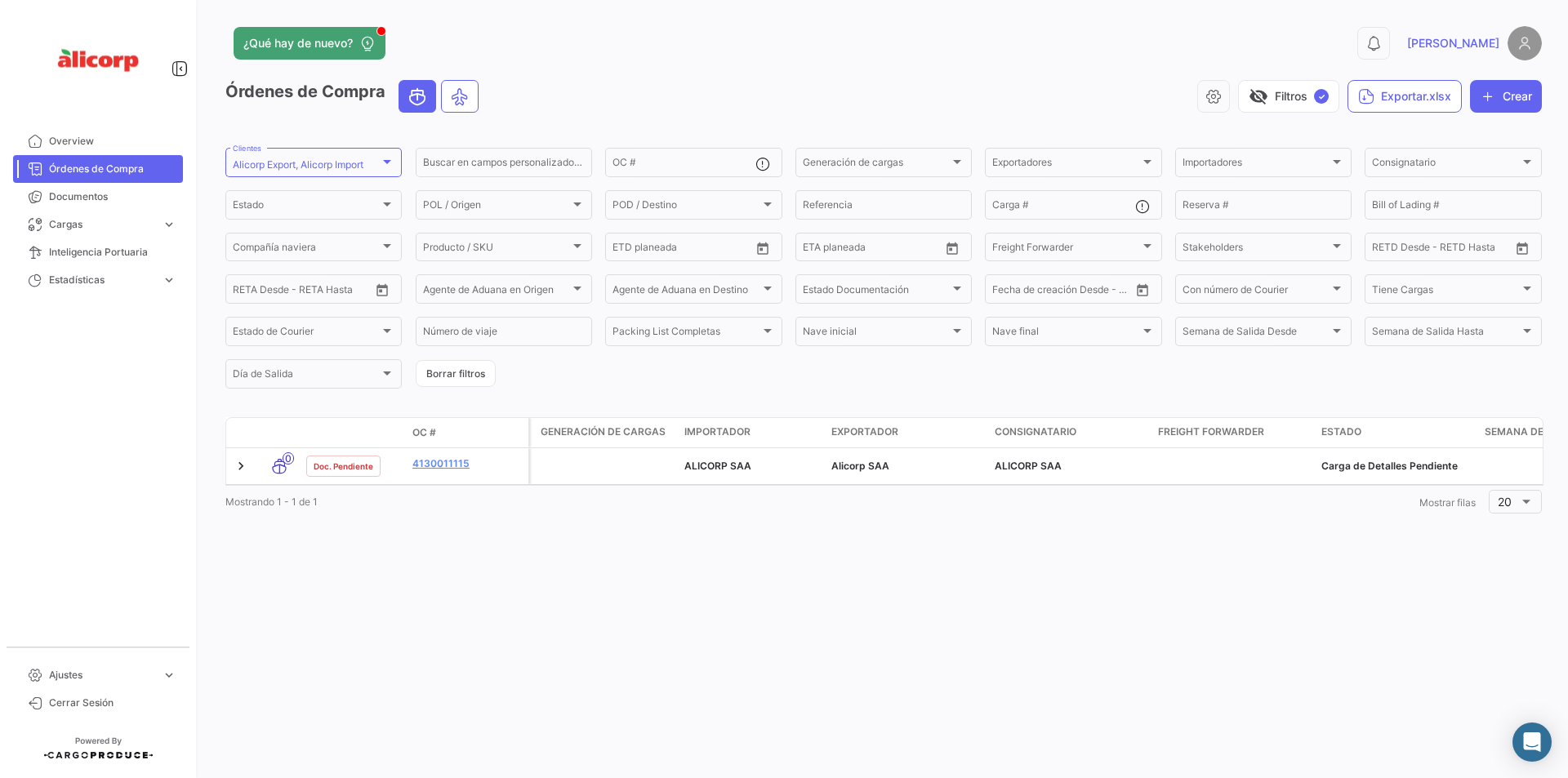
click at [659, 605] on div "¿Qué hay de nuevo? 0 [PERSON_NAME] de Compra visibility_off Filtros ✓ Exportar.…" at bounding box center [883, 389] width 1369 height 778
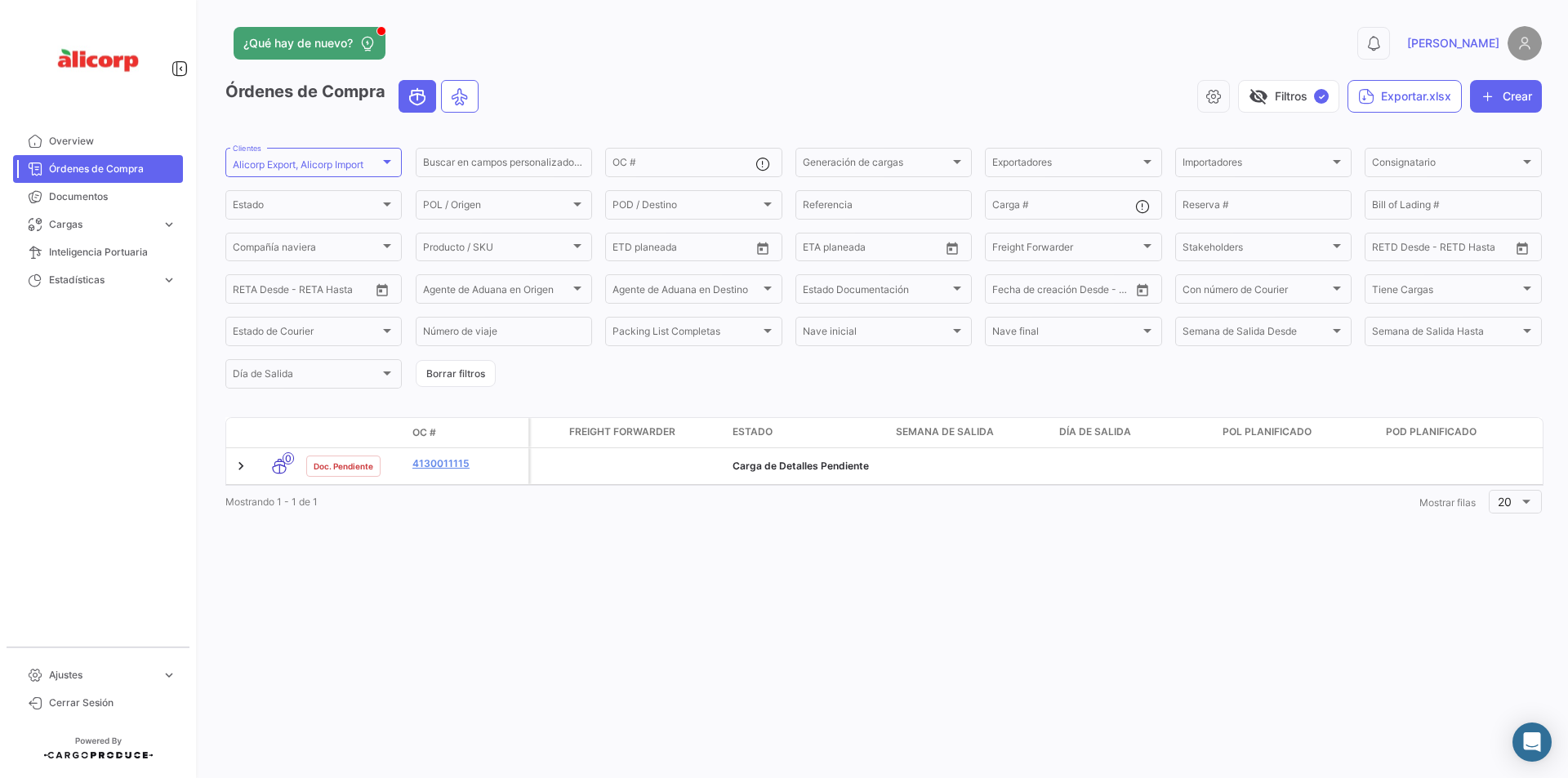
scroll to position [0, 620]
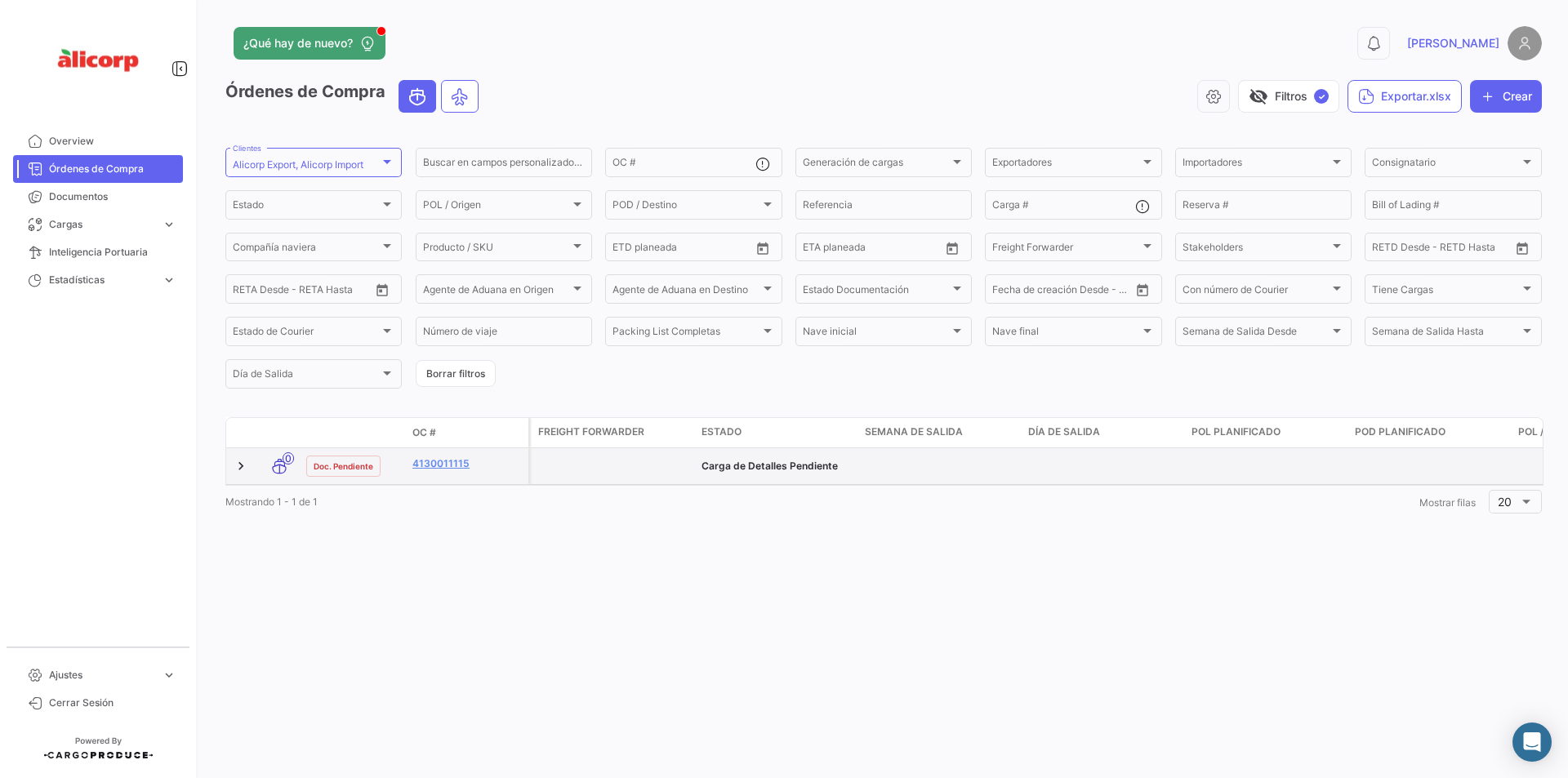
drag, startPoint x: 834, startPoint y: 468, endPoint x: 702, endPoint y: 469, distance: 132.0
click at [702, 469] on div "Carga de Detalles Pendiente" at bounding box center [776, 465] width 150 height 14
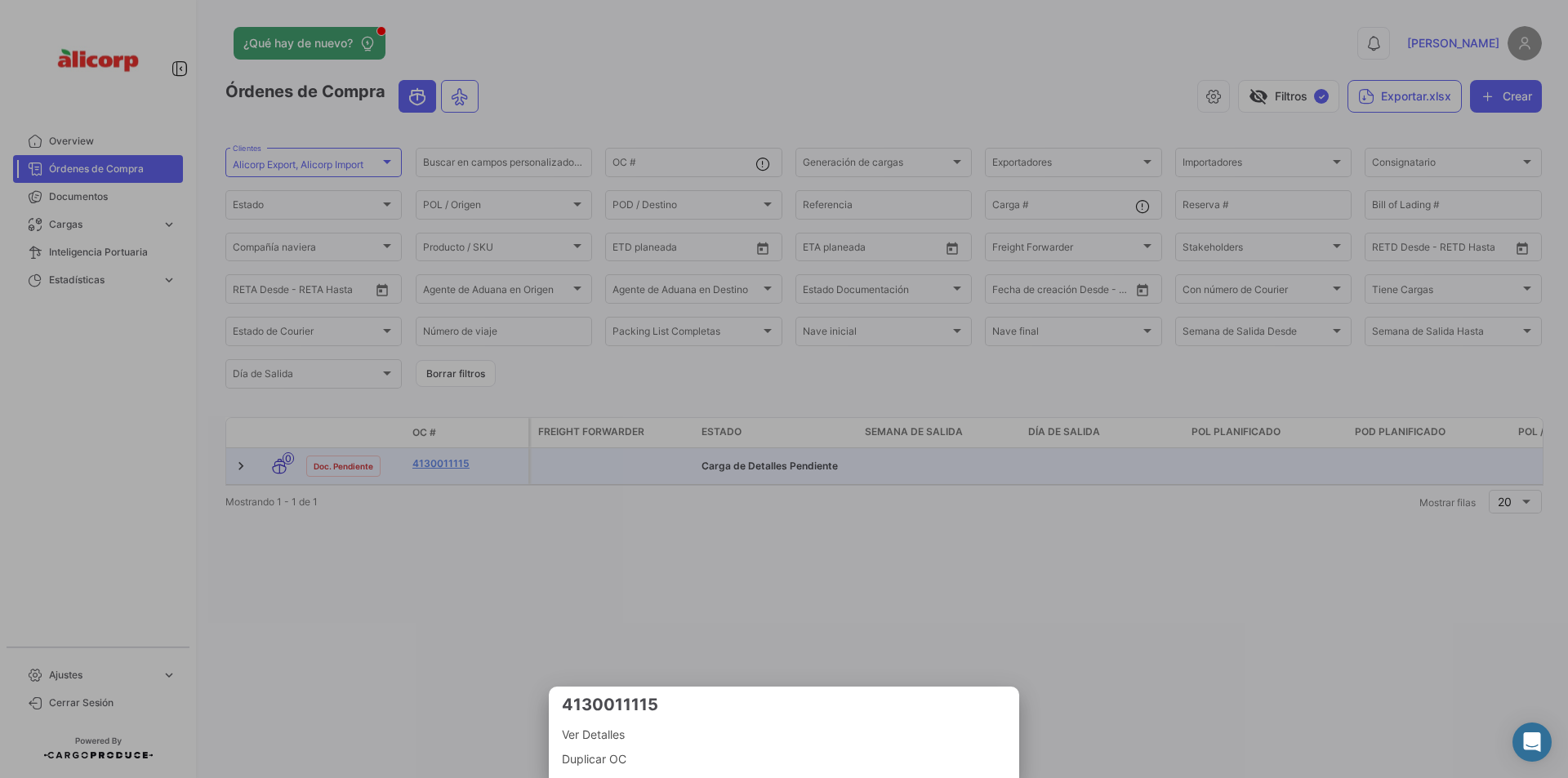
copy div "Carga de Detalles Pendiente"
click at [610, 570] on div at bounding box center [784, 389] width 1568 height 778
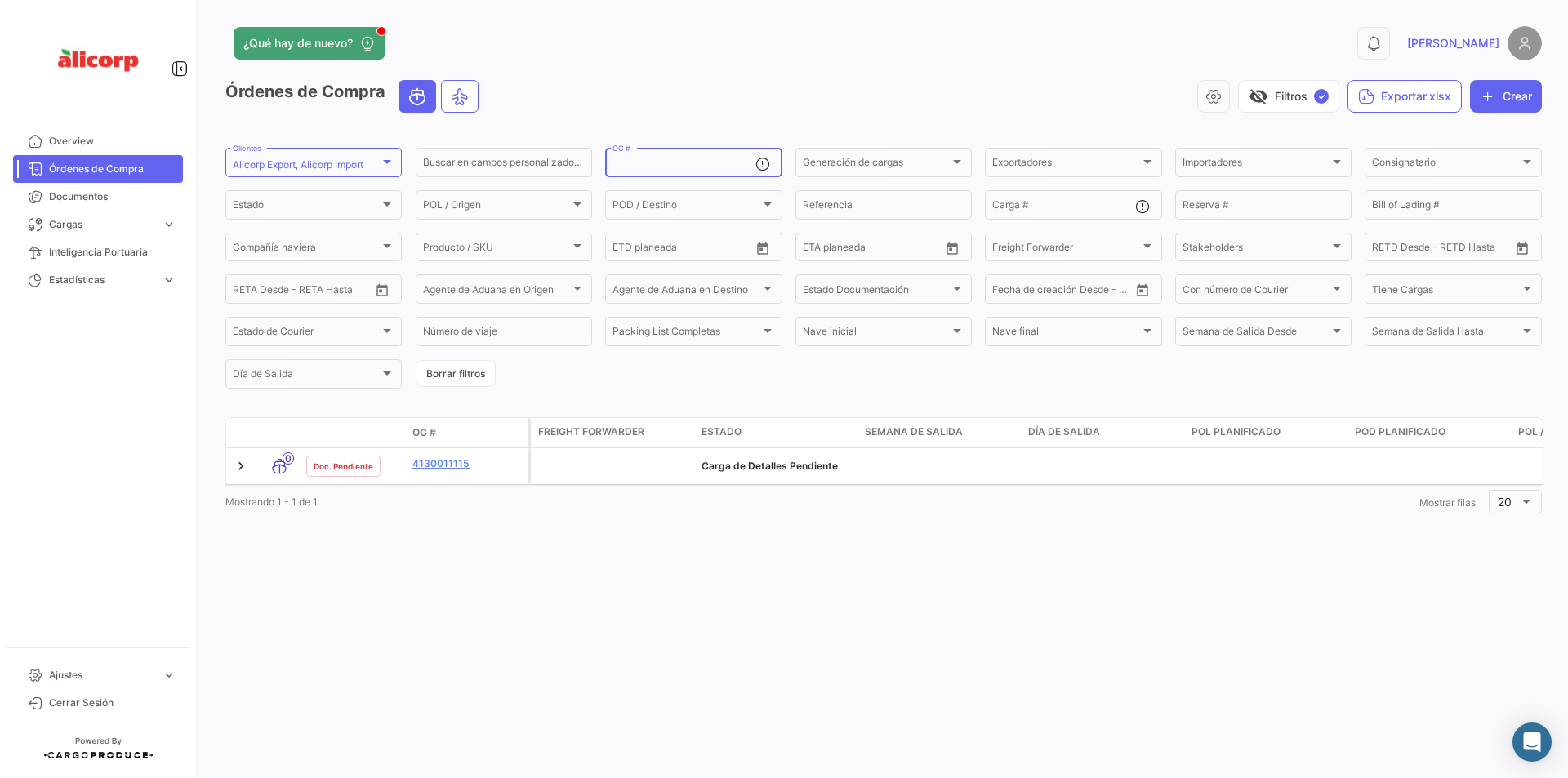
click at [681, 163] on input "OC #" at bounding box center [683, 166] width 142 height 12
click at [718, 162] on input "OC #" at bounding box center [683, 166] width 142 height 12
paste input "AIRTEST123456"
type input "AIRTEST123456"
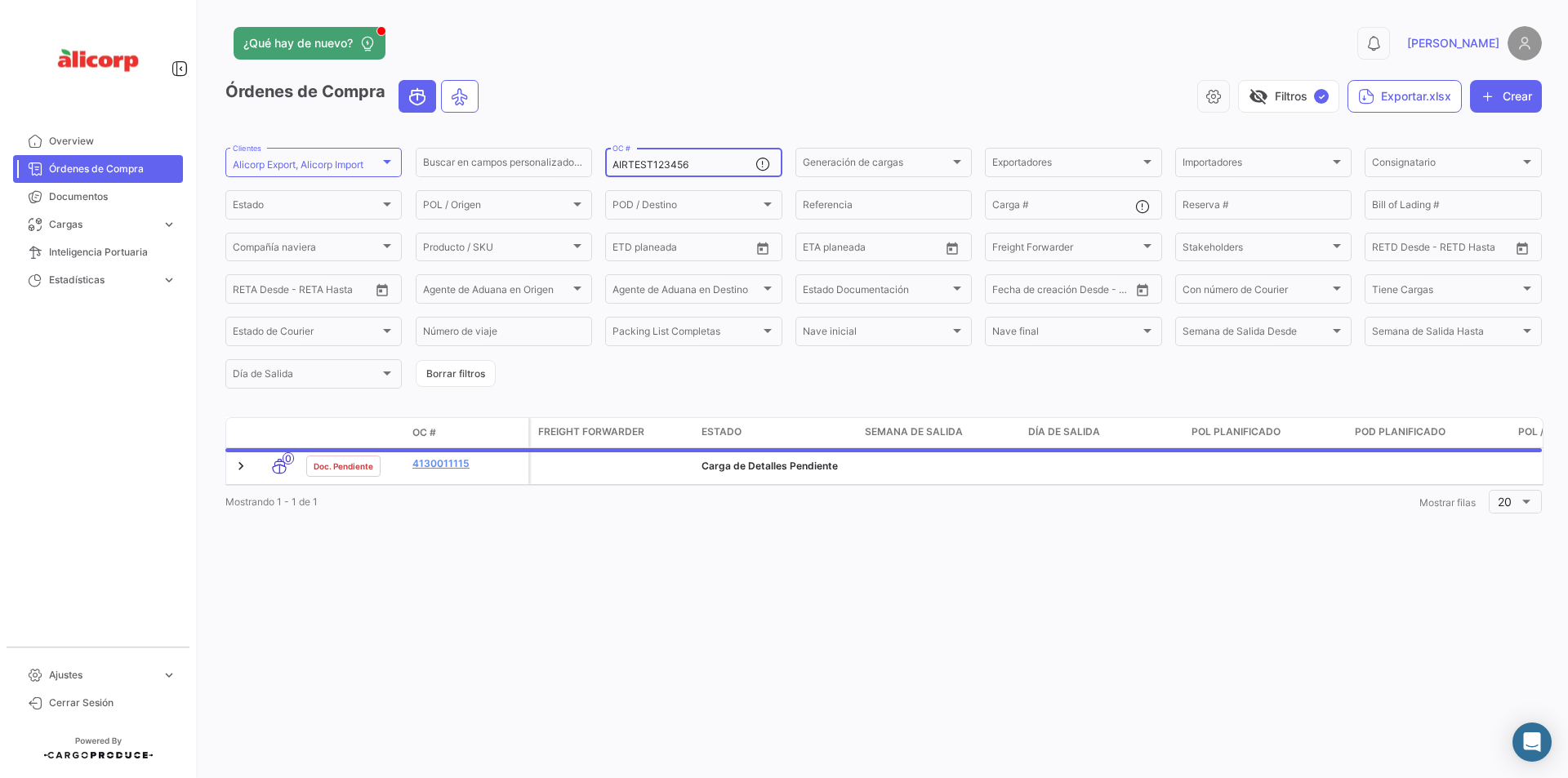
scroll to position [0, 0]
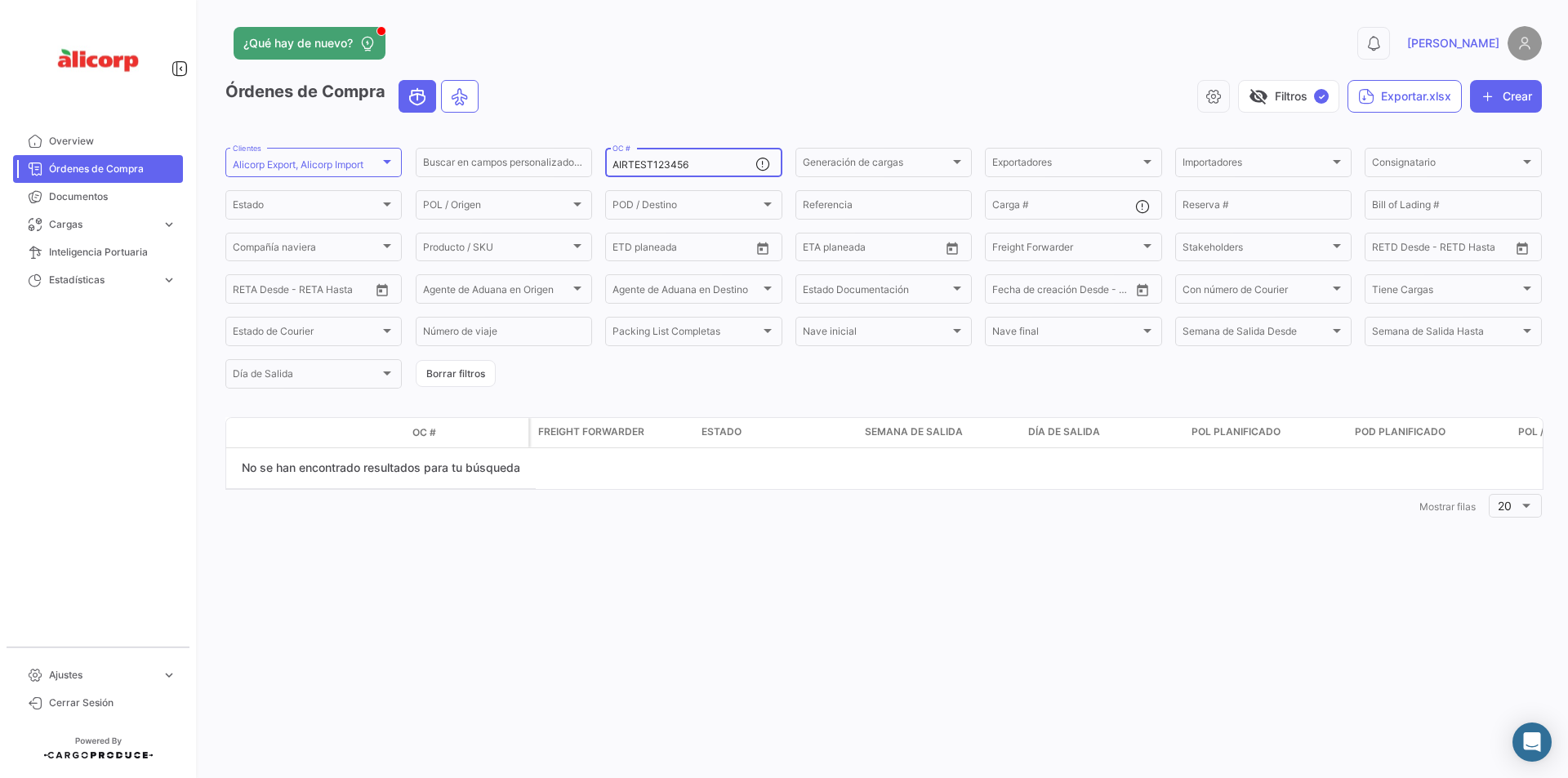
drag, startPoint x: 709, startPoint y: 162, endPoint x: 611, endPoint y: 165, distance: 98.0
click at [611, 165] on div "AIRTEST123456 OC #" at bounding box center [693, 161] width 176 height 32
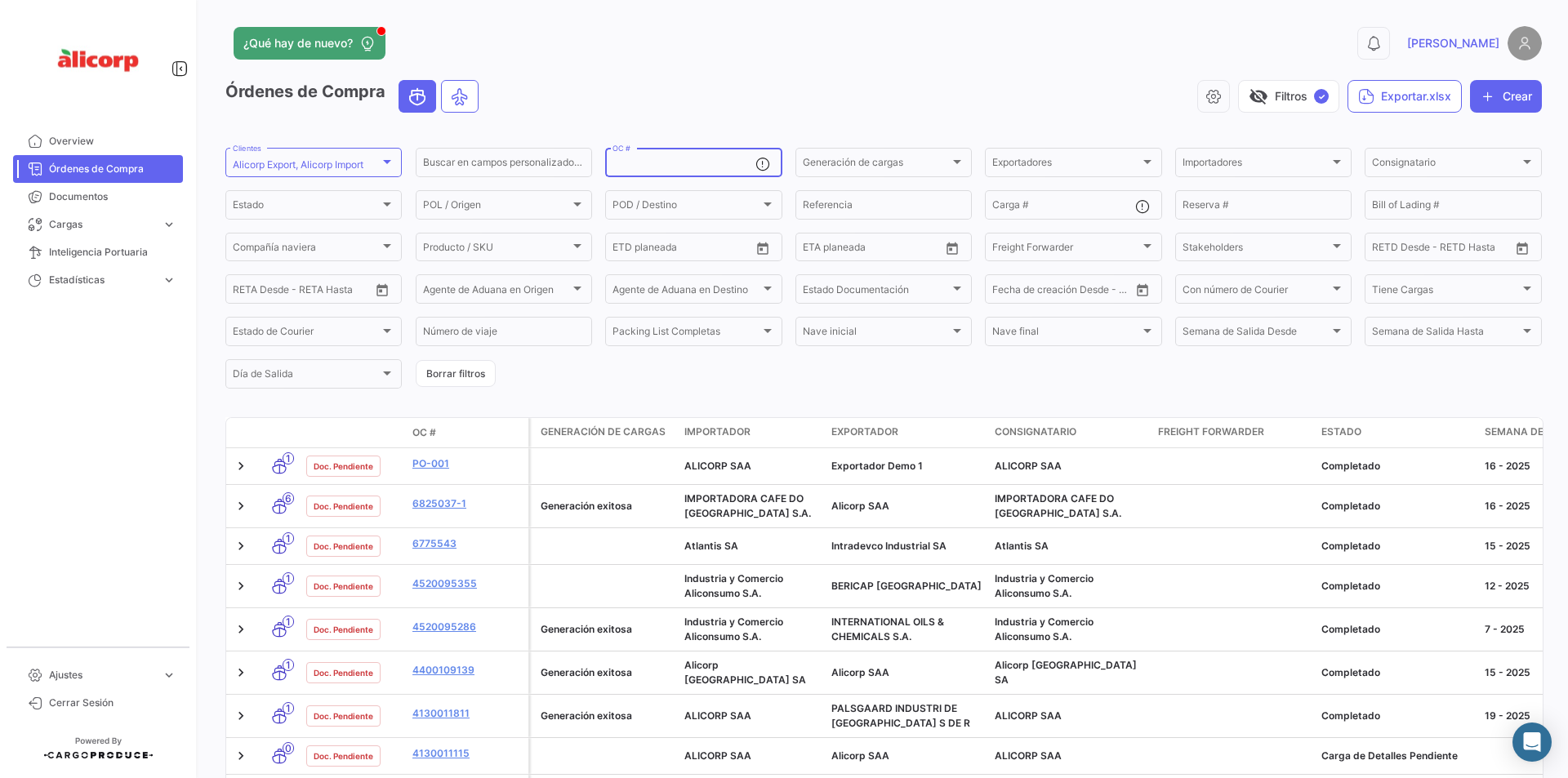
click at [714, 99] on div "visibility_off Filtros ✓ Exportar.xlsx Crear" at bounding box center [1017, 96] width 1050 height 33
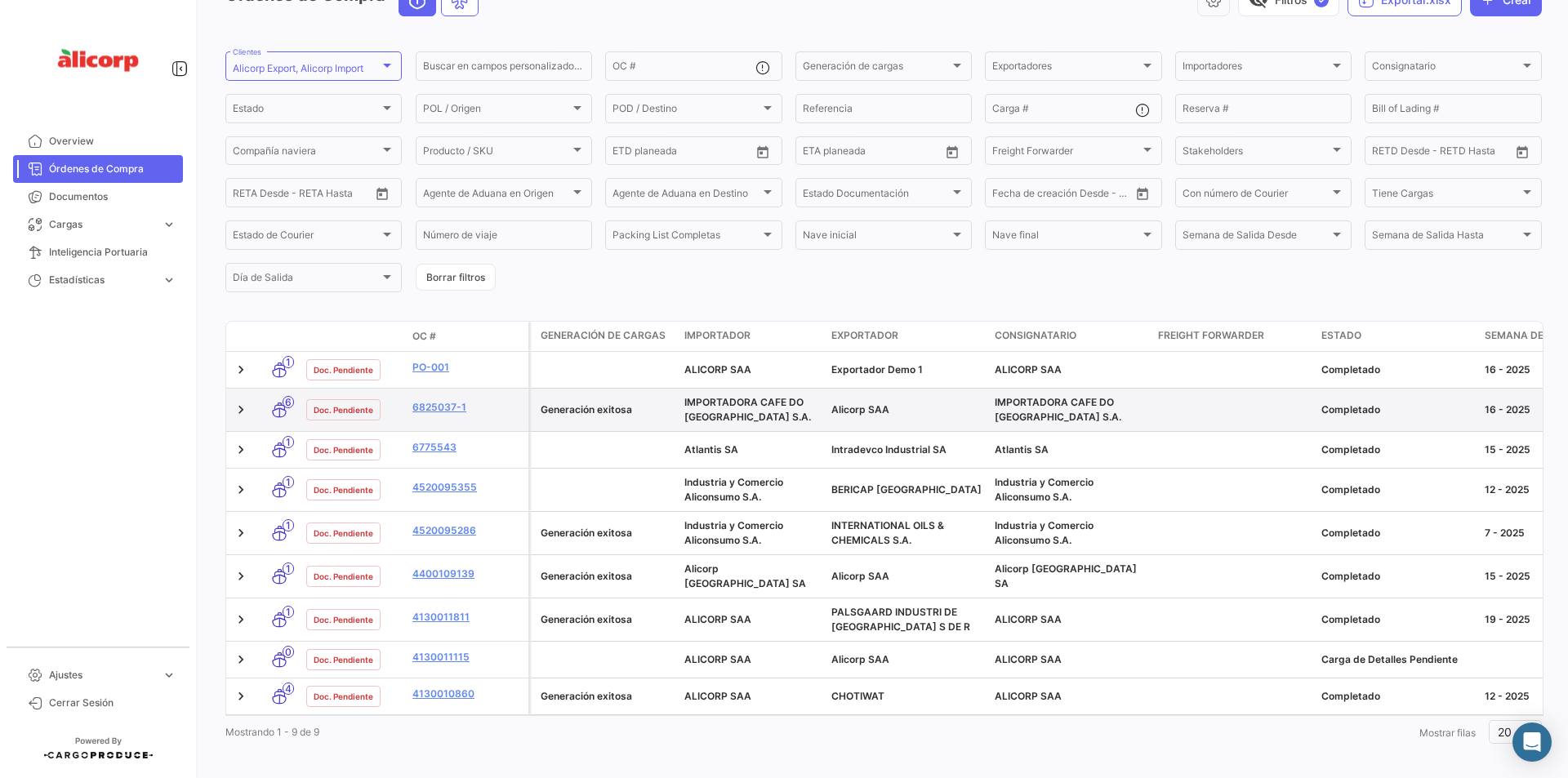
scroll to position [112, 0]
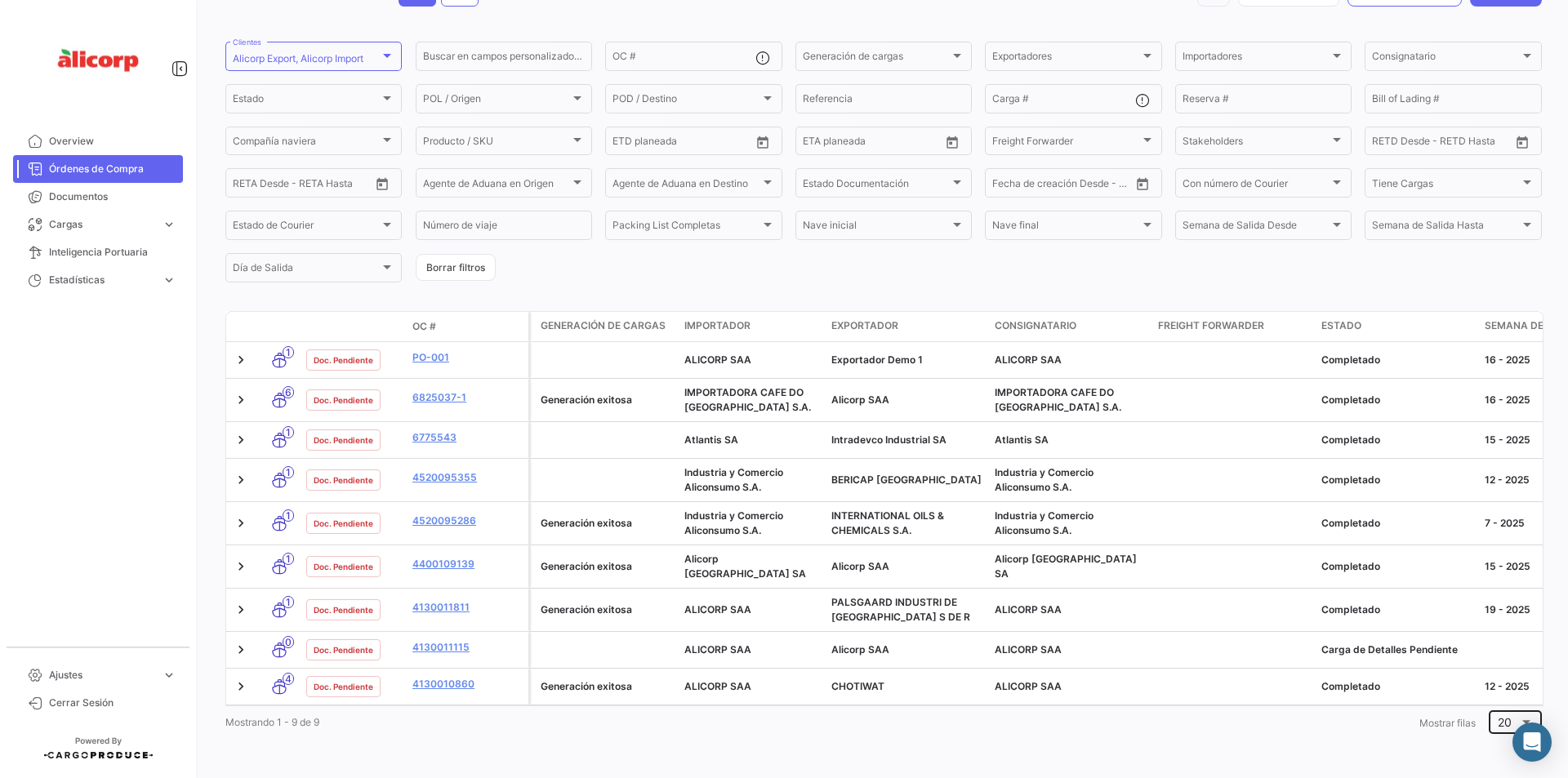
click at [1497, 718] on span "20" at bounding box center [1504, 722] width 14 height 14
click at [1499, 681] on span "50" at bounding box center [1512, 678] width 46 height 34
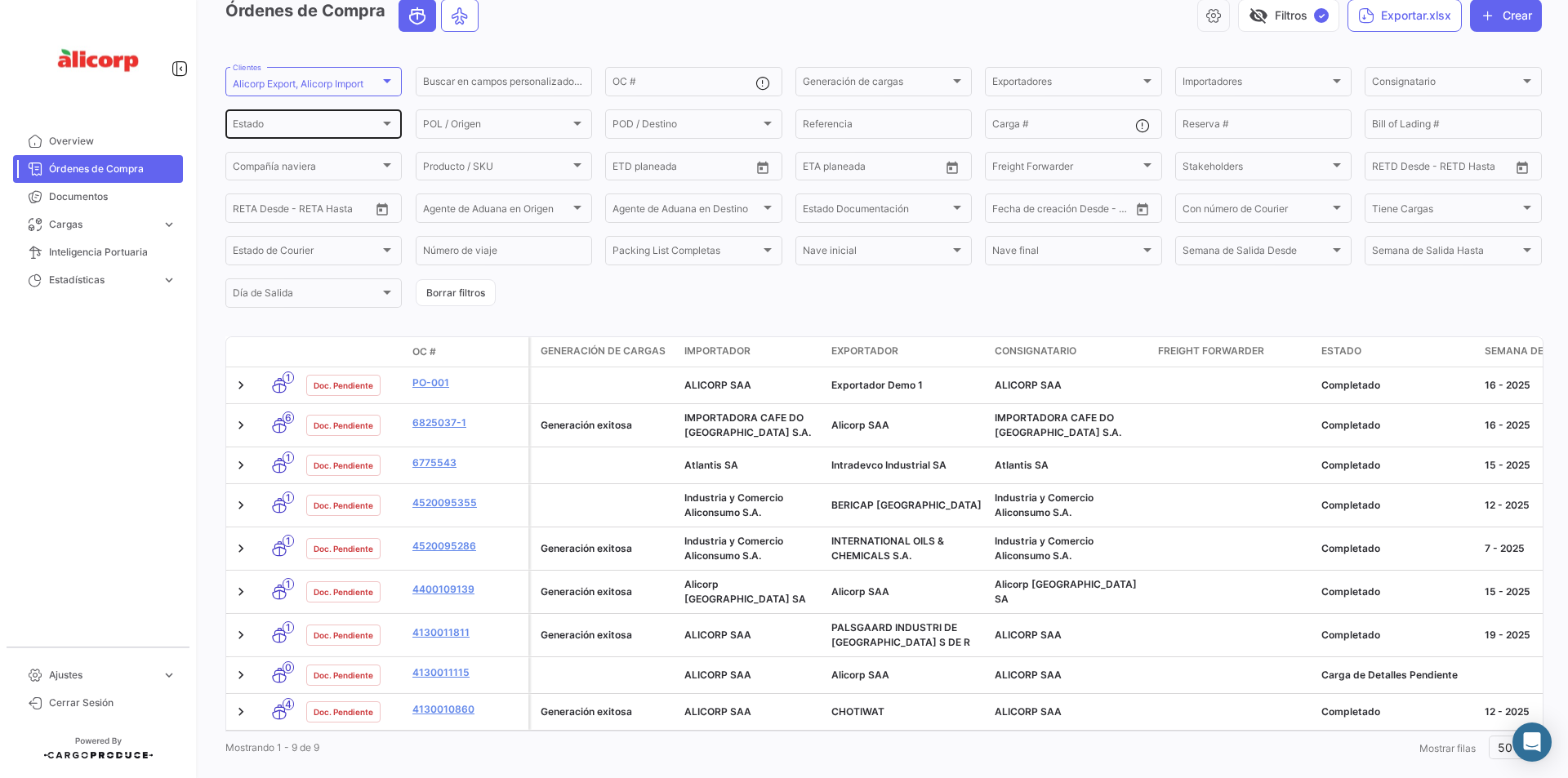
scroll to position [81, 0]
click at [376, 78] on div "Alicorp Export, Alicorp Import" at bounding box center [306, 83] width 147 height 12
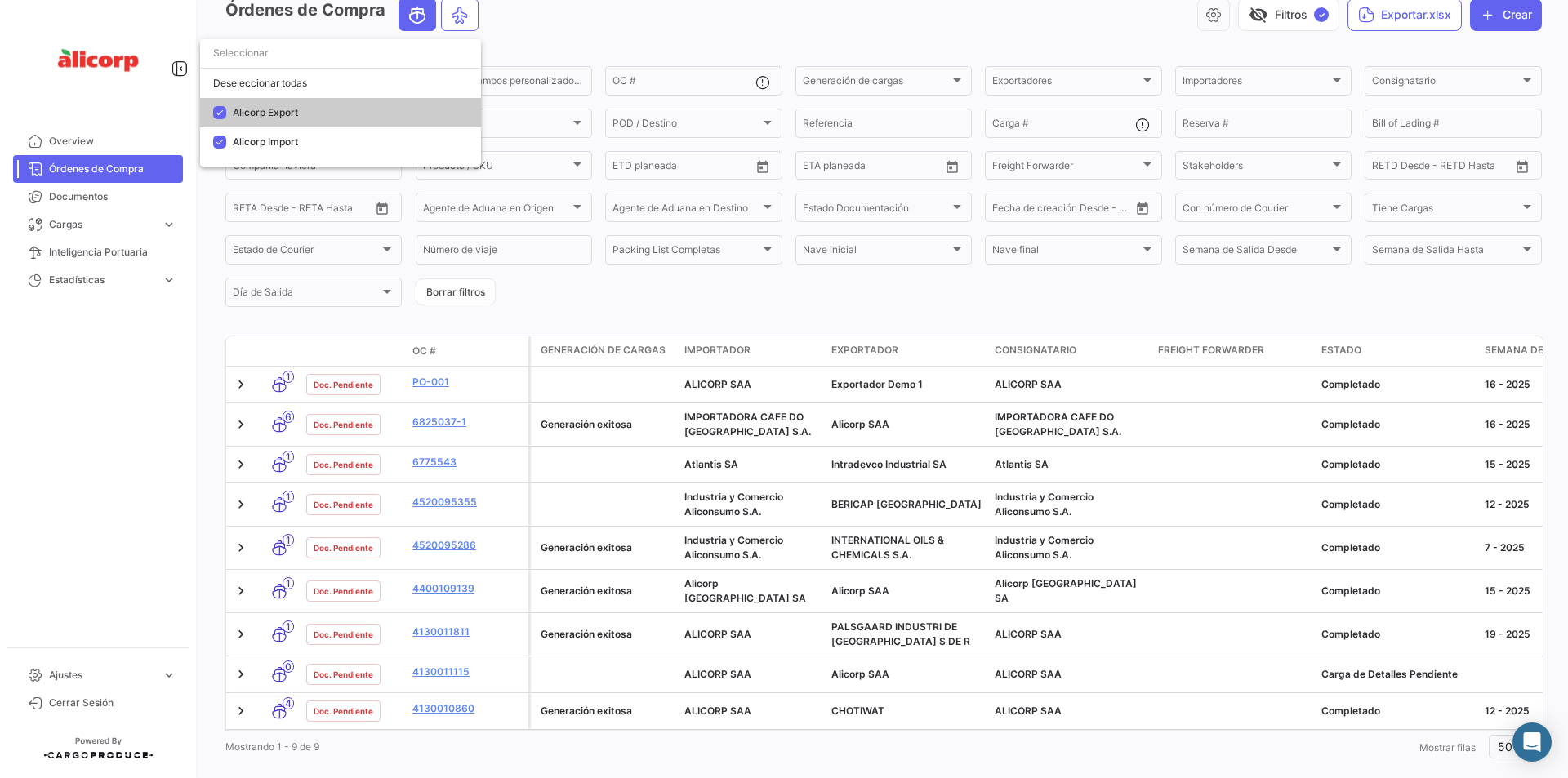
click at [613, 46] on div at bounding box center [784, 389] width 1568 height 778
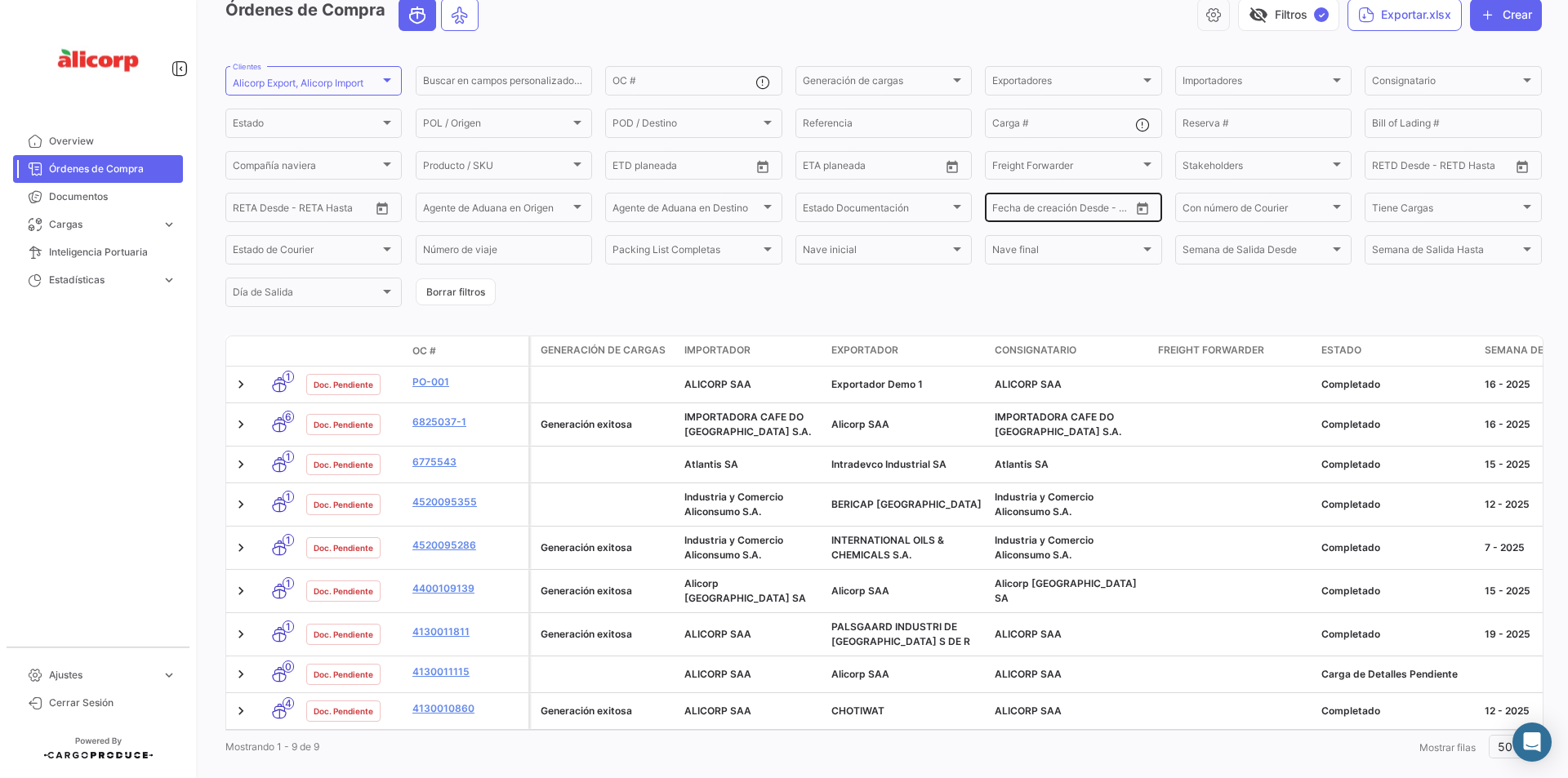
click at [1145, 205] on button "Open calendar" at bounding box center [1142, 208] width 24 height 24
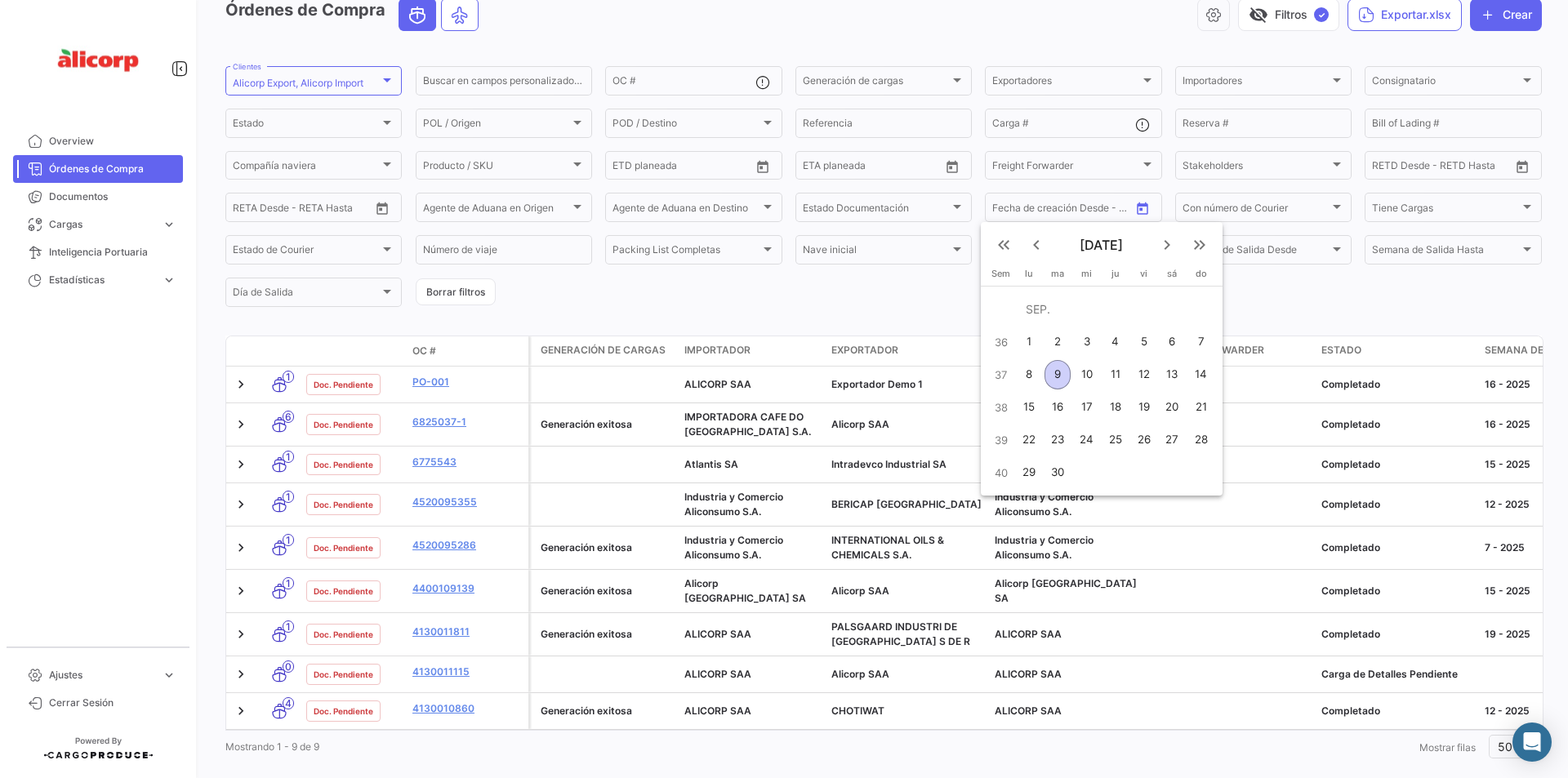
click at [1040, 247] on mat-icon "keyboard_arrow_left" at bounding box center [1036, 244] width 19 height 19
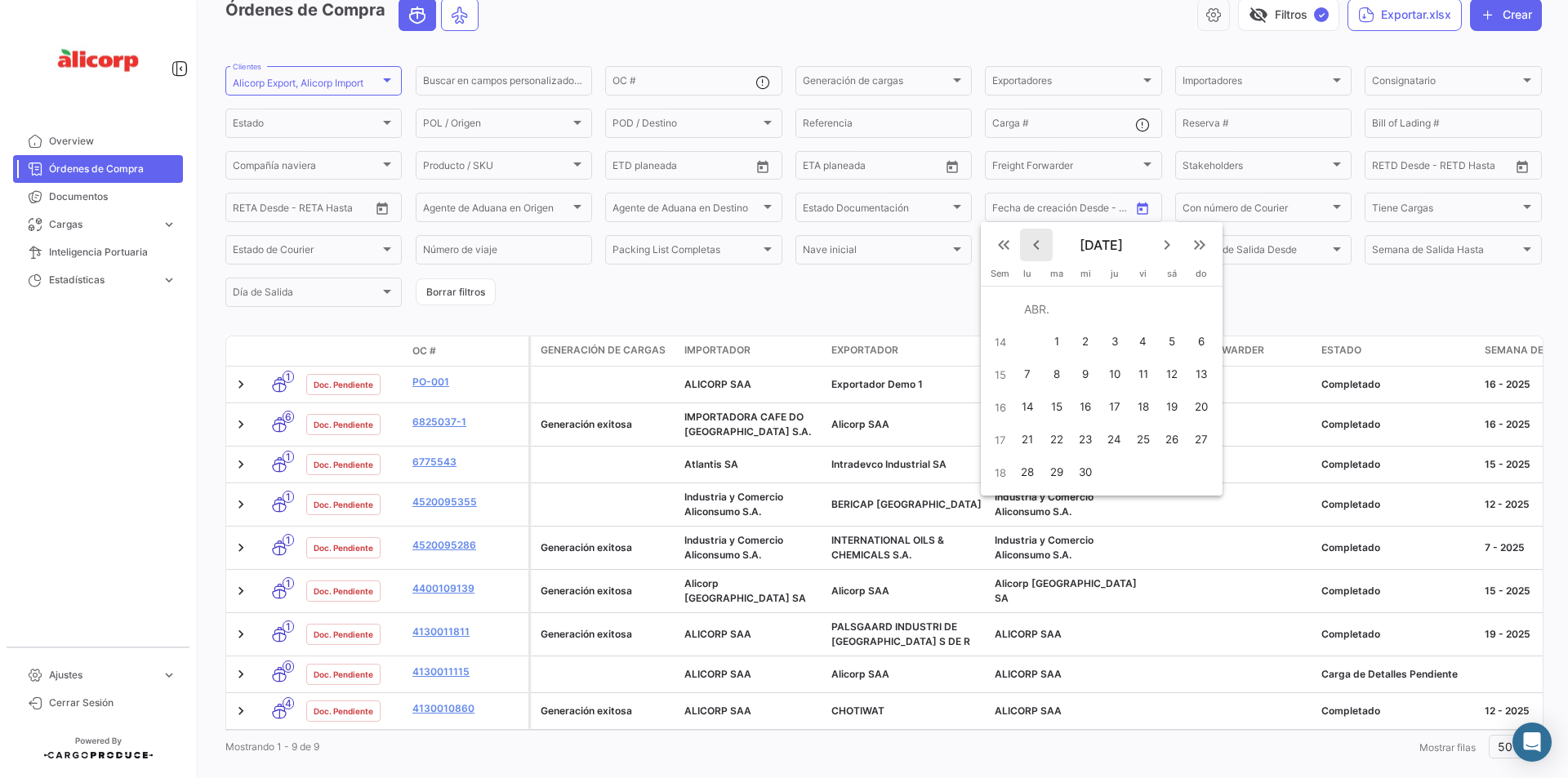
click at [1040, 247] on mat-icon "keyboard_arrow_left" at bounding box center [1036, 244] width 19 height 19
click at [607, 731] on div at bounding box center [784, 389] width 1568 height 778
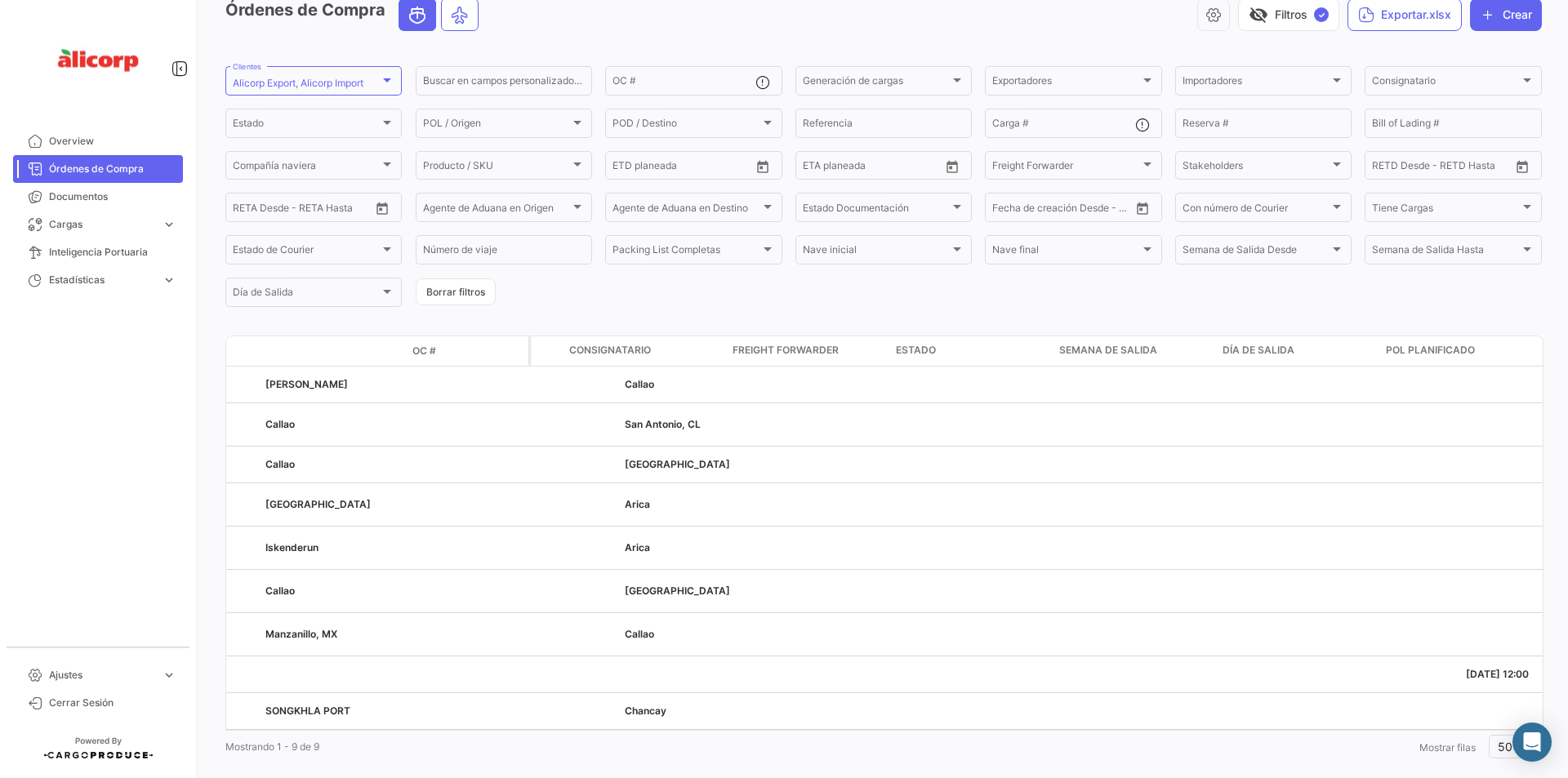
scroll to position [0, 0]
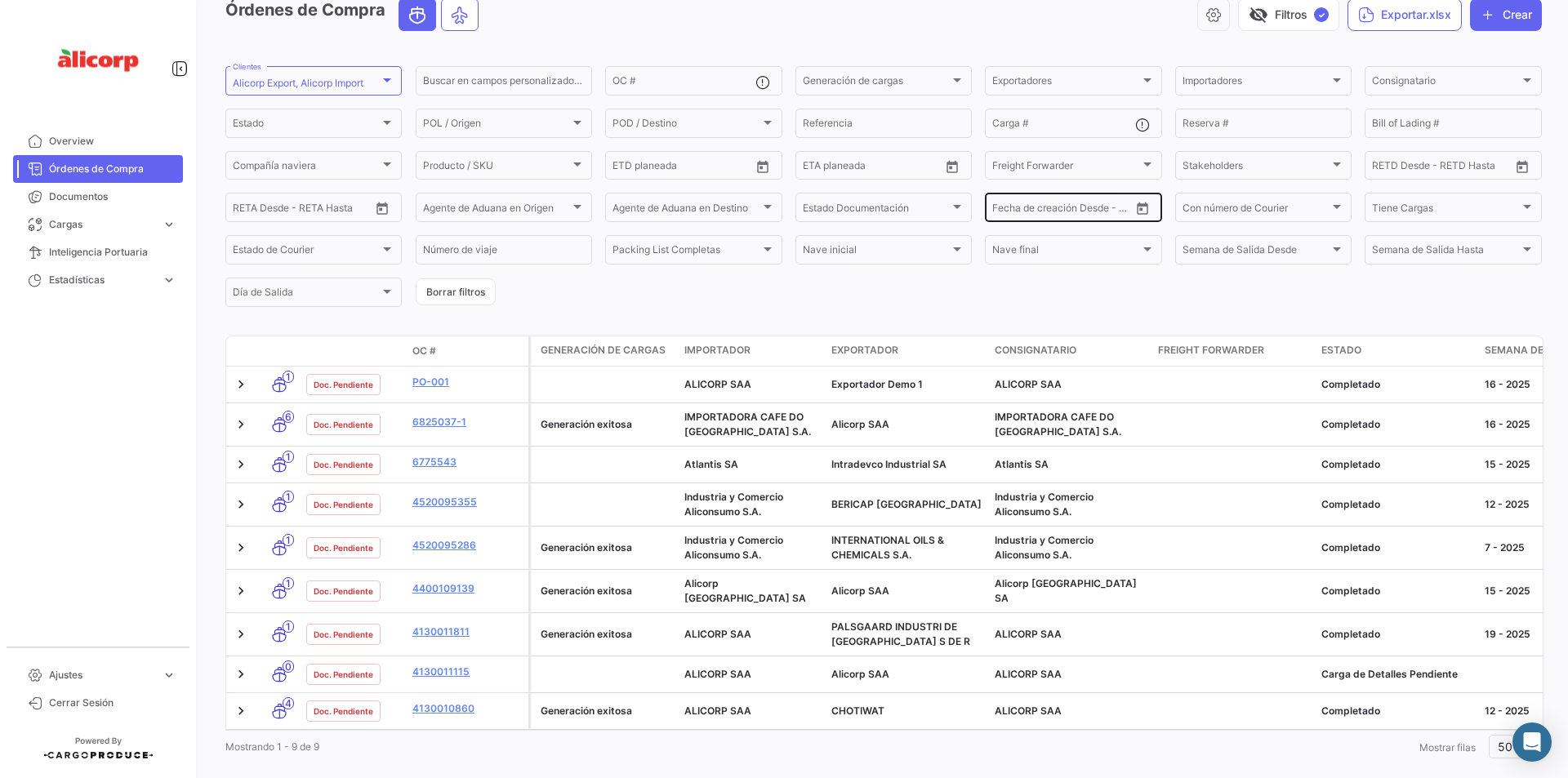
click at [1137, 206] on icon "Open calendar" at bounding box center [1143, 208] width 12 height 13
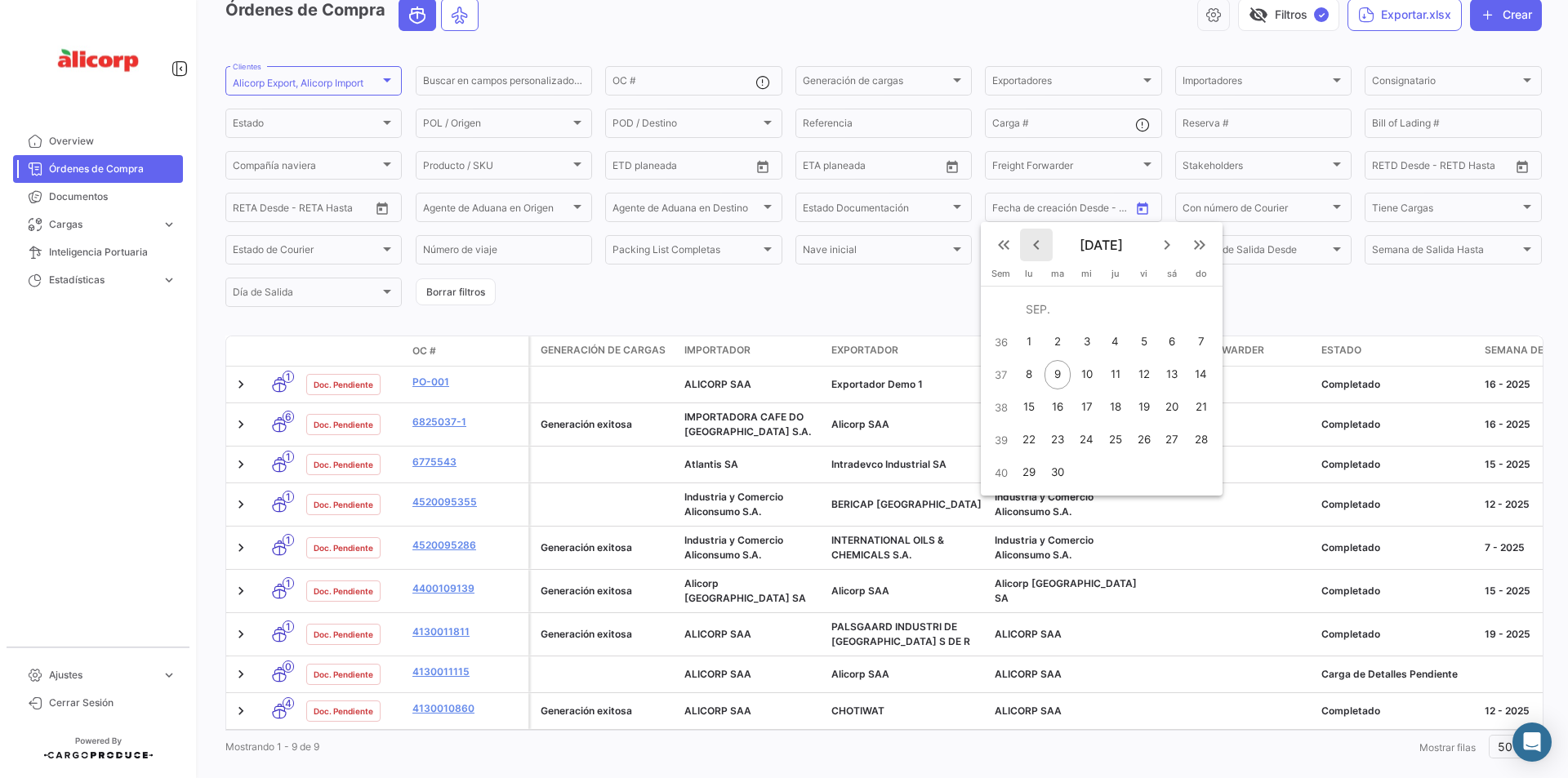
click at [1032, 242] on mat-icon "keyboard_arrow_left" at bounding box center [1036, 244] width 19 height 19
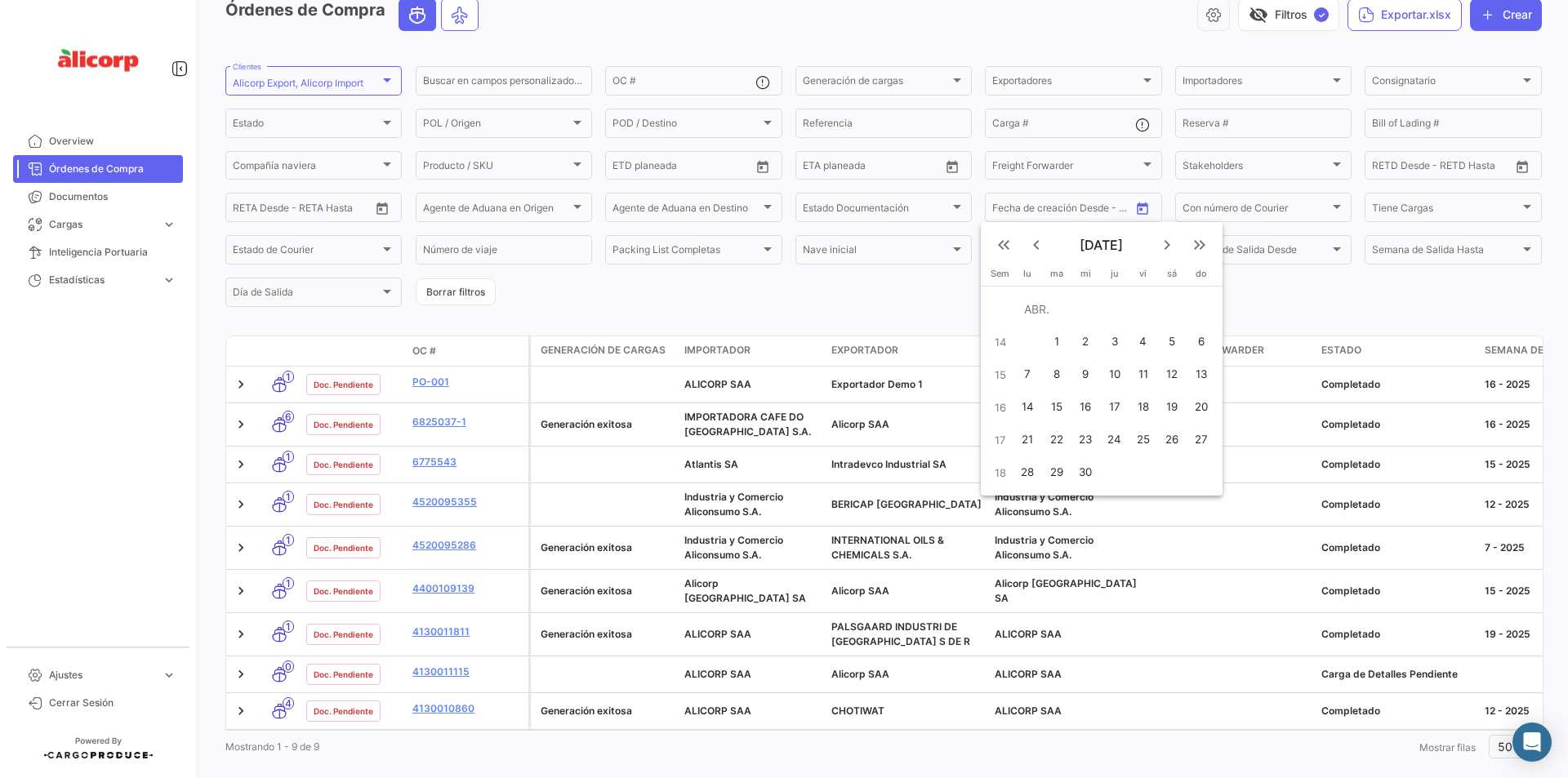
click at [1032, 242] on mat-icon "keyboard_arrow_left" at bounding box center [1036, 244] width 19 height 19
click at [1085, 341] on div "1" at bounding box center [1082, 342] width 27 height 29
type input "[DATE]"
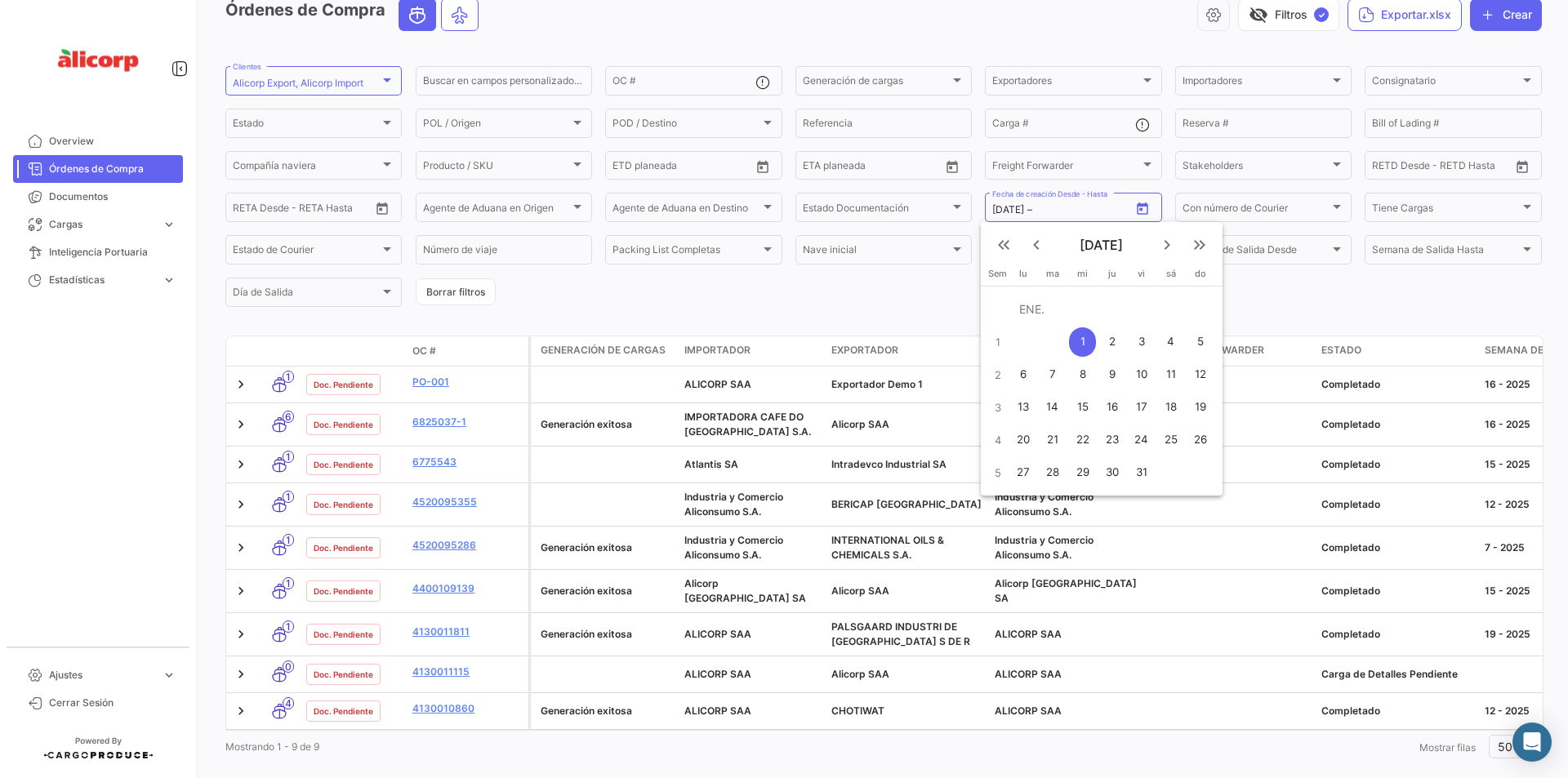
click at [1168, 246] on mat-icon "keyboard_arrow_right" at bounding box center [1166, 244] width 19 height 19
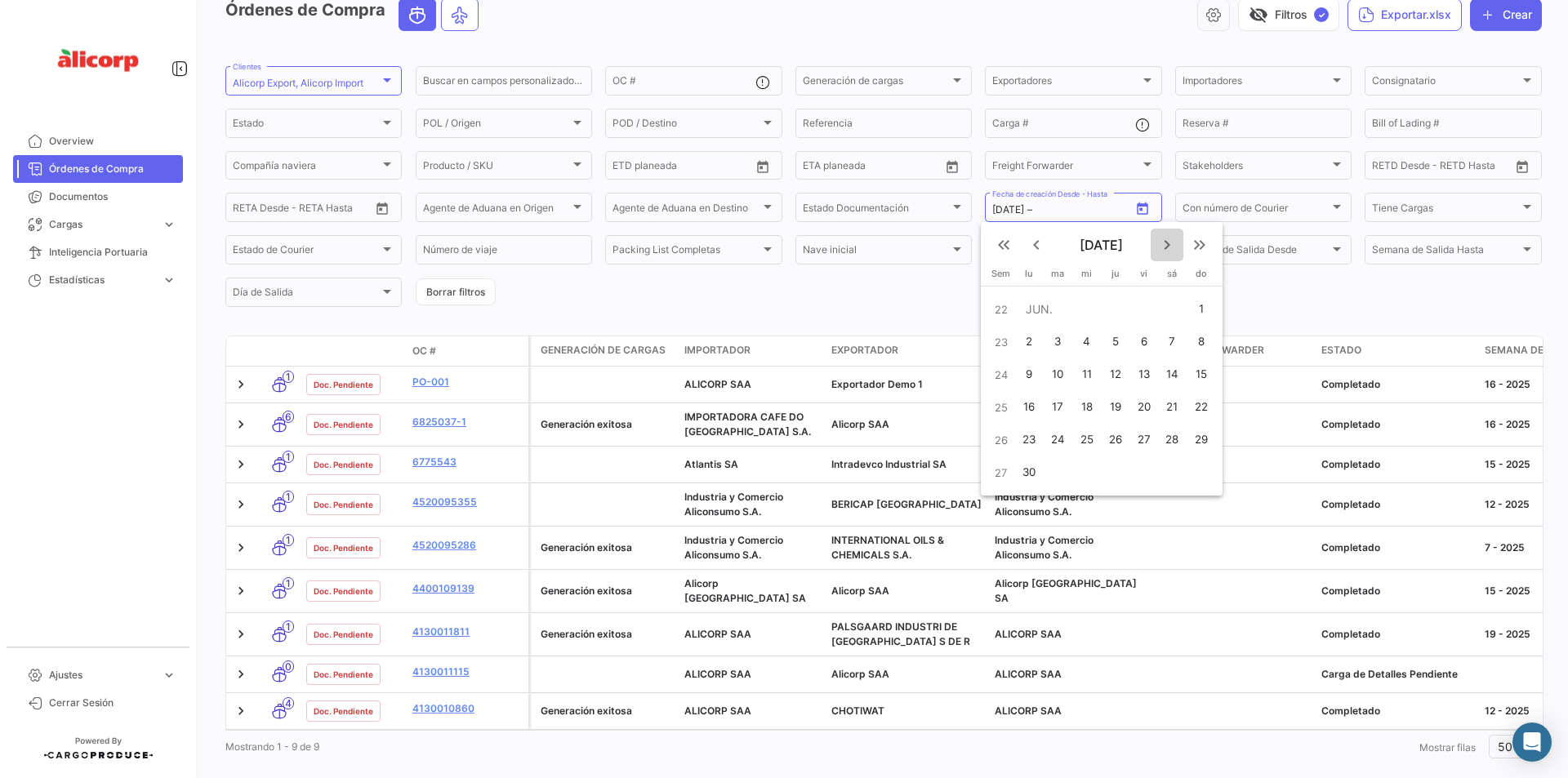
click at [1168, 246] on mat-icon "keyboard_arrow_right" at bounding box center [1166, 244] width 19 height 19
click at [1058, 376] on div "9" at bounding box center [1057, 375] width 26 height 29
type input "[DATE]"
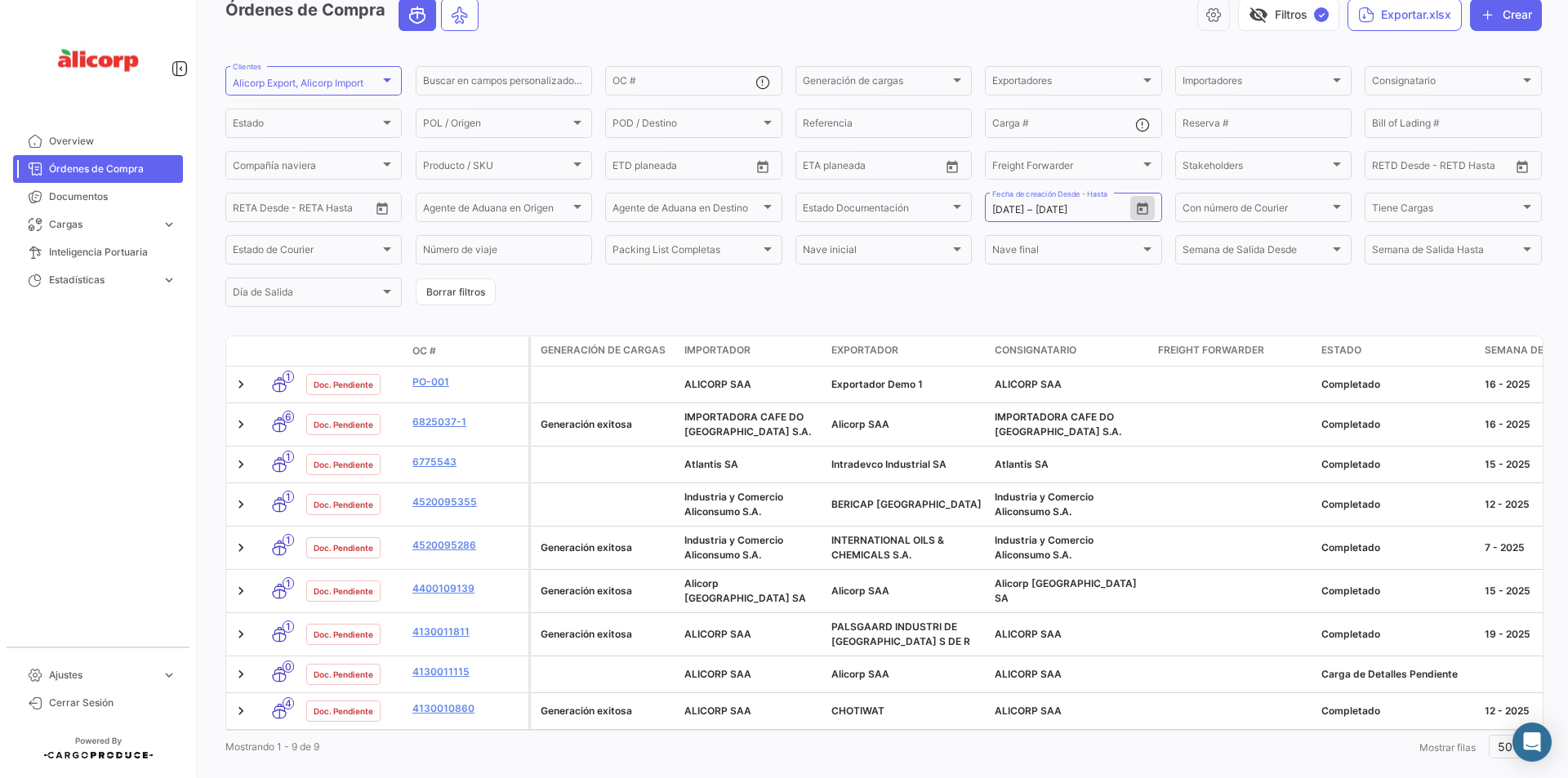
click at [848, 287] on form "Alicorp Export, Alicorp Import Clientes Buscar en campos personalizados... OC #…" at bounding box center [883, 187] width 1317 height 246
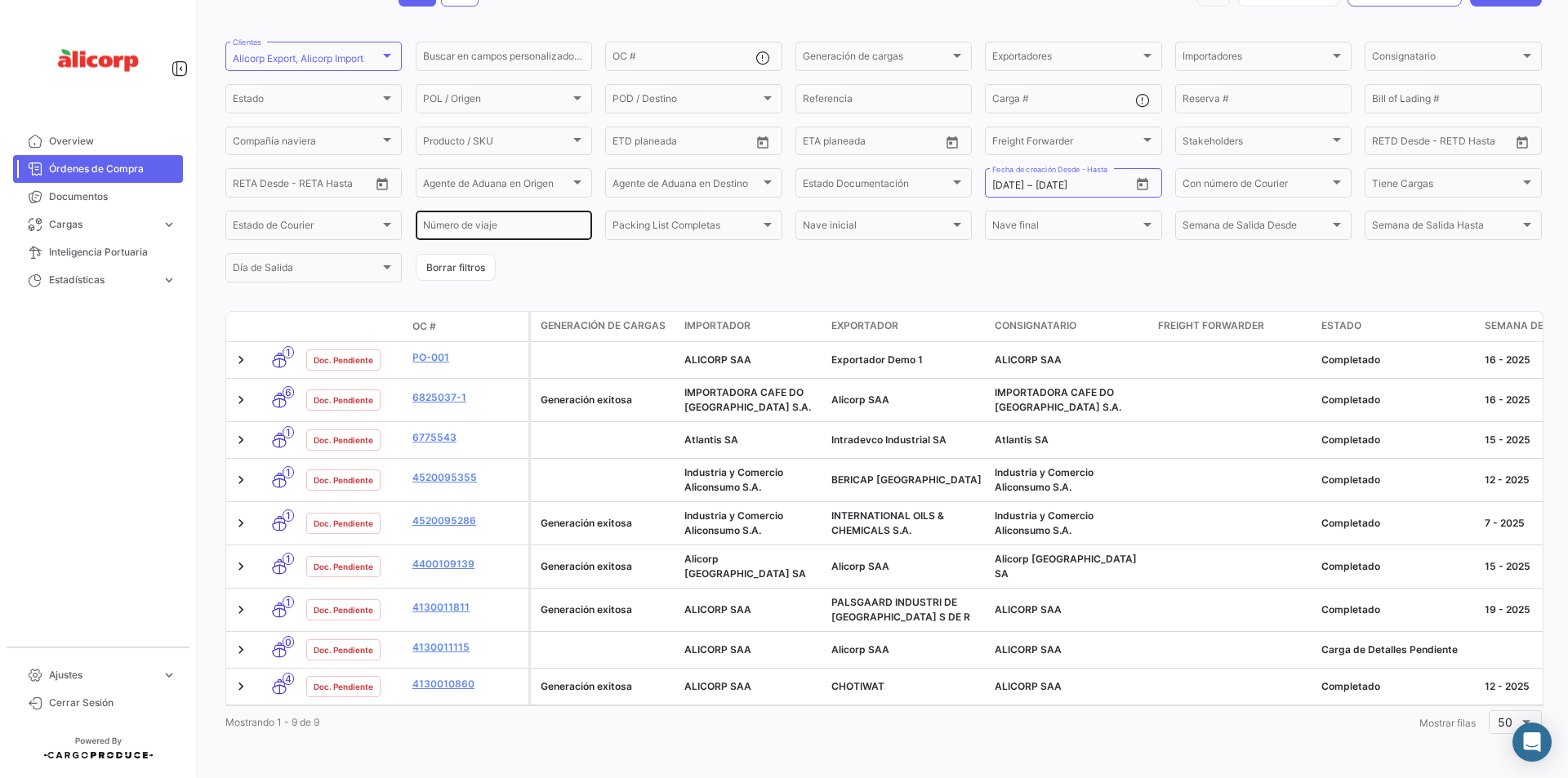
scroll to position [30, 0]
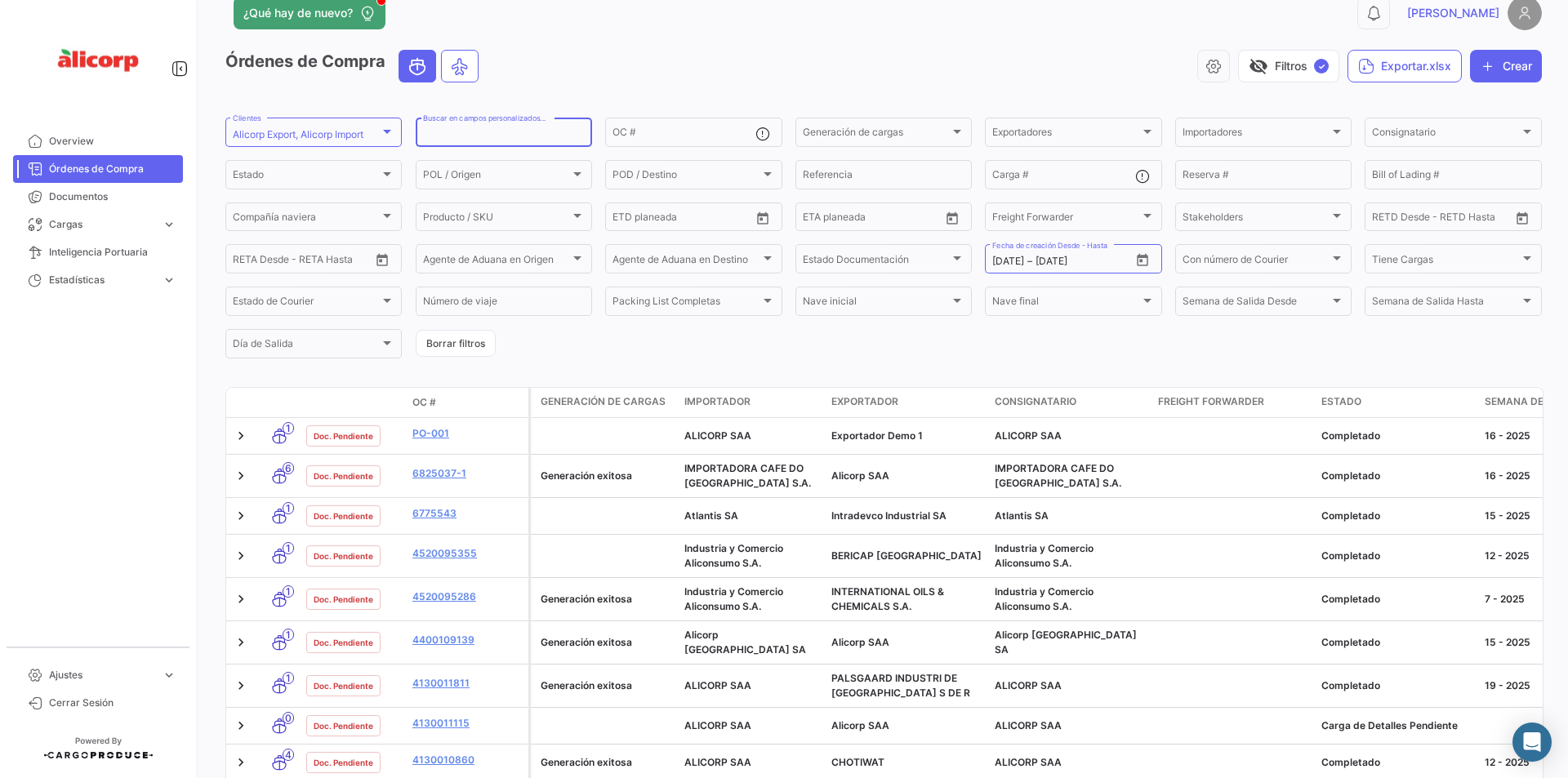
click at [476, 136] on input "Buscar en campos personalizados..." at bounding box center [503, 135] width 161 height 12
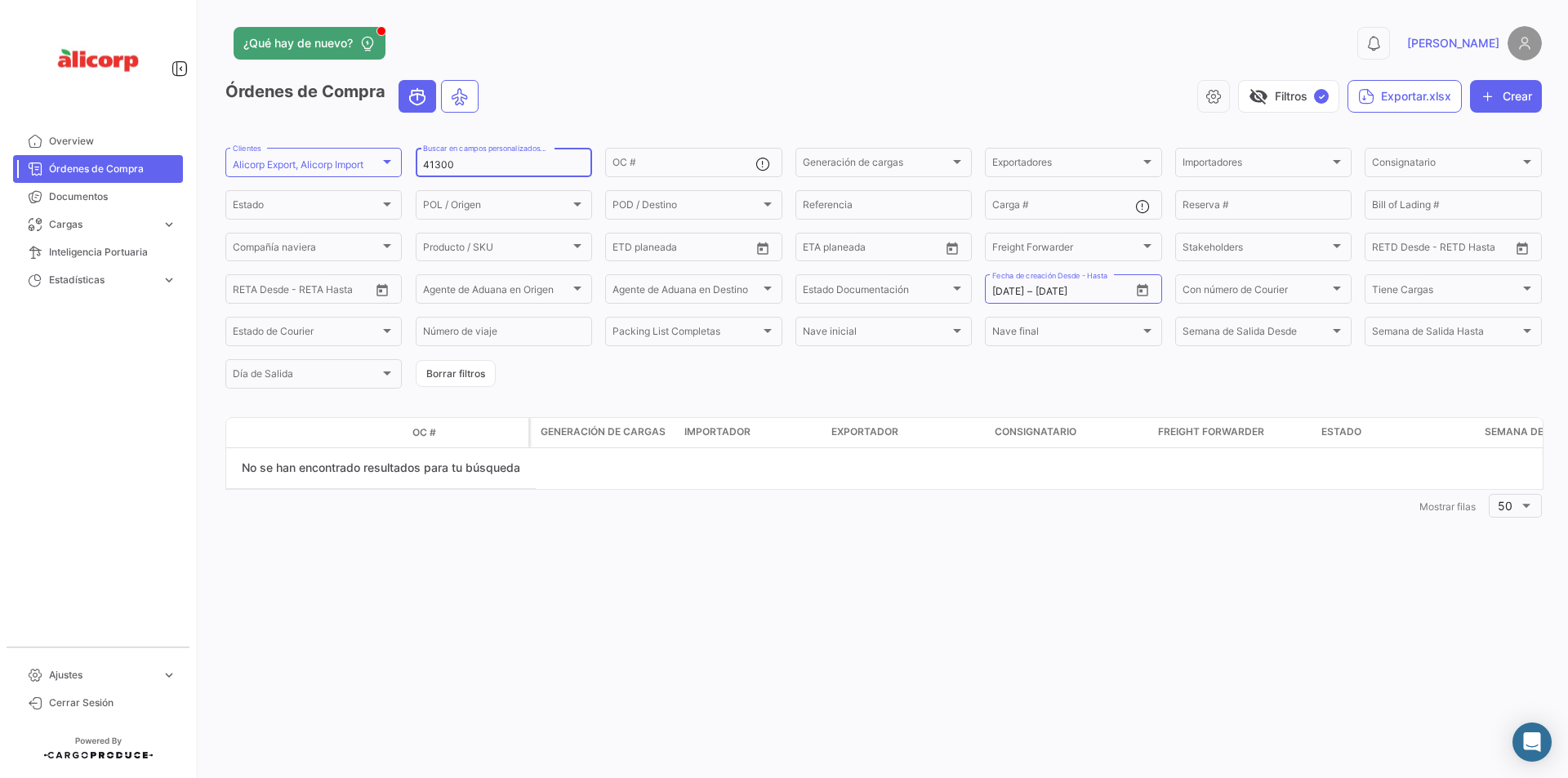
scroll to position [0, 0]
drag, startPoint x: 465, startPoint y: 160, endPoint x: 420, endPoint y: 165, distance: 45.3
click at [420, 165] on div "41300 Buscar en campos personalizados..." at bounding box center [504, 161] width 176 height 32
paste input "11115"
type input "4130011115"
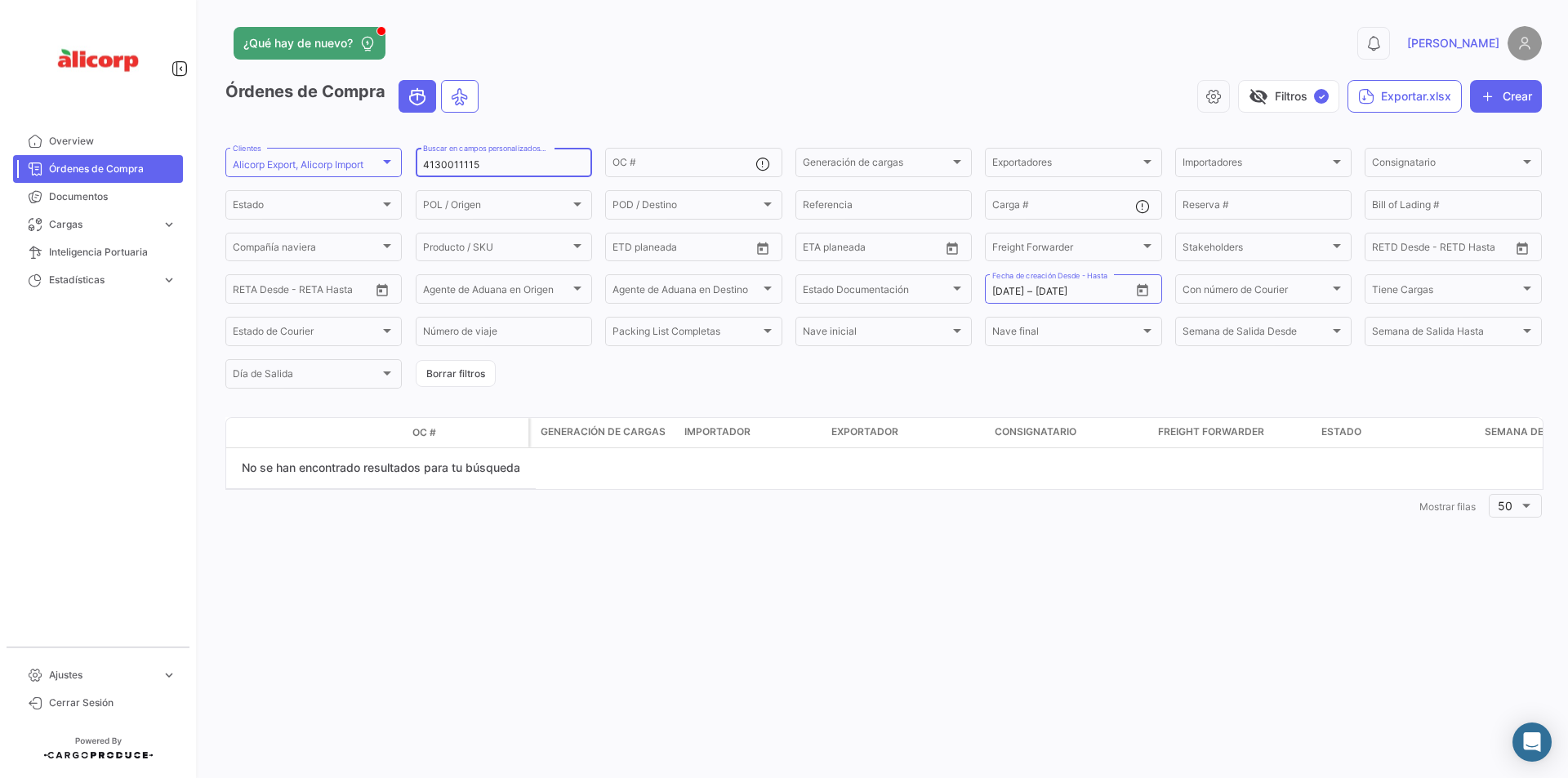
drag, startPoint x: 497, startPoint y: 162, endPoint x: 413, endPoint y: 160, distance: 84.0
click at [413, 160] on form "Alicorp Export, Alicorp Import Clientes 4130011115 Buscar en campos personaliza…" at bounding box center [883, 268] width 1317 height 246
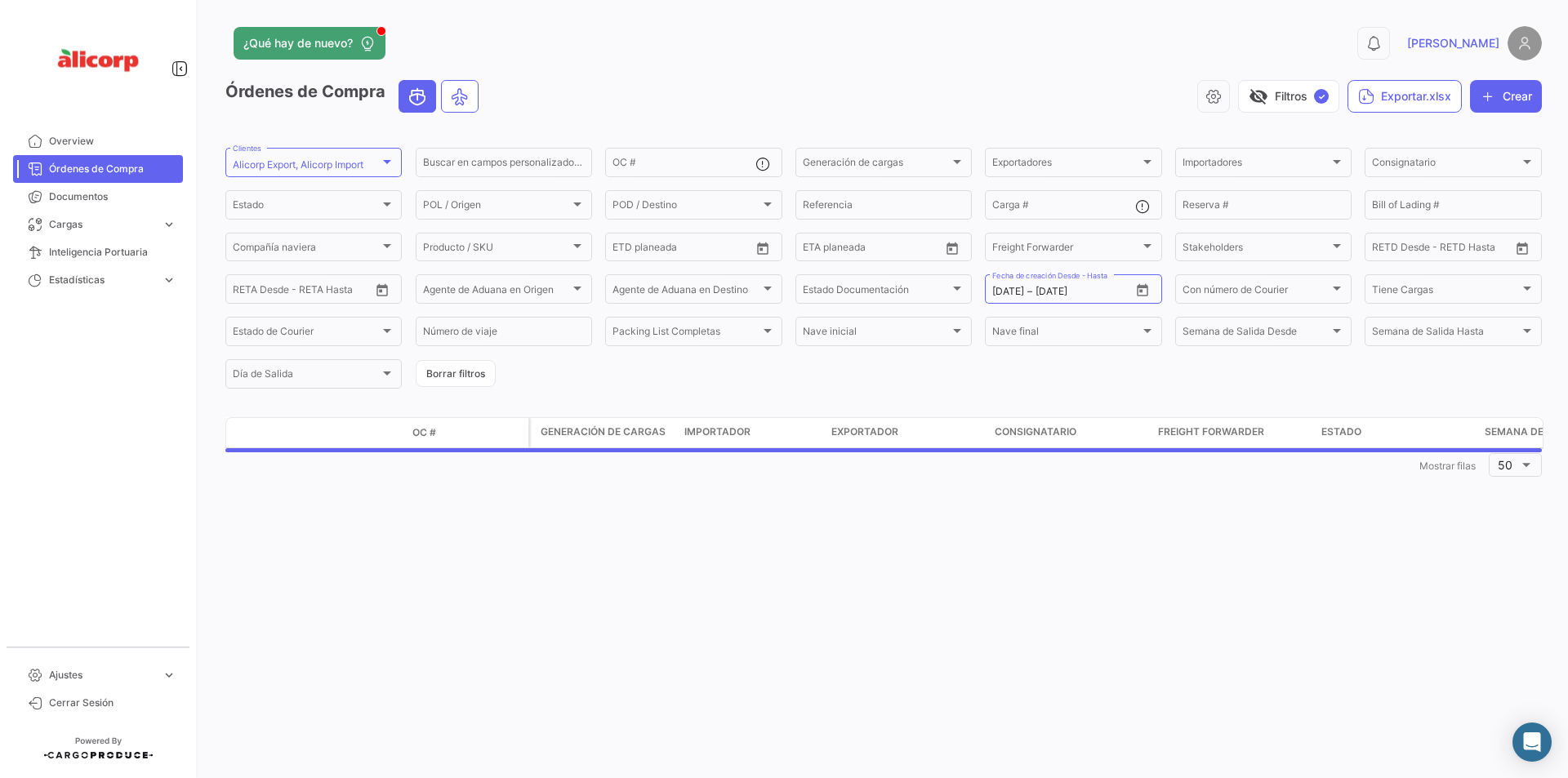
click at [633, 116] on div "Órdenes de Compra visibility_off Filtros ✓ Exportar.xlsx Crear" at bounding box center [883, 103] width 1317 height 45
click at [657, 156] on div "OC #" at bounding box center [683, 161] width 142 height 32
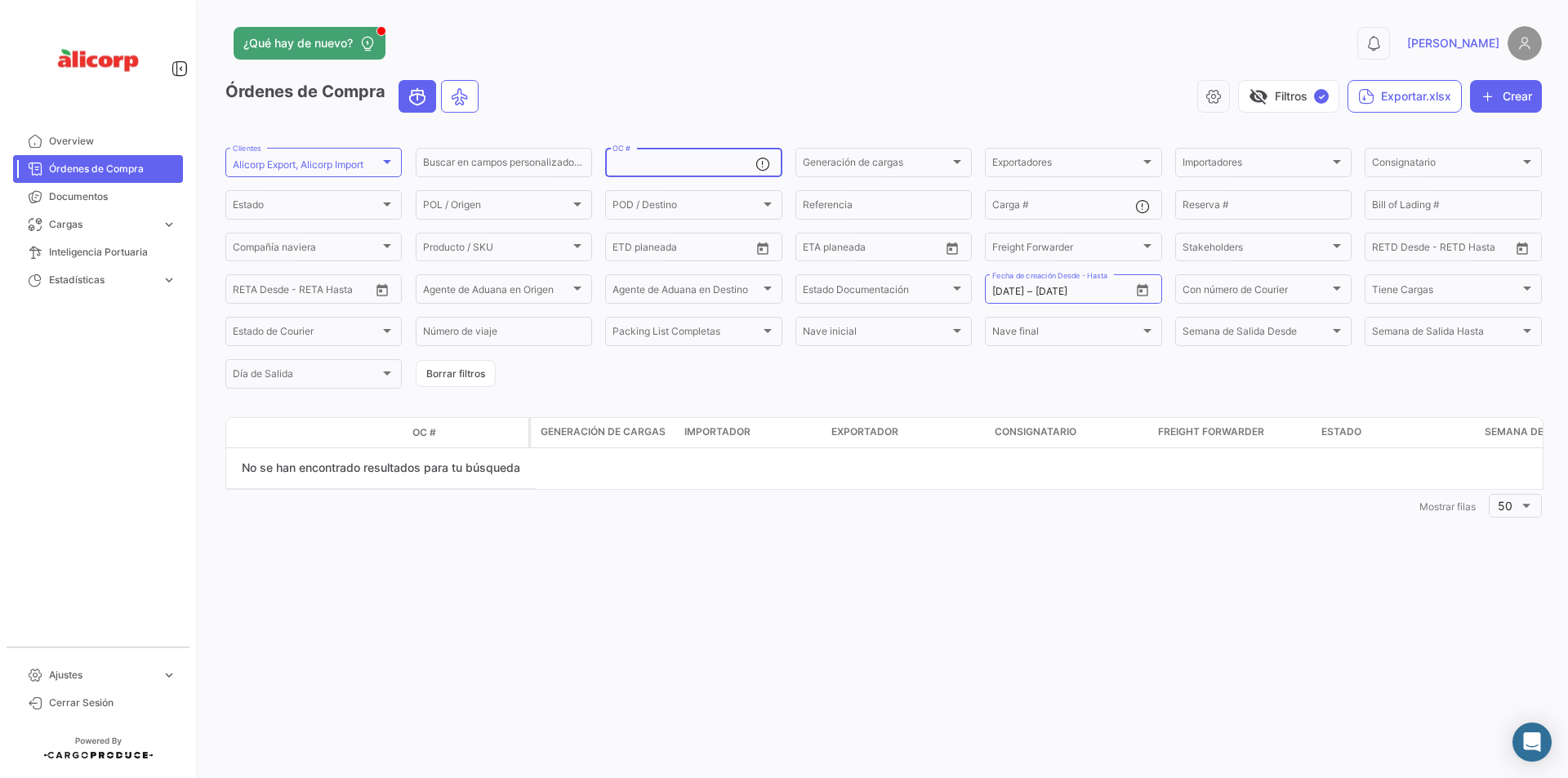
paste input "4130011115"
type input "4130011115"
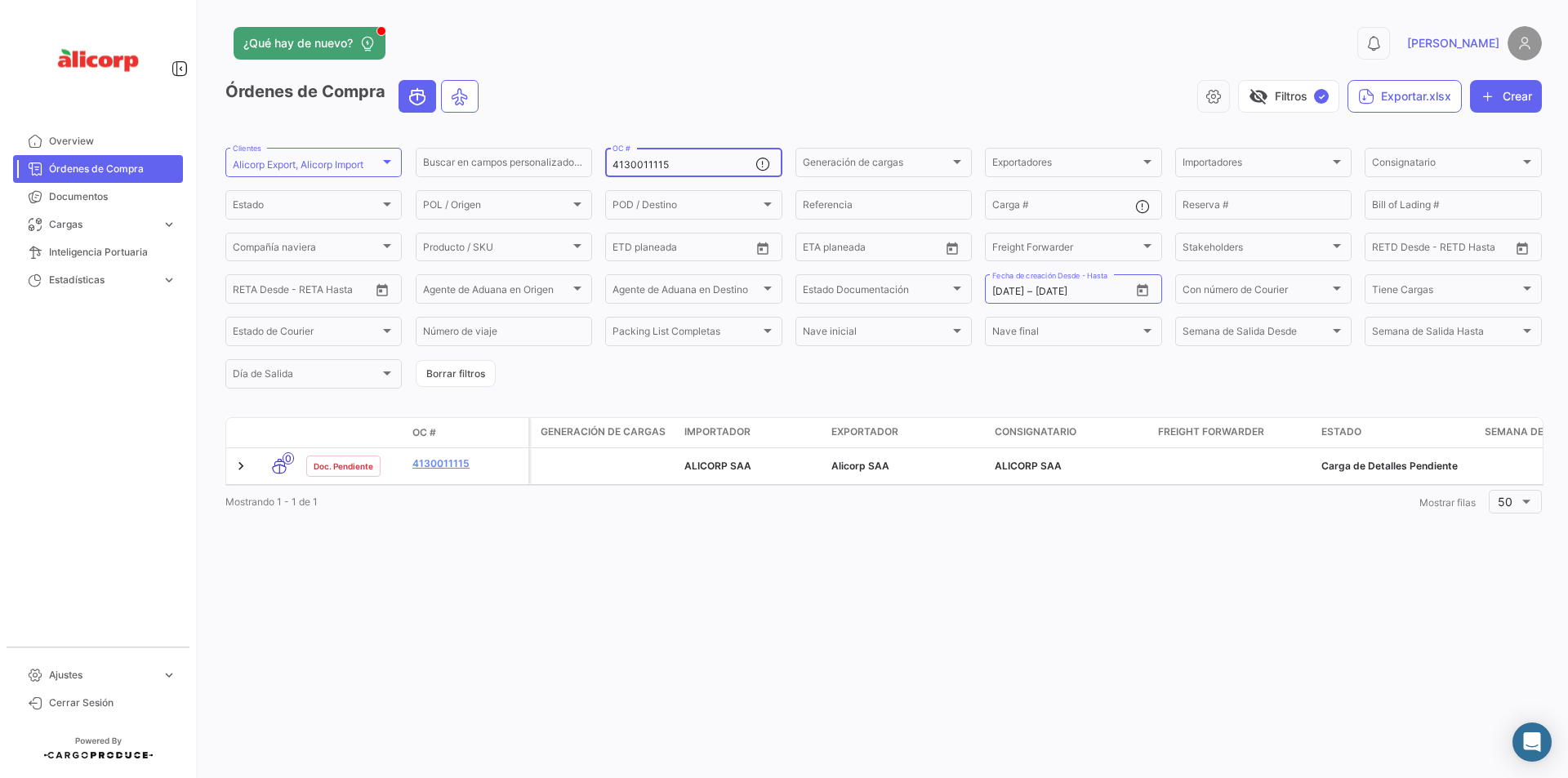
drag, startPoint x: 678, startPoint y: 160, endPoint x: 856, endPoint y: 92, distance: 190.5
click at [604, 163] on form "Alicorp Export, Alicorp Import Clientes Buscar en campos personalizados... 4130…" at bounding box center [883, 268] width 1317 height 246
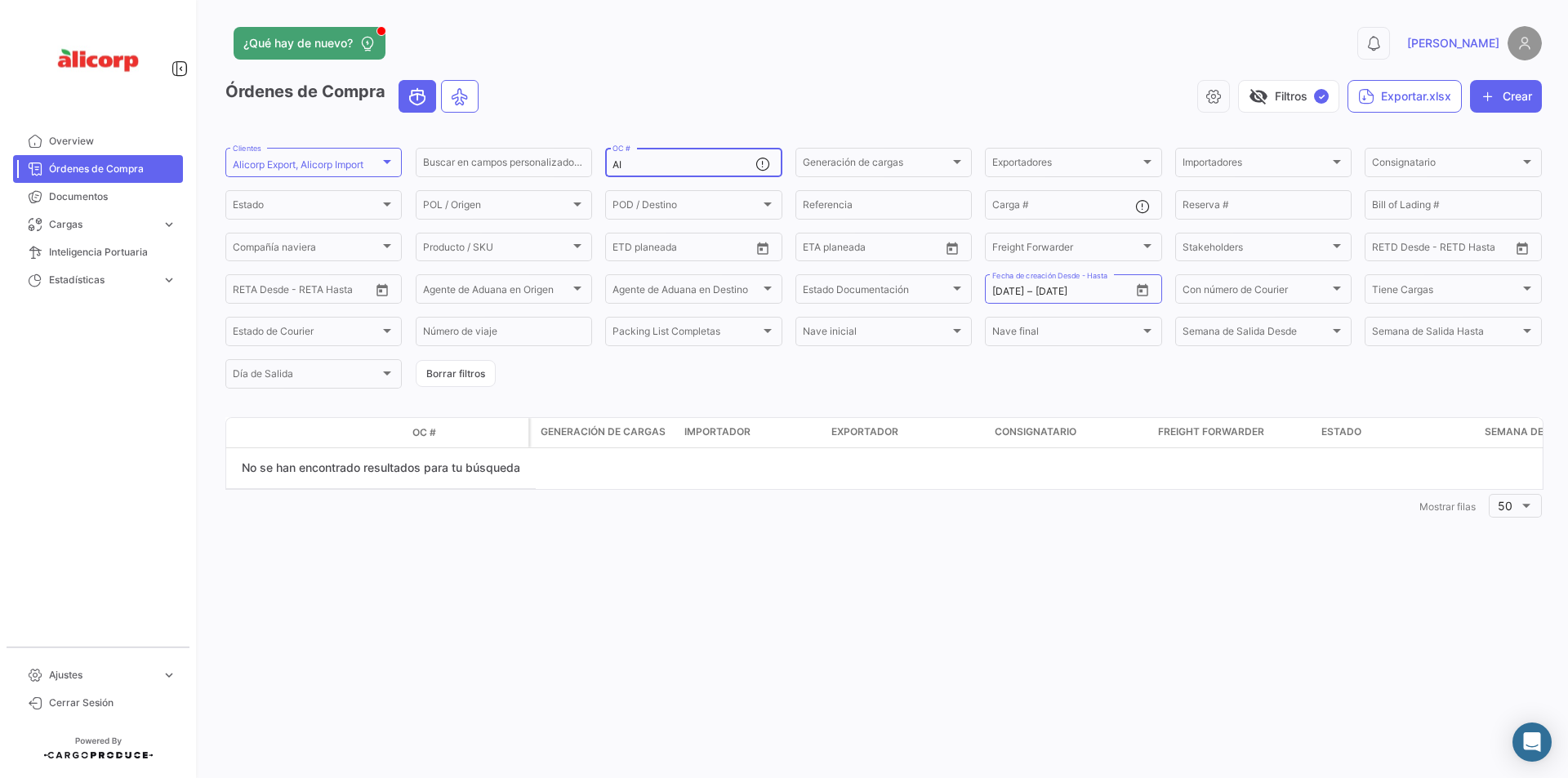
type input "A"
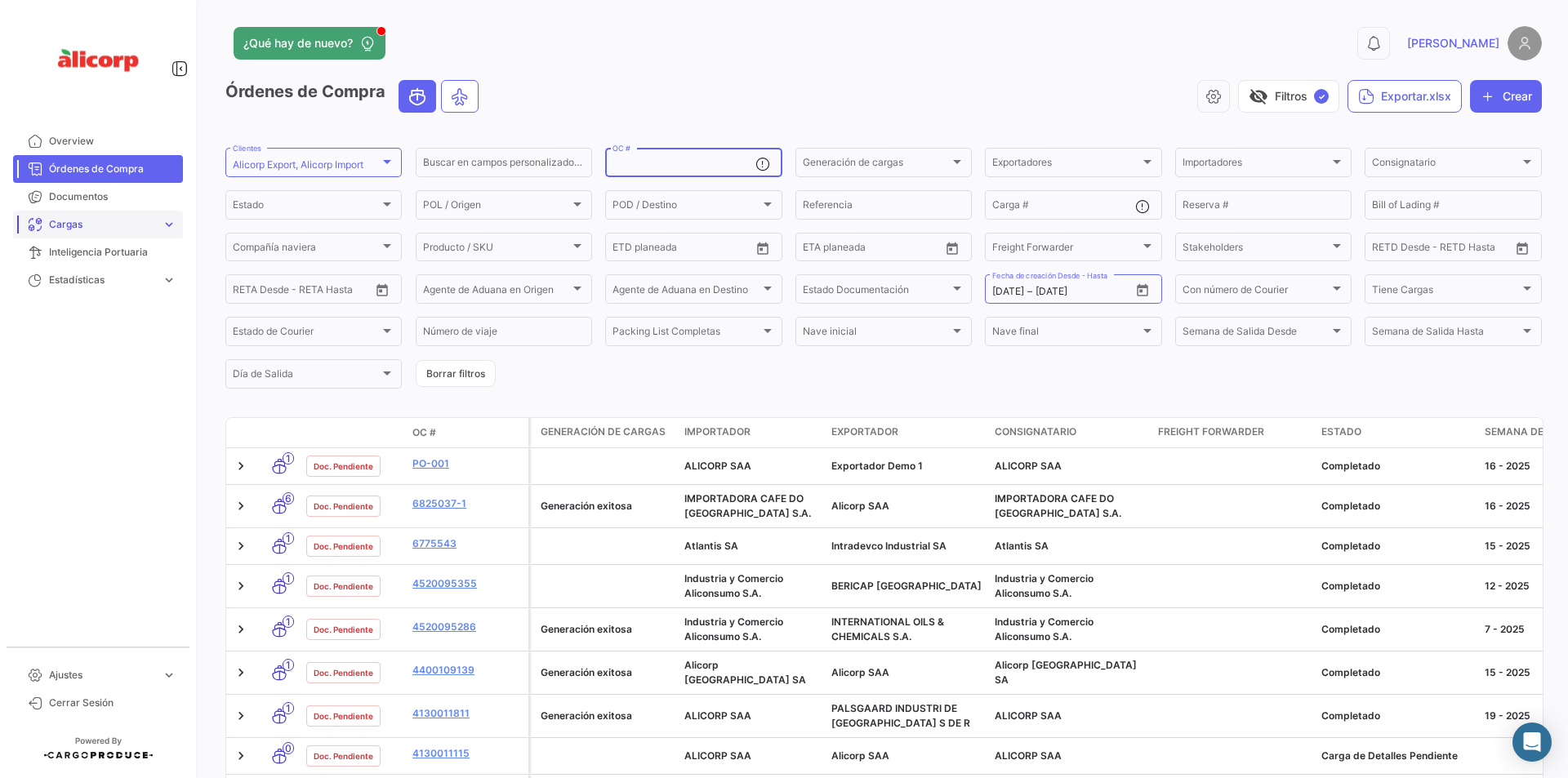
click at [124, 223] on span "Cargas" at bounding box center [102, 224] width 106 height 14
click at [124, 281] on span "Cargas Marítimas" at bounding box center [84, 286] width 82 height 14
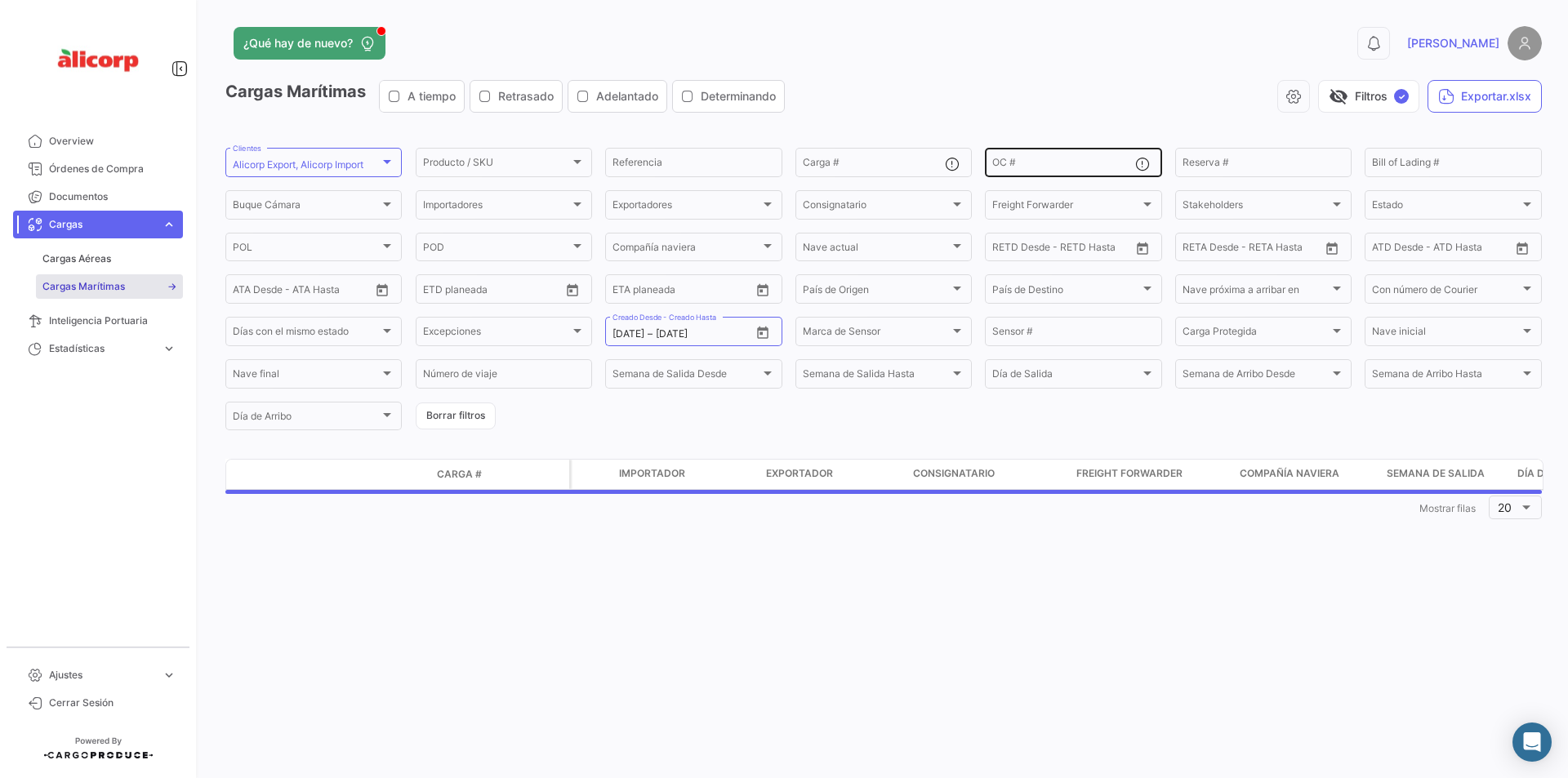
click at [1044, 160] on input "OC #" at bounding box center [1063, 166] width 142 height 12
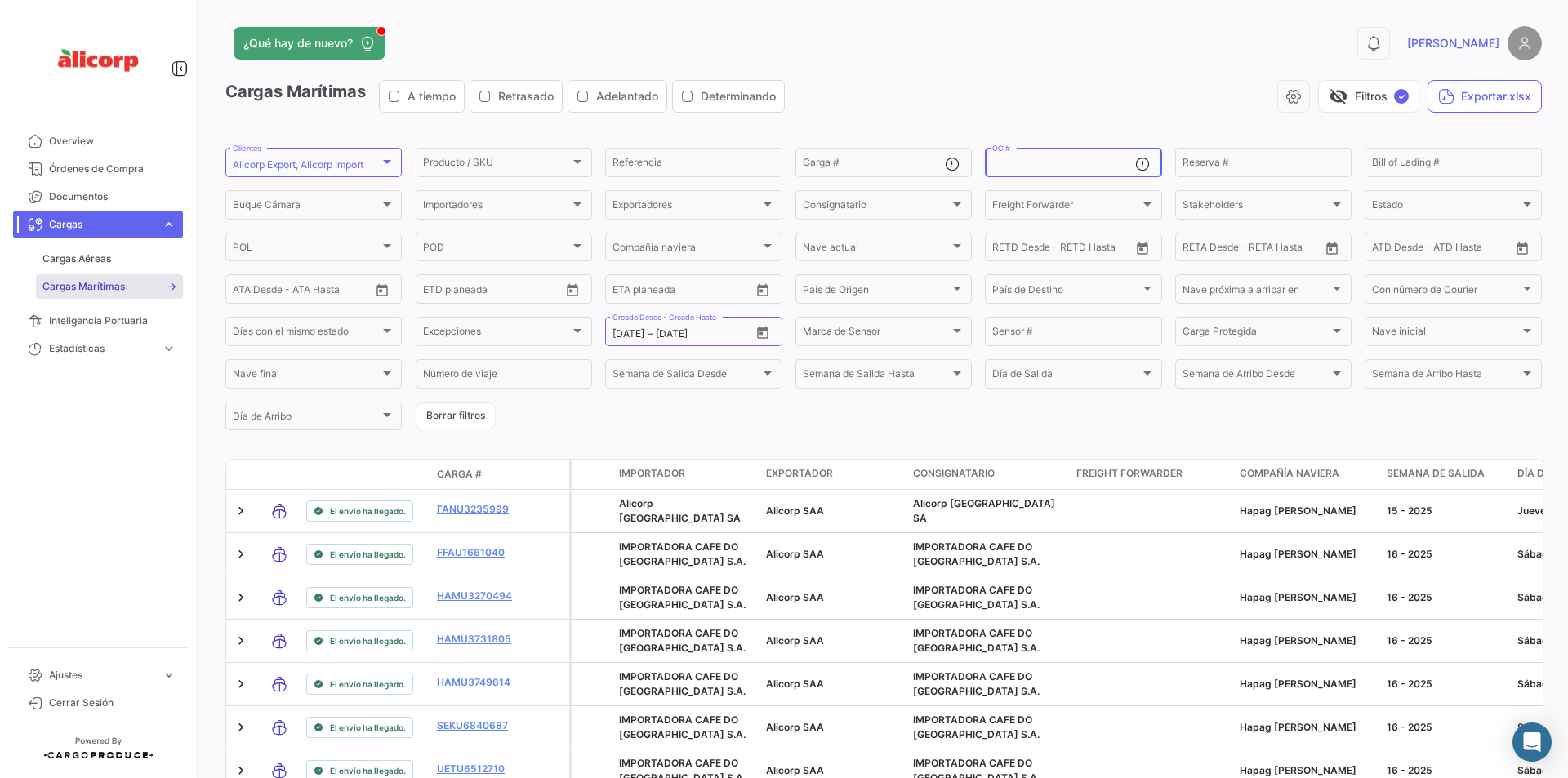
paste input "4130011115"
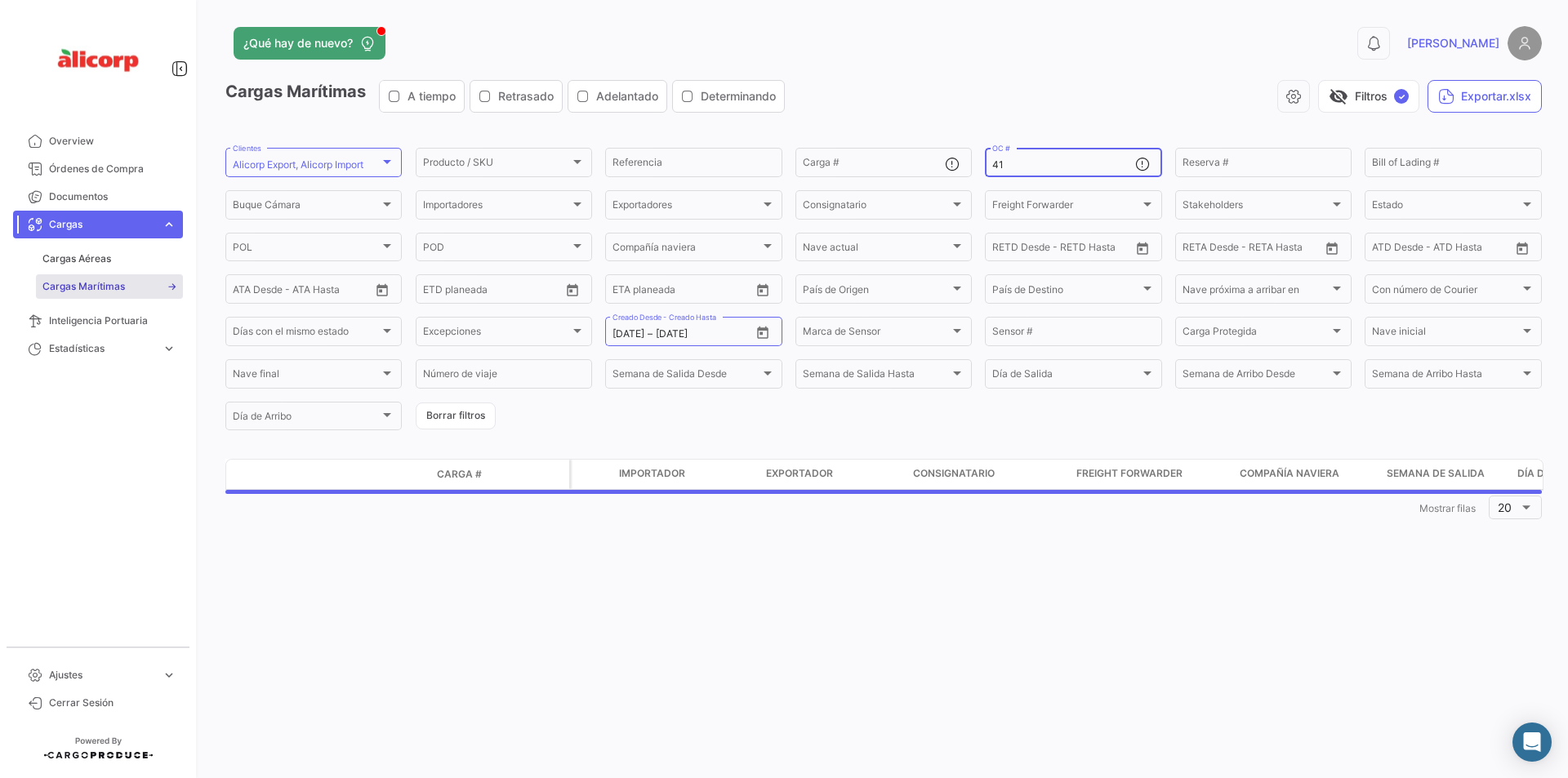
type input "4"
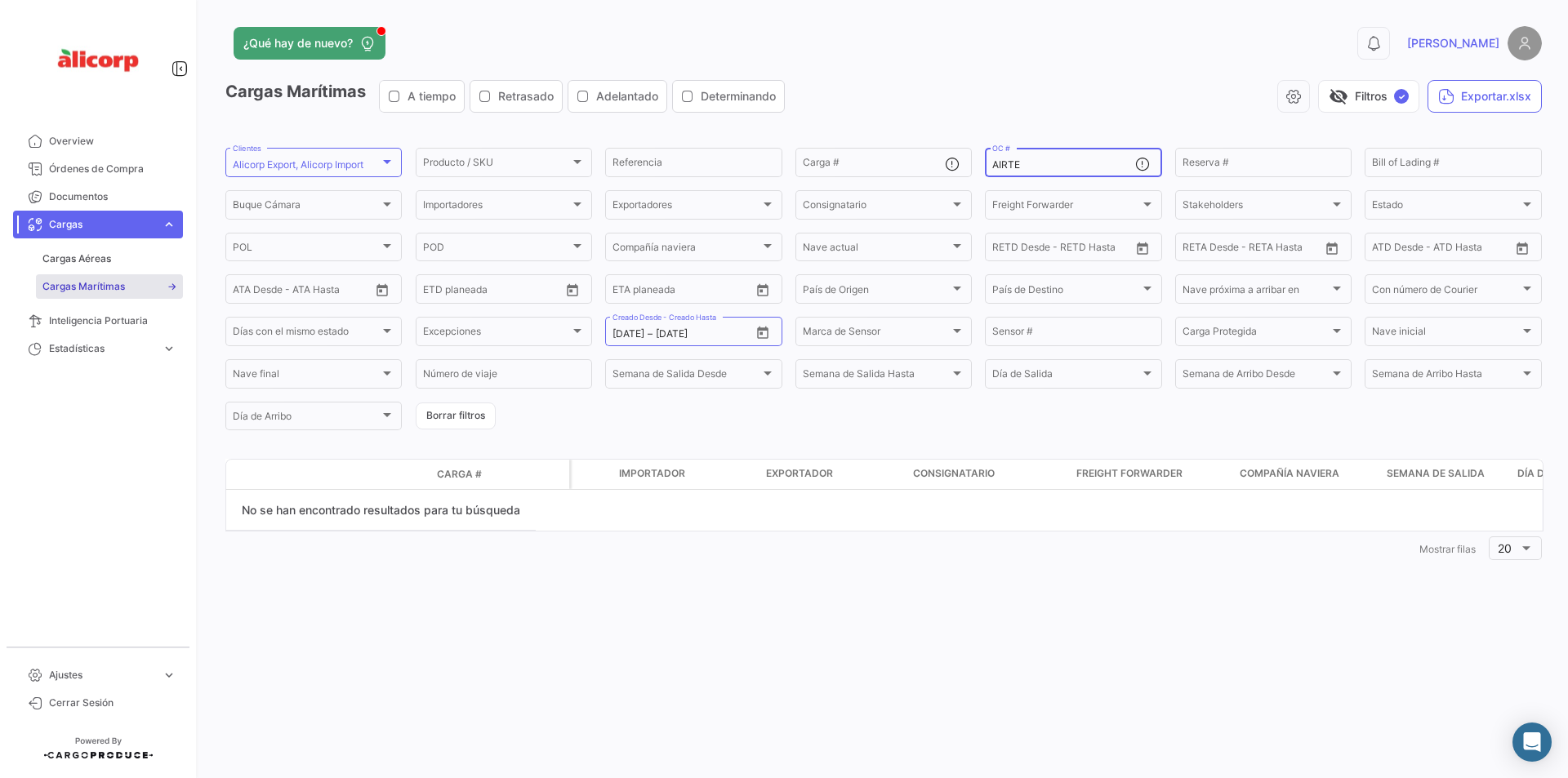
drag, startPoint x: 1024, startPoint y: 164, endPoint x: 994, endPoint y: 161, distance: 30.1
click at [994, 161] on input "AIRTE" at bounding box center [1063, 166] width 142 height 12
paste input "ST123456"
type input "AIRTEST123456"
click at [1013, 100] on div "visibility_off Filtros ✓ Exportar.xlsx" at bounding box center [1169, 96] width 744 height 33
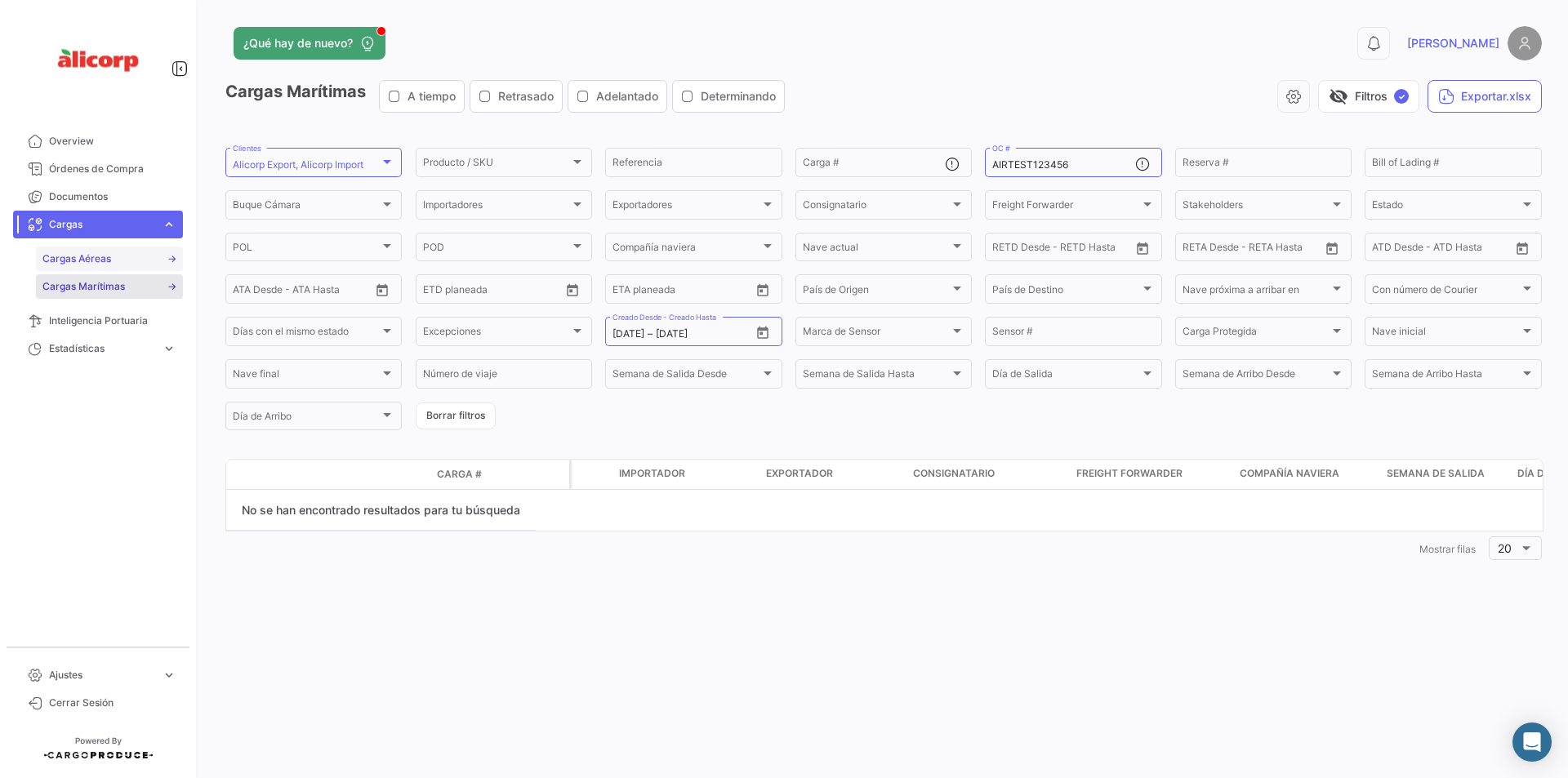
click at [105, 264] on span "Cargas Aéreas" at bounding box center [77, 258] width 69 height 14
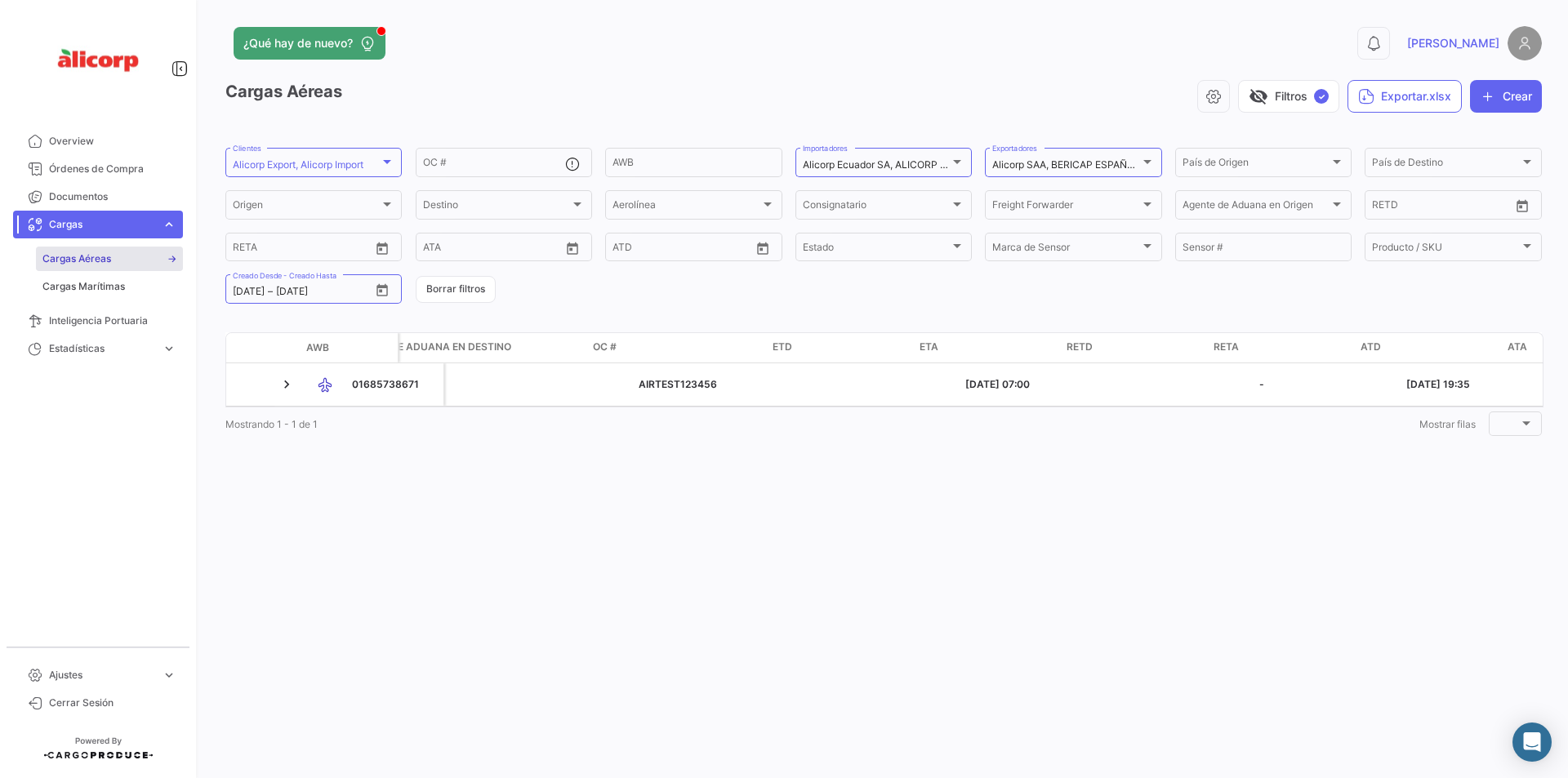
scroll to position [0, 1223]
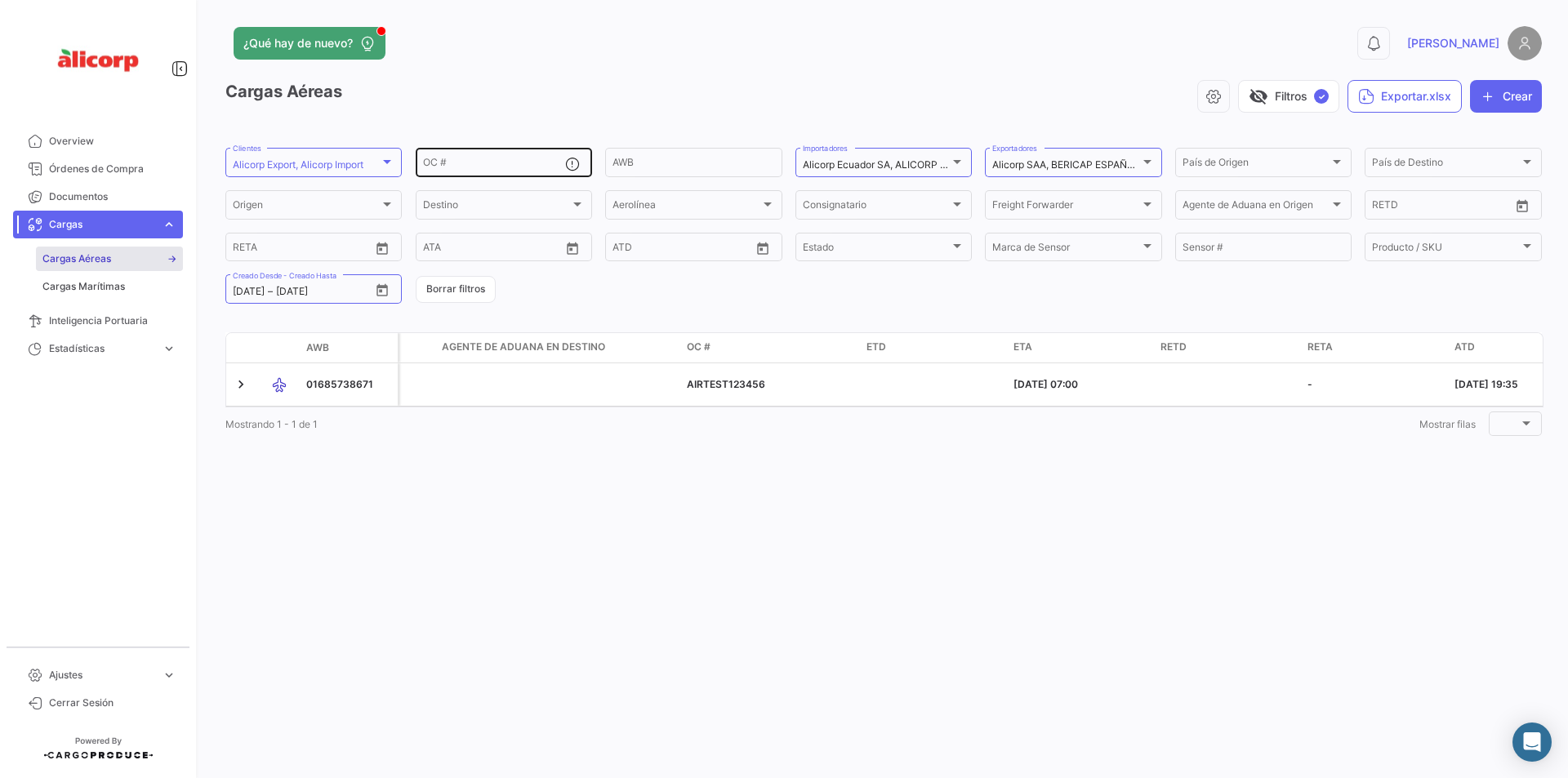
click at [509, 159] on div "OC #" at bounding box center [493, 161] width 142 height 32
paste input "AIRTEST123456"
type input "AIRTEST123456"
click at [460, 287] on button "Borrar filtros" at bounding box center [455, 289] width 80 height 27
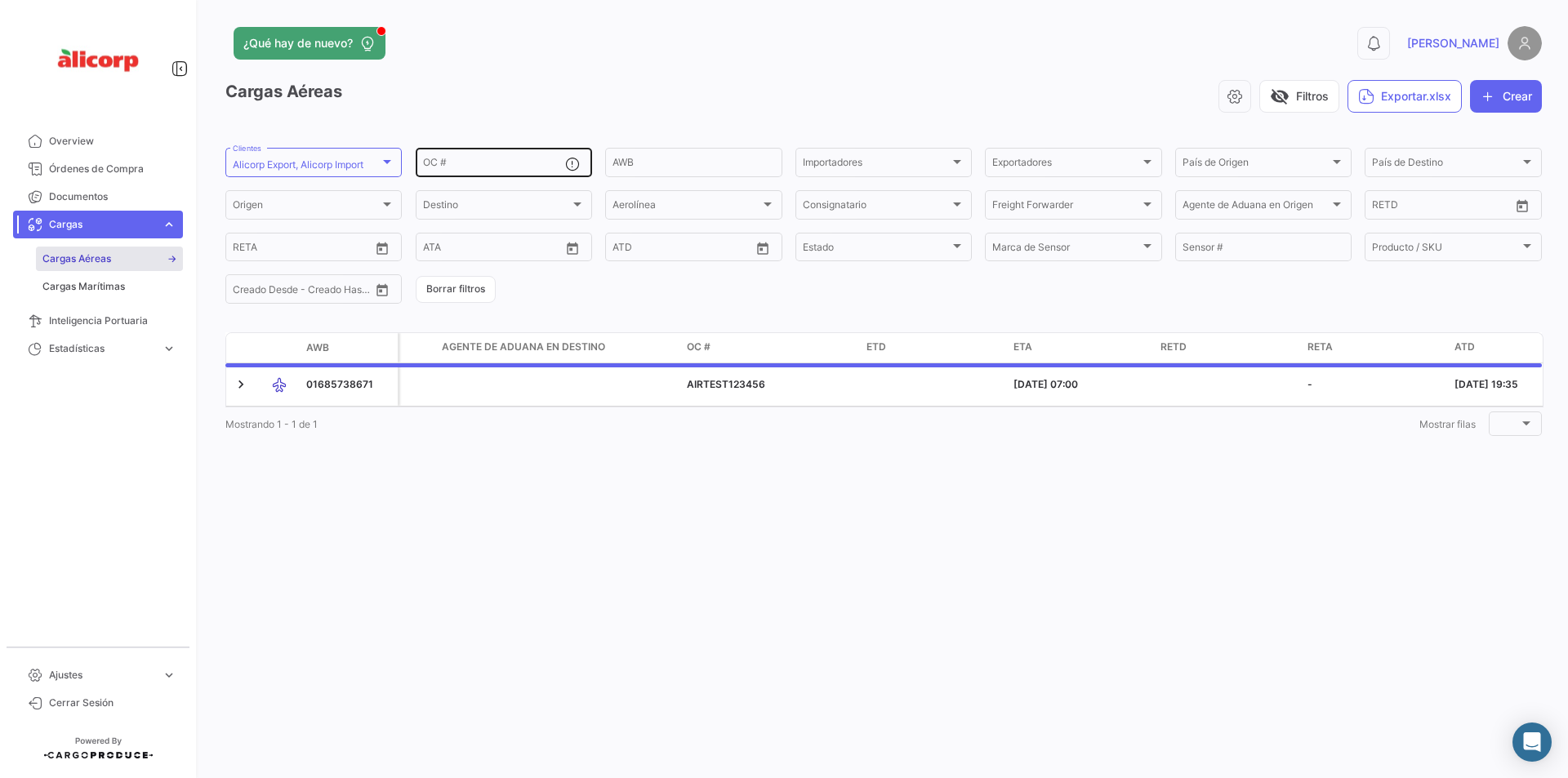
scroll to position [0, 0]
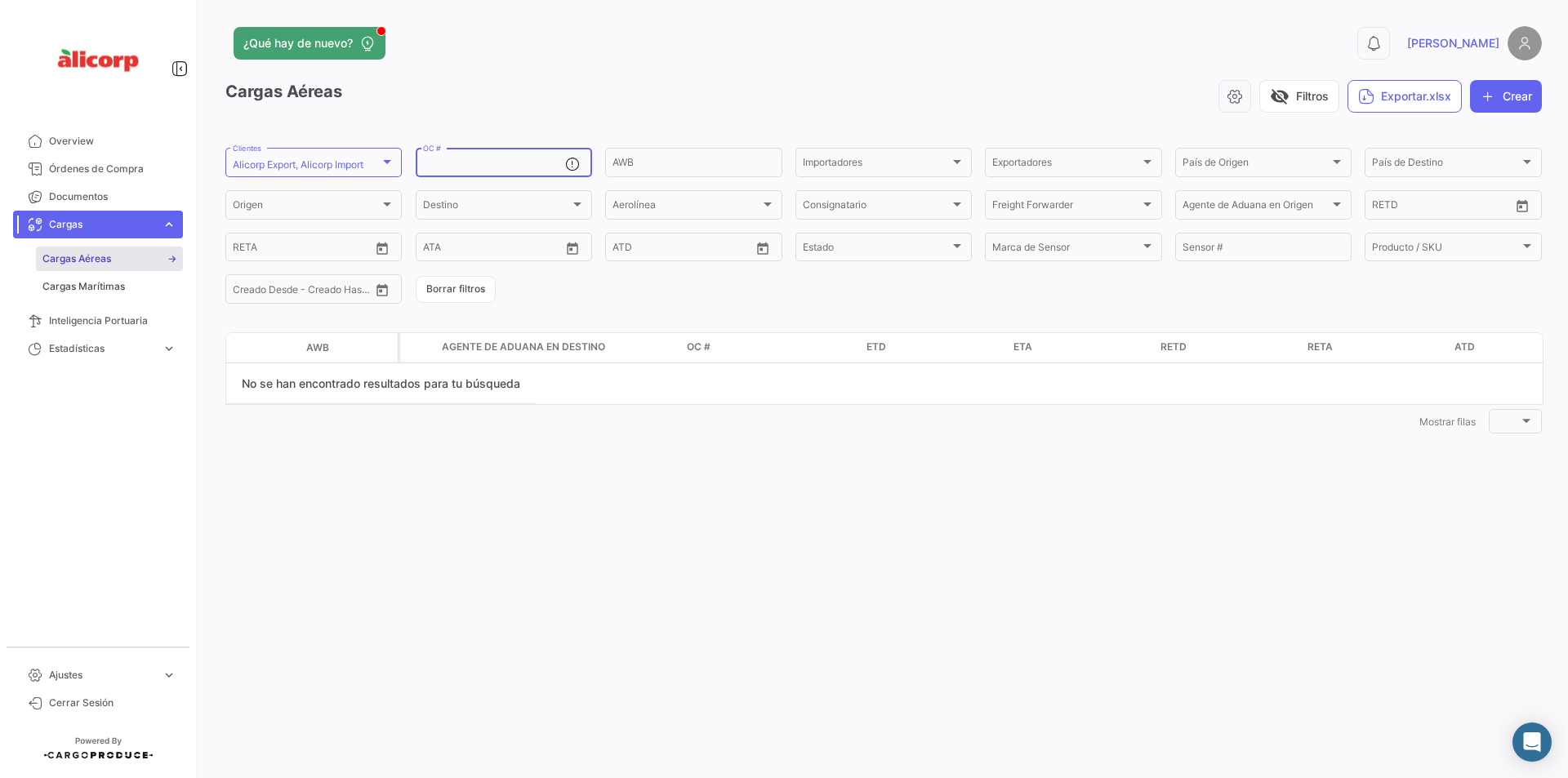
click at [474, 166] on input "OC #" at bounding box center [493, 166] width 142 height 12
paste input "AIRTEST123456"
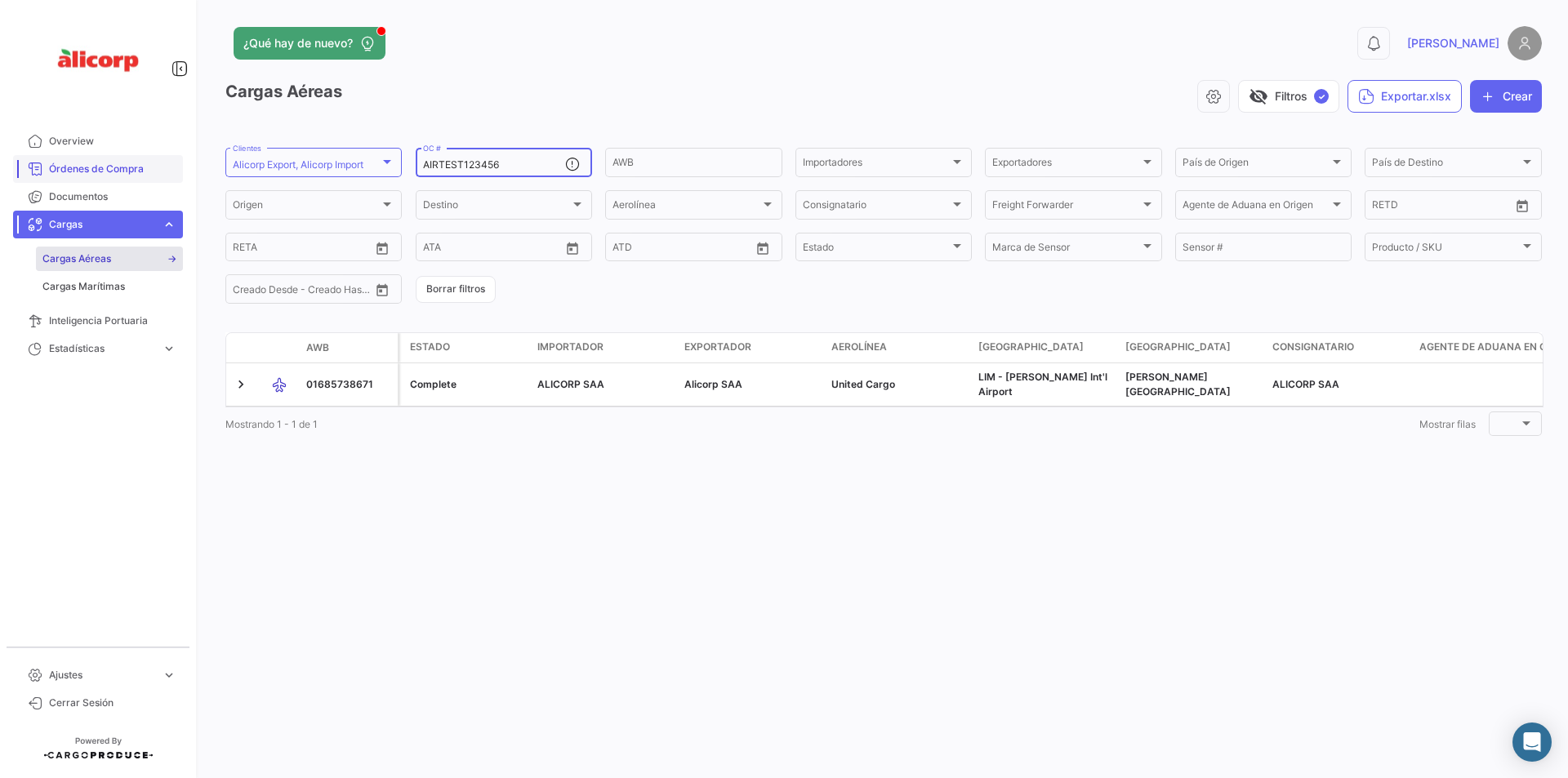
type input "AIRTEST123456"
click at [101, 168] on span "Órdenes de Compra" at bounding box center [113, 168] width 128 height 14
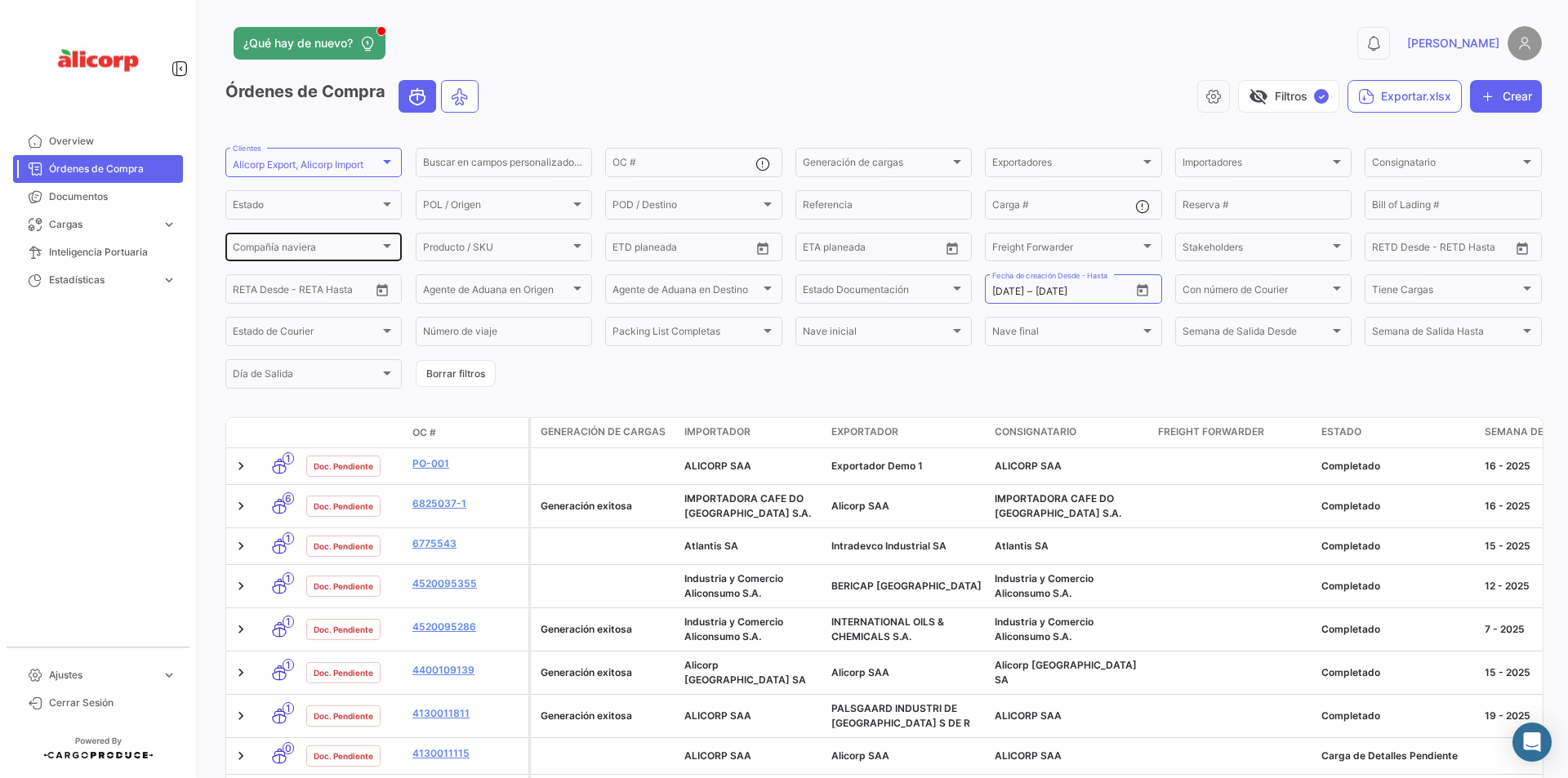
click at [371, 245] on div "Compañía naviera" at bounding box center [306, 250] width 147 height 12
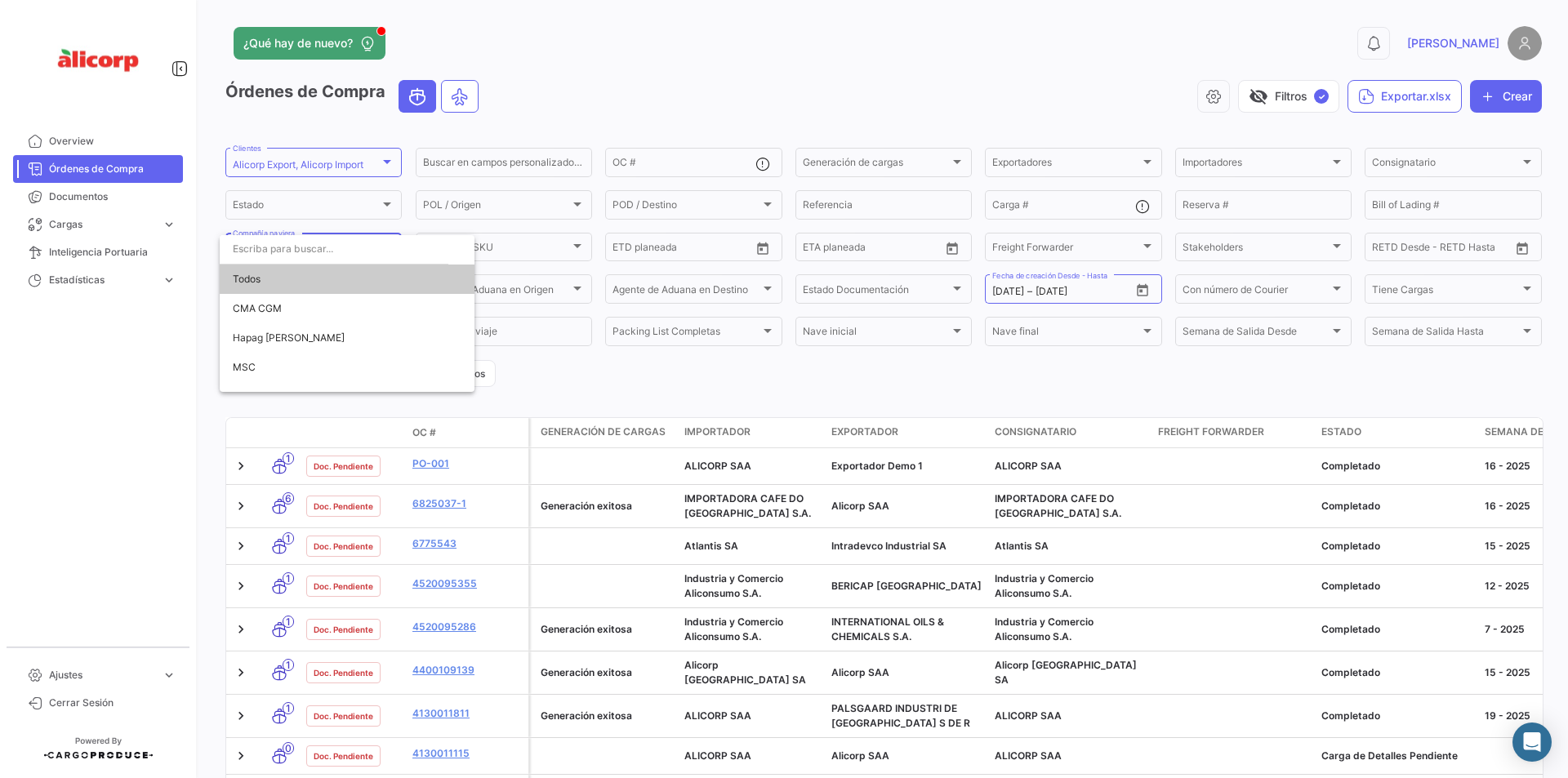
click at [288, 278] on span "Todos" at bounding box center [347, 279] width 229 height 29
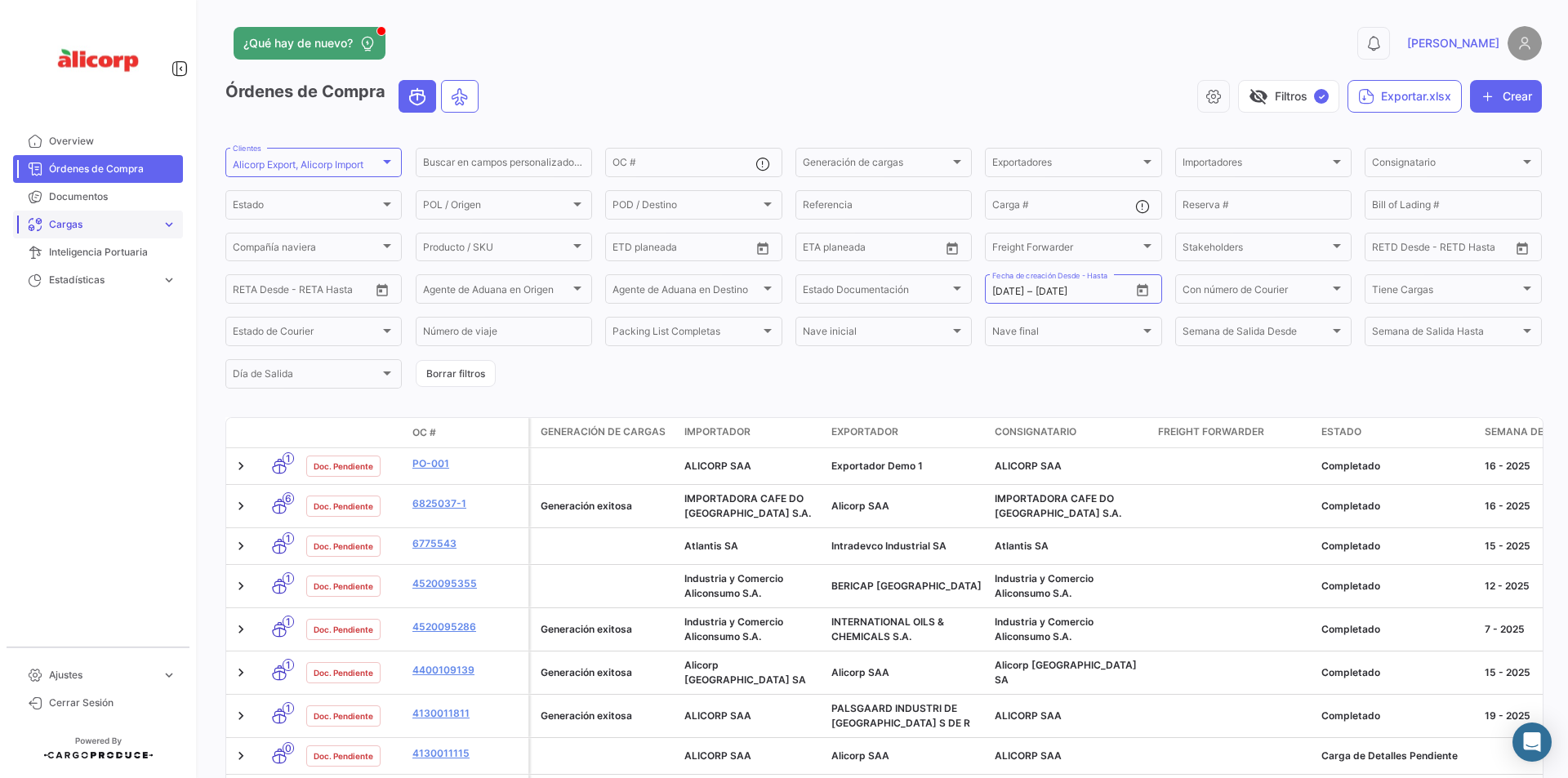
click at [168, 222] on span "expand_more" at bounding box center [168, 224] width 14 height 14
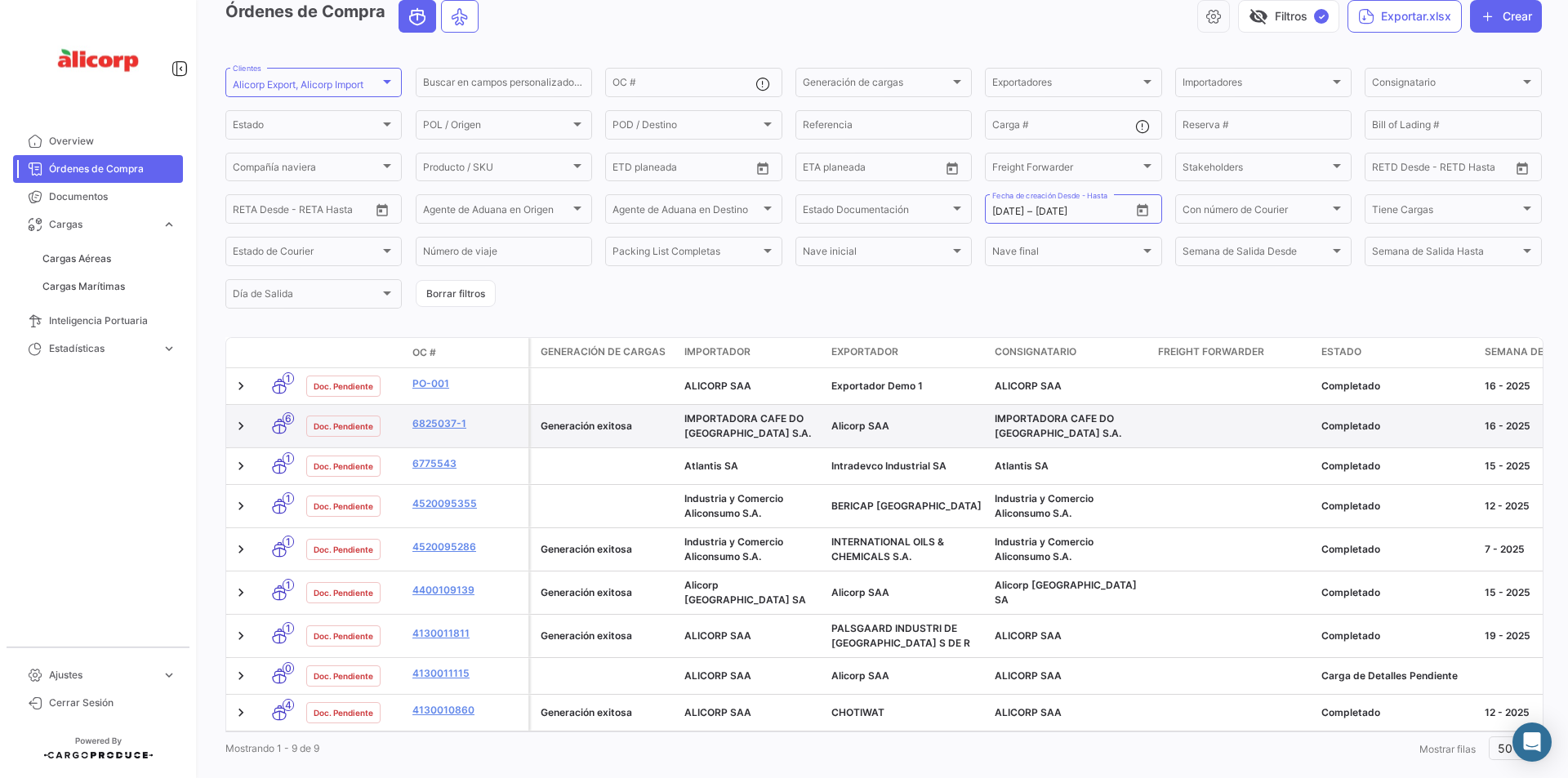
scroll to position [81, 0]
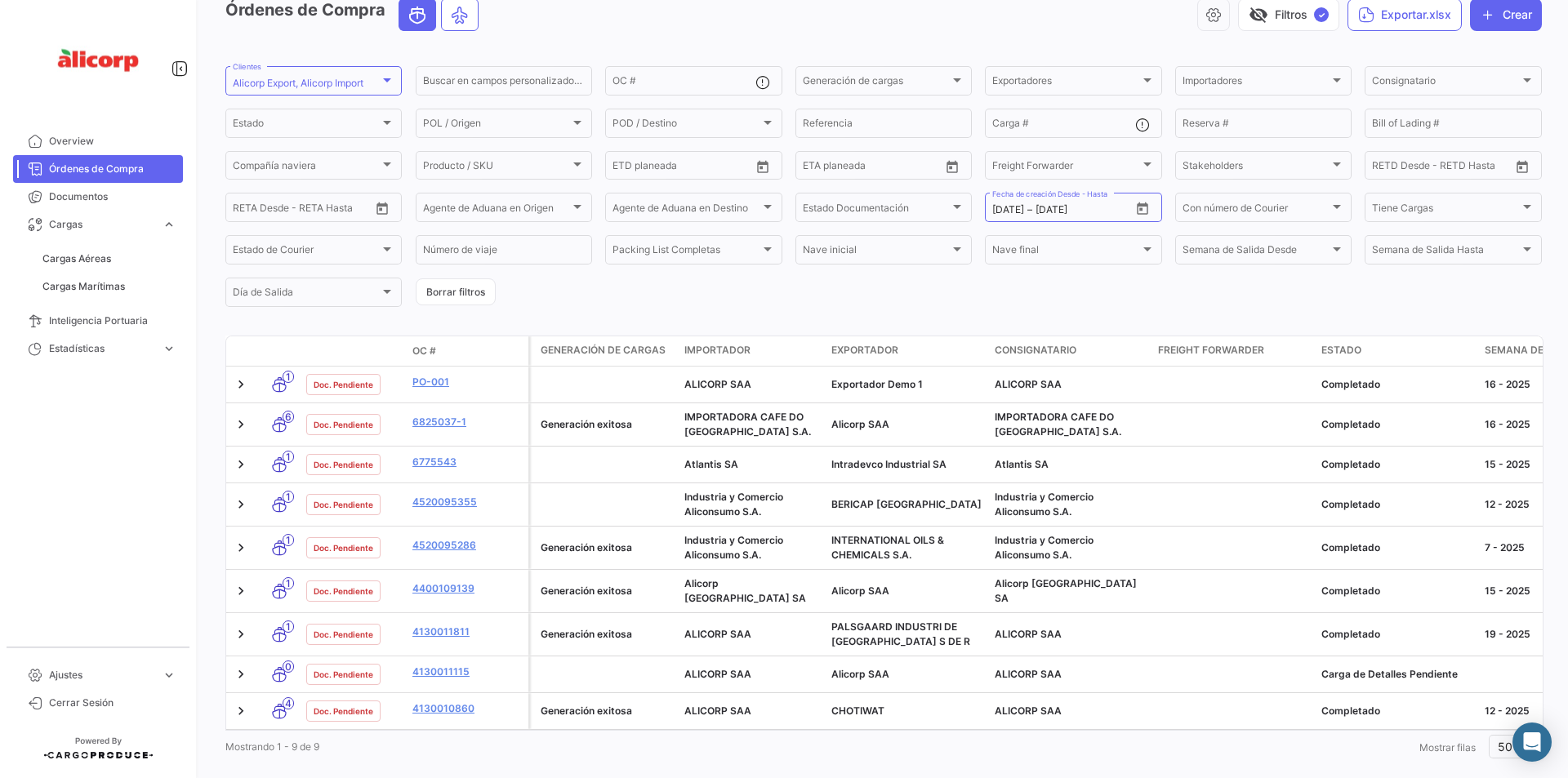
click at [754, 304] on form "Alicorp Export, Alicorp Import Clientes Buscar en campos personalizados... OC #…" at bounding box center [883, 187] width 1317 height 246
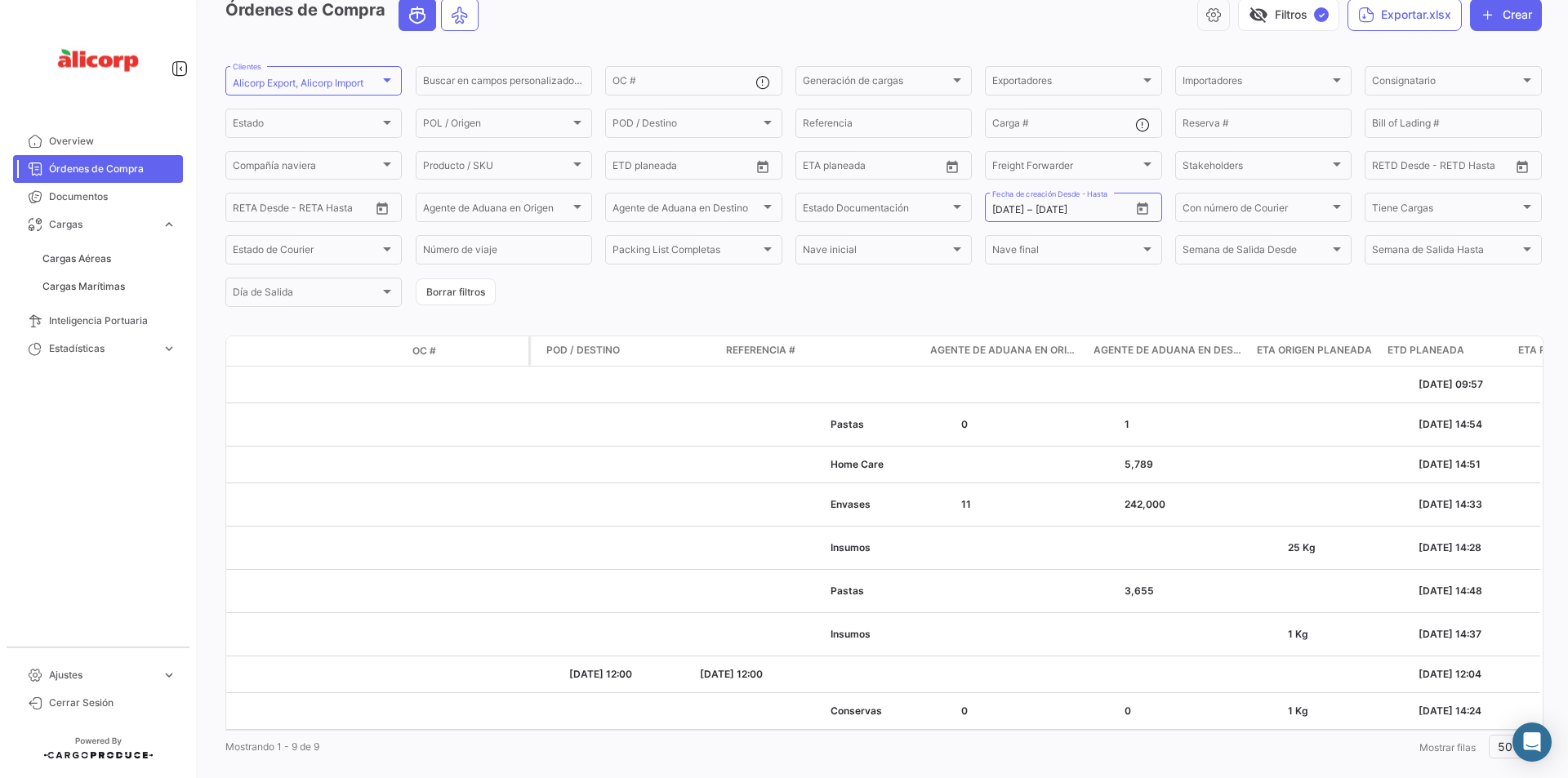
scroll to position [0, 0]
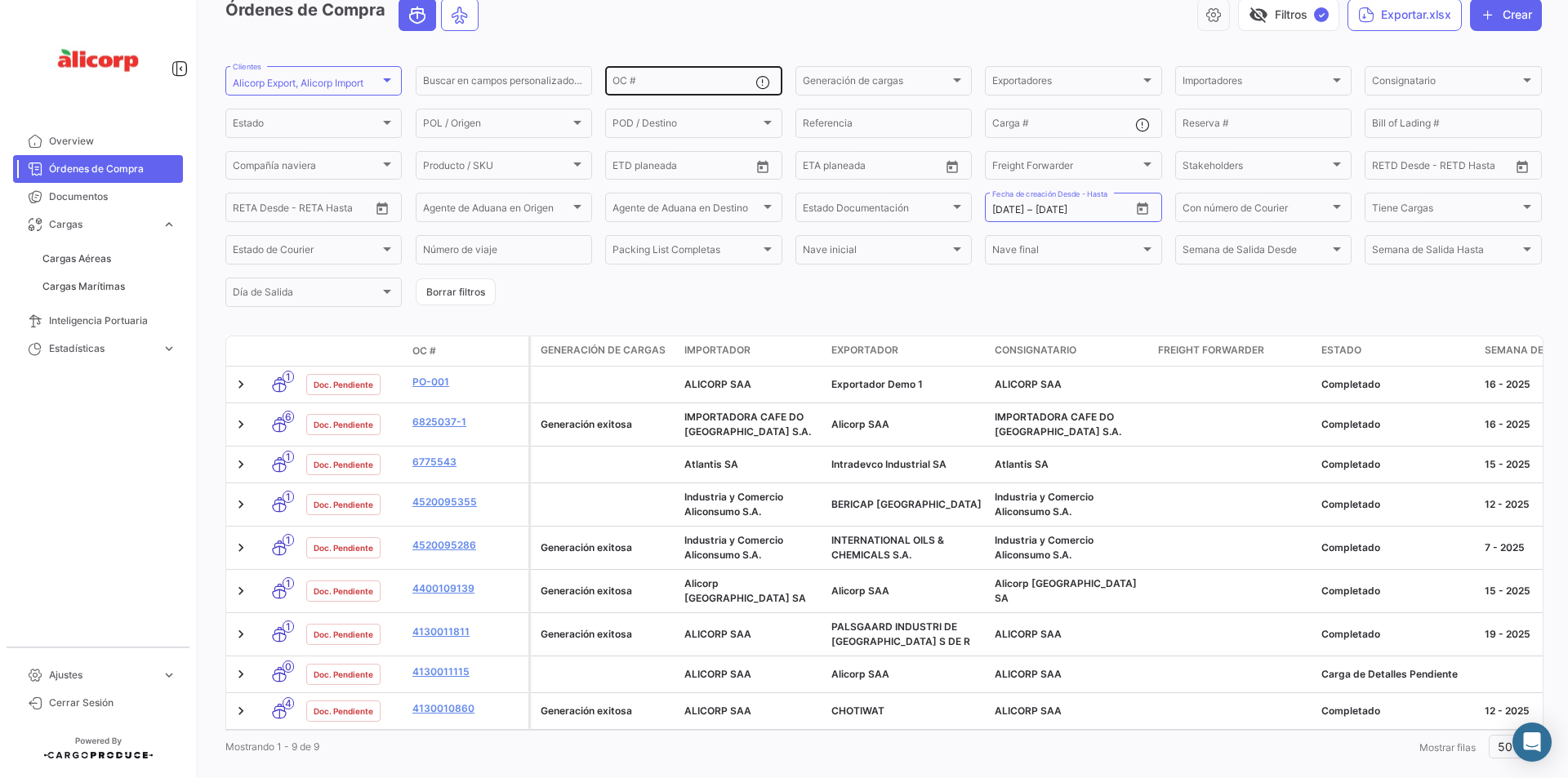
click at [648, 81] on input "OC #" at bounding box center [683, 83] width 142 height 12
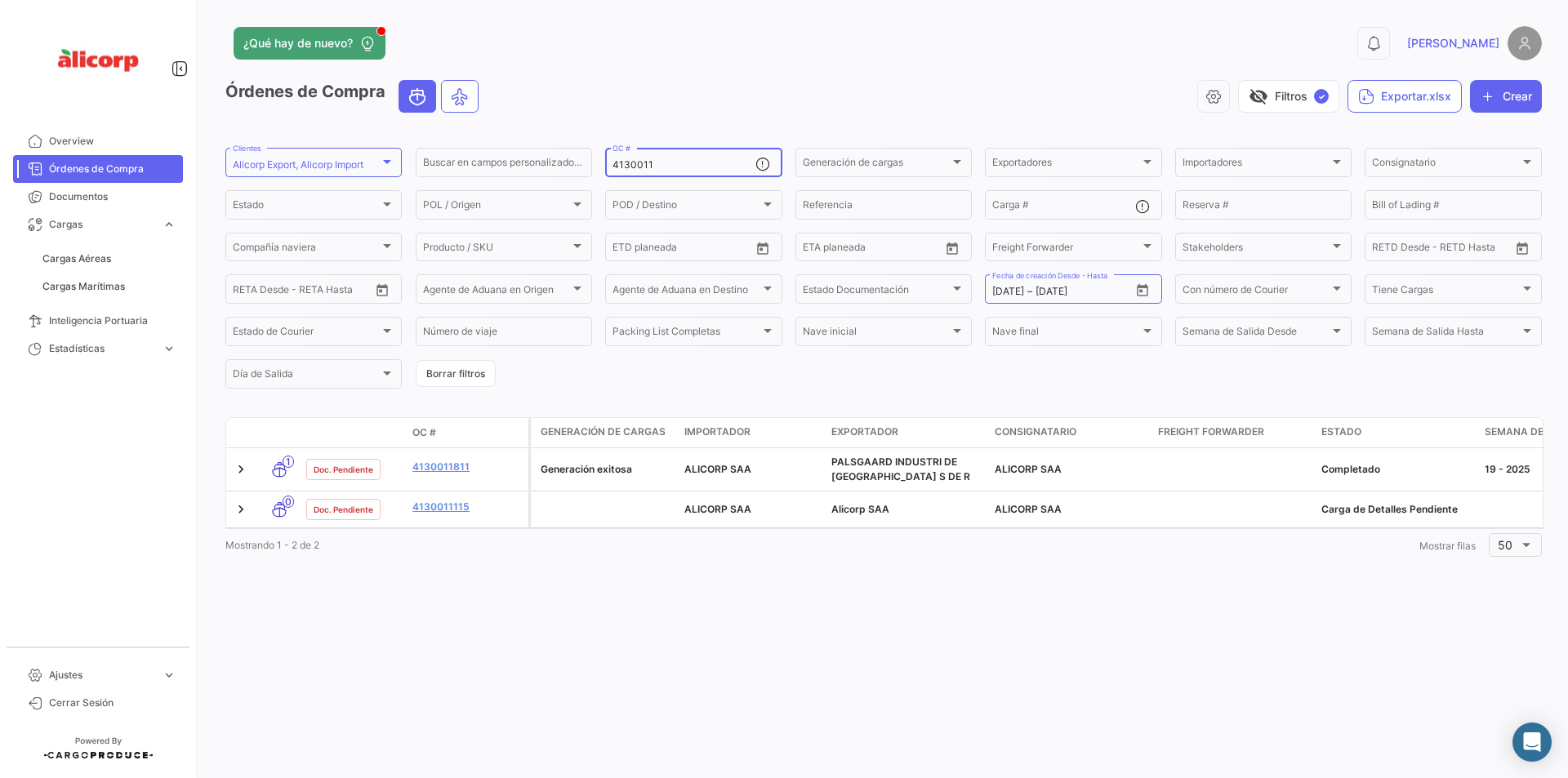
type input "4130011"
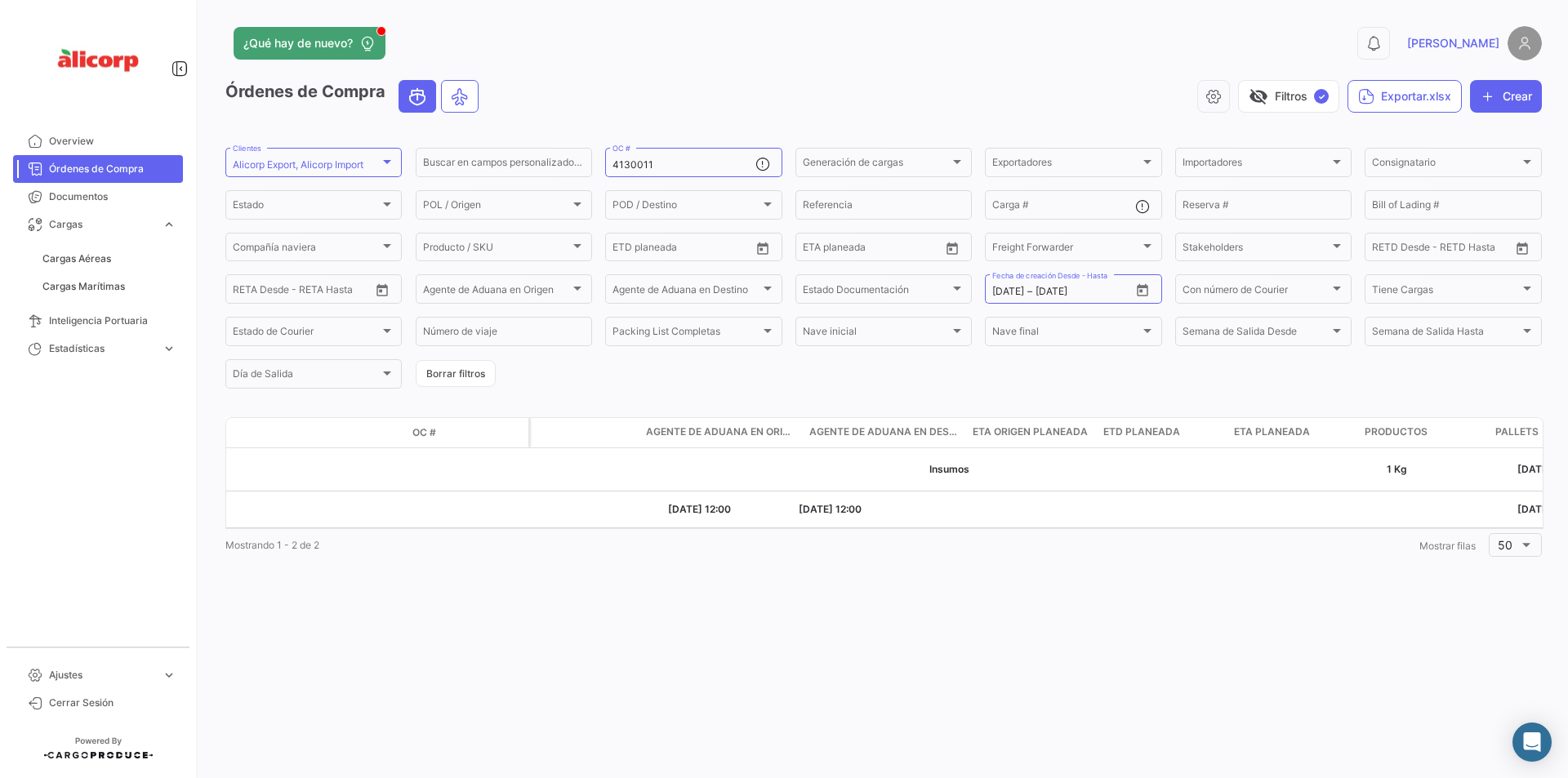
scroll to position [0, 2769]
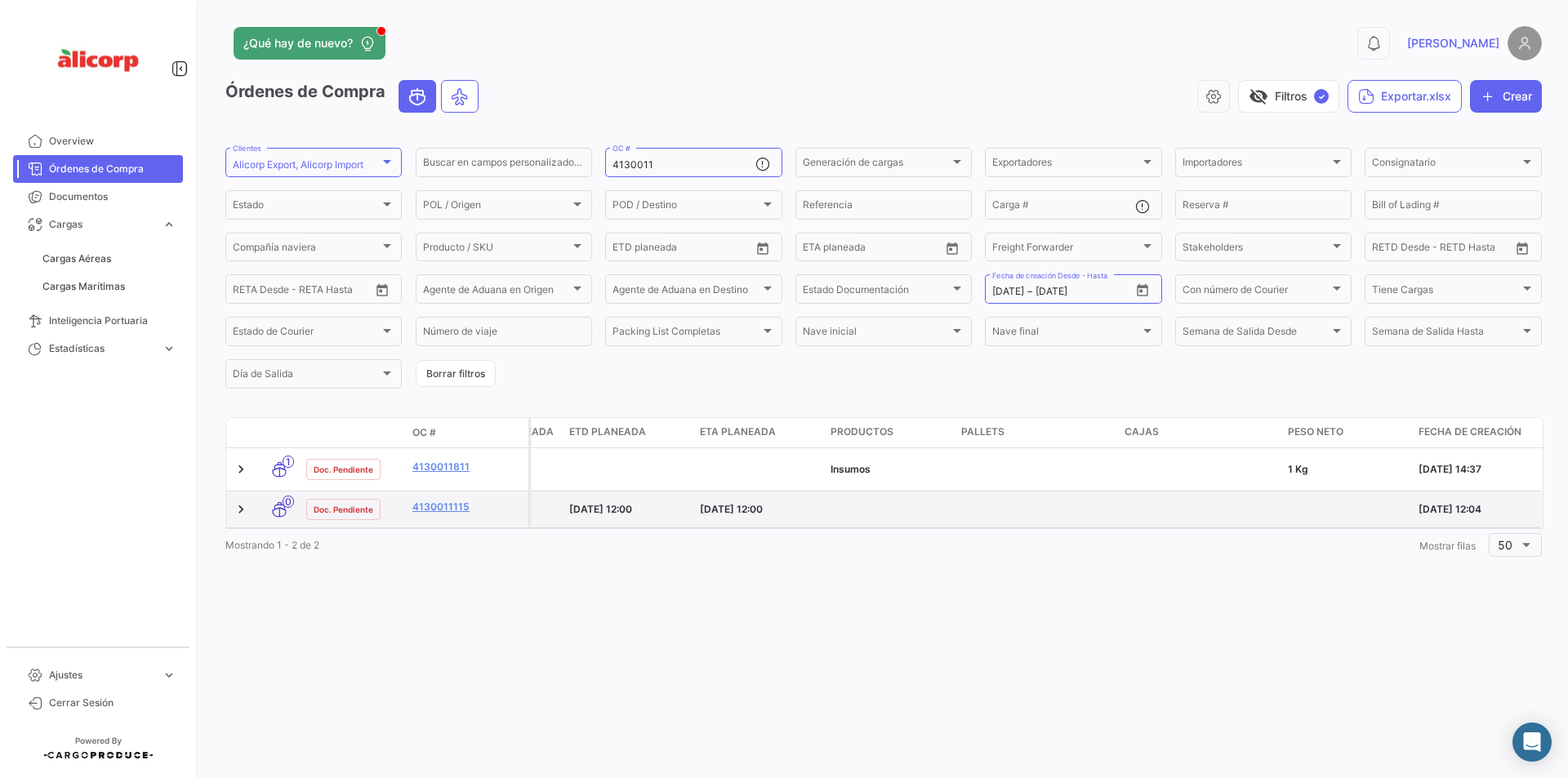
drag, startPoint x: 1420, startPoint y: 507, endPoint x: 1512, endPoint y: 512, distance: 92.1
click at [1512, 512] on div "[DATE] 12:04" at bounding box center [1477, 509] width 118 height 14
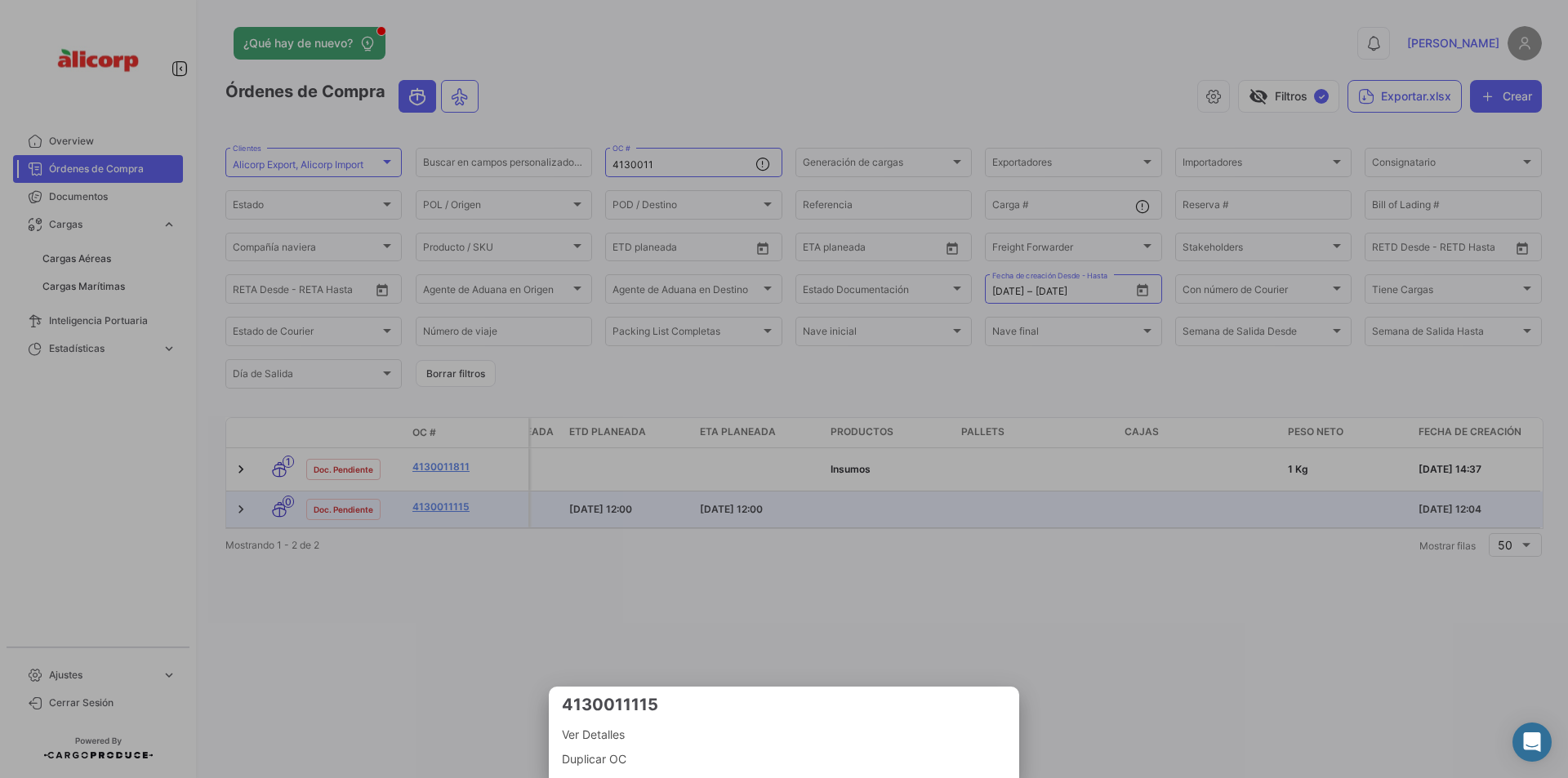
copy div "[DATE] 12:04"
click at [1018, 613] on div at bounding box center [784, 389] width 1568 height 778
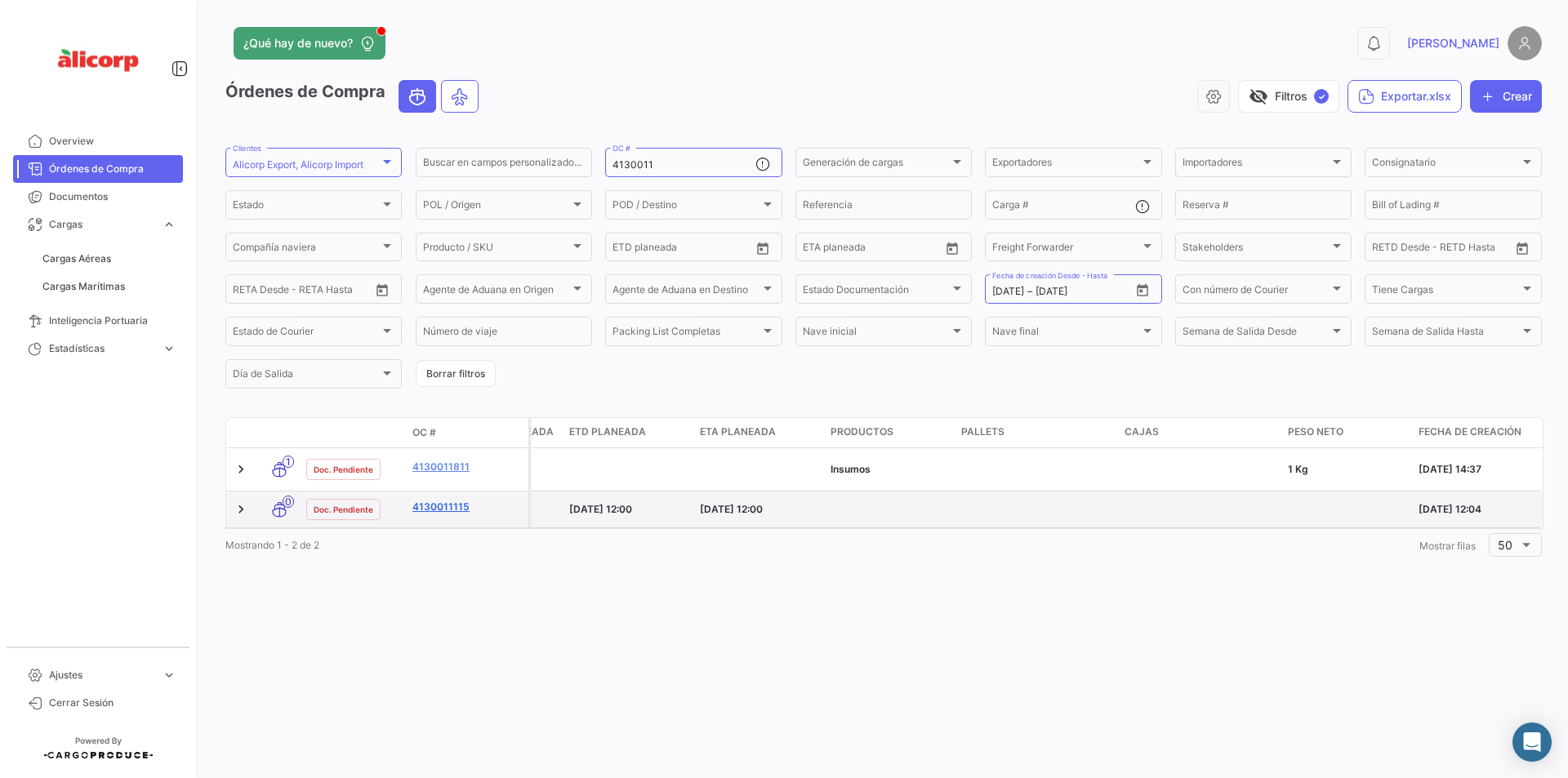
click at [453, 504] on link "4130011115" at bounding box center [467, 507] width 109 height 14
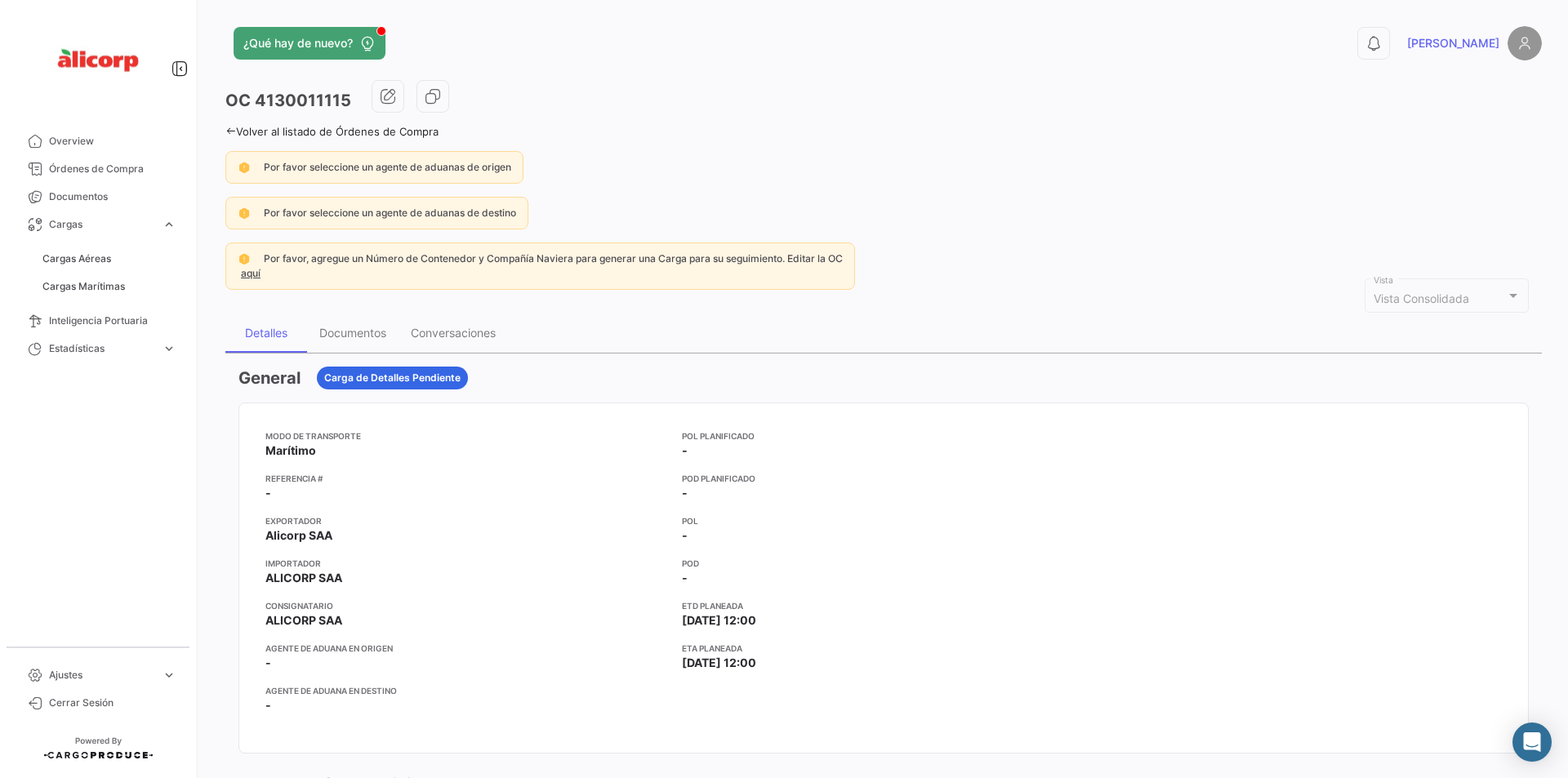
drag, startPoint x: 348, startPoint y: 102, endPoint x: 256, endPoint y: 102, distance: 92.0
click at [256, 102] on h3 "OC 4130011115" at bounding box center [288, 100] width 126 height 23
copy h3 "4130011115"
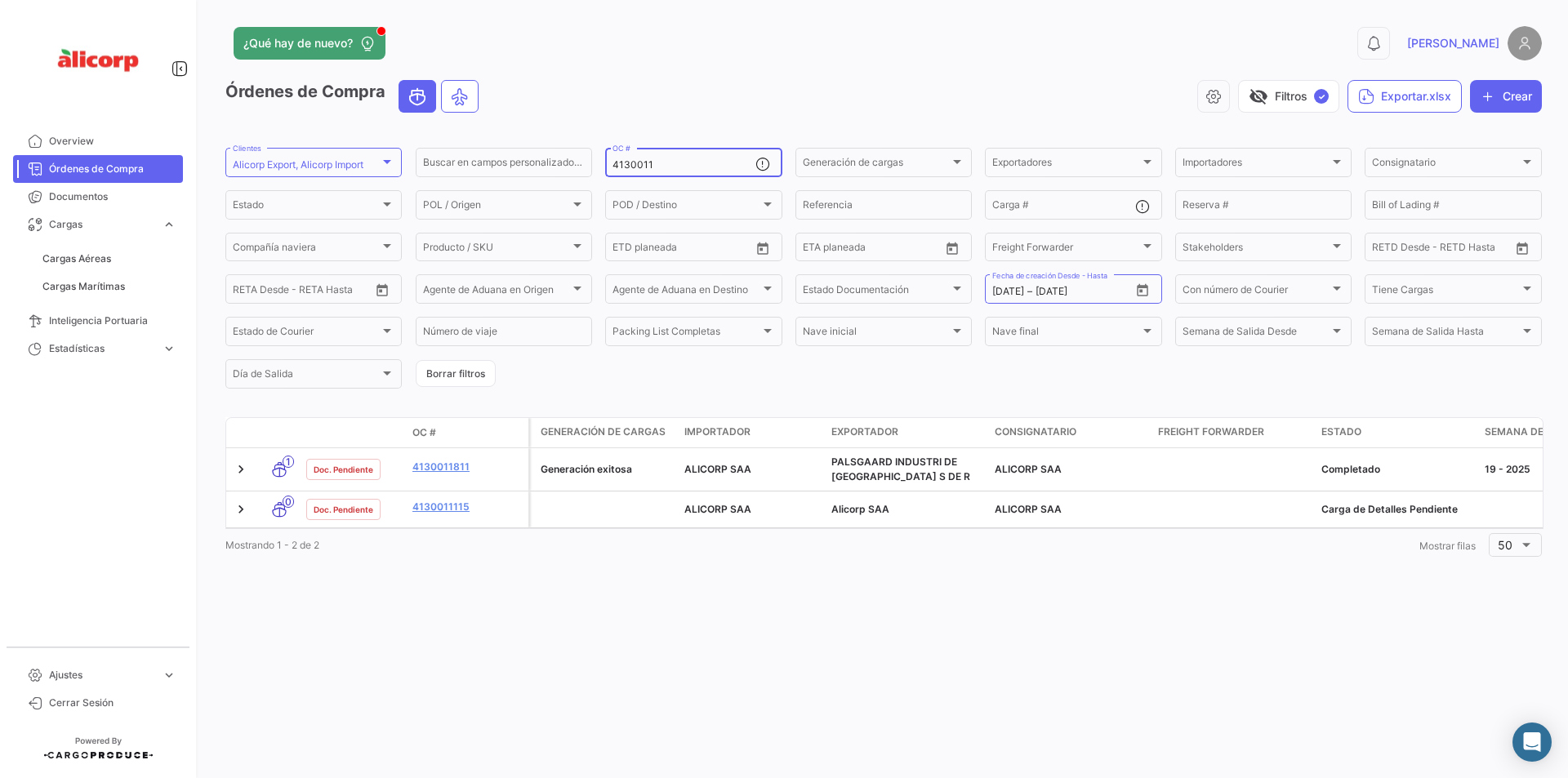
click at [675, 155] on div "4130011 OC #" at bounding box center [683, 161] width 142 height 32
drag, startPoint x: 658, startPoint y: 165, endPoint x: 618, endPoint y: 168, distance: 40.1
click at [618, 168] on input "4130011" at bounding box center [683, 166] width 142 height 12
type input "4"
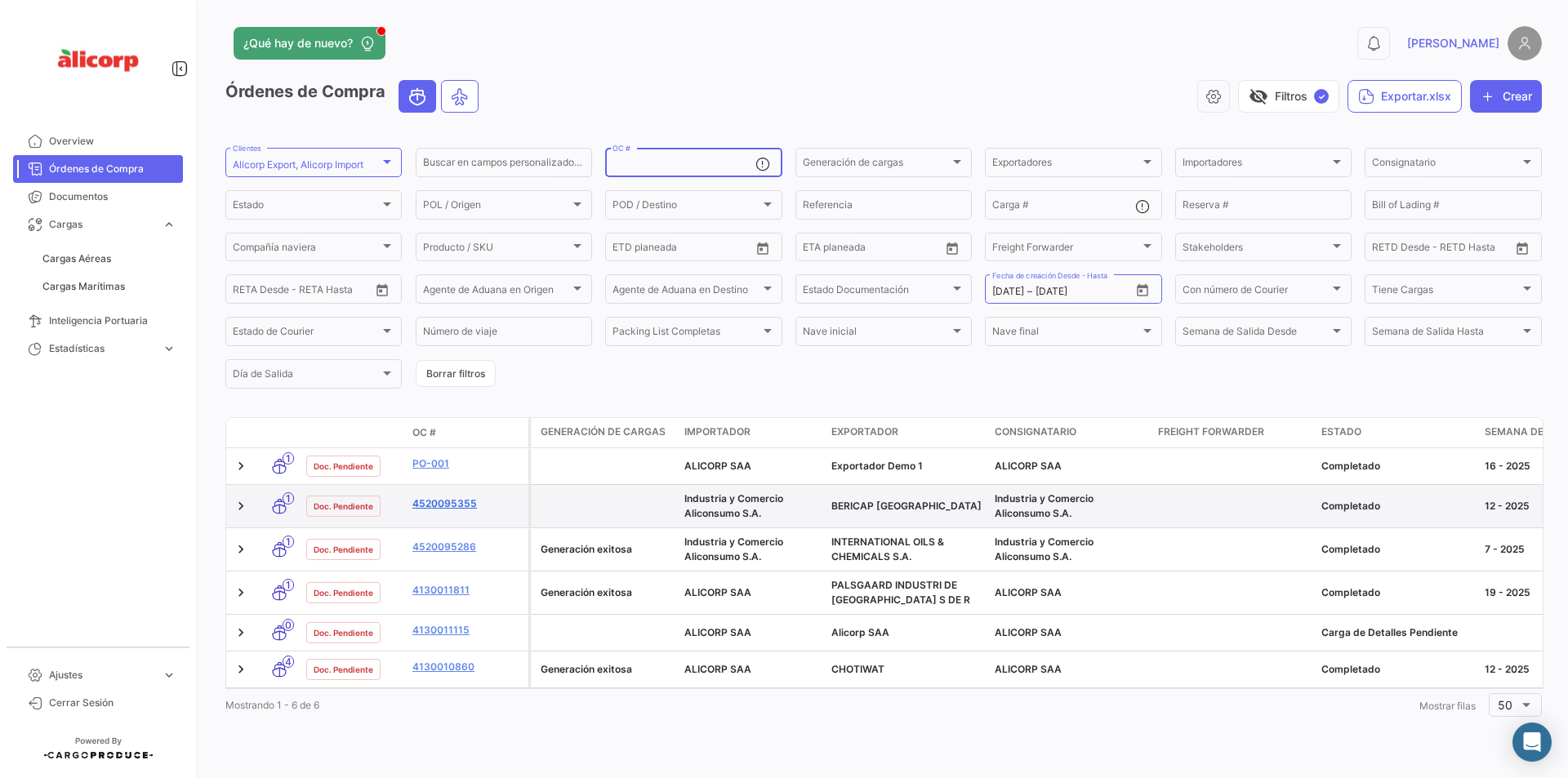
click at [483, 507] on link "4520095355" at bounding box center [467, 503] width 109 height 14
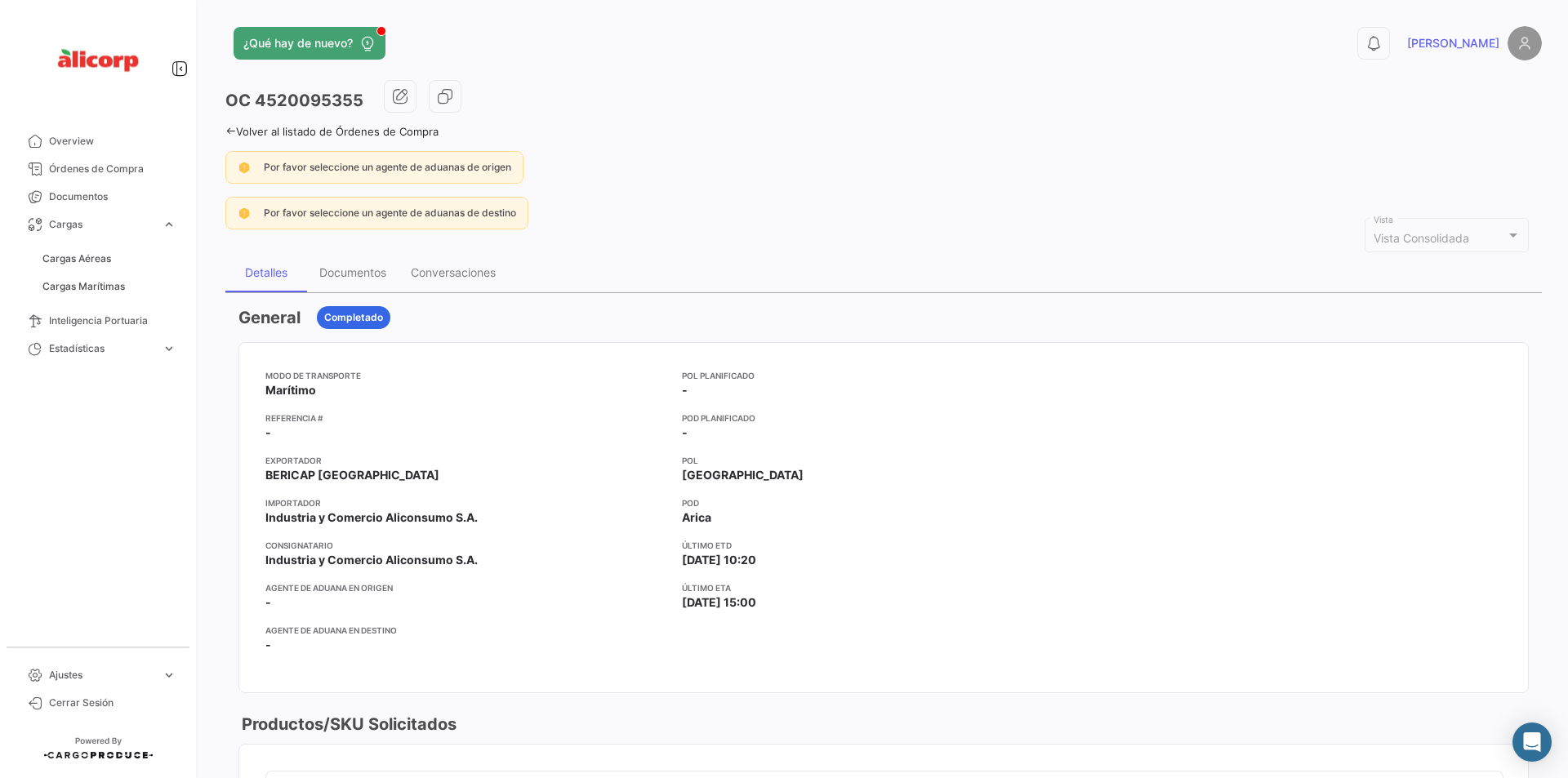
drag, startPoint x: 360, startPoint y: 100, endPoint x: 259, endPoint y: 106, distance: 101.2
click at [259, 106] on h3 "OC 4520095355" at bounding box center [294, 100] width 138 height 23
copy h3 "4520095355"
click at [764, 150] on div "OC 4520095355 Volver al listado de Órdenes de Compra Por favor seleccione un ag…" at bounding box center [883, 791] width 1317 height 1422
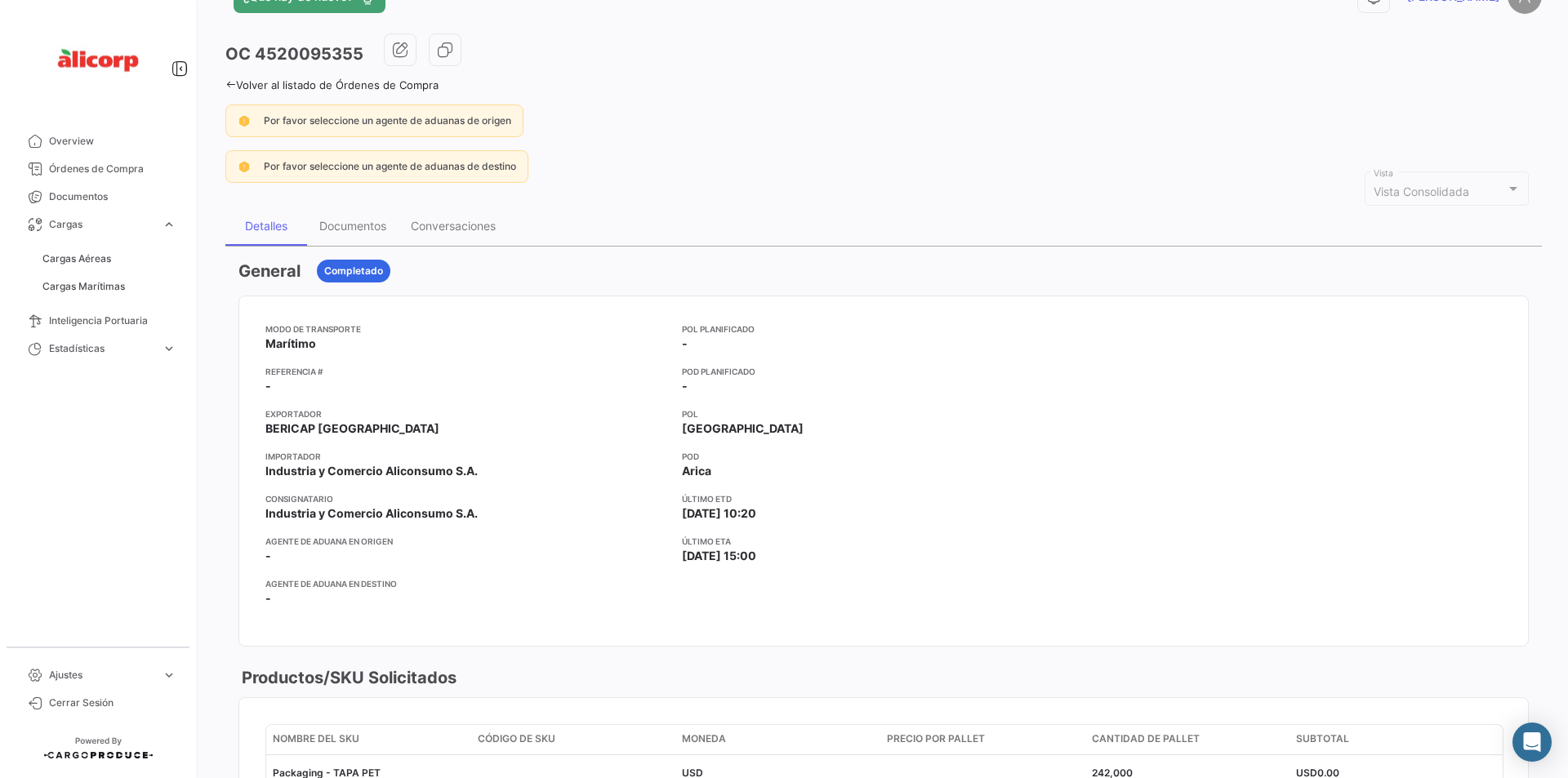
scroll to position [34, 0]
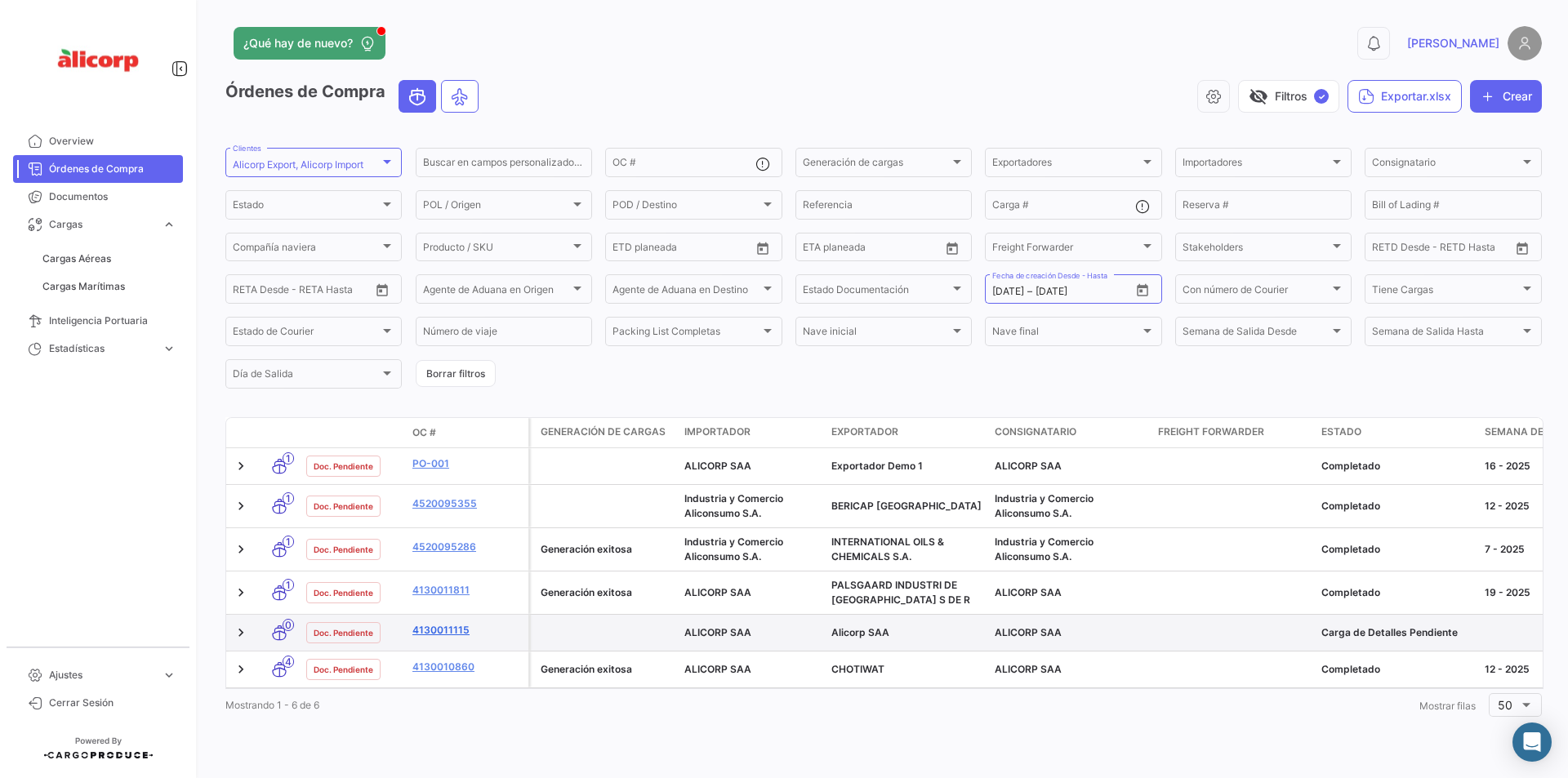
click at [451, 628] on link "4130011115" at bounding box center [467, 629] width 109 height 14
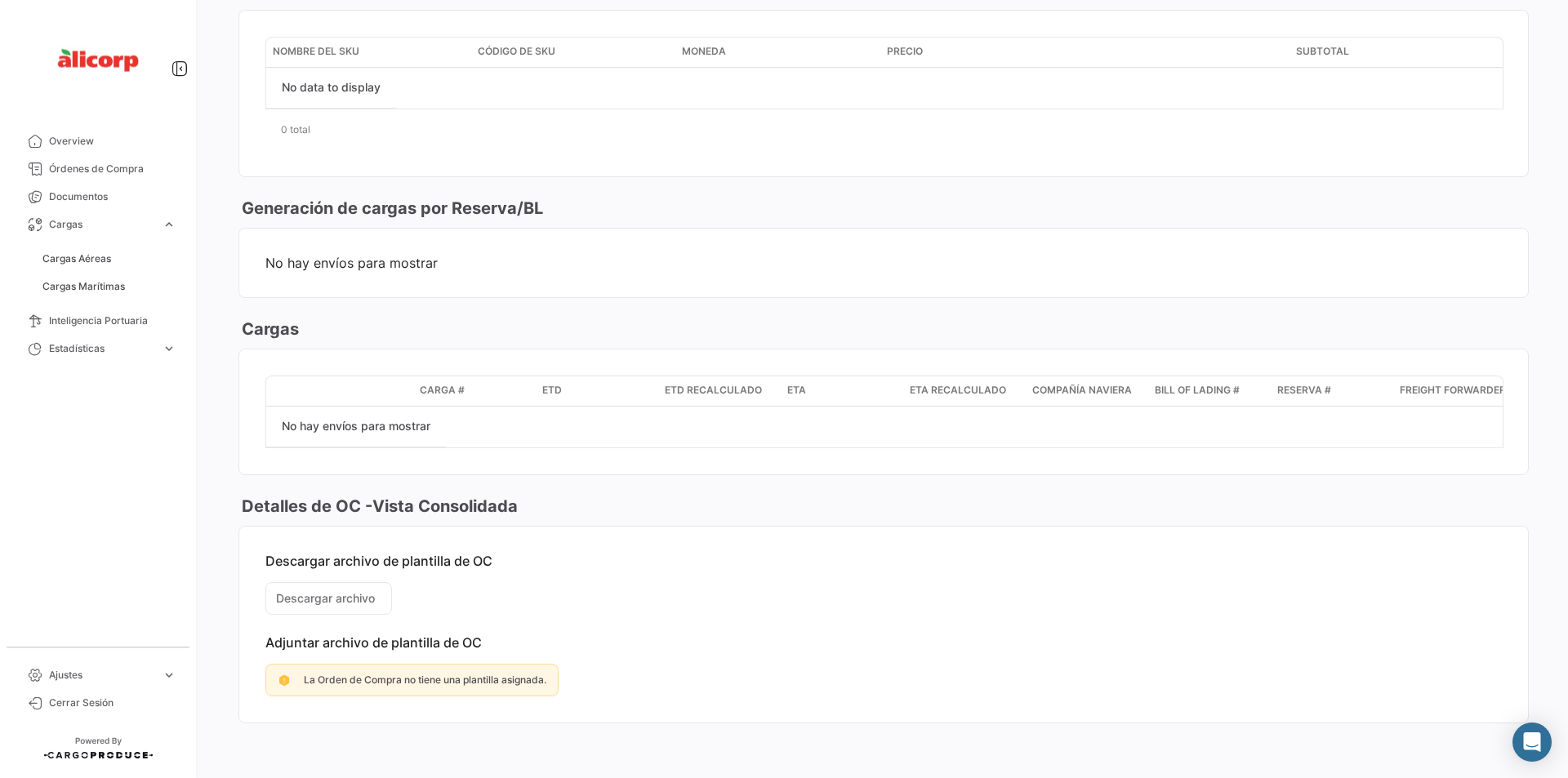
scroll to position [798, 0]
